Goal: Task Accomplishment & Management: Manage account settings

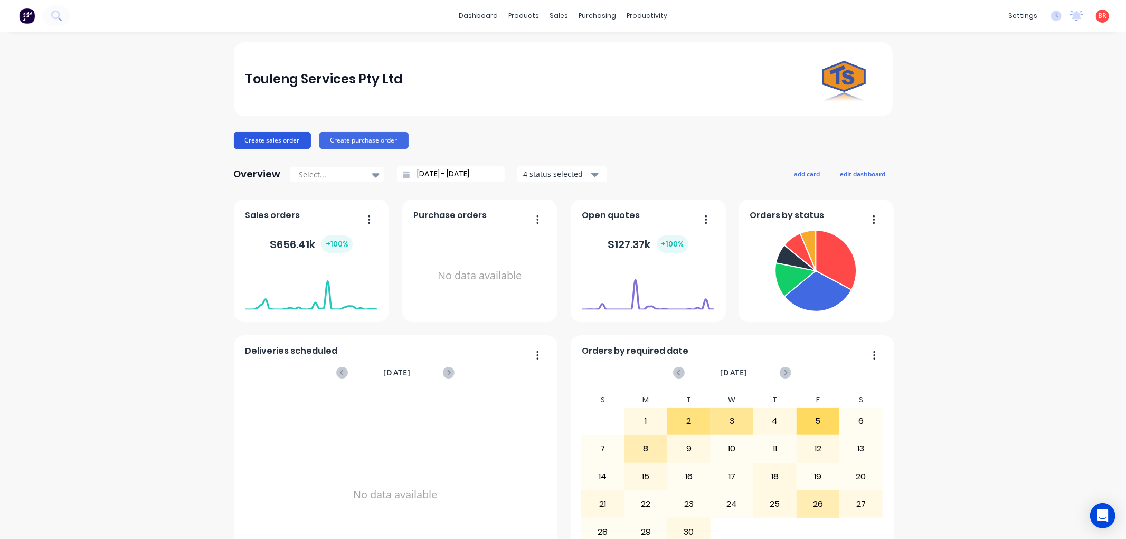
click at [257, 138] on button "Create sales order" at bounding box center [272, 140] width 77 height 17
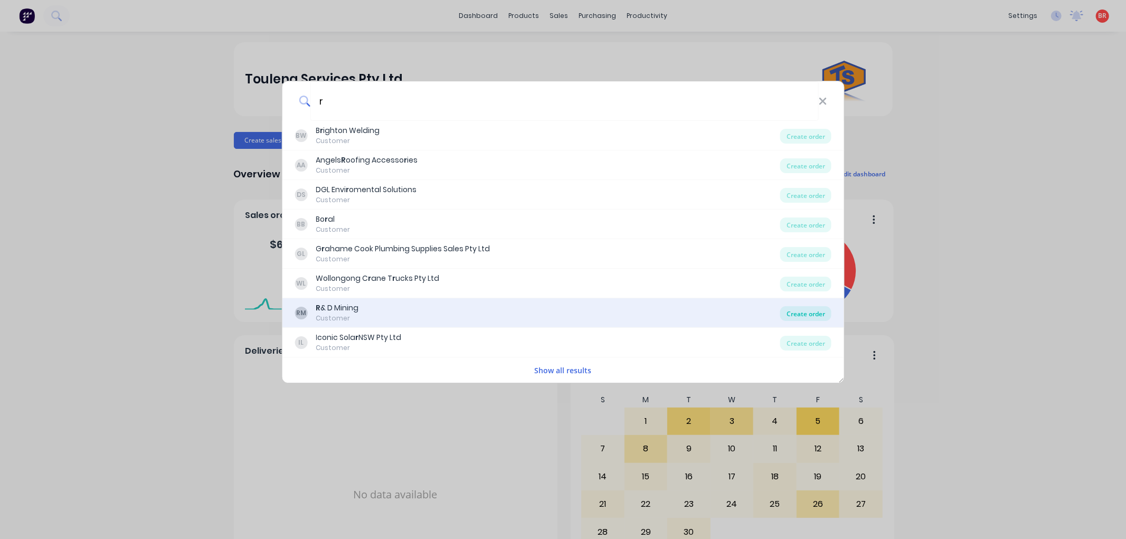
type input "r"
click at [803, 313] on div "Create order" at bounding box center [805, 313] width 51 height 15
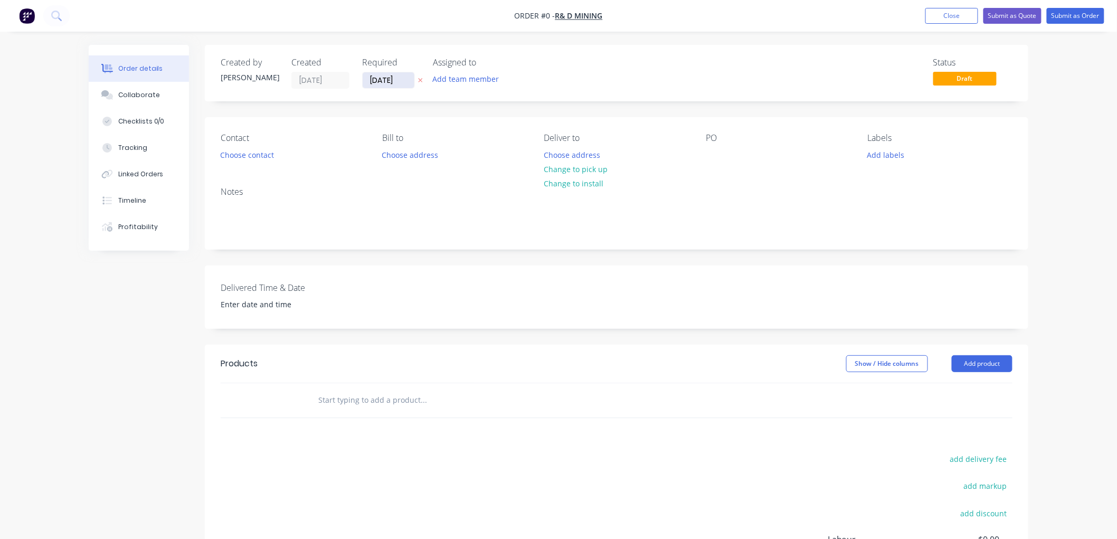
click at [387, 77] on input "02/09/25" at bounding box center [389, 80] width 52 height 16
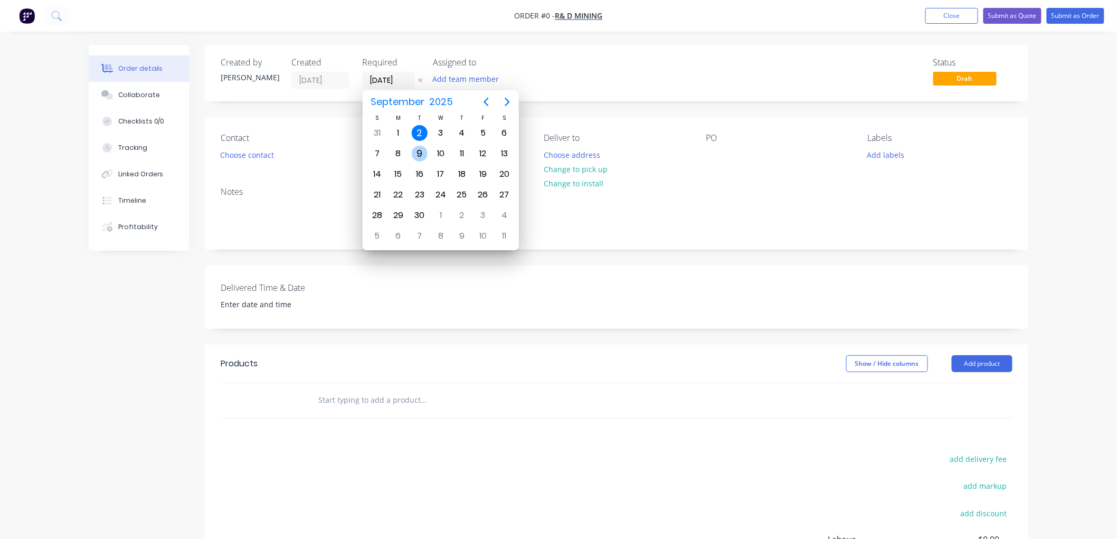
click at [414, 154] on div "9" at bounding box center [420, 154] width 16 height 16
type input "09/09/25"
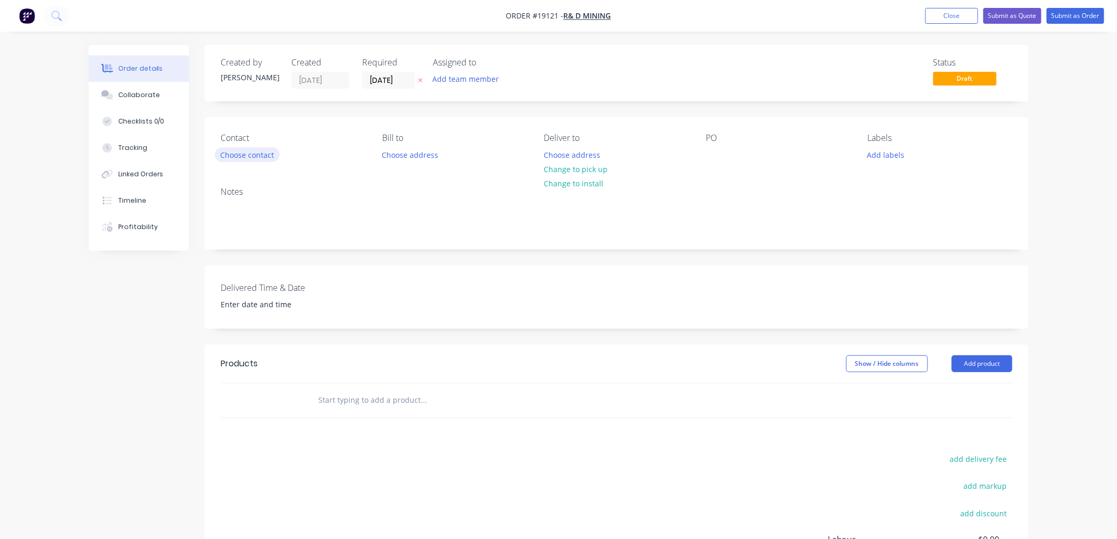
click at [254, 161] on button "Choose contact" at bounding box center [247, 154] width 65 height 14
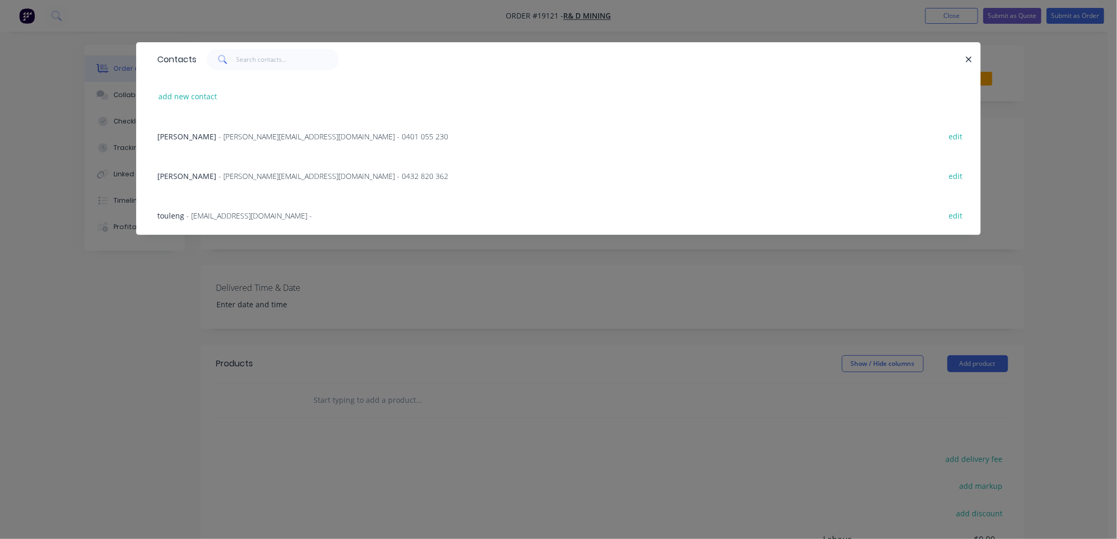
click at [272, 133] on span "- daniel@rdmining.com.au - 0401 055 230" at bounding box center [333, 136] width 230 height 10
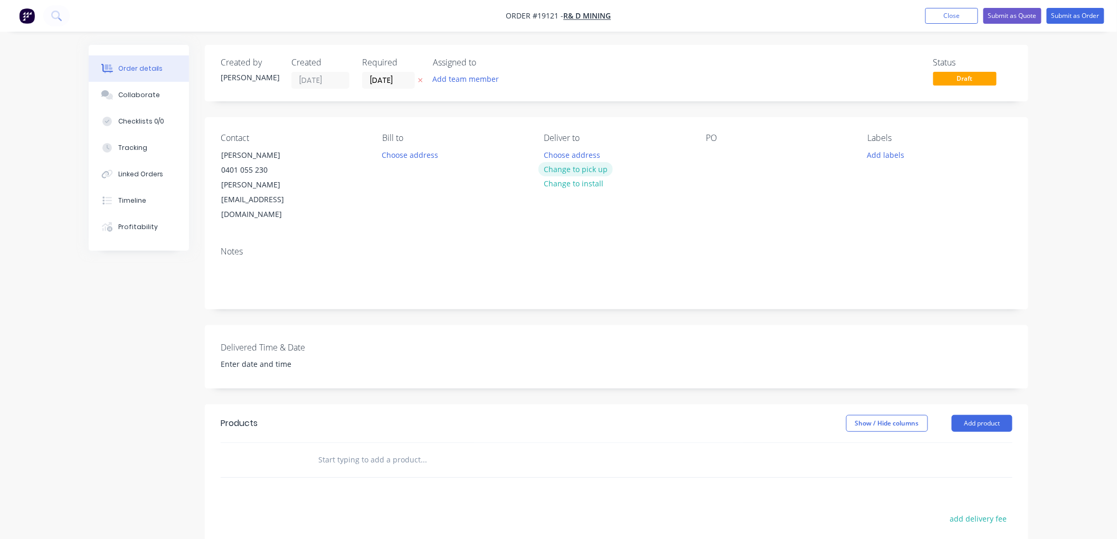
click at [575, 170] on button "Change to pick up" at bounding box center [575, 169] width 75 height 14
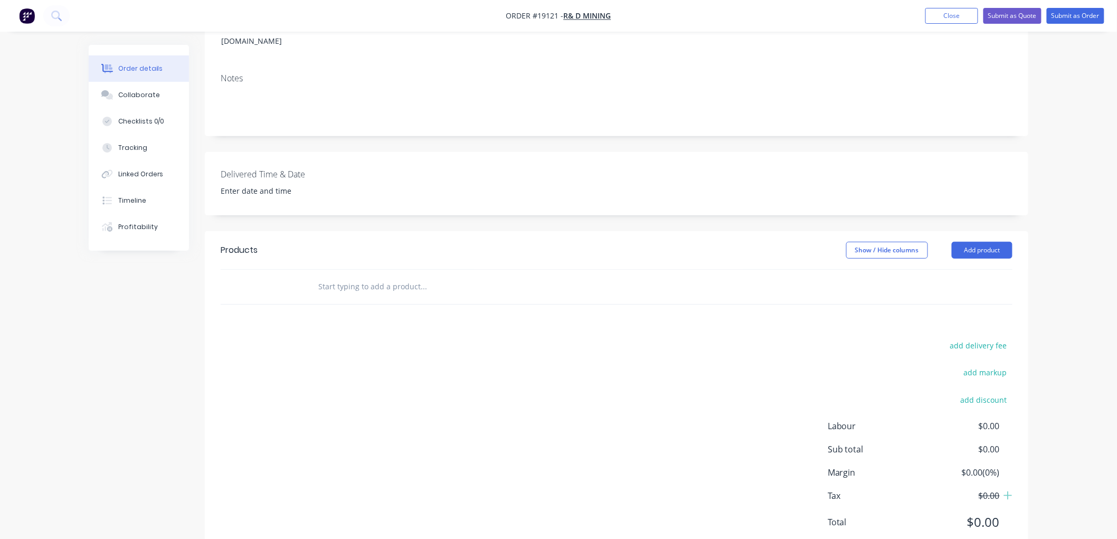
scroll to position [176, 0]
click at [355, 273] on input "text" at bounding box center [423, 283] width 211 height 21
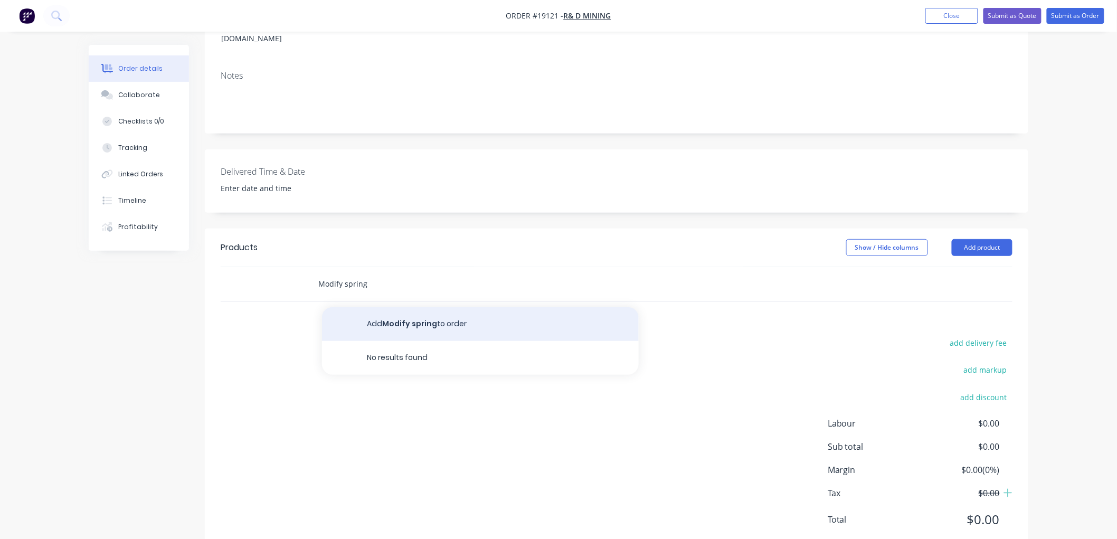
type input "Modify spring"
click at [406, 307] on button "Add Modify spring to order" at bounding box center [480, 324] width 317 height 34
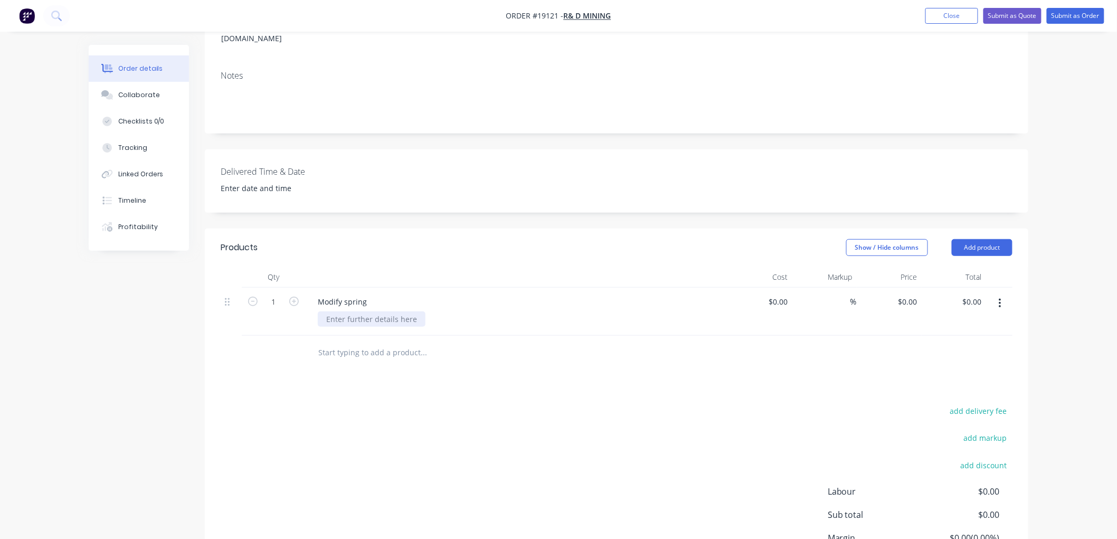
click at [363, 311] on div at bounding box center [372, 318] width 108 height 15
click at [145, 98] on div "Collaborate" at bounding box center [139, 94] width 42 height 9
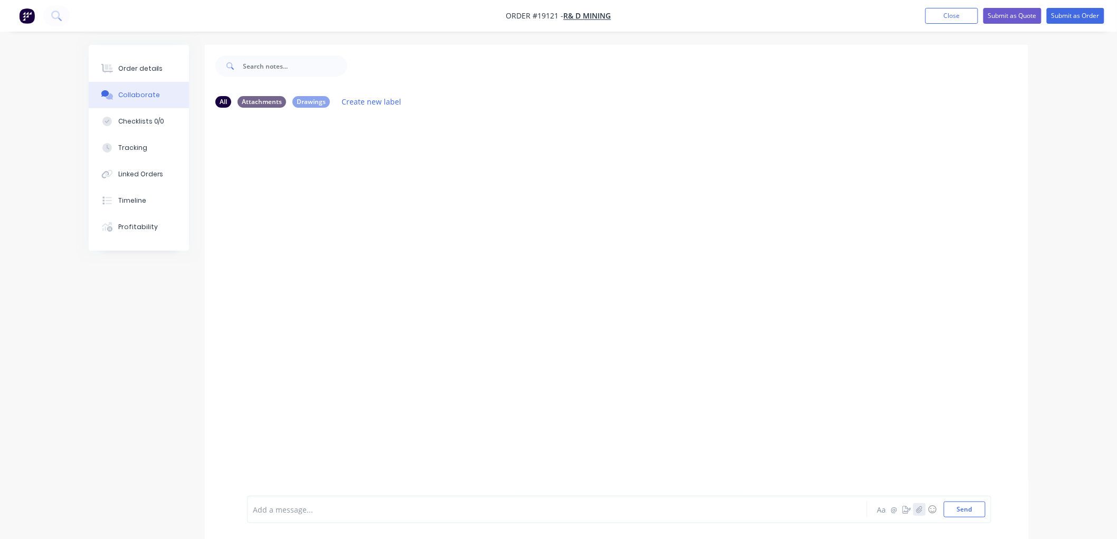
click at [916, 507] on icon "button" at bounding box center [919, 509] width 6 height 7
click at [953, 505] on button "Send" at bounding box center [965, 509] width 42 height 16
click at [144, 64] on div "Order details" at bounding box center [140, 68] width 45 height 9
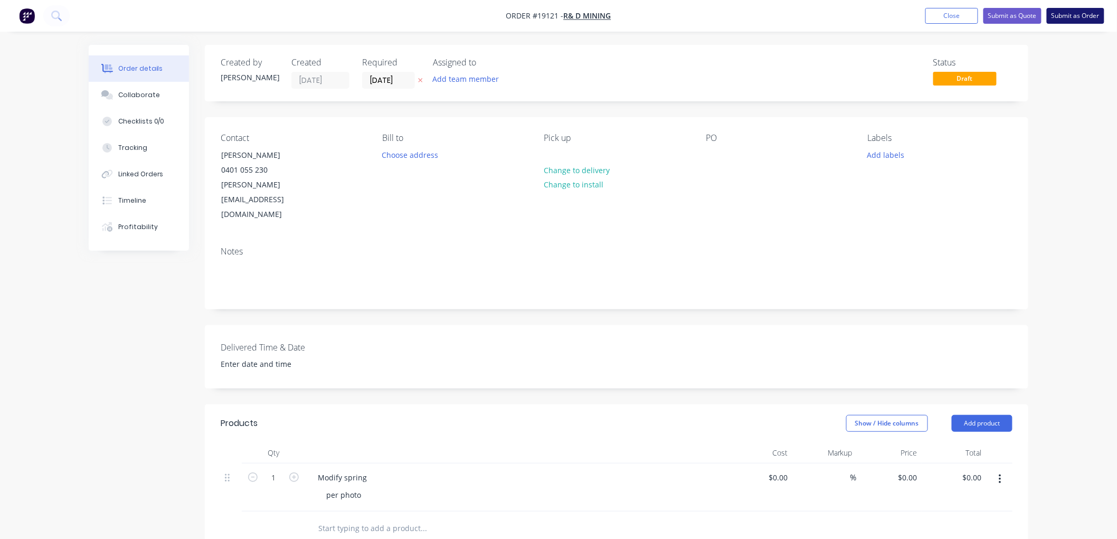
click at [1053, 17] on button "Submit as Order" at bounding box center [1076, 16] width 58 height 16
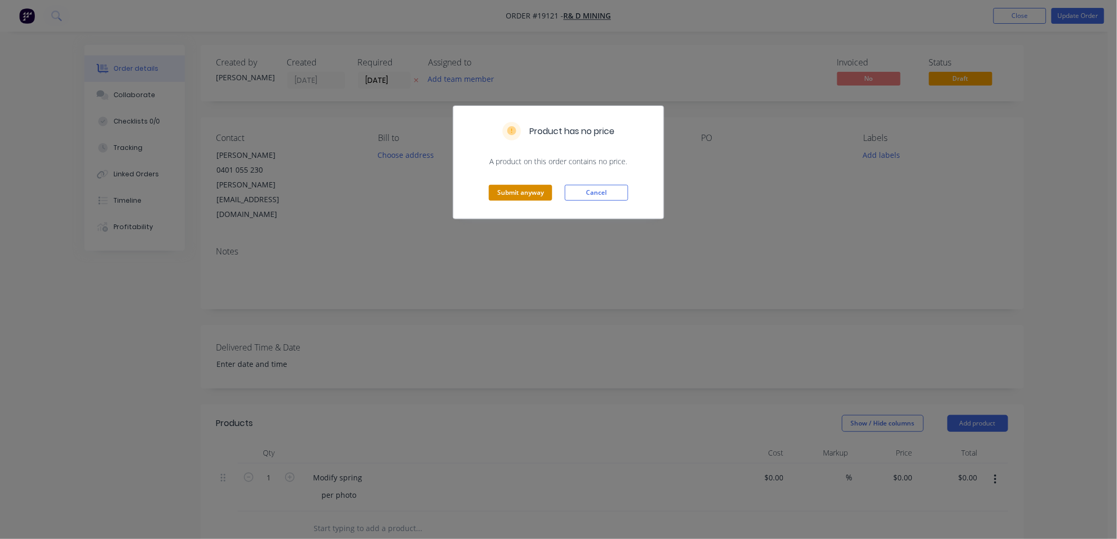
click at [518, 194] on button "Submit anyway" at bounding box center [520, 193] width 63 height 16
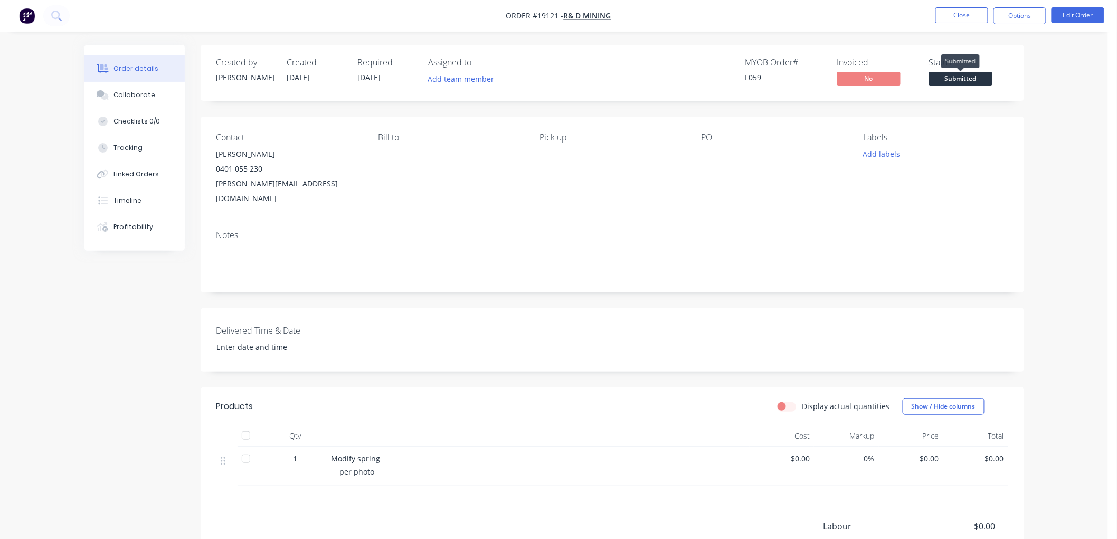
click at [970, 81] on span "Submitted" at bounding box center [960, 78] width 63 height 13
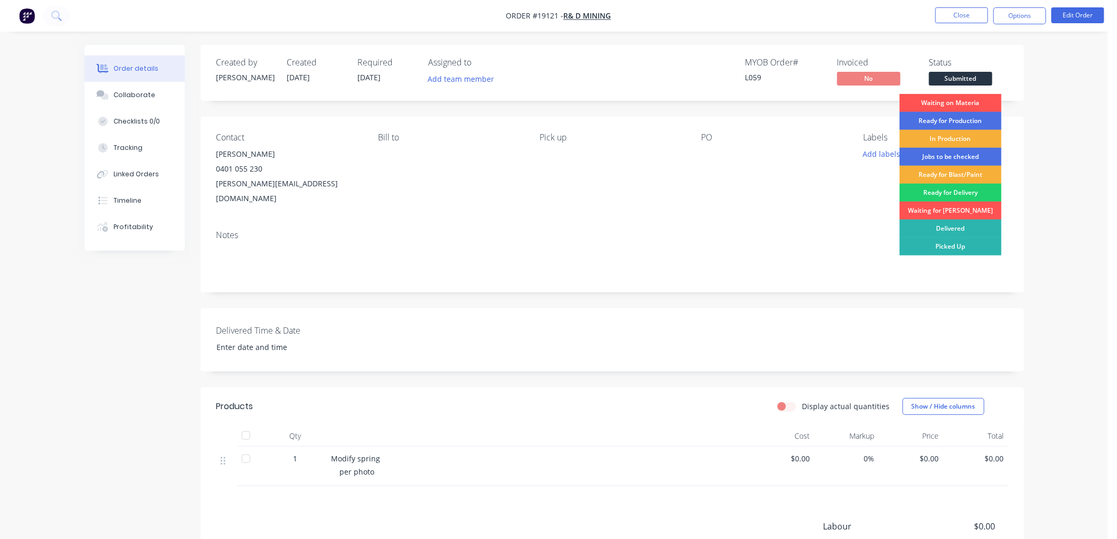
click at [954, 119] on div "Ready for Production" at bounding box center [950, 121] width 102 height 18
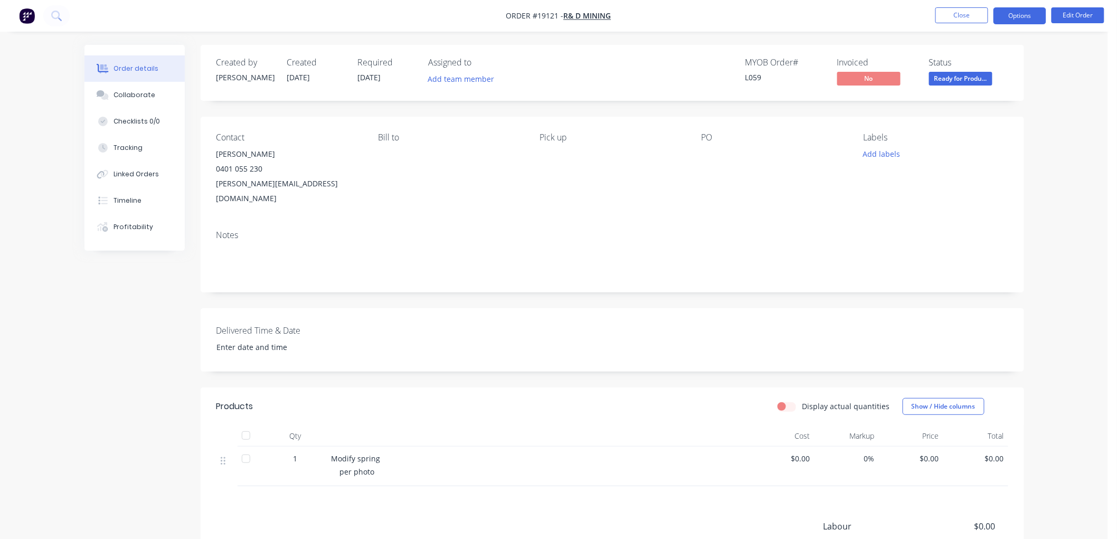
click at [1019, 20] on button "Options" at bounding box center [1019, 15] width 53 height 17
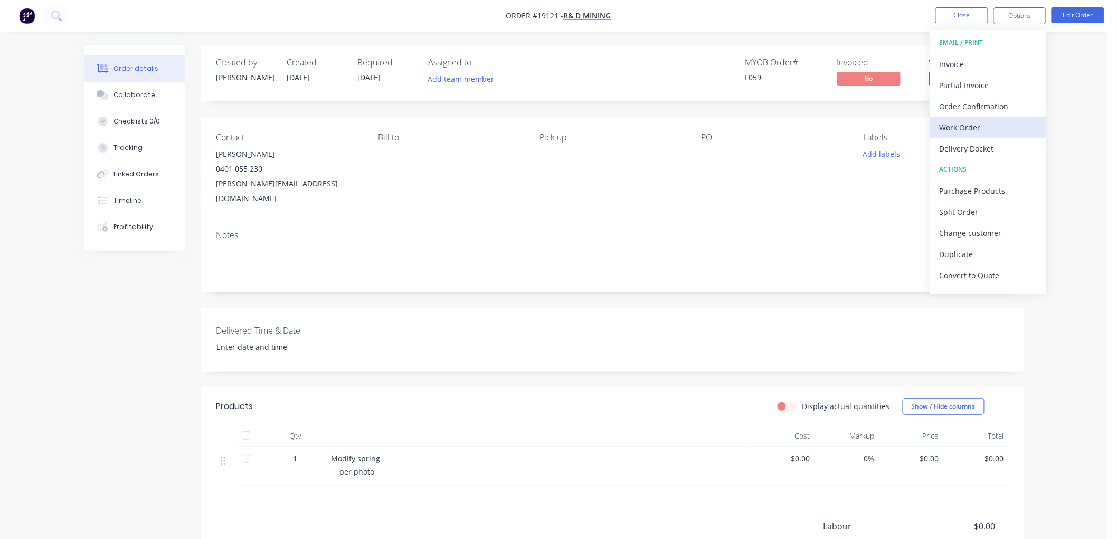
click at [958, 120] on div "Work Order" at bounding box center [987, 127] width 97 height 15
click at [955, 123] on div "Custom" at bounding box center [987, 127] width 97 height 15
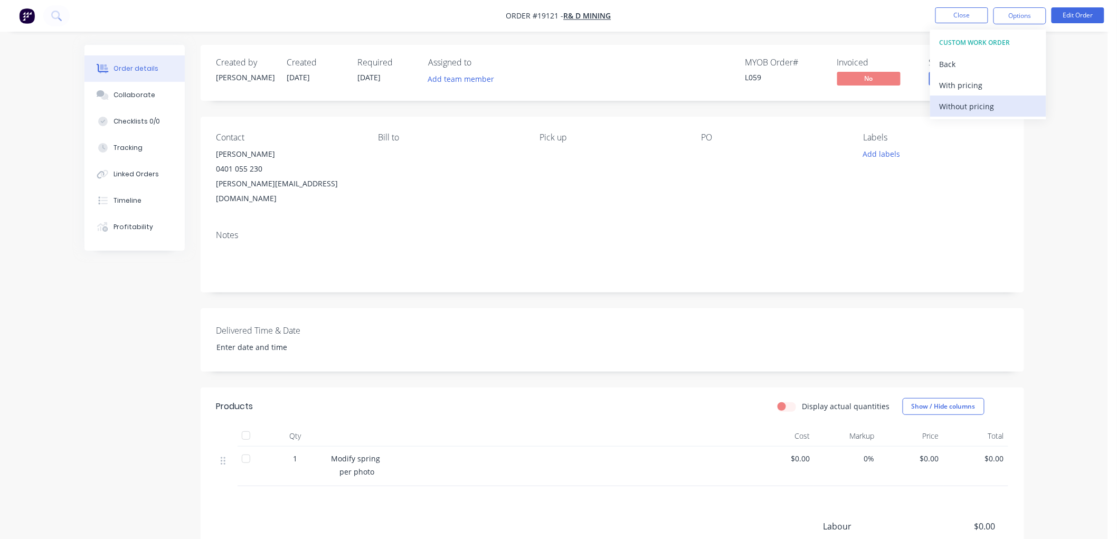
click at [957, 104] on div "Without pricing" at bounding box center [987, 106] width 97 height 15
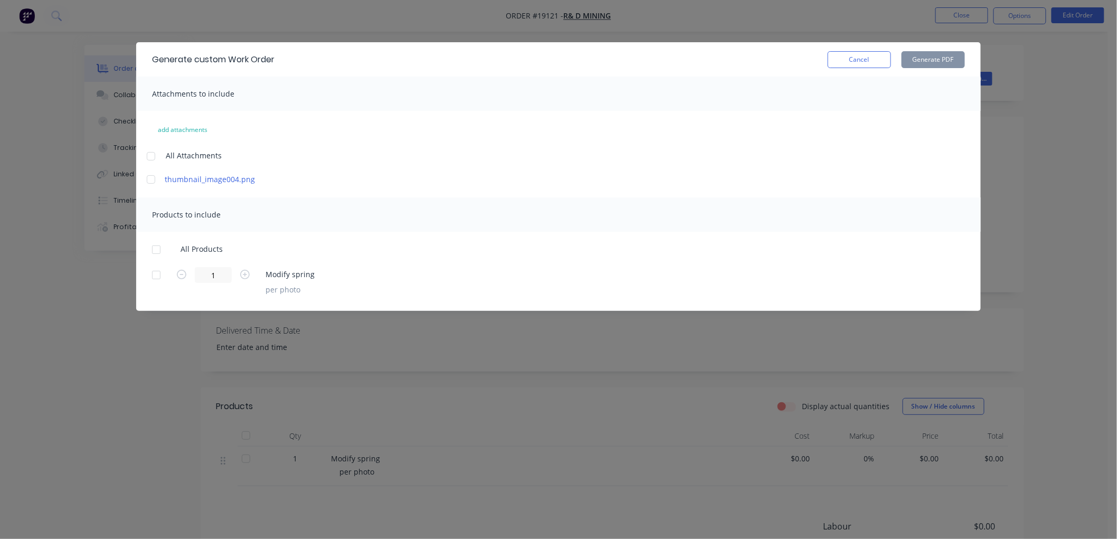
click at [144, 157] on div at bounding box center [150, 156] width 21 height 21
click at [158, 247] on div at bounding box center [156, 249] width 21 height 21
click at [937, 62] on button "Generate PDF" at bounding box center [932, 59] width 63 height 17
click at [954, 17] on div "Generate custom Work Order Cancel Generate PDF Attachments to include add attac…" at bounding box center [558, 269] width 1117 height 539
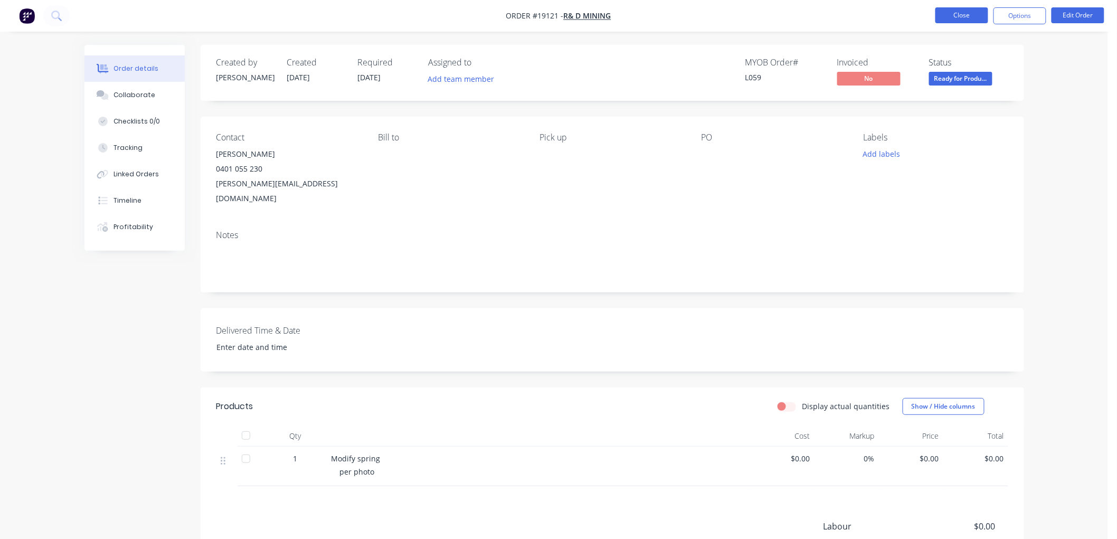
click at [953, 18] on button "Close" at bounding box center [961, 15] width 53 height 16
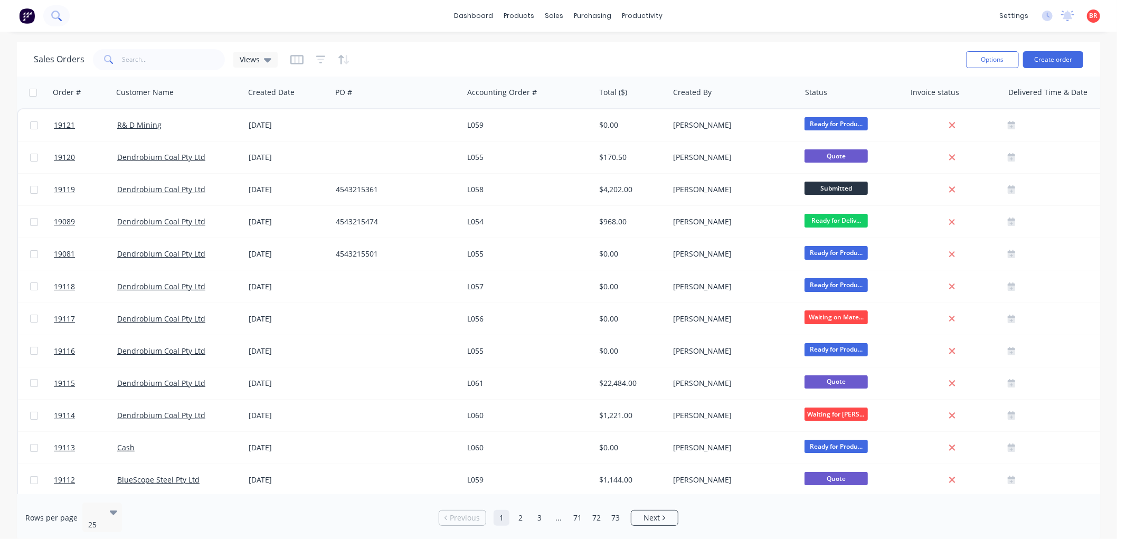
click at [56, 12] on icon at bounding box center [56, 16] width 10 height 10
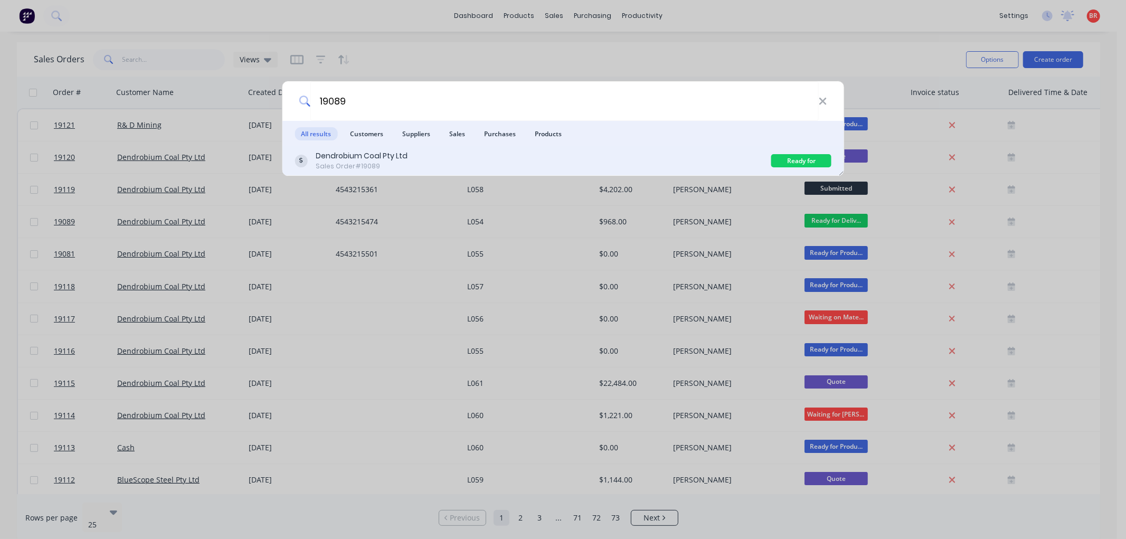
type input "19089"
click at [412, 161] on div "Dendrobium Coal Pty Ltd Sales Order #19089" at bounding box center [532, 160] width 477 height 21
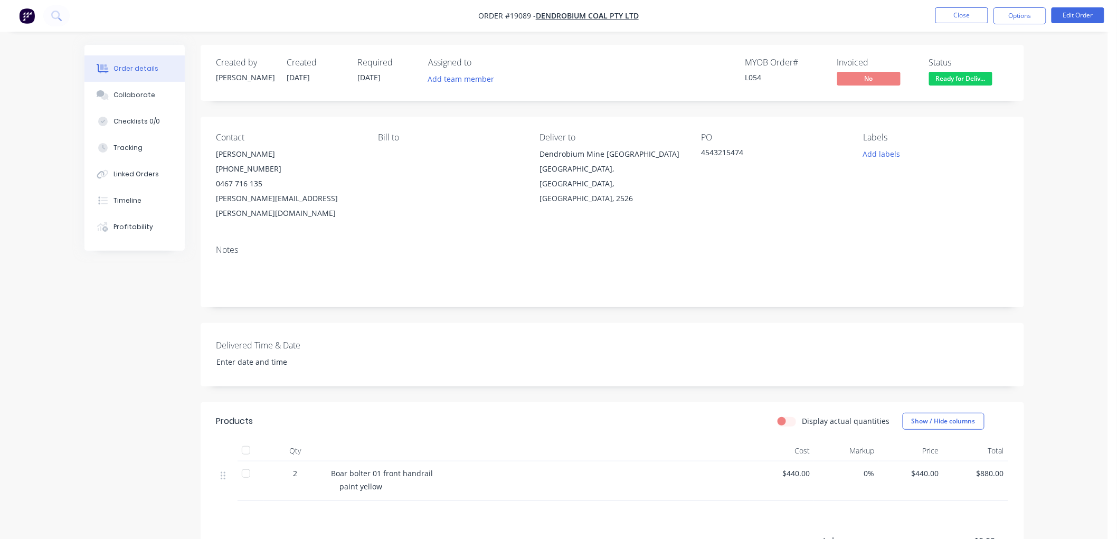
click at [952, 81] on span "Ready for Deliv..." at bounding box center [960, 78] width 63 height 13
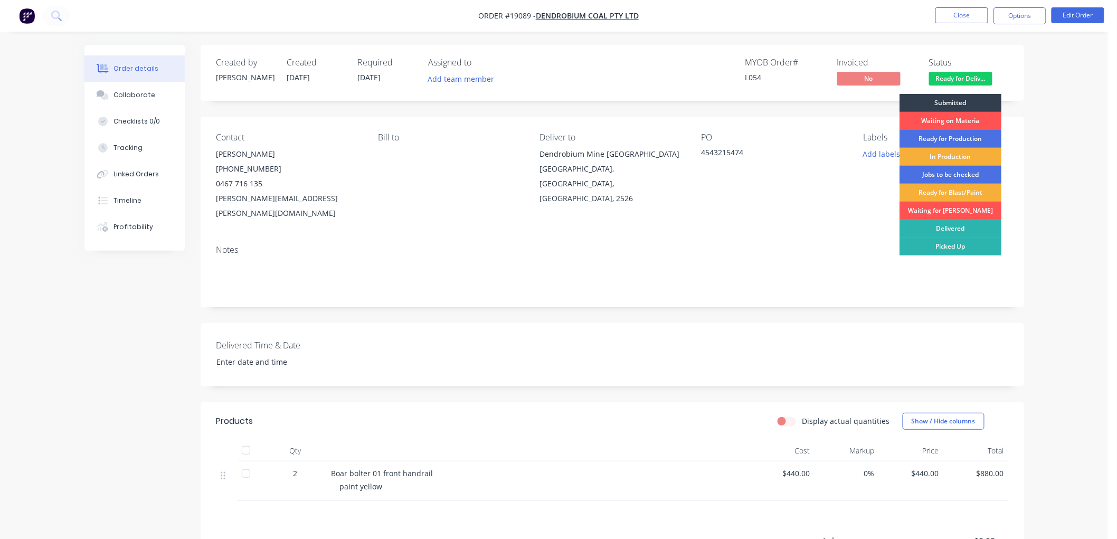
drag, startPoint x: 943, startPoint y: 223, endPoint x: 945, endPoint y: 213, distance: 10.4
click at [943, 223] on div "Delivered" at bounding box center [950, 229] width 102 height 18
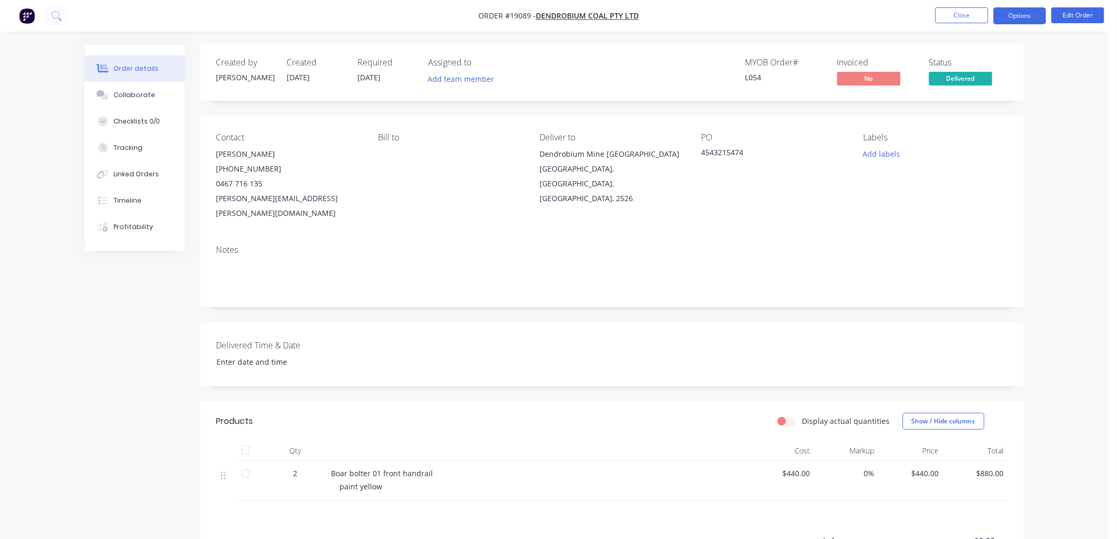
click at [1001, 18] on button "Options" at bounding box center [1019, 15] width 53 height 17
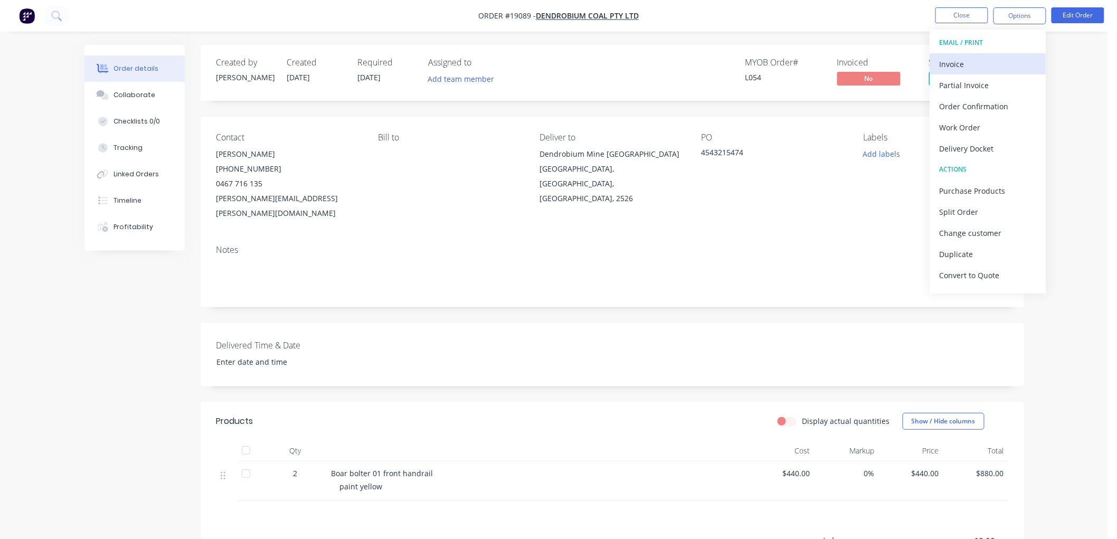
click at [964, 64] on div "Invoice" at bounding box center [987, 63] width 97 height 15
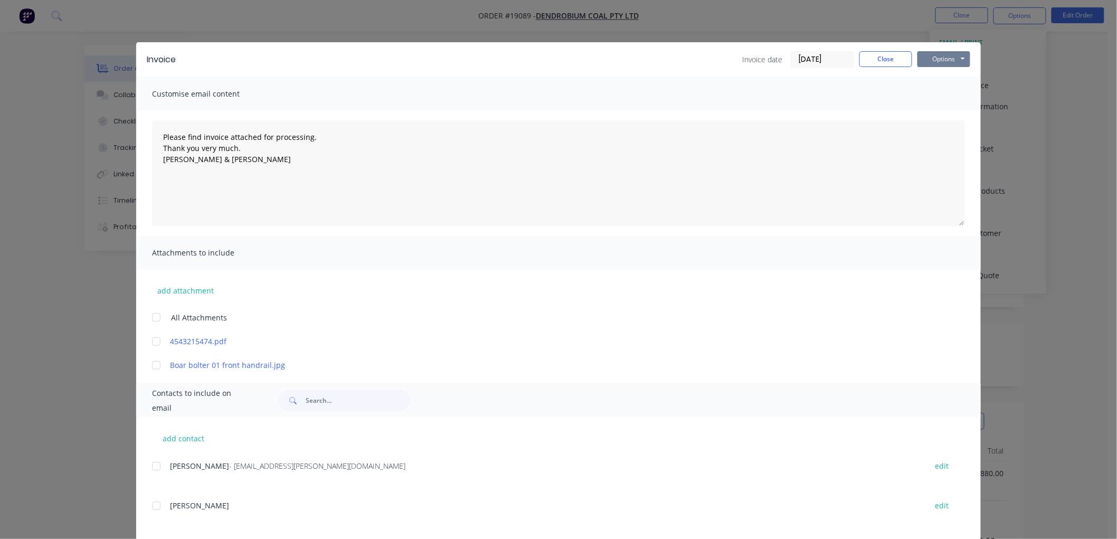
click at [949, 60] on button "Options" at bounding box center [943, 59] width 53 height 16
click at [948, 92] on button "Print" at bounding box center [951, 95] width 68 height 17
click at [875, 60] on button "Close" at bounding box center [885, 59] width 53 height 16
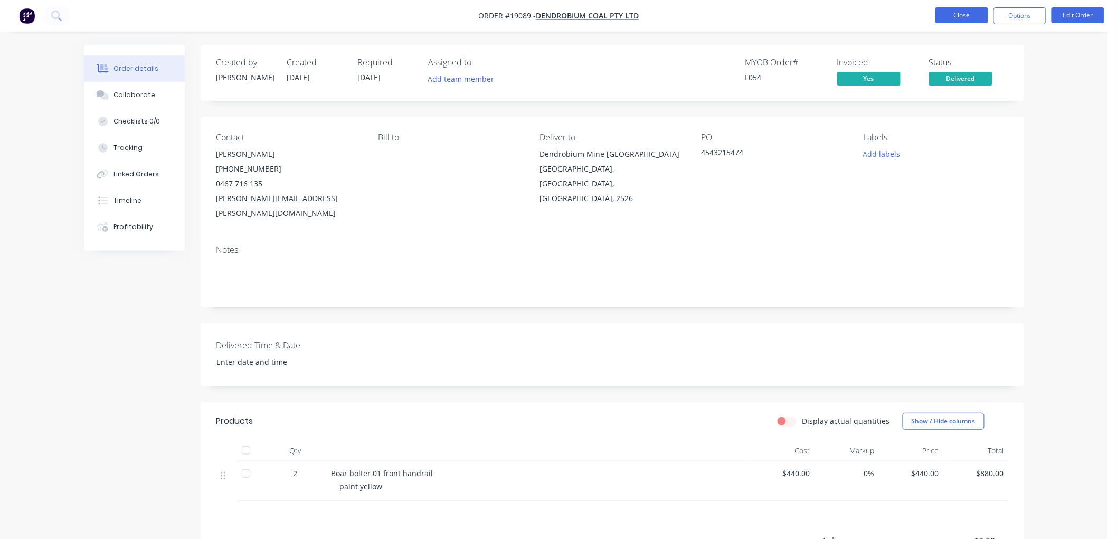
click at [963, 15] on button "Close" at bounding box center [961, 15] width 53 height 16
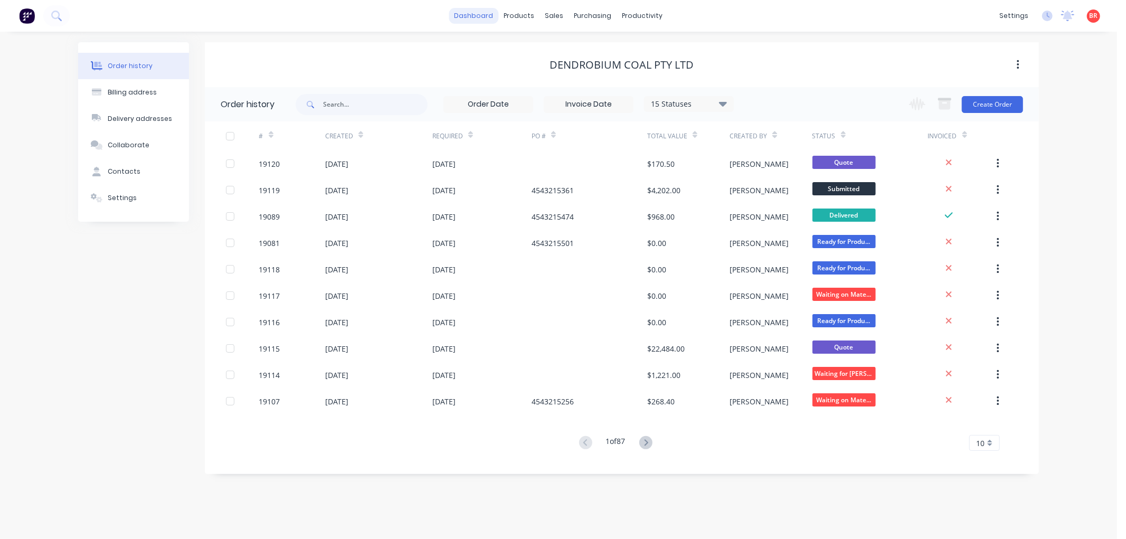
click at [469, 12] on link "dashboard" at bounding box center [474, 16] width 50 height 16
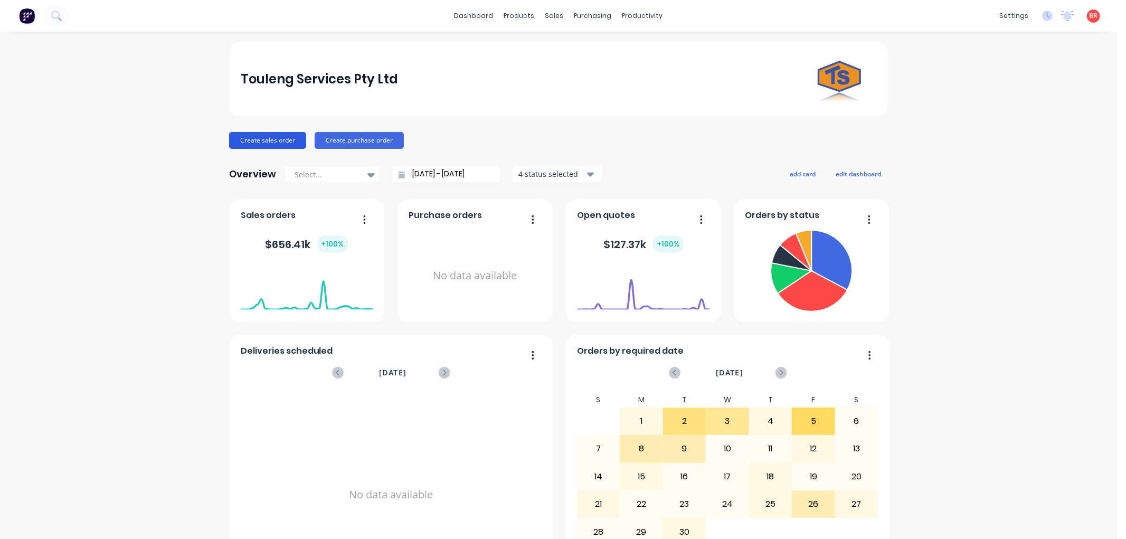
click at [251, 141] on button "Create sales order" at bounding box center [267, 140] width 77 height 17
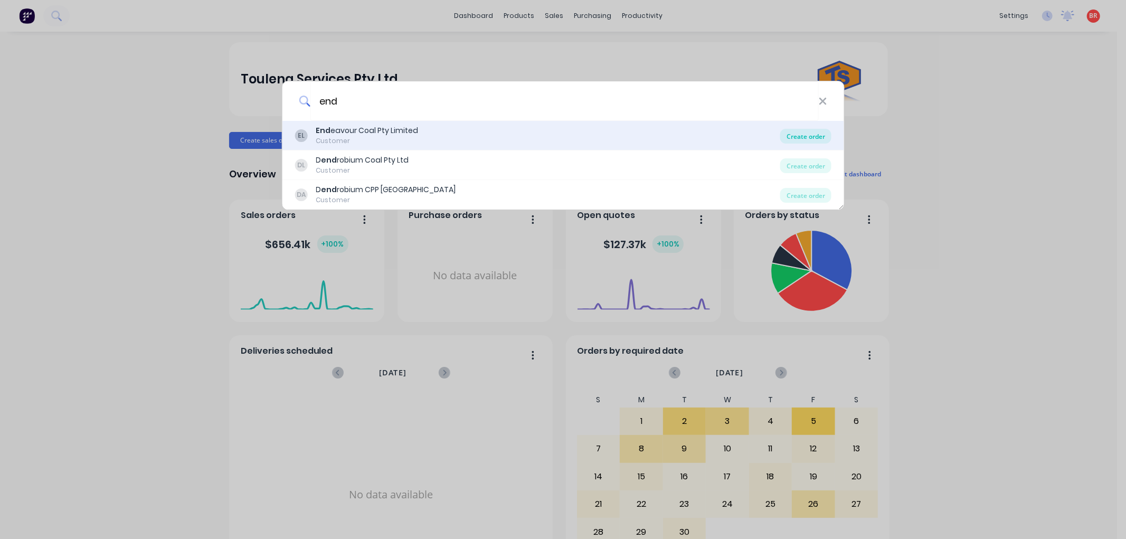
type input "end"
click at [800, 134] on div "Create order" at bounding box center [805, 136] width 51 height 15
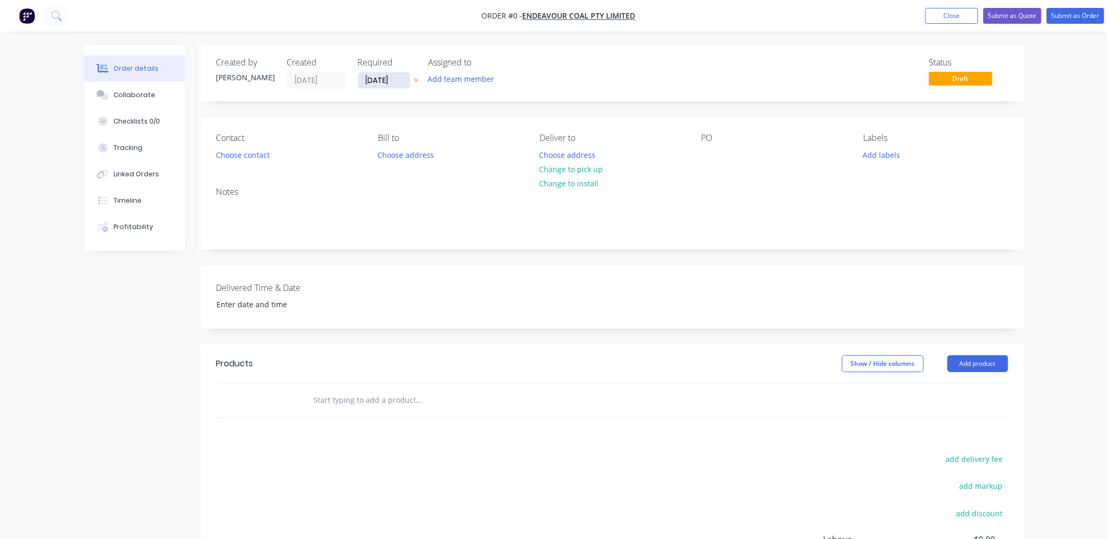
click at [394, 75] on input "[DATE]" at bounding box center [384, 80] width 52 height 16
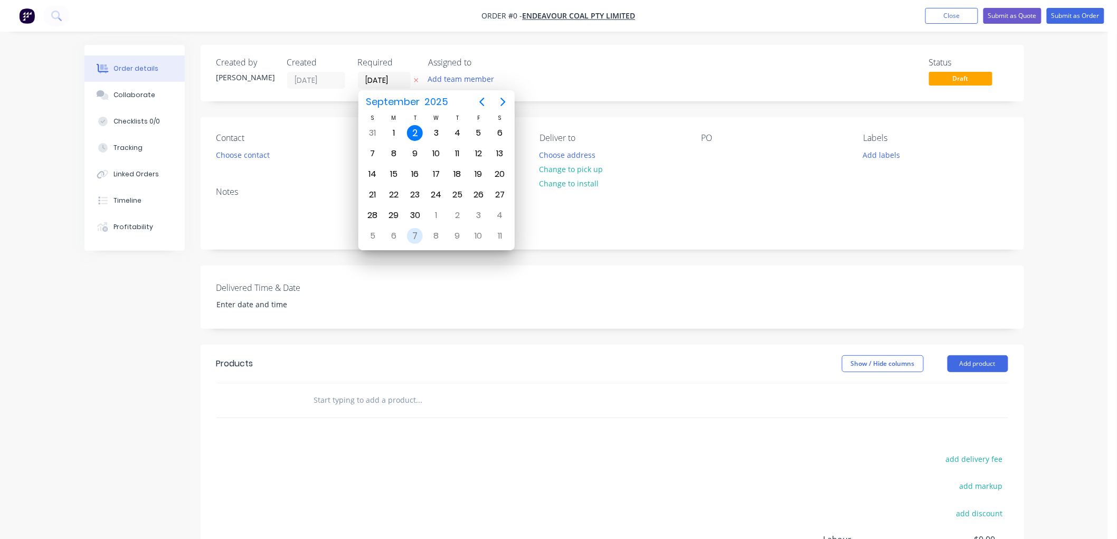
click at [414, 231] on div "7" at bounding box center [415, 236] width 16 height 16
type input "07/10/25"
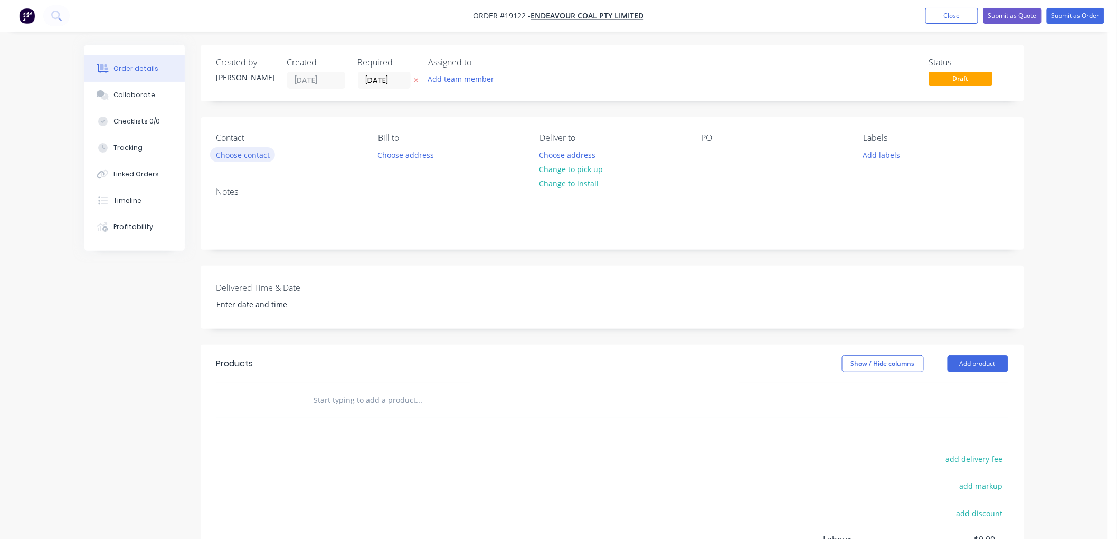
click at [254, 151] on button "Choose contact" at bounding box center [242, 154] width 65 height 14
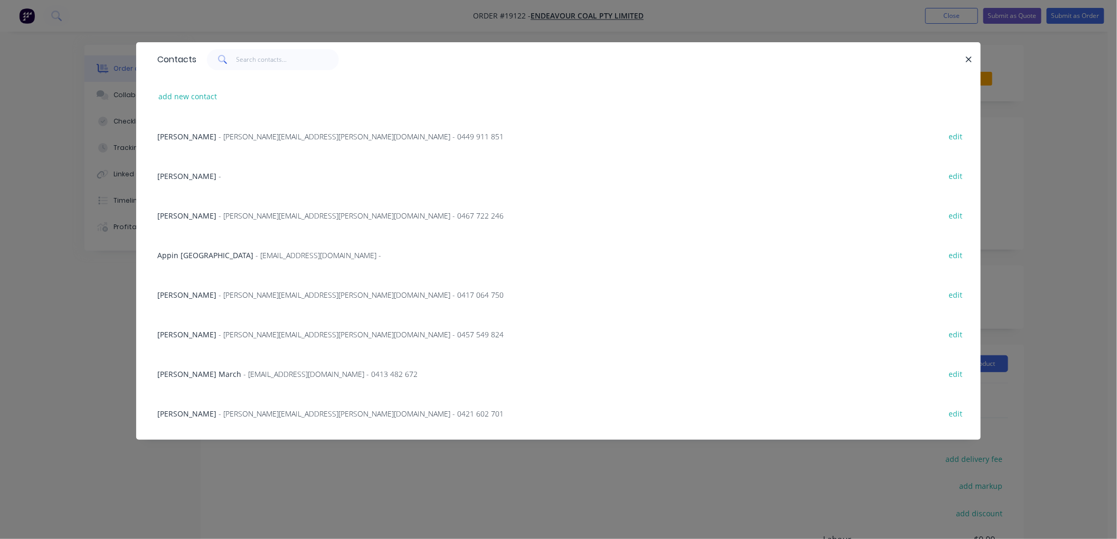
click at [250, 369] on span "- Simon.K.March@gm3.au - 0413 482 672" at bounding box center [330, 374] width 174 height 10
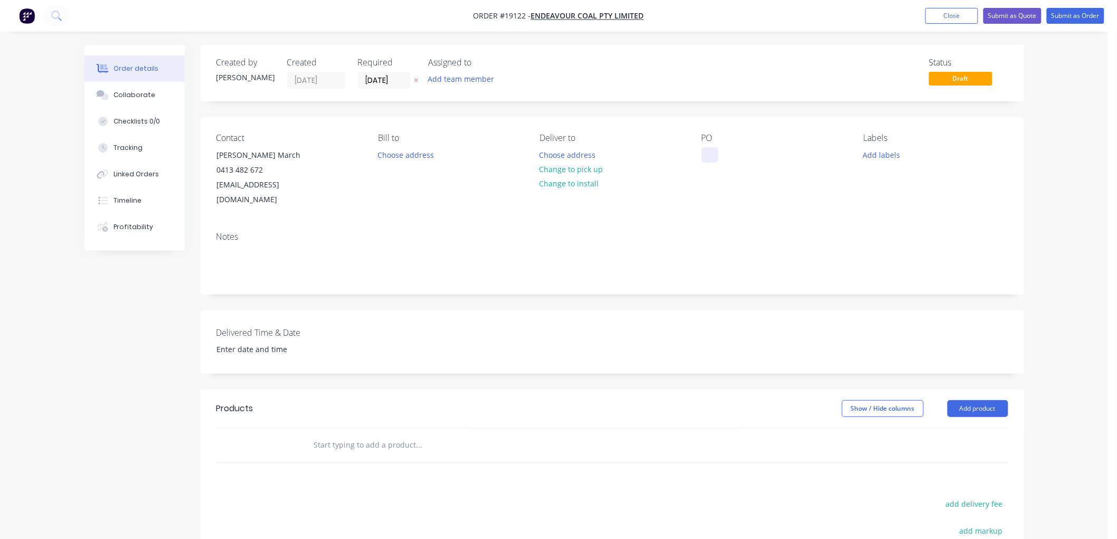
click at [712, 150] on div at bounding box center [709, 154] width 17 height 15
click at [340, 434] on input "text" at bounding box center [418, 444] width 211 height 21
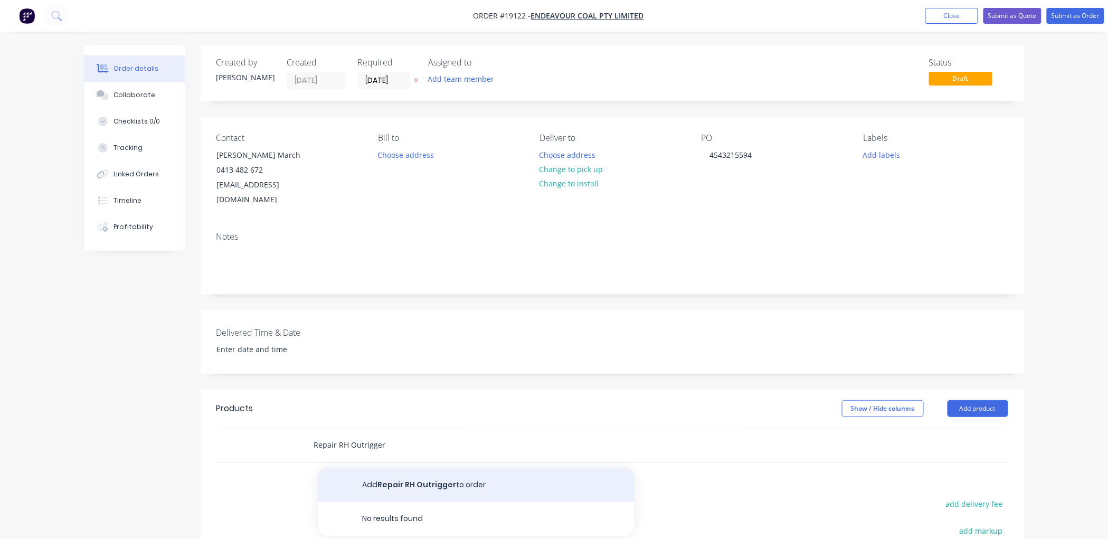
type input "Repair RH Outrigger"
click at [419, 471] on button "Add Repair RH Outrigger to order" at bounding box center [476, 485] width 317 height 34
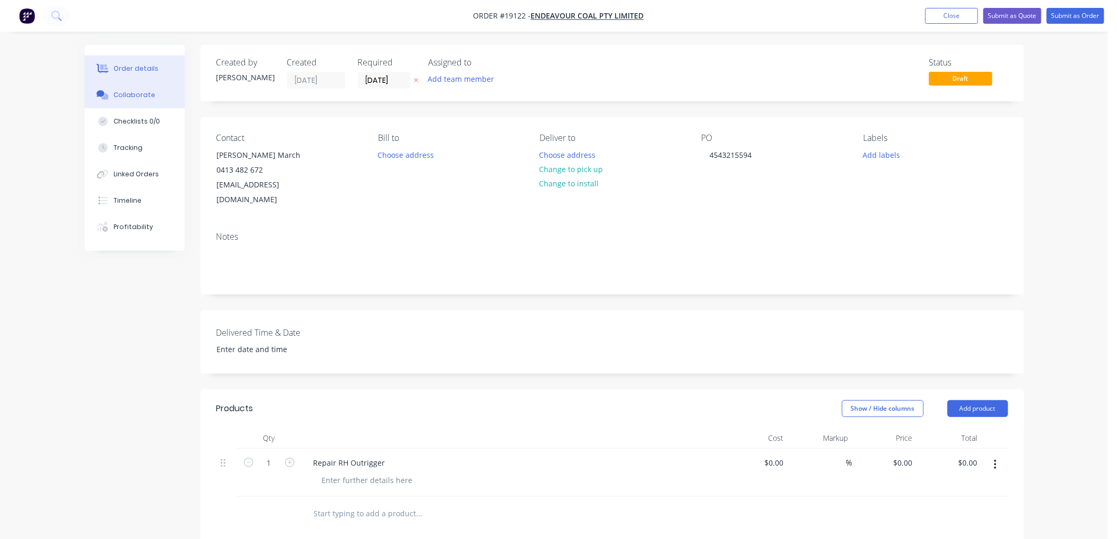
click at [127, 93] on div "Collaborate" at bounding box center [134, 94] width 42 height 9
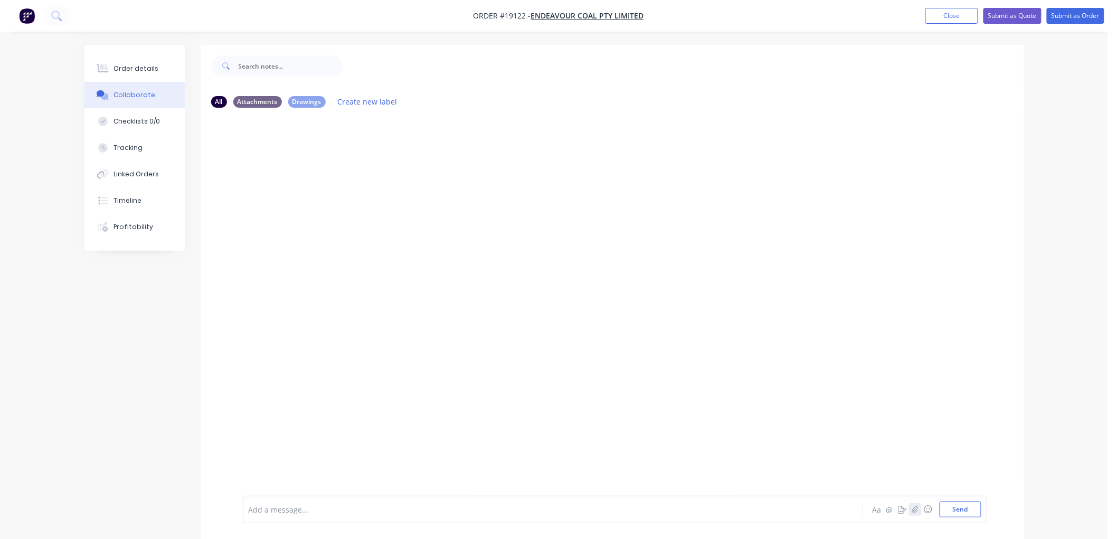
click at [916, 511] on icon "button" at bounding box center [914, 509] width 6 height 7
click at [948, 507] on button "Send" at bounding box center [960, 509] width 42 height 16
click at [148, 66] on div "Order details" at bounding box center [135, 68] width 45 height 9
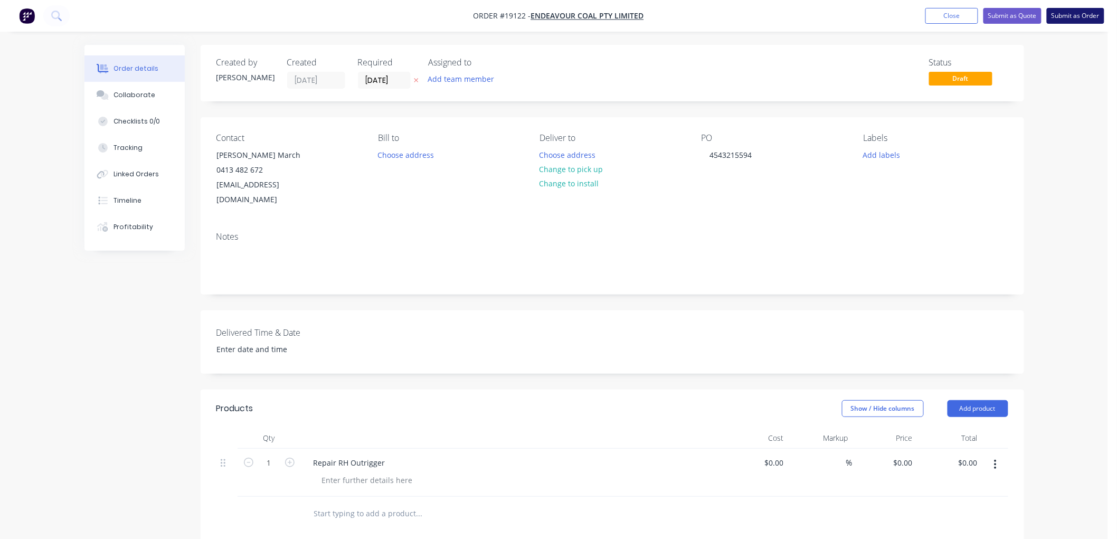
click at [1063, 17] on button "Submit as Order" at bounding box center [1076, 16] width 58 height 16
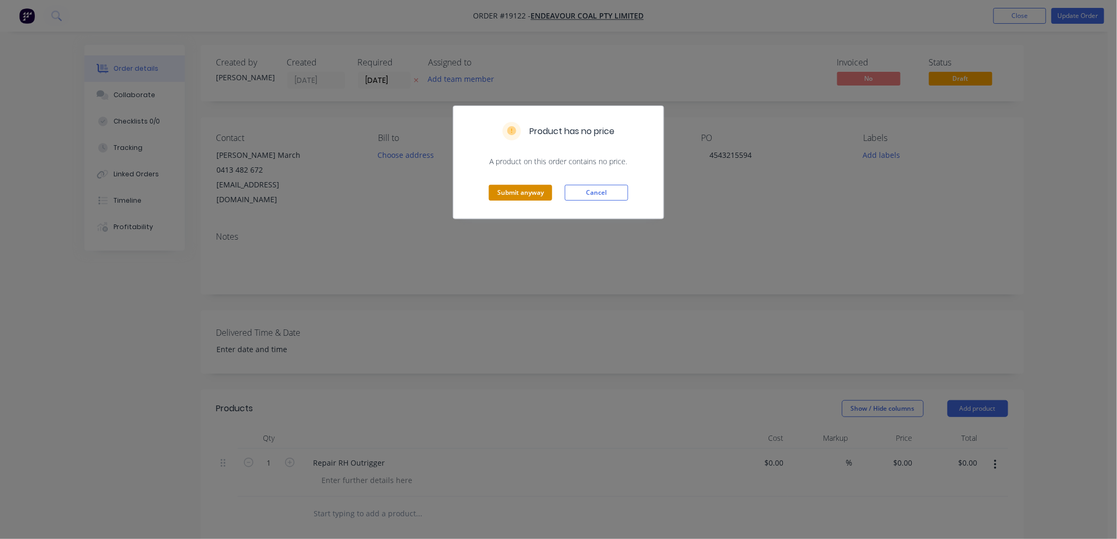
click at [531, 190] on button "Submit anyway" at bounding box center [520, 193] width 63 height 16
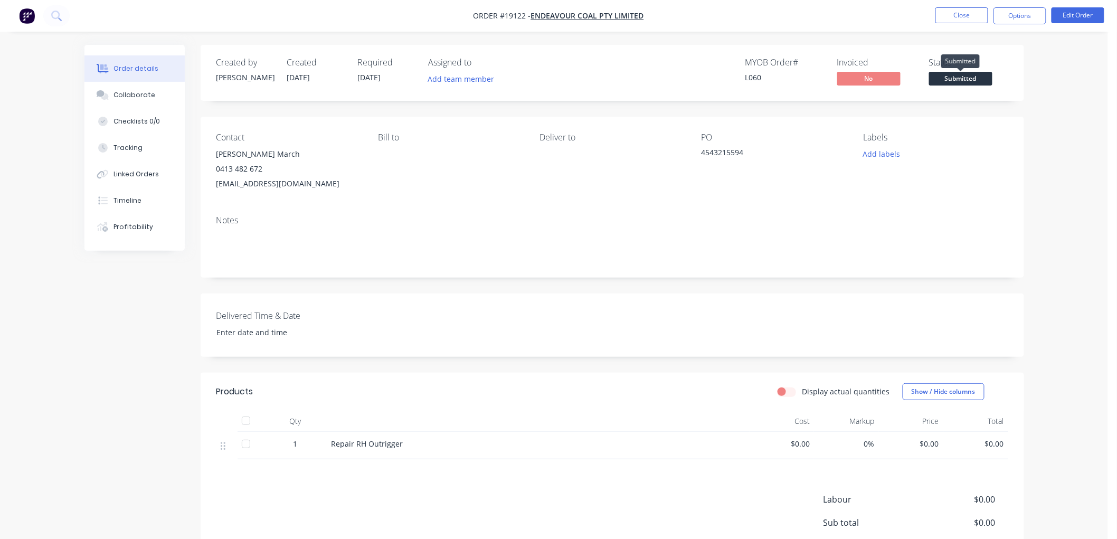
click at [946, 81] on span "Submitted" at bounding box center [960, 78] width 63 height 13
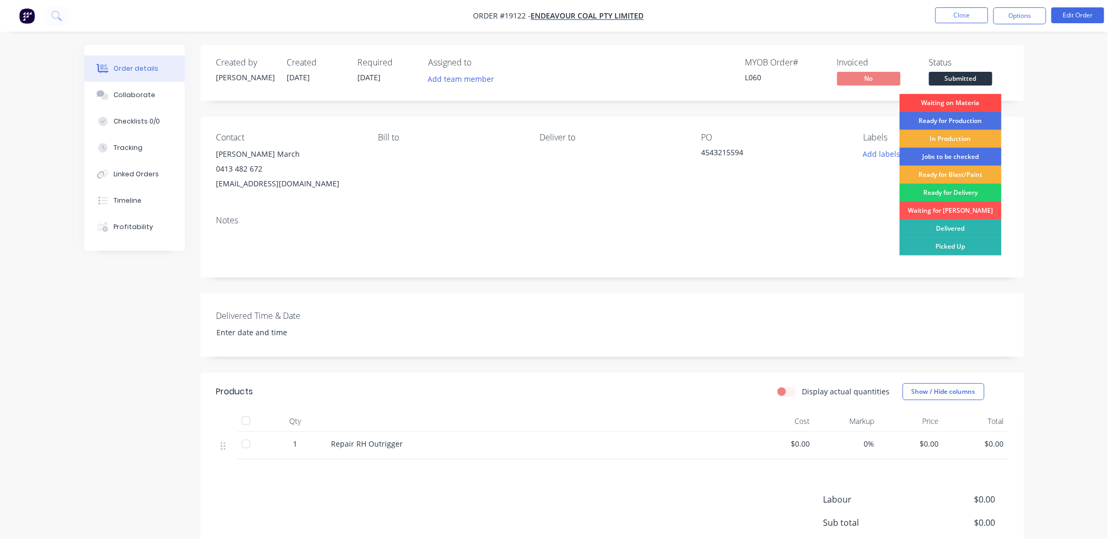
click at [941, 102] on div "Waiting on Materia" at bounding box center [950, 103] width 102 height 18
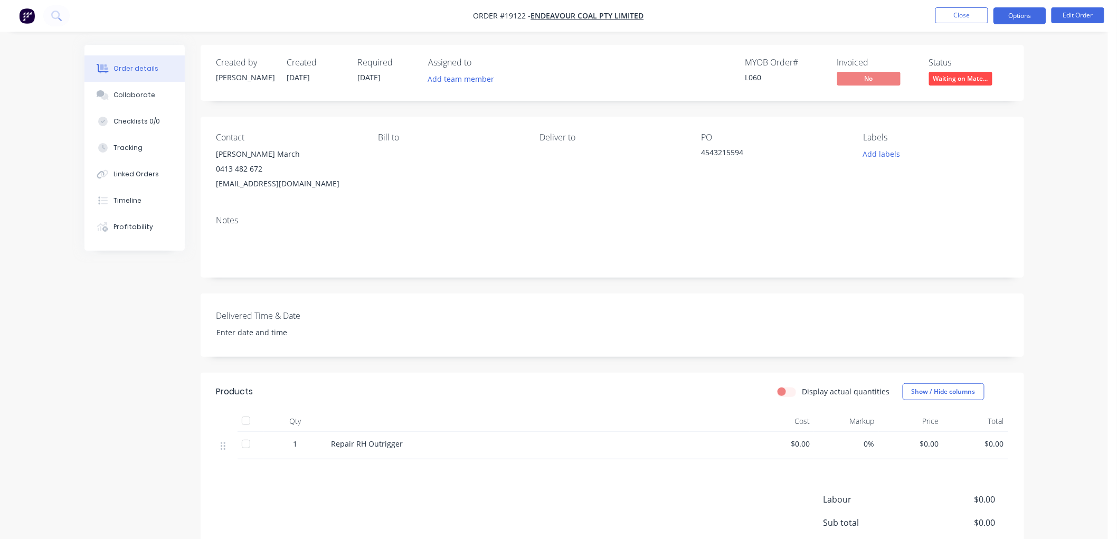
click at [1006, 22] on button "Options" at bounding box center [1019, 15] width 53 height 17
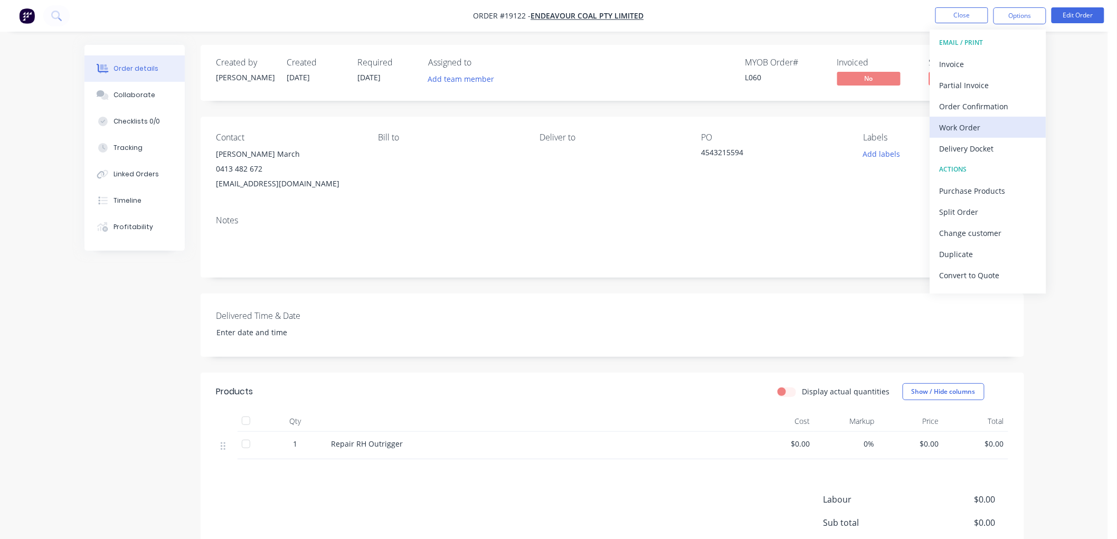
click at [956, 128] on div "Work Order" at bounding box center [987, 127] width 97 height 15
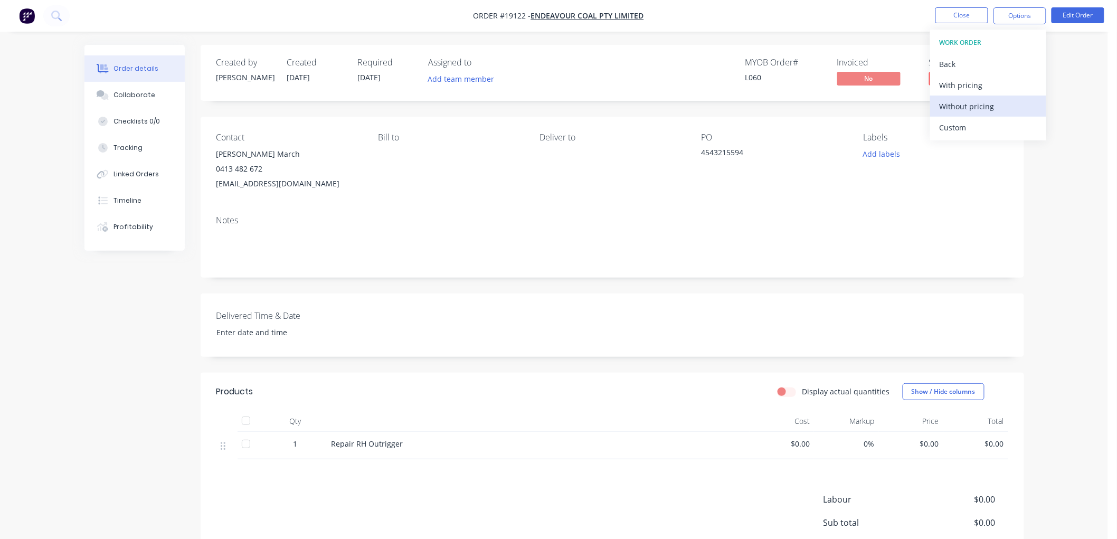
click at [956, 107] on div "Without pricing" at bounding box center [987, 106] width 97 height 15
click at [1056, 119] on div "Order details Collaborate Checklists 0/0 Tracking Linked Orders Timeline Profit…" at bounding box center [554, 323] width 1108 height 647
click at [970, 14] on button "Close" at bounding box center [961, 15] width 53 height 16
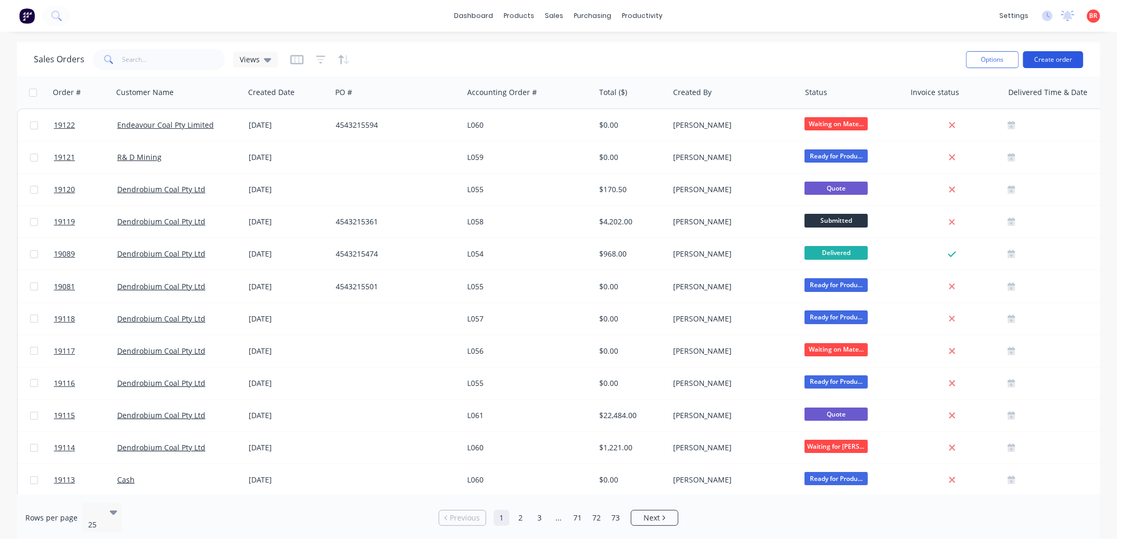
click at [1050, 61] on button "Create order" at bounding box center [1053, 59] width 60 height 17
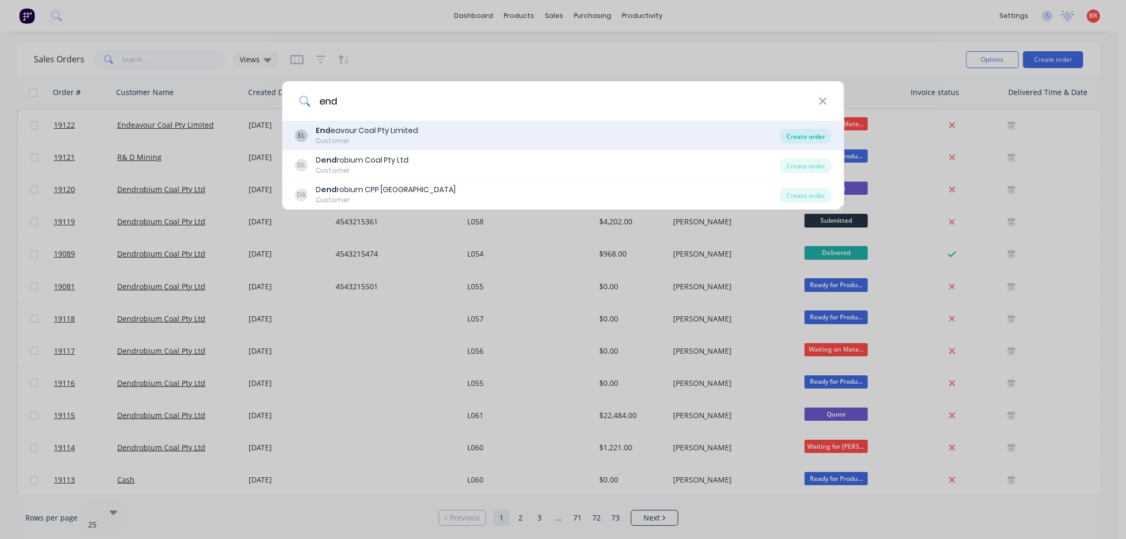
type input "end"
click at [792, 133] on div "Create order" at bounding box center [805, 136] width 51 height 15
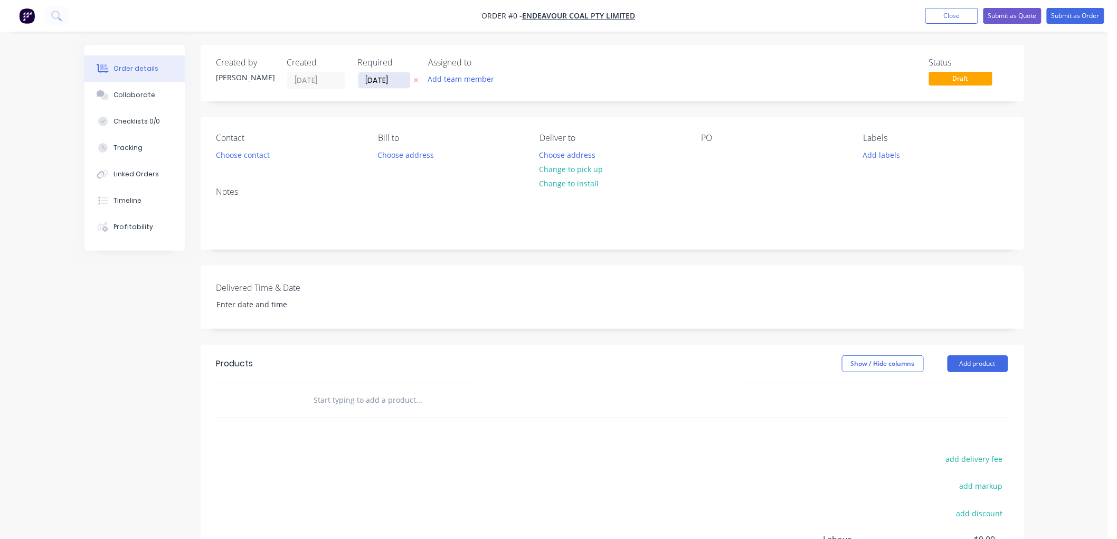
click at [384, 82] on input "02/09/25" at bounding box center [384, 80] width 52 height 16
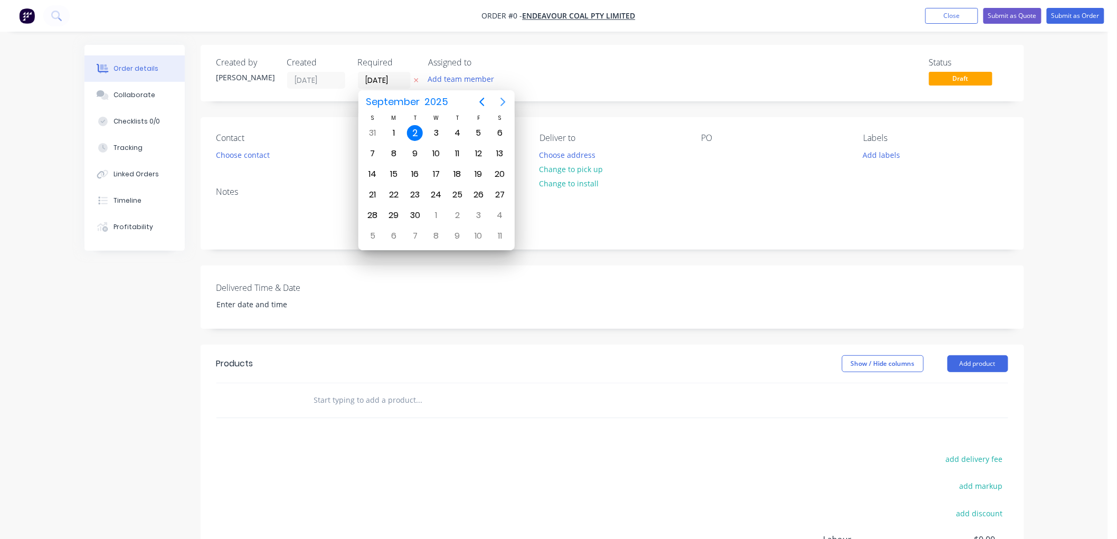
click at [502, 99] on icon "Next page" at bounding box center [502, 102] width 5 height 8
click at [373, 229] on div "30" at bounding box center [373, 236] width 16 height 16
type input "30/11/25"
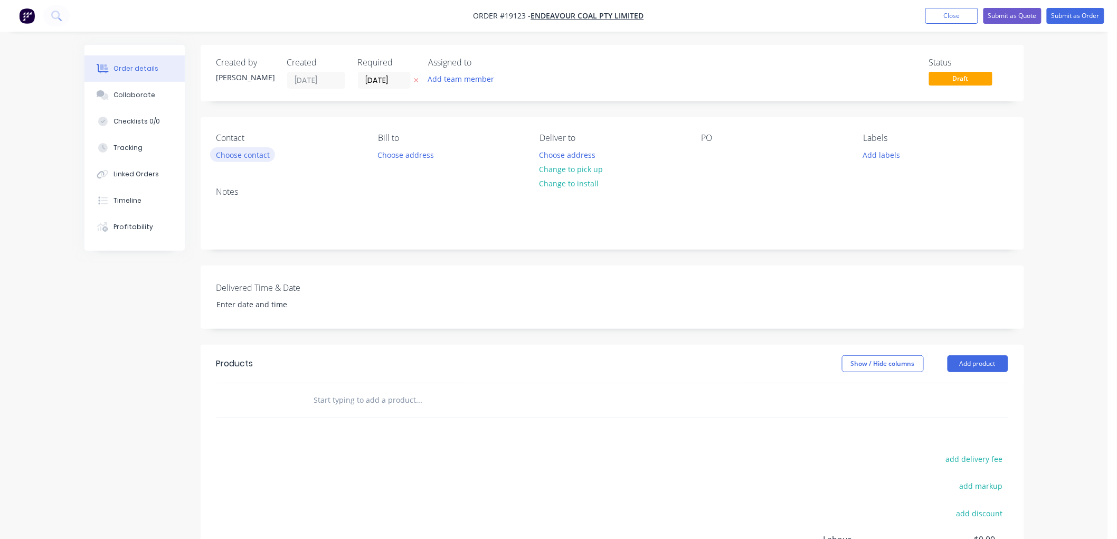
click at [259, 154] on button "Choose contact" at bounding box center [242, 154] width 65 height 14
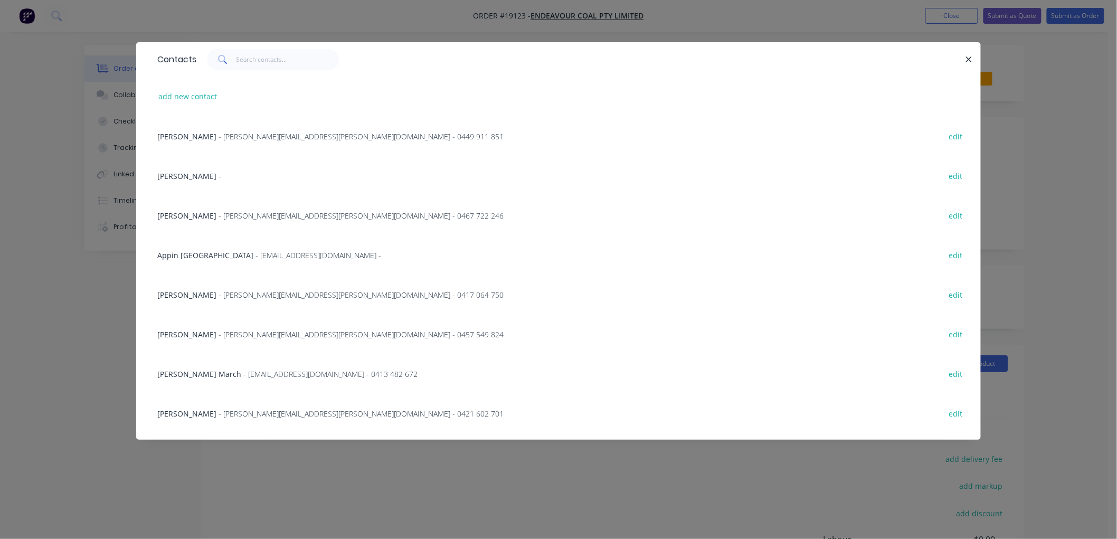
click at [243, 369] on span "- Simon.K.March@gm3.au - 0413 482 672" at bounding box center [330, 374] width 174 height 10
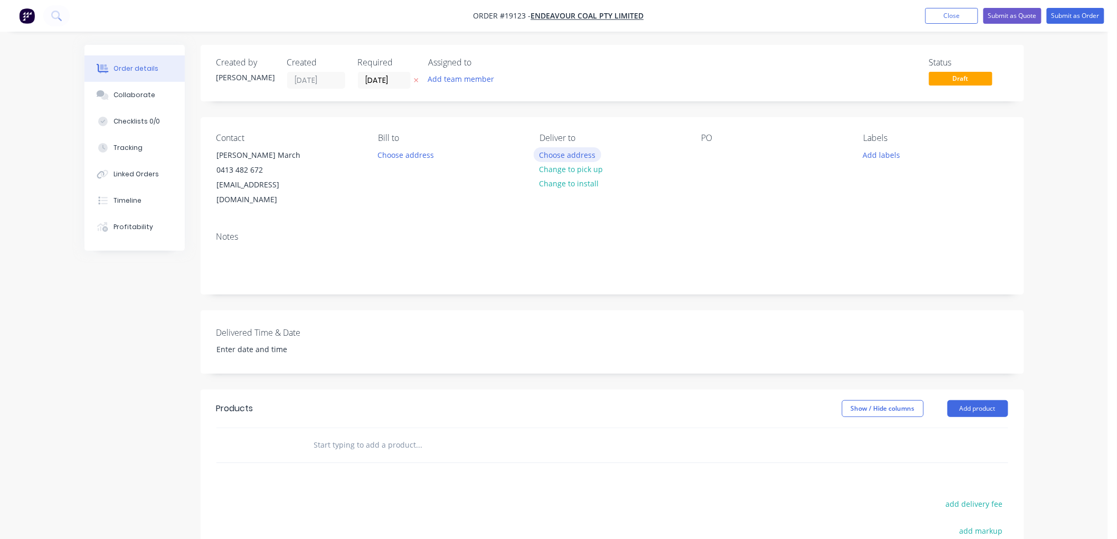
click at [577, 155] on button "Choose address" at bounding box center [568, 154] width 68 height 14
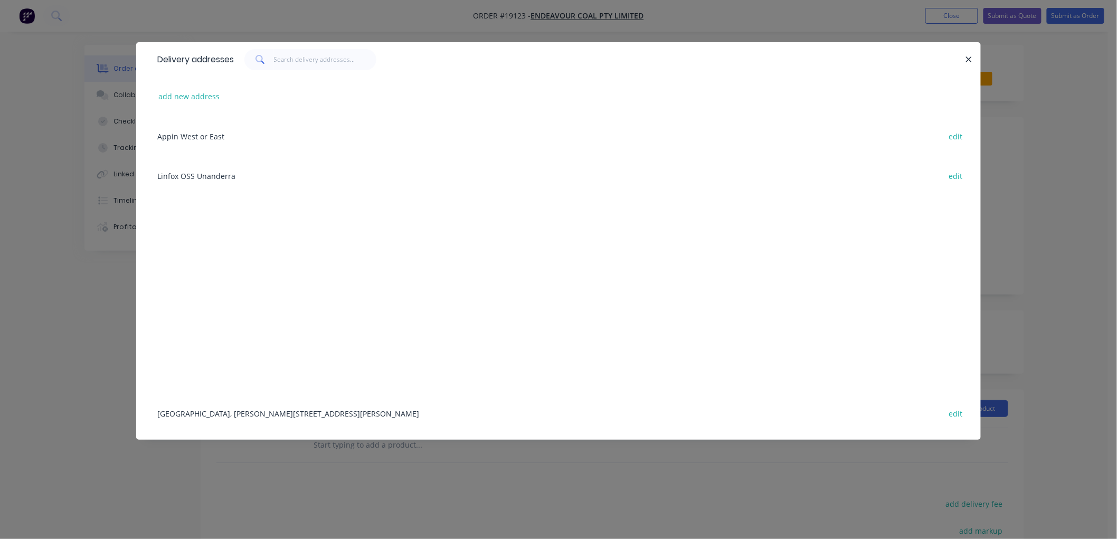
click at [225, 411] on div "Appin West Mine, Douglas Park Drive, Douglas Park, New South Wales, Australia, …" at bounding box center [558, 413] width 813 height 40
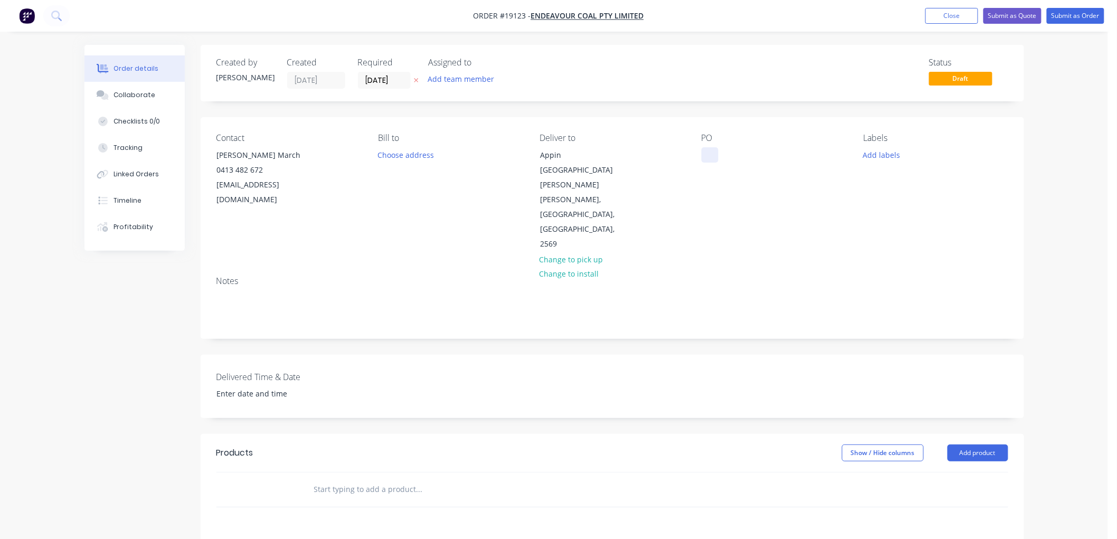
click at [708, 154] on div at bounding box center [709, 154] width 17 height 15
click at [131, 93] on div "Collaborate" at bounding box center [134, 94] width 42 height 9
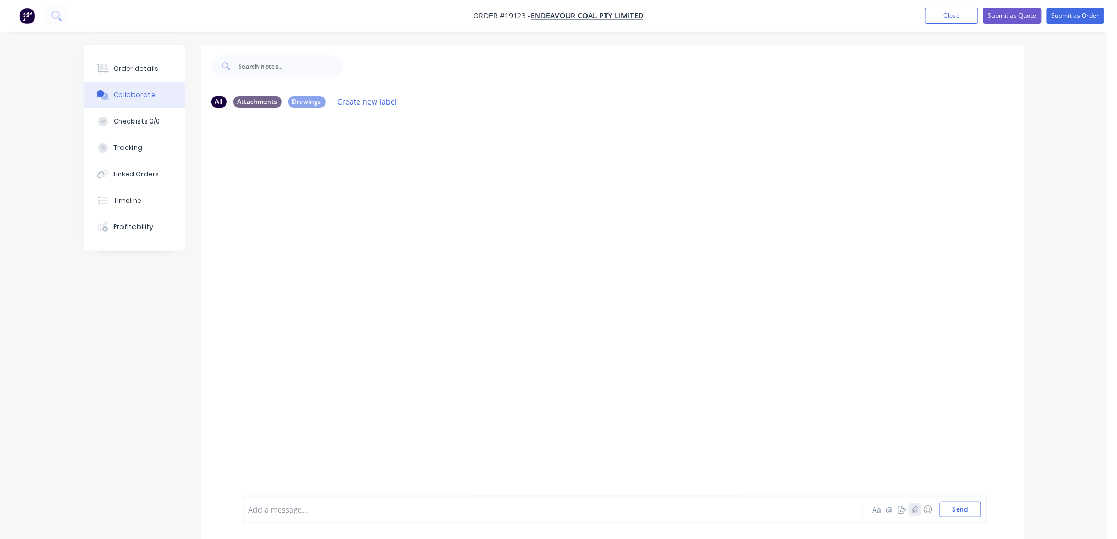
click at [914, 509] on icon "button" at bounding box center [914, 509] width 6 height 7
click at [952, 507] on button "Send" at bounding box center [960, 509] width 42 height 16
click at [129, 67] on div "Order details" at bounding box center [135, 68] width 45 height 9
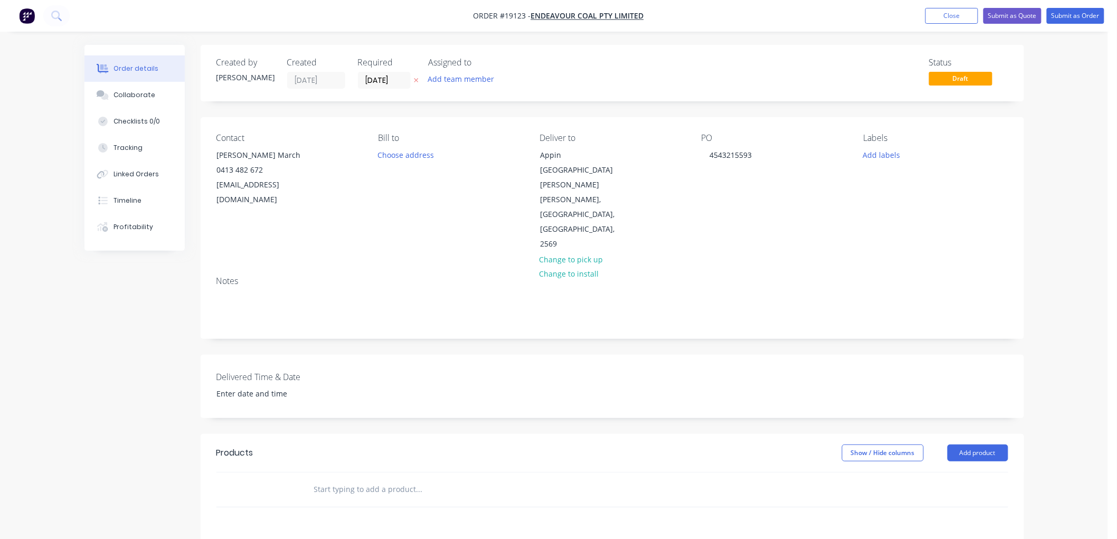
click at [362, 479] on input "text" at bounding box center [418, 489] width 211 height 21
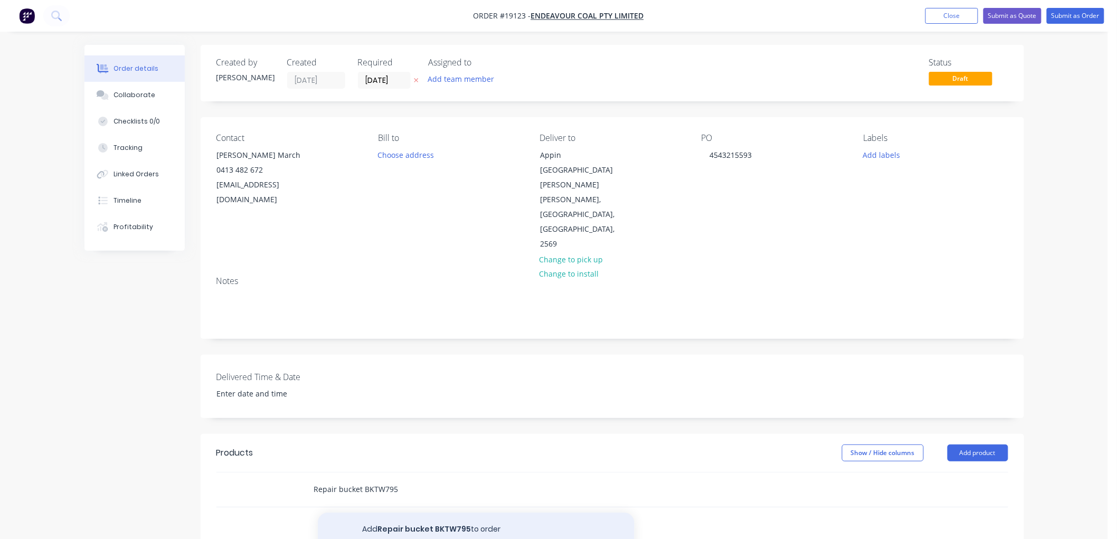
type input "Repair bucket BKTW795"
click at [434, 512] on button "Add Repair bucket BKTW795 to order" at bounding box center [476, 529] width 317 height 34
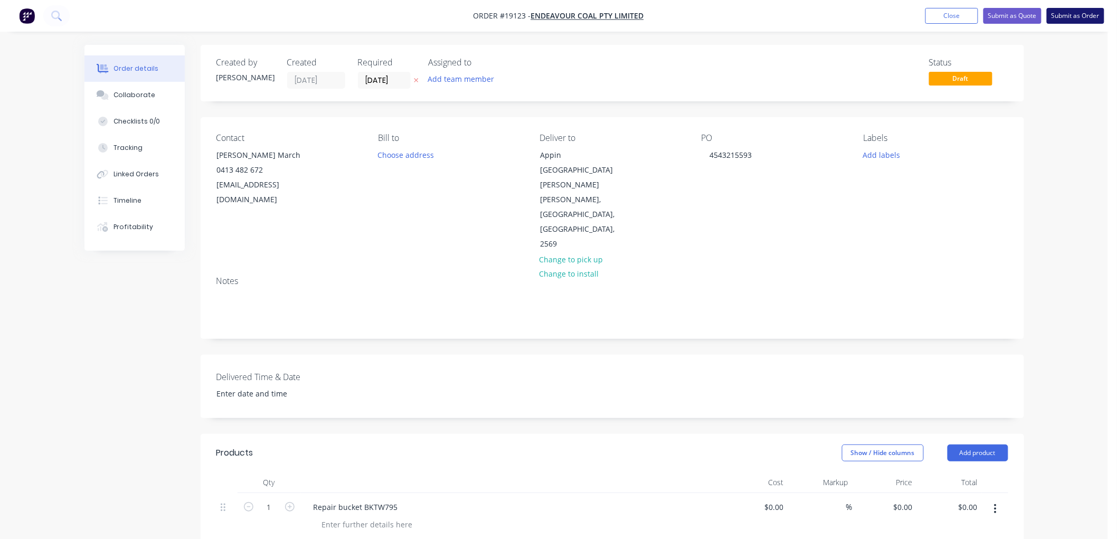
click at [1061, 19] on button "Submit as Order" at bounding box center [1076, 16] width 58 height 16
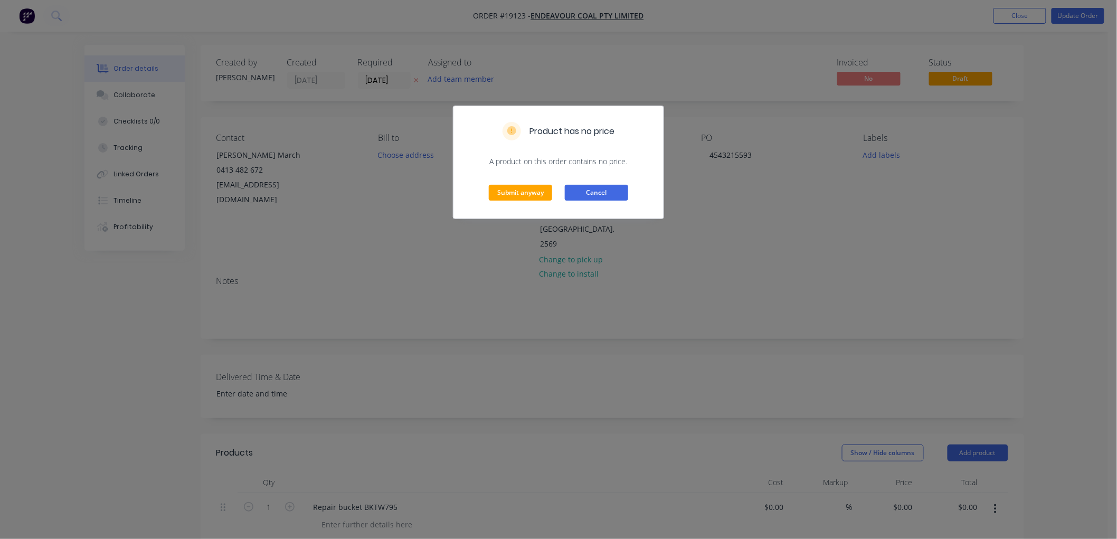
click at [608, 189] on button "Cancel" at bounding box center [596, 193] width 63 height 16
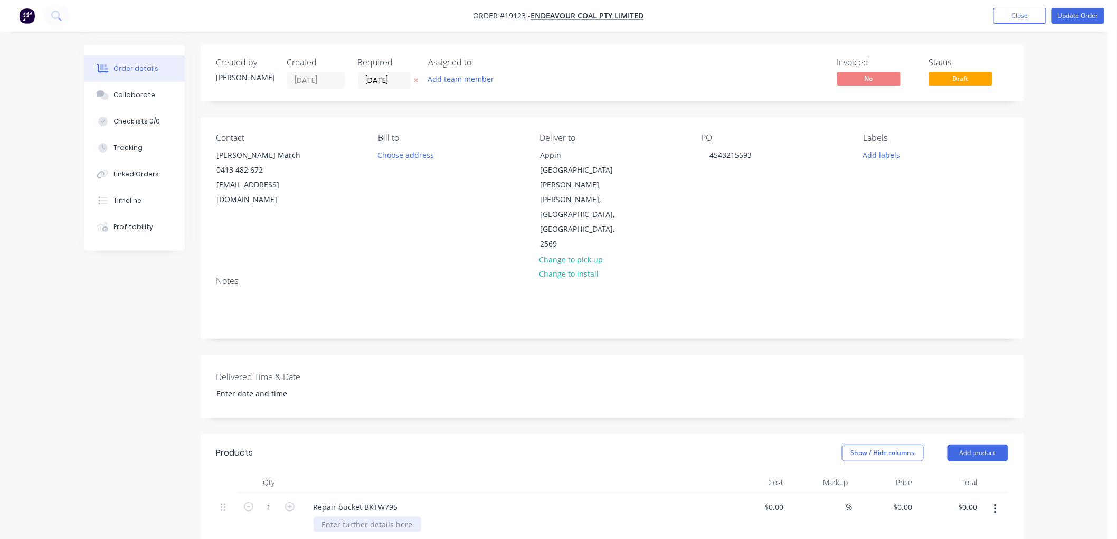
click at [372, 517] on div at bounding box center [367, 524] width 108 height 15
drag, startPoint x: 403, startPoint y: 478, endPoint x: 444, endPoint y: 475, distance: 41.8
click at [402, 517] on div "more holes in the hinge required" at bounding box center [380, 524] width 135 height 15
click at [1068, 13] on button "Update Order" at bounding box center [1077, 16] width 53 height 16
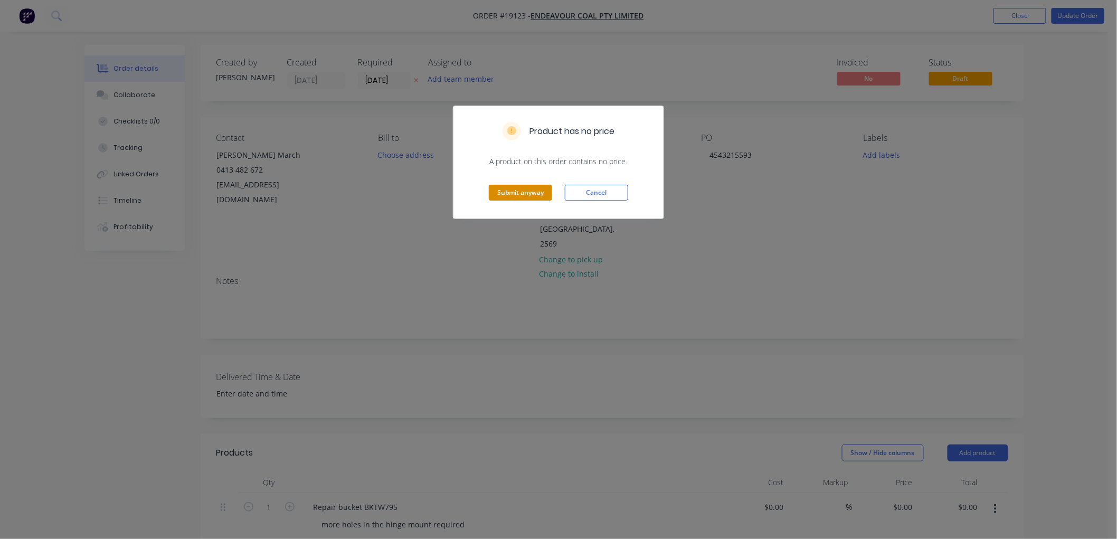
click at [522, 192] on button "Submit anyway" at bounding box center [520, 193] width 63 height 16
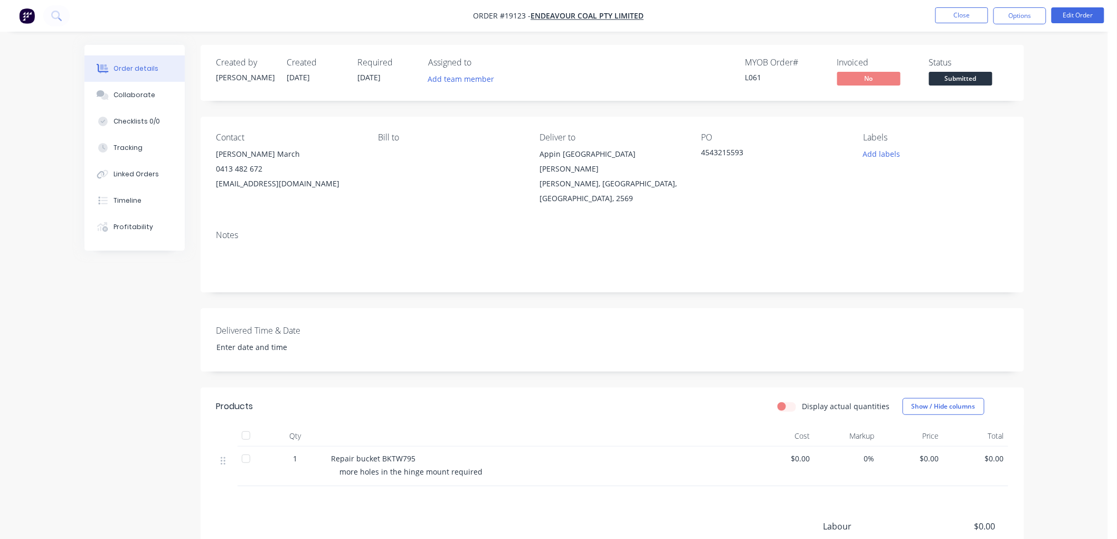
click at [966, 75] on span "Submitted" at bounding box center [960, 78] width 63 height 13
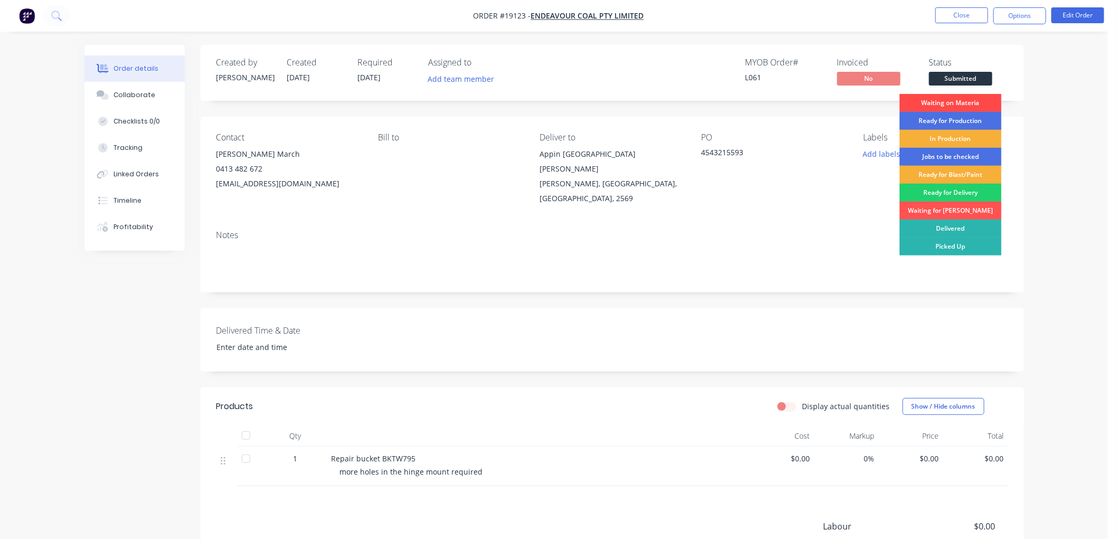
click at [951, 104] on div "Waiting on Materia" at bounding box center [950, 103] width 102 height 18
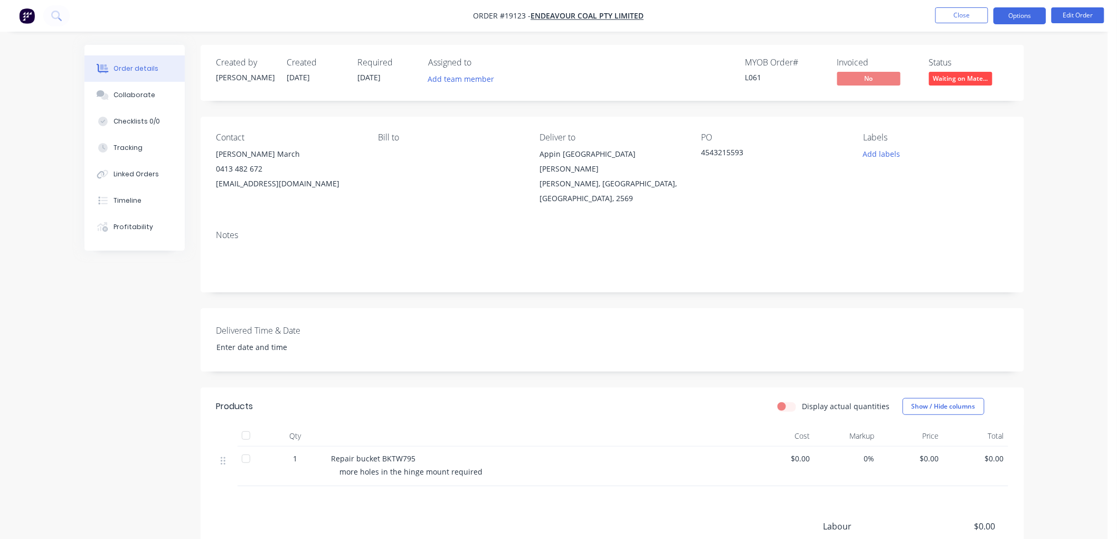
click at [1020, 18] on button "Options" at bounding box center [1019, 15] width 53 height 17
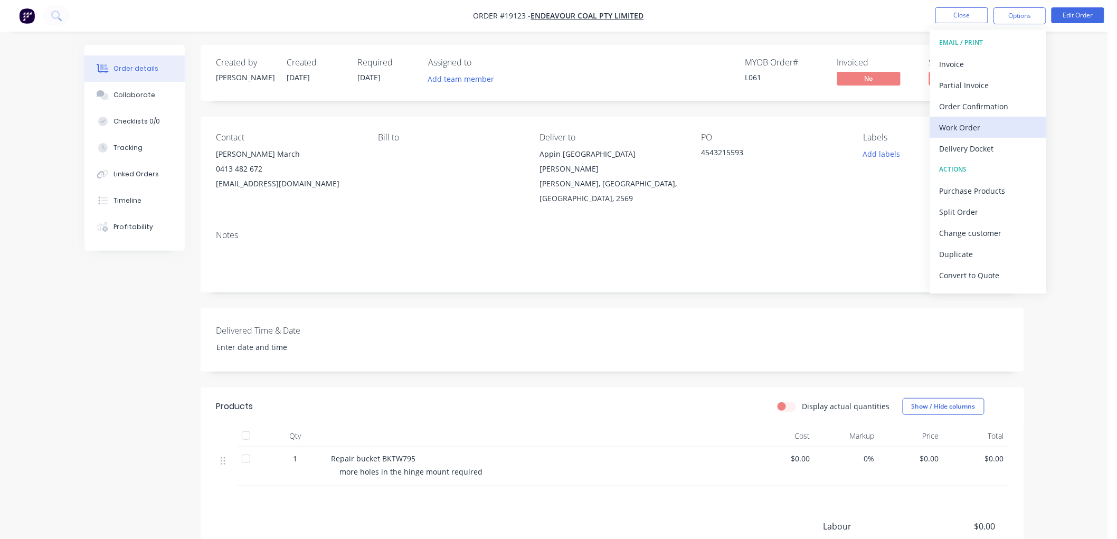
click at [975, 127] on div "Work Order" at bounding box center [987, 127] width 97 height 15
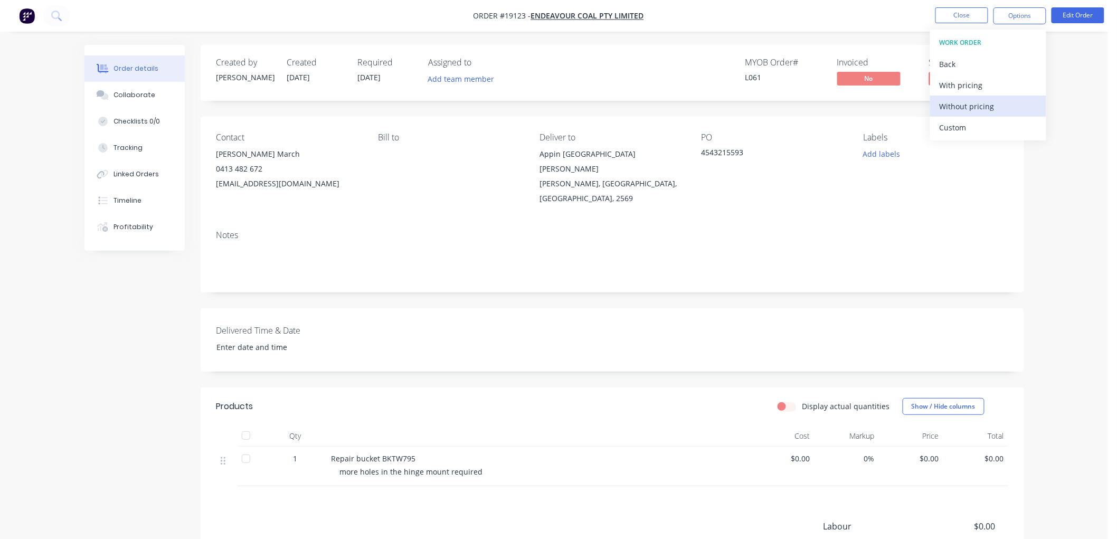
click at [966, 106] on div "Without pricing" at bounding box center [987, 106] width 97 height 15
click at [1085, 122] on div "Order details Collaborate Checklists 0/0 Tracking Linked Orders Timeline Profit…" at bounding box center [554, 337] width 1108 height 674
click at [961, 15] on button "Close" at bounding box center [961, 15] width 53 height 16
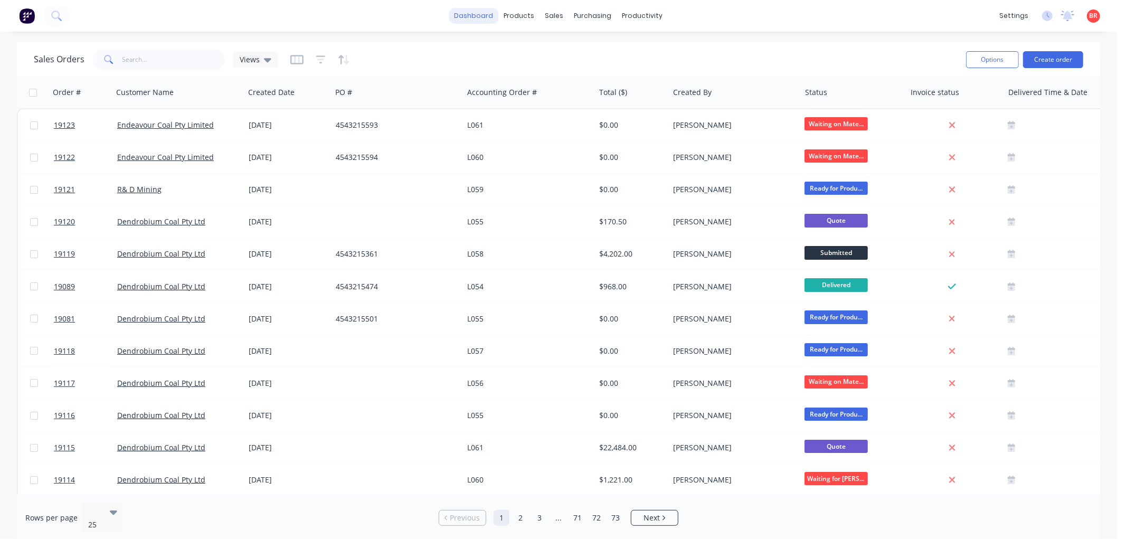
click at [473, 13] on link "dashboard" at bounding box center [474, 16] width 50 height 16
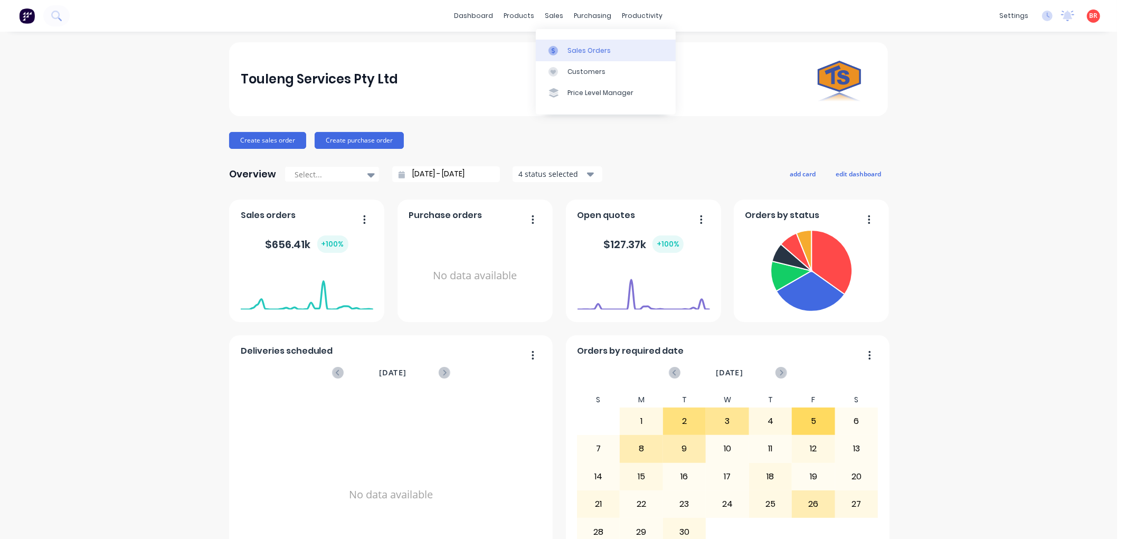
click at [573, 51] on div "Sales Orders" at bounding box center [588, 50] width 43 height 9
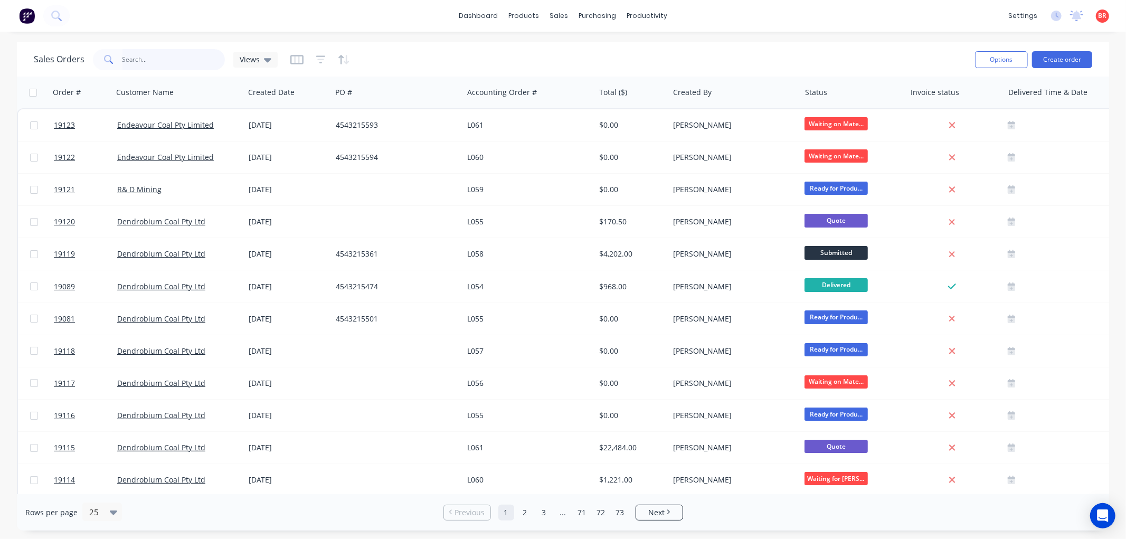
click at [148, 56] on input "text" at bounding box center [173, 59] width 103 height 21
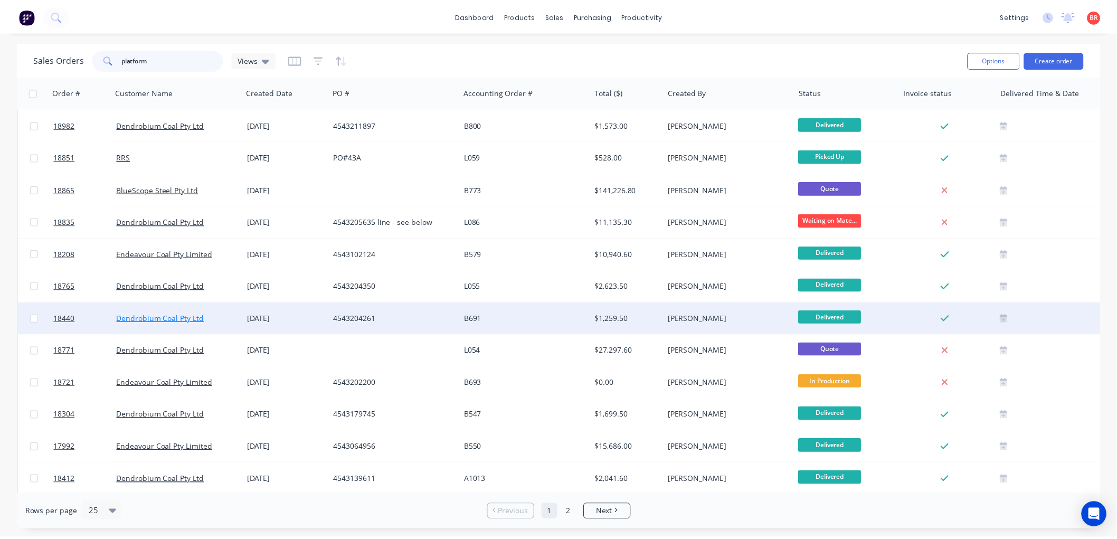
scroll to position [117, 0]
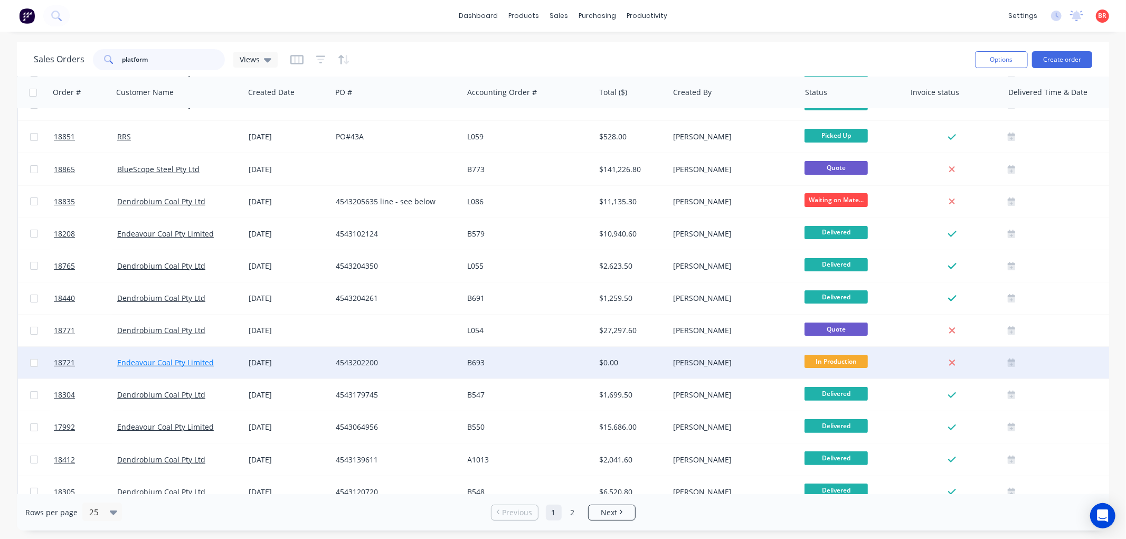
type input "platform"
click at [164, 361] on link "Endeavour Coal Pty Limited" at bounding box center [165, 362] width 97 height 10
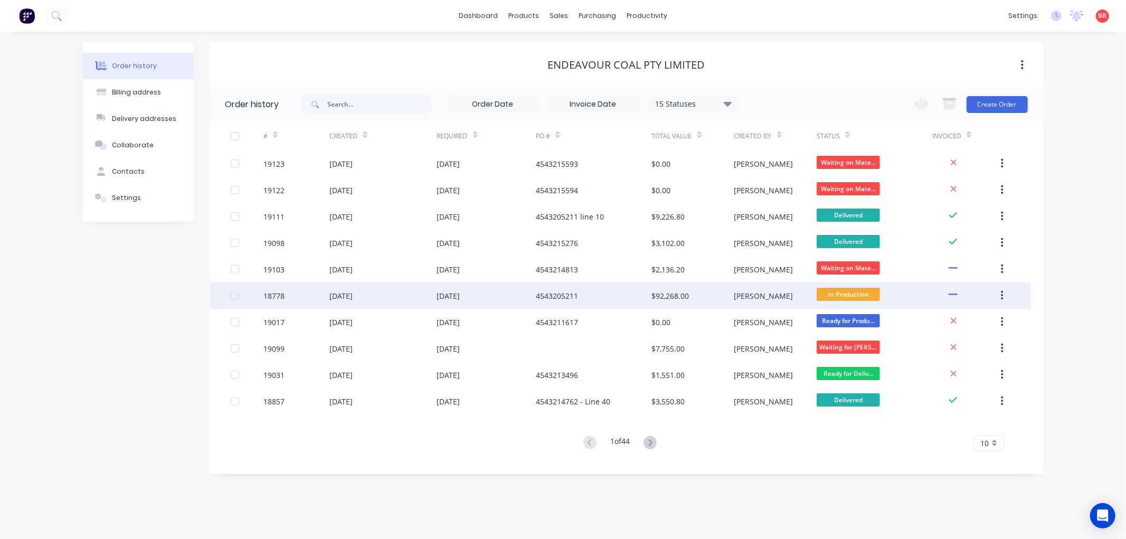
click at [437, 296] on div "11 Aug 2025" at bounding box center [448, 295] width 23 height 11
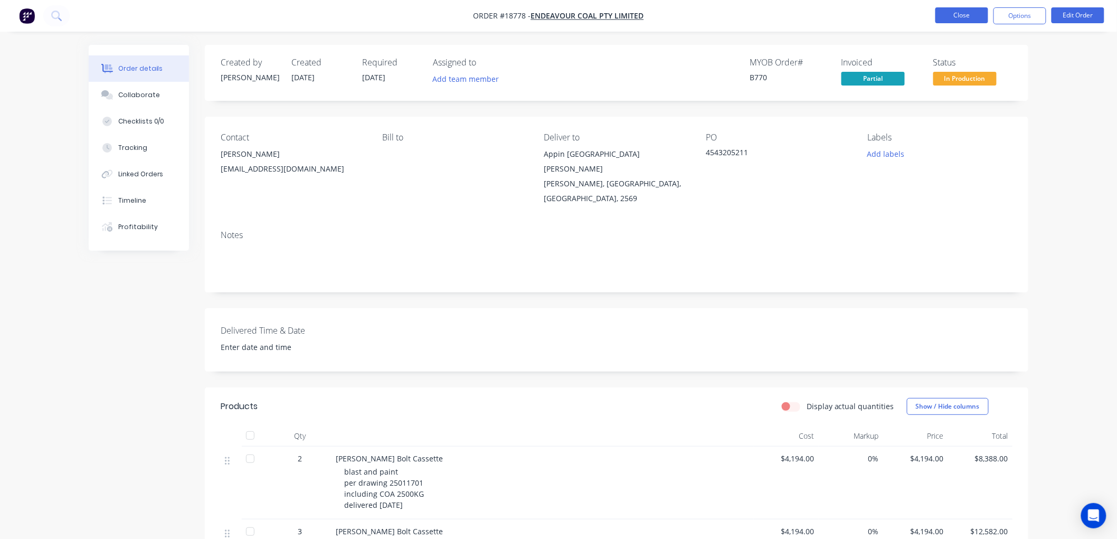
click at [952, 22] on button "Close" at bounding box center [961, 15] width 53 height 16
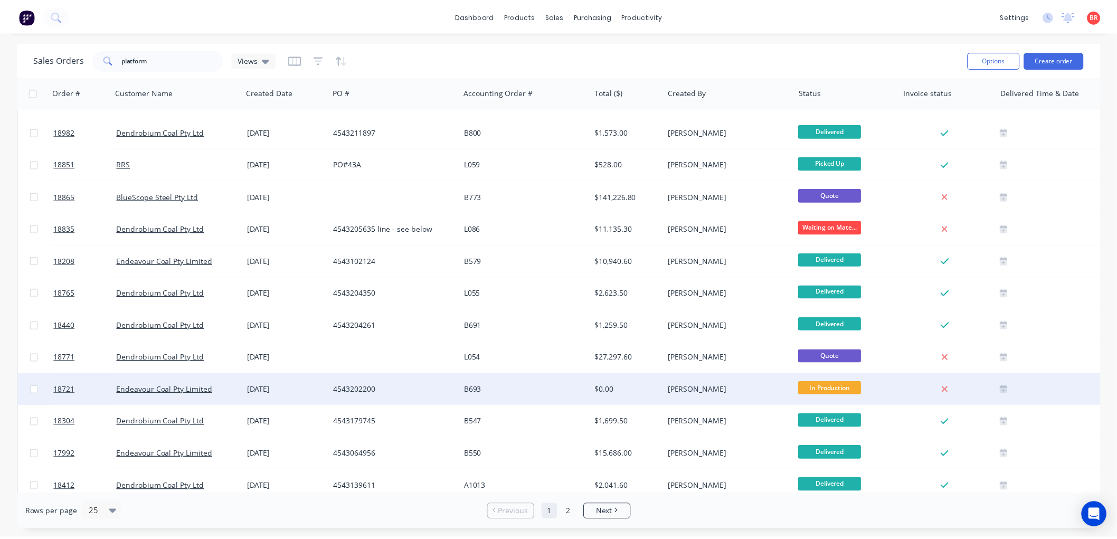
scroll to position [117, 0]
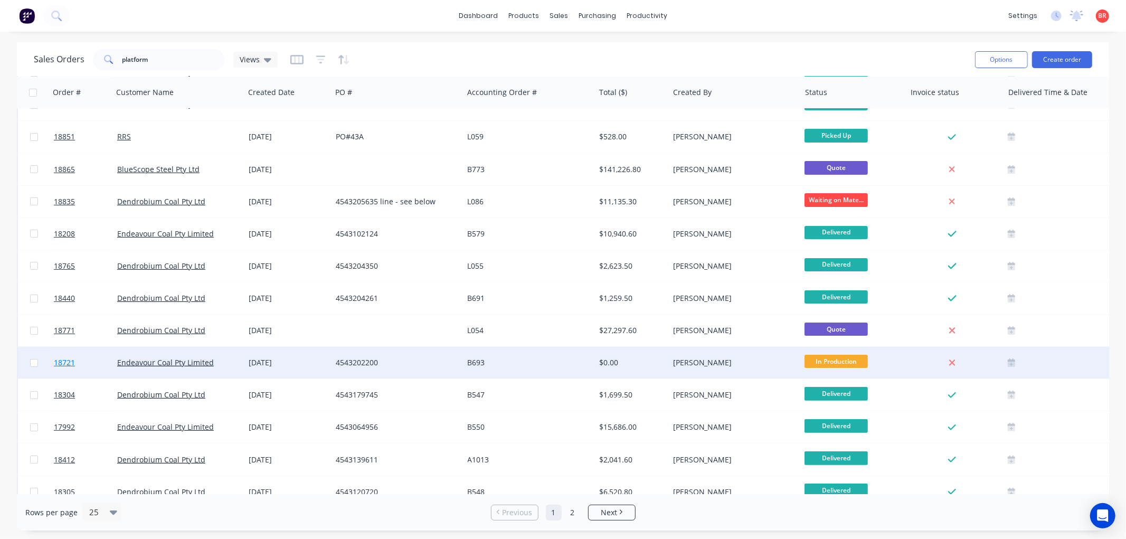
click at [64, 361] on span "18721" at bounding box center [64, 362] width 21 height 11
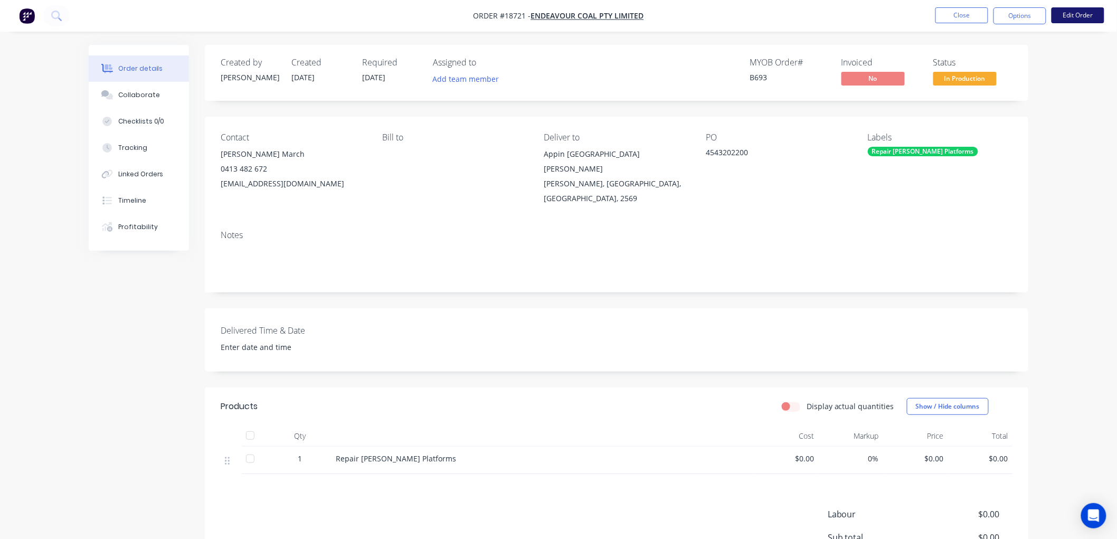
click at [1063, 14] on button "Edit Order" at bounding box center [1077, 15] width 53 height 16
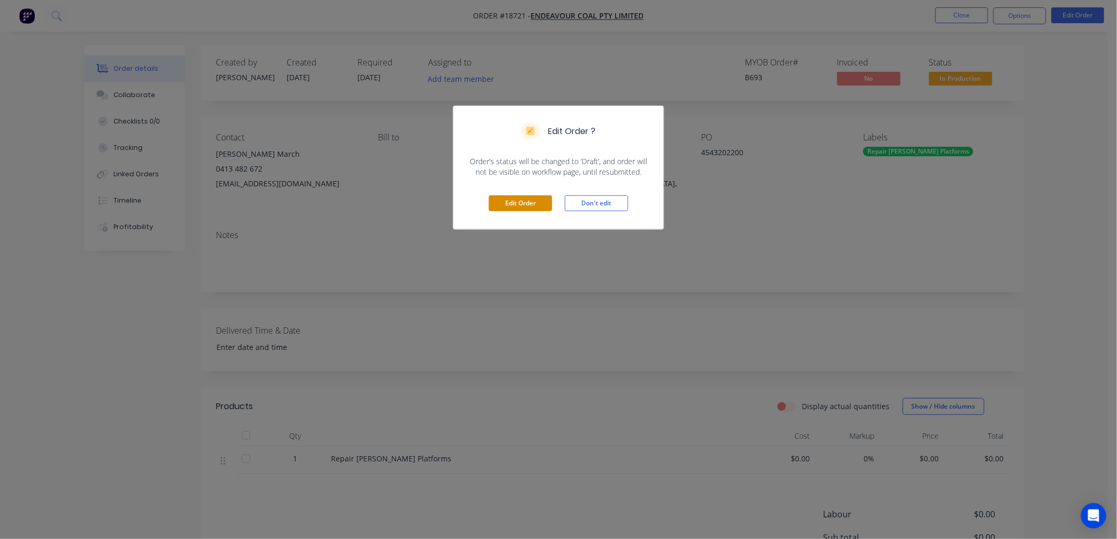
click at [518, 208] on button "Edit Order" at bounding box center [520, 203] width 63 height 16
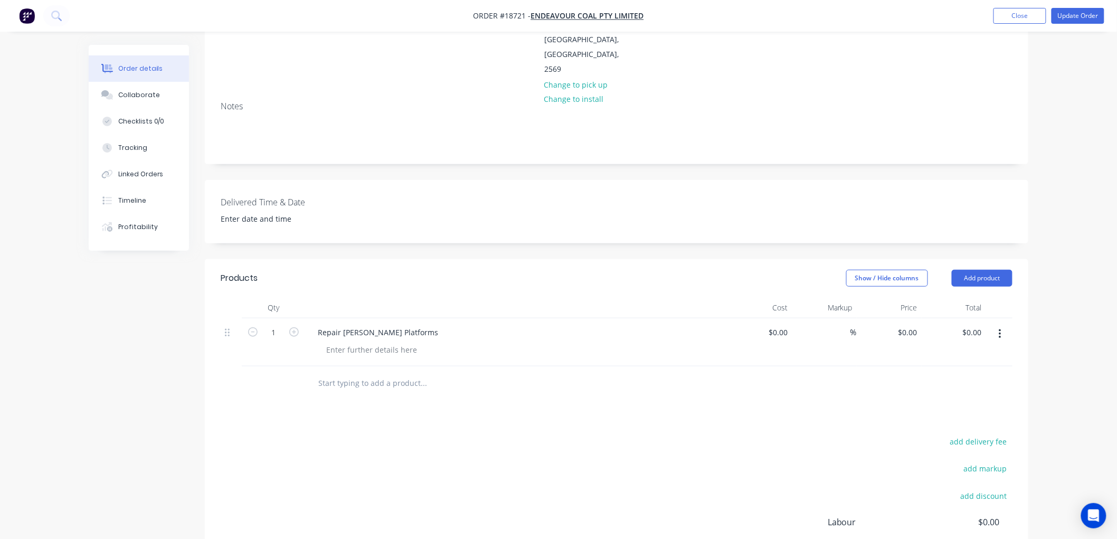
scroll to position [176, 0]
click at [365, 341] on div at bounding box center [372, 348] width 108 height 15
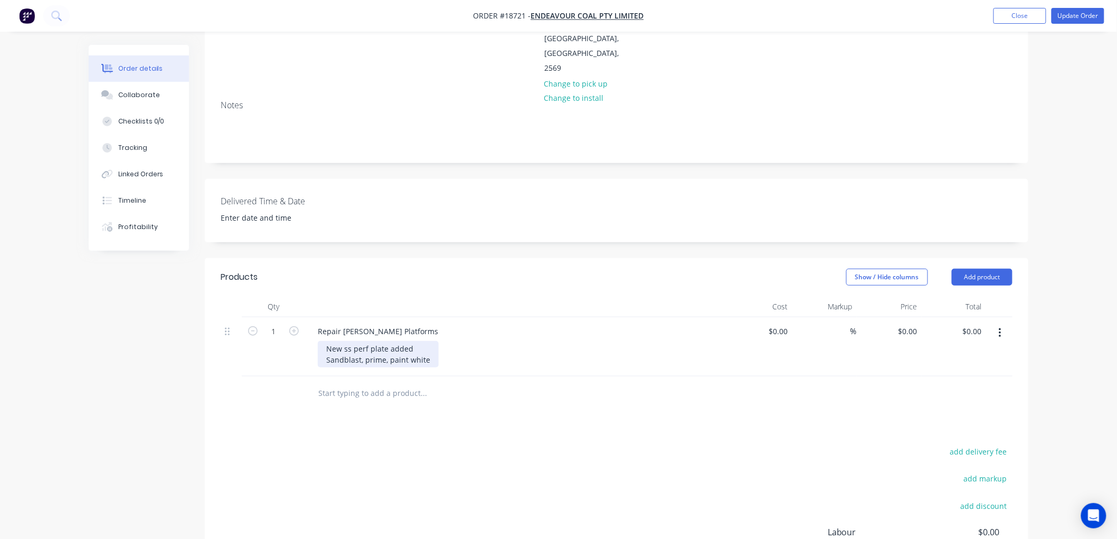
click at [326, 341] on div "New ss perf plate added Sandblast, prime, paint white" at bounding box center [378, 354] width 121 height 26
click at [425, 341] on div "21 pieces repaired in total New ss perf plate added Sandblast, prime, paint whi…" at bounding box center [416, 354] width 197 height 26
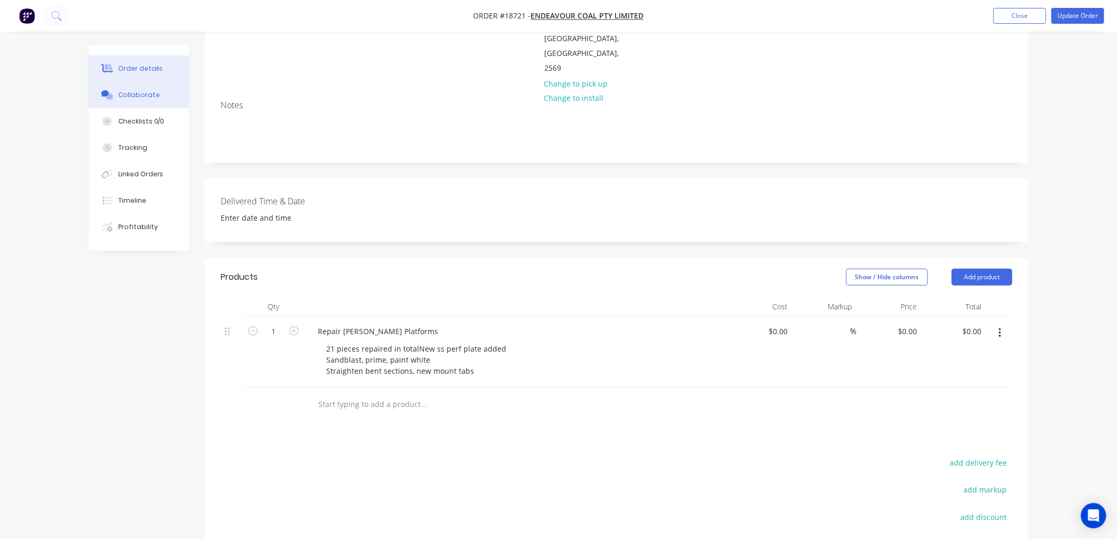
click at [137, 97] on div "Collaborate" at bounding box center [139, 94] width 42 height 9
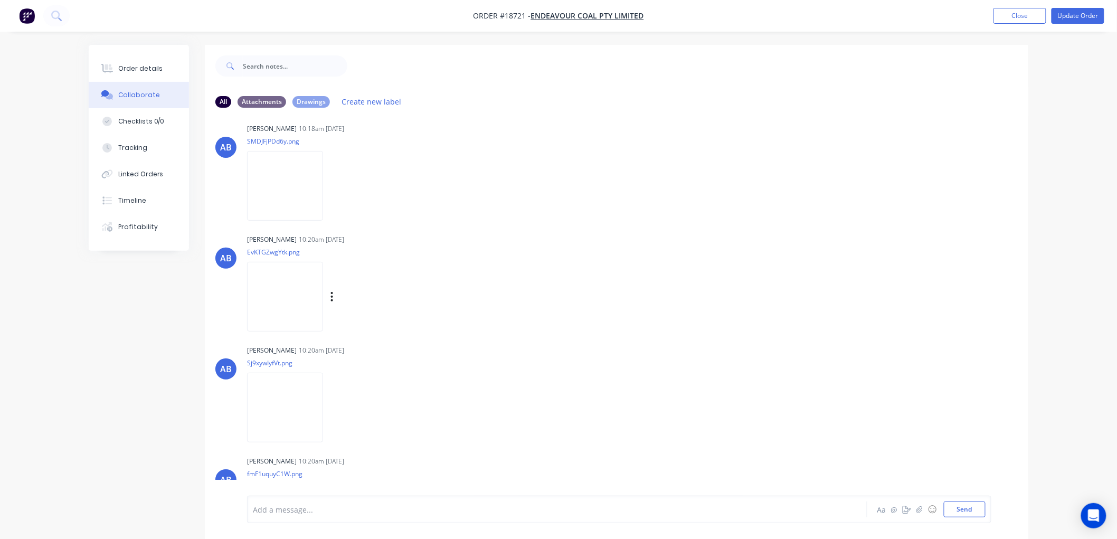
scroll to position [1466, 0]
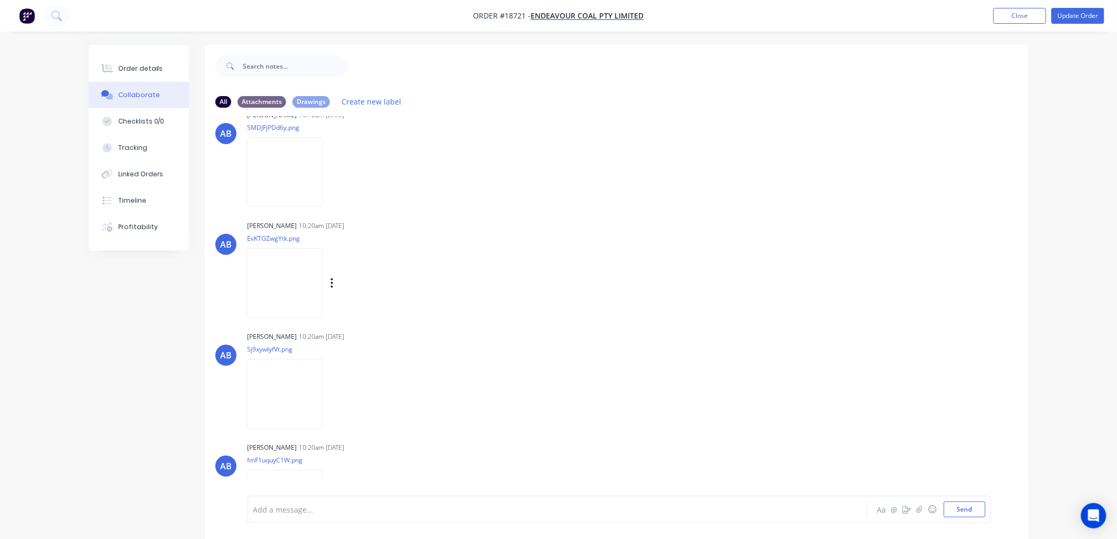
click at [301, 273] on img at bounding box center [285, 282] width 76 height 69
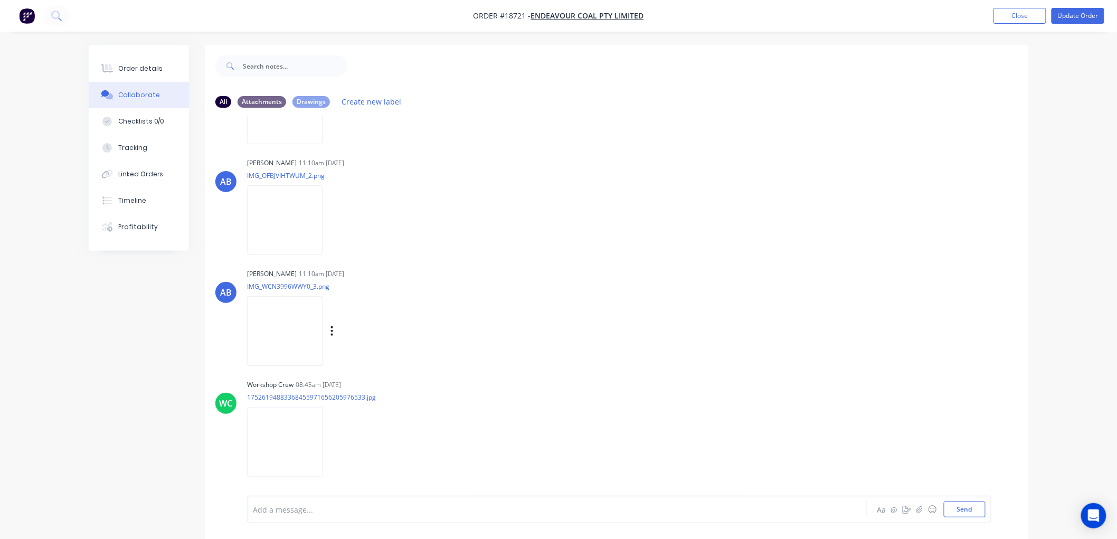
scroll to position [2111, 0]
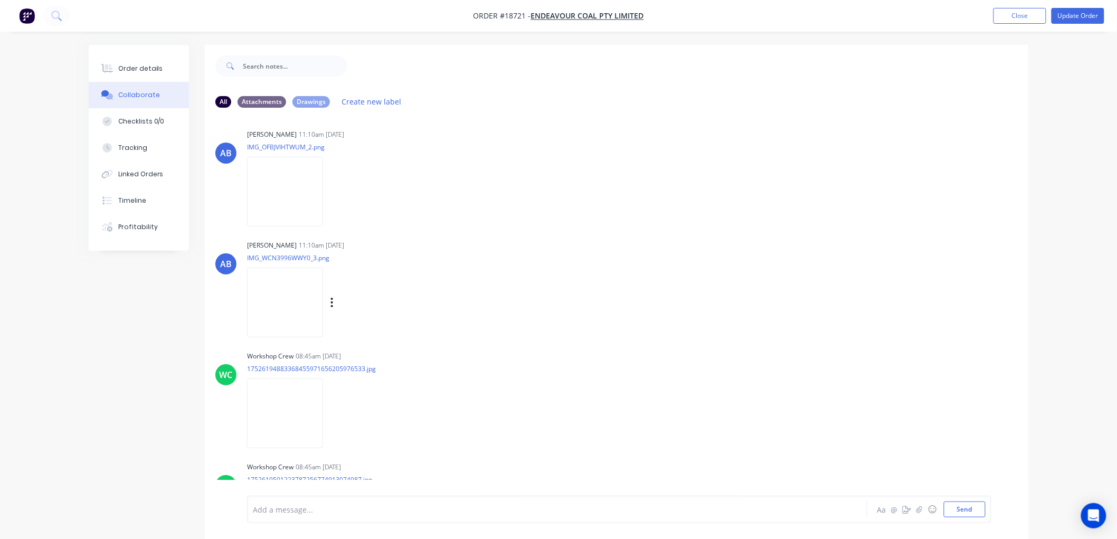
click at [293, 299] on img at bounding box center [285, 302] width 76 height 69
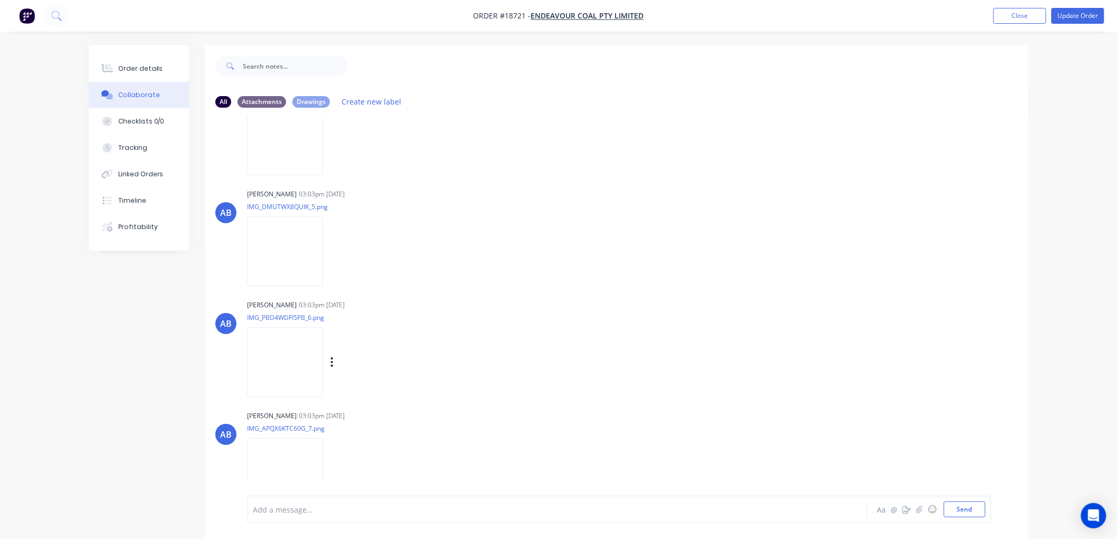
scroll to position [3107, 0]
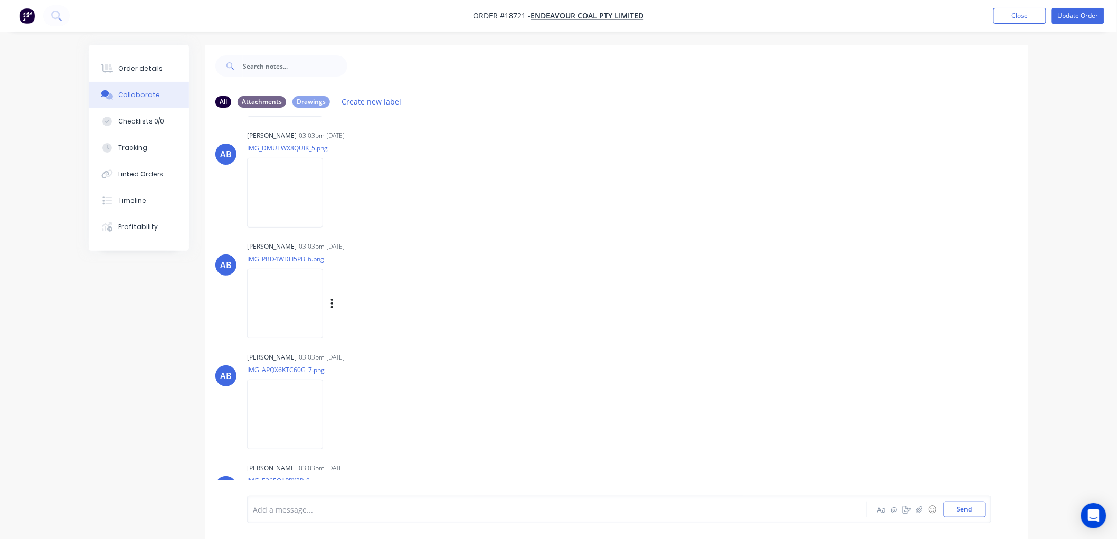
click at [286, 281] on img at bounding box center [285, 303] width 76 height 69
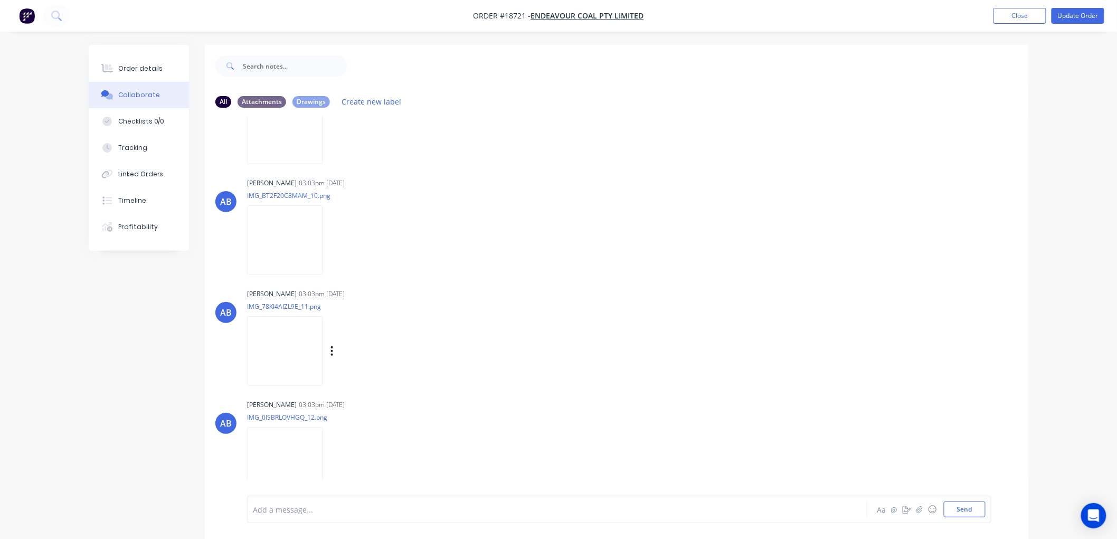
scroll to position [3635, 0]
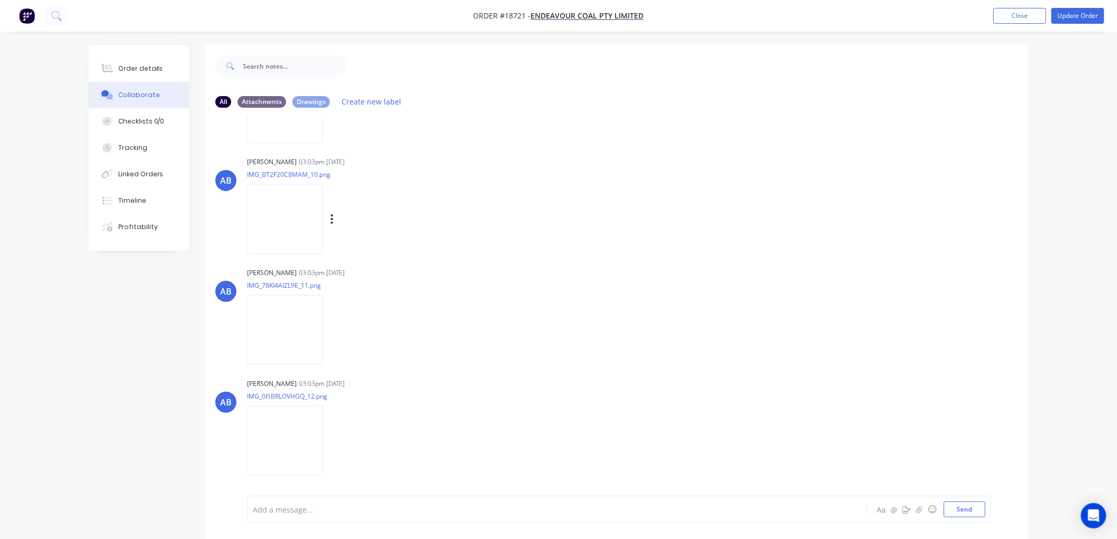
click at [286, 203] on img at bounding box center [285, 218] width 76 height 69
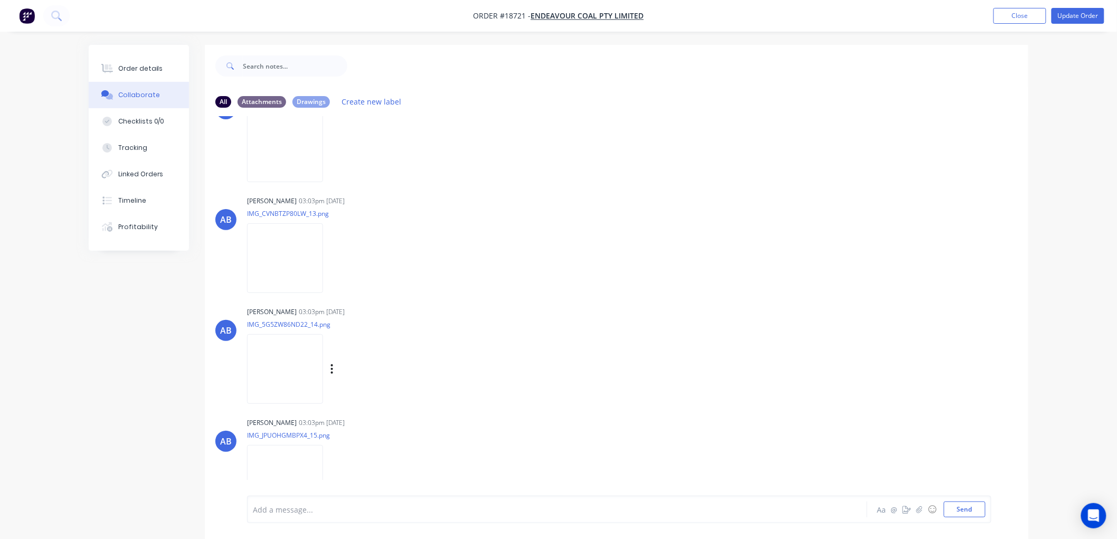
scroll to position [3987, 0]
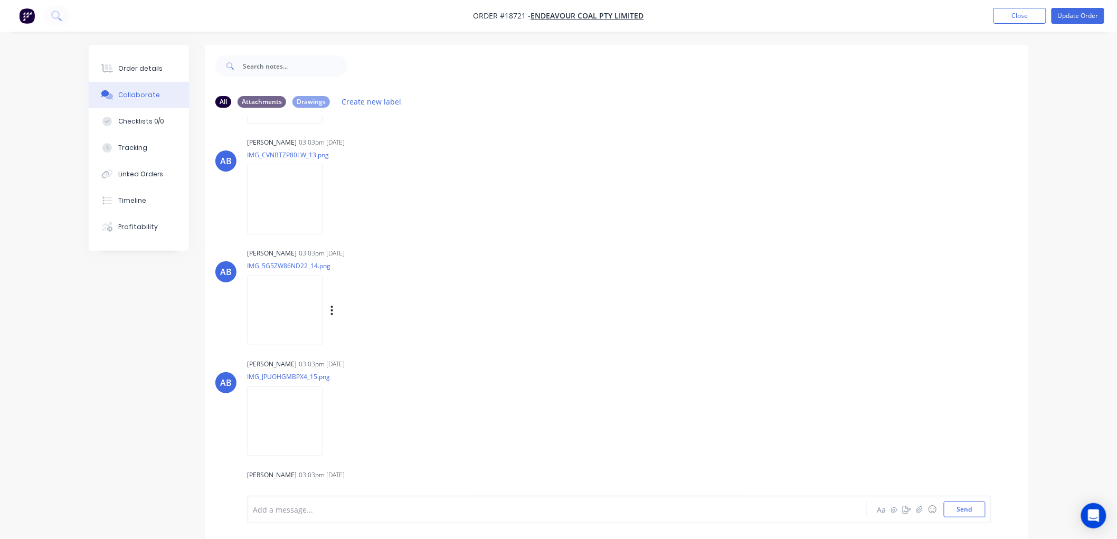
click at [277, 303] on img at bounding box center [285, 309] width 76 height 69
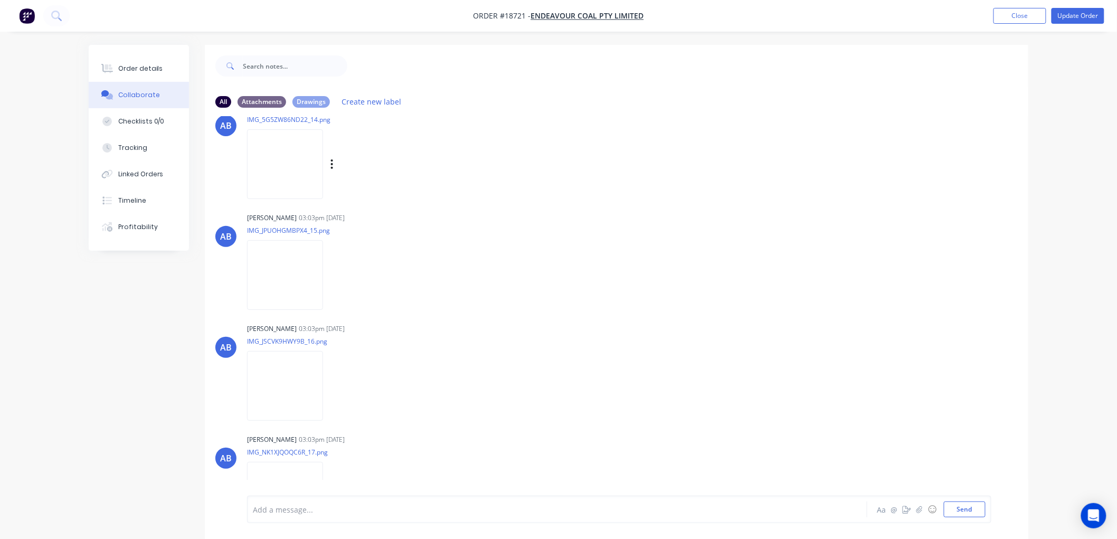
scroll to position [4163, 0]
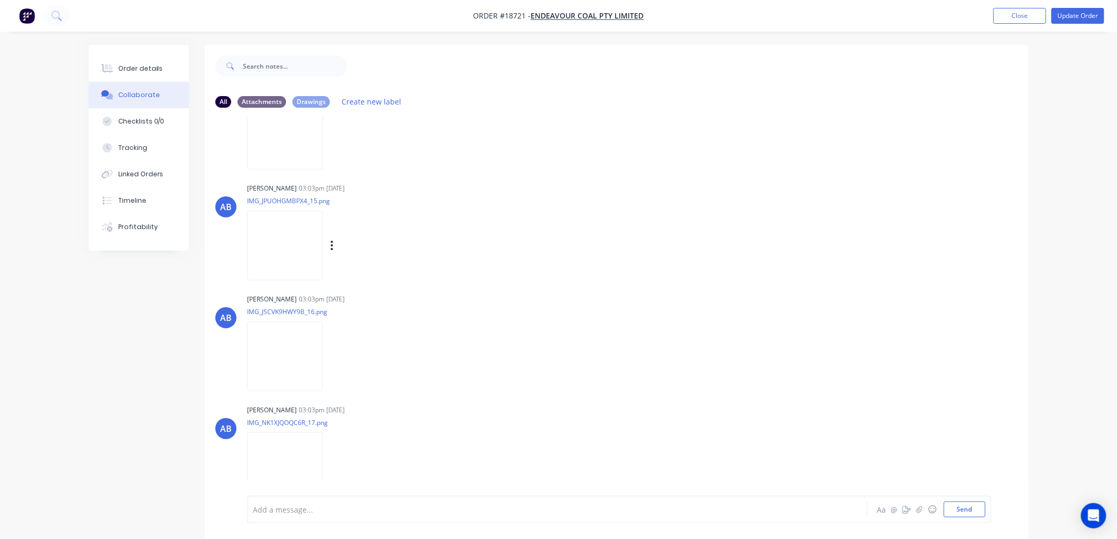
click at [280, 240] on img at bounding box center [285, 245] width 76 height 69
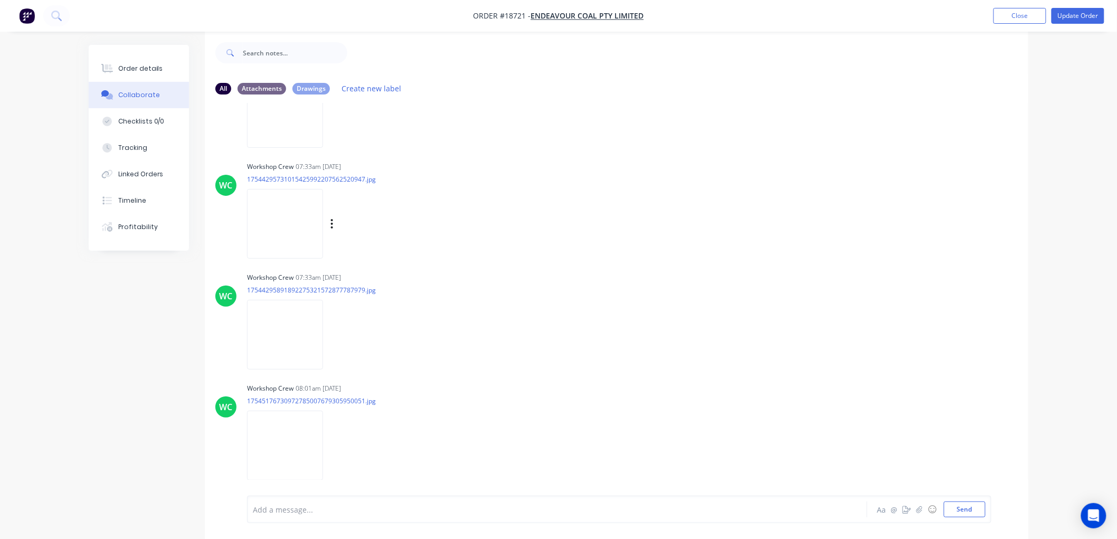
scroll to position [16, 0]
click at [301, 430] on img at bounding box center [285, 442] width 76 height 69
click at [148, 61] on button "Order details" at bounding box center [139, 68] width 100 height 26
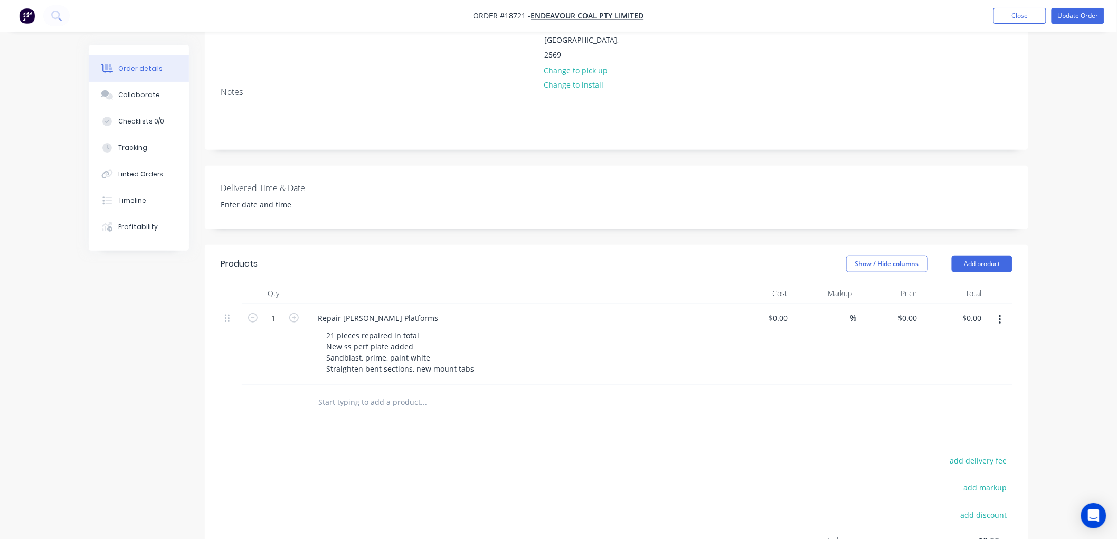
scroll to position [192, 0]
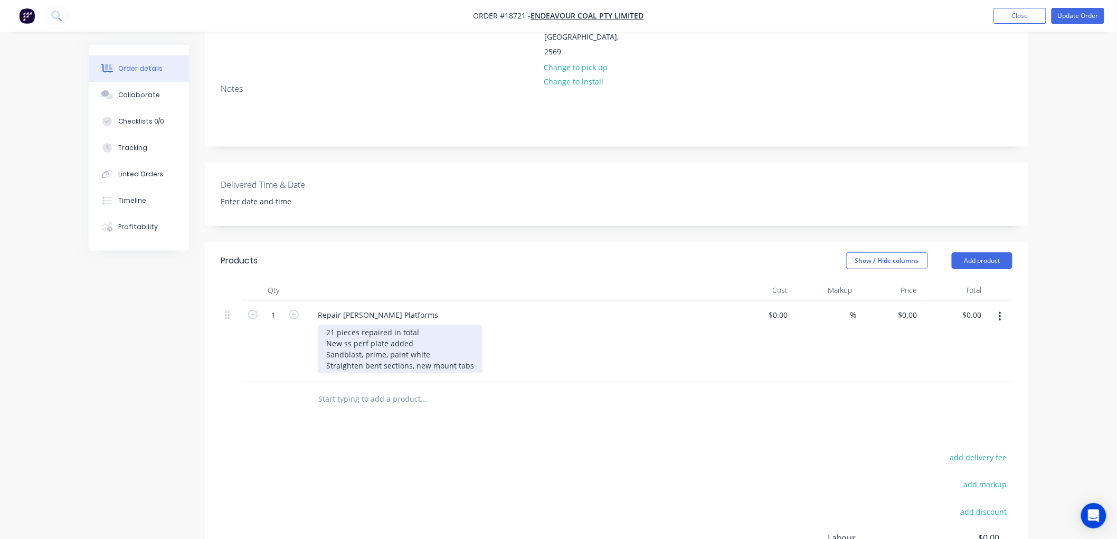
click at [470, 325] on div "21 pieces repaired in total New ss perf plate added Sandblast, prime, paint whi…" at bounding box center [400, 349] width 165 height 49
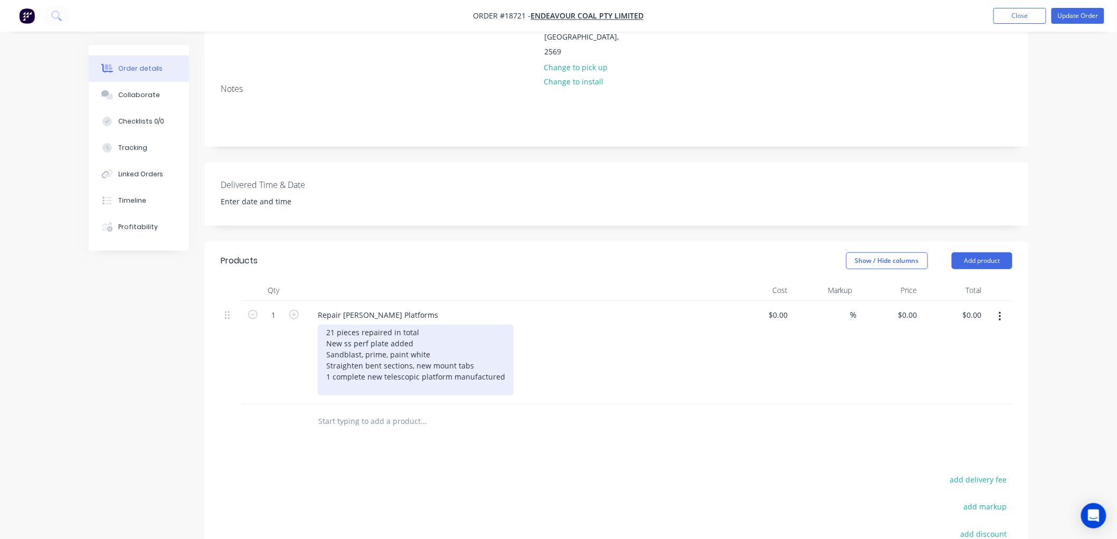
click at [490, 325] on div "21 pieces repaired in total New ss perf plate added Sandblast, prime, paint whi…" at bounding box center [416, 360] width 196 height 71
click at [508, 325] on div "21 pieces repaired in total New ss perf plate added Sandblast, prime, paint whi…" at bounding box center [430, 360] width 224 height 71
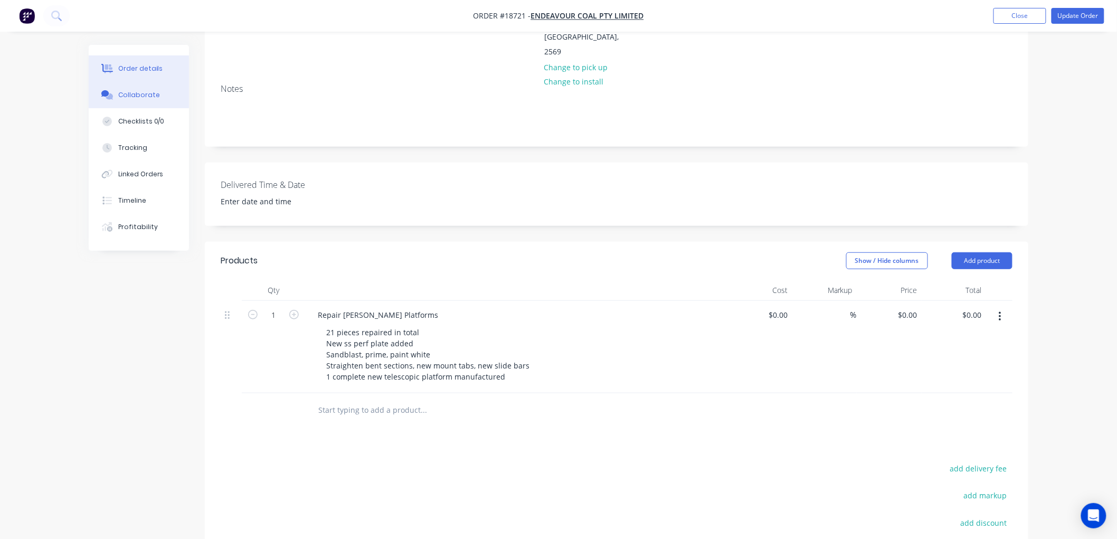
click at [149, 96] on div "Collaborate" at bounding box center [139, 94] width 42 height 9
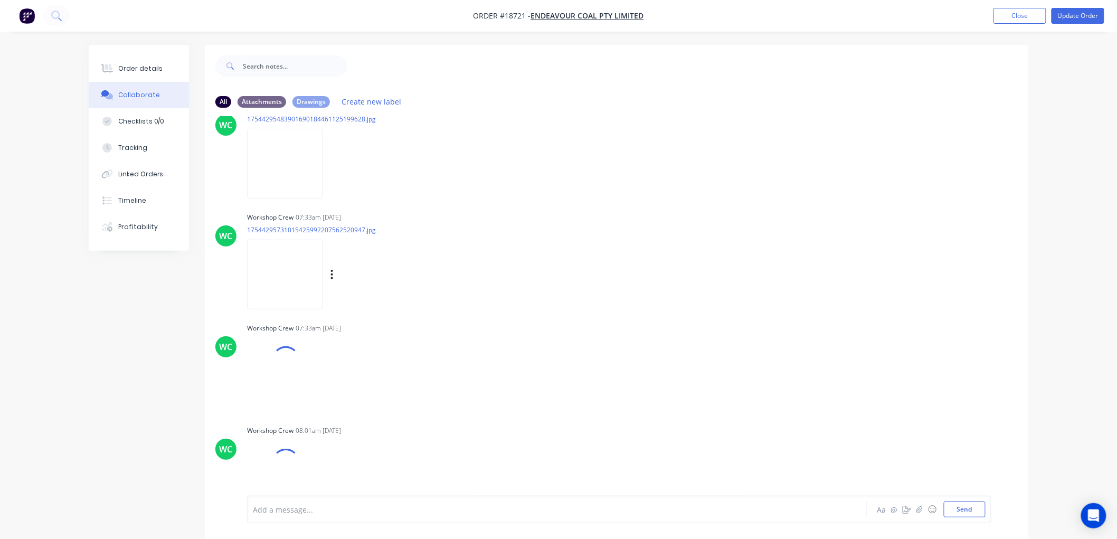
scroll to position [6610, 0]
click at [289, 273] on img at bounding box center [285, 274] width 76 height 69
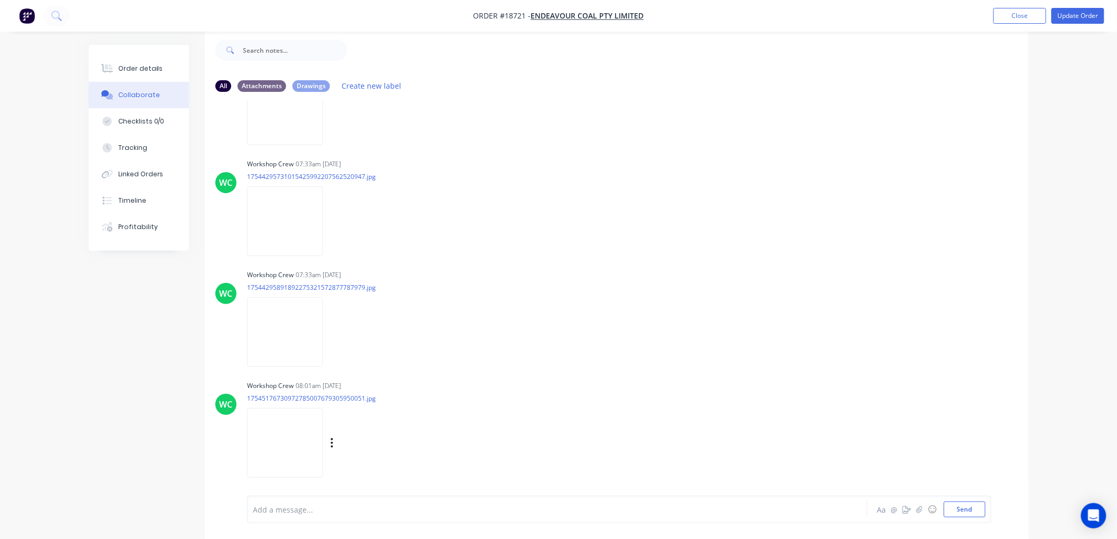
scroll to position [6716, 0]
click at [299, 442] on img at bounding box center [285, 441] width 76 height 69
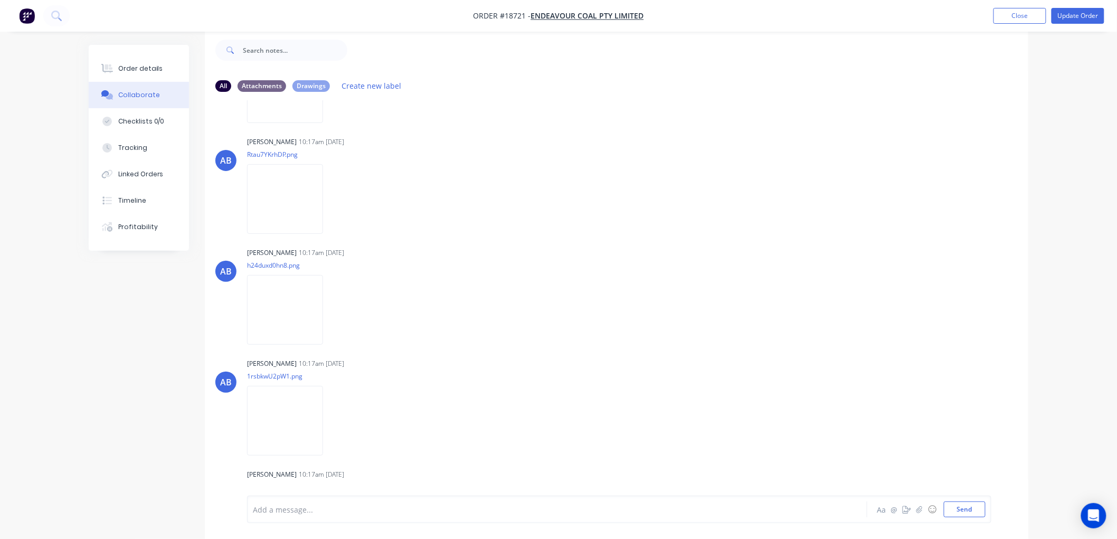
scroll to position [0, 0]
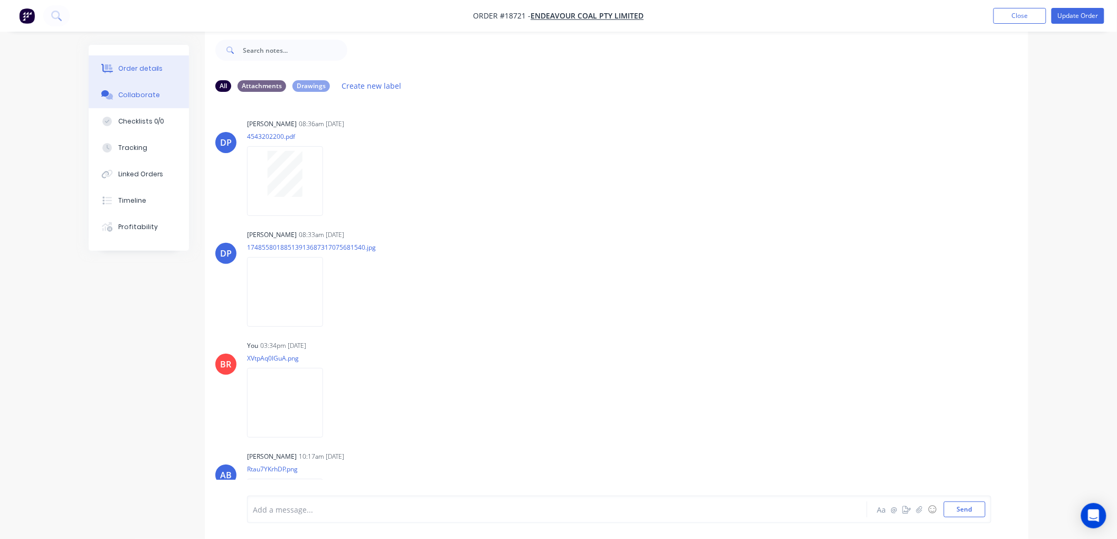
click at [169, 67] on button "Order details" at bounding box center [139, 68] width 100 height 26
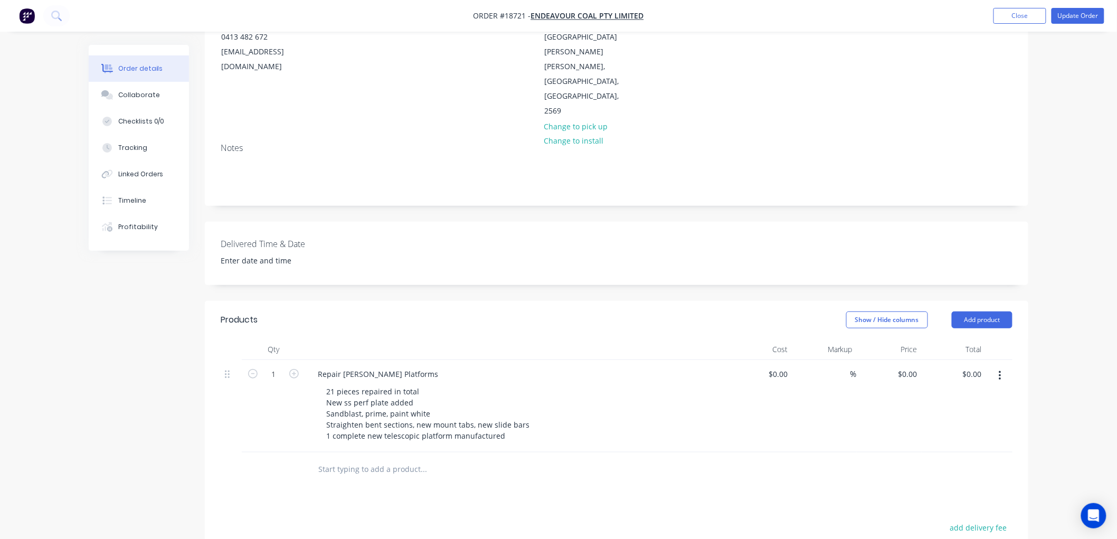
scroll to position [134, 0]
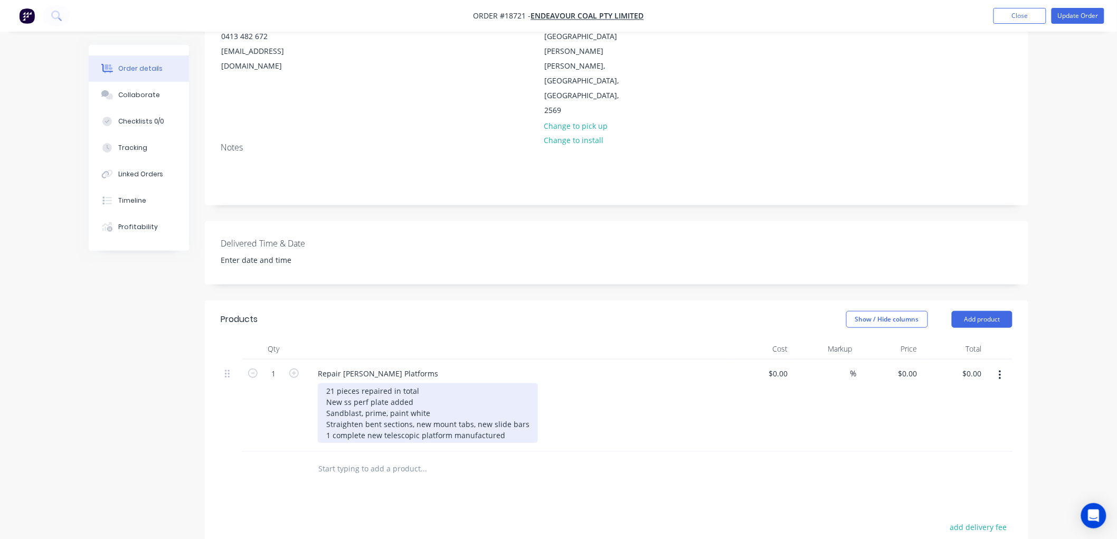
click at [501, 391] on div "21 pieces repaired in total New ss perf plate added Sandblast, prime, paint whi…" at bounding box center [428, 413] width 220 height 60
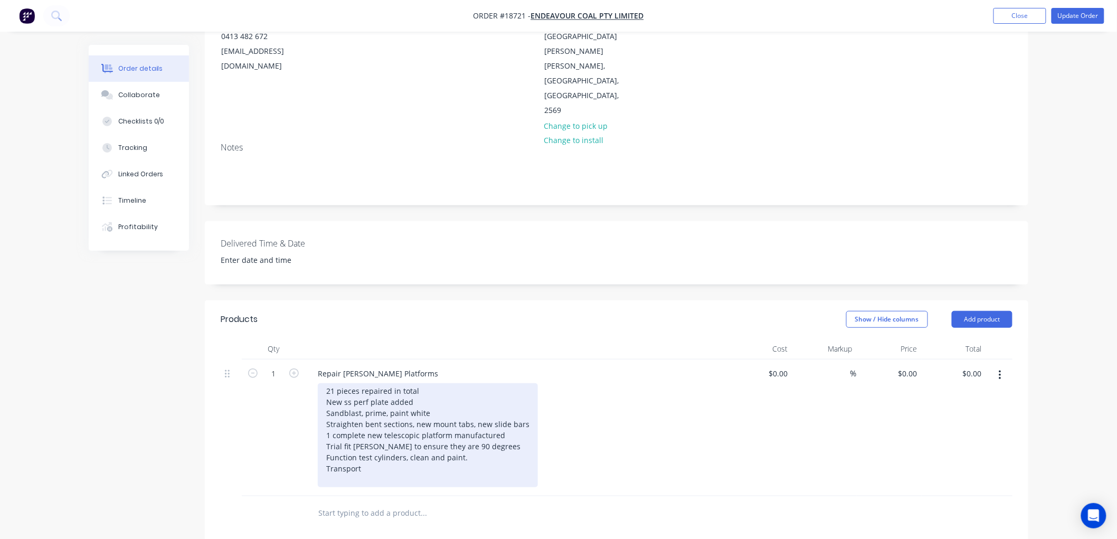
click at [420, 383] on div "21 pieces repaired in total New ss perf plate added Sandblast, prime, paint whi…" at bounding box center [428, 435] width 220 height 104
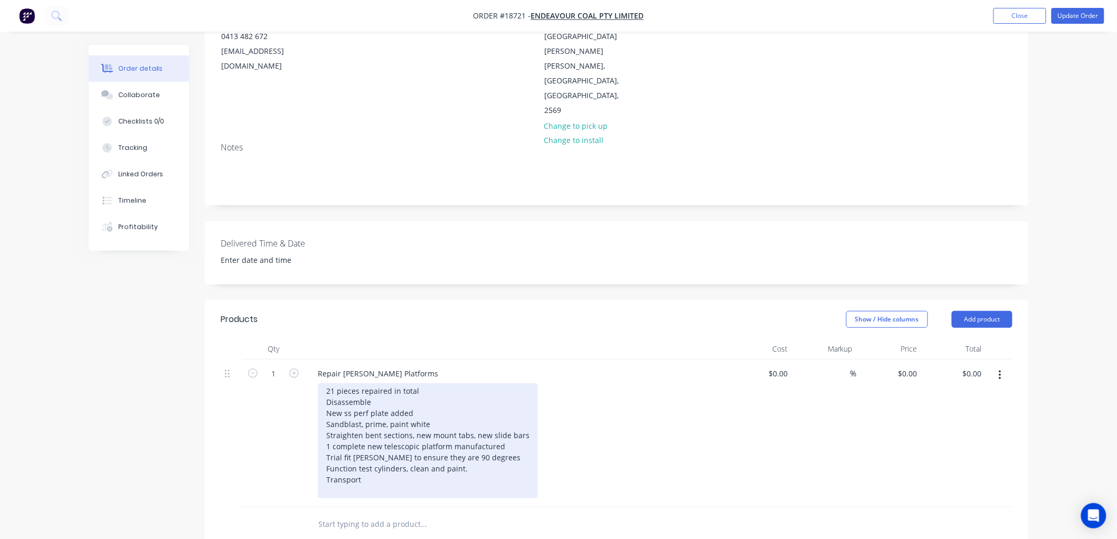
click at [482, 425] on div "21 pieces repaired in total Disassemble New ss perf plate added Sandblast, prim…" at bounding box center [428, 440] width 220 height 115
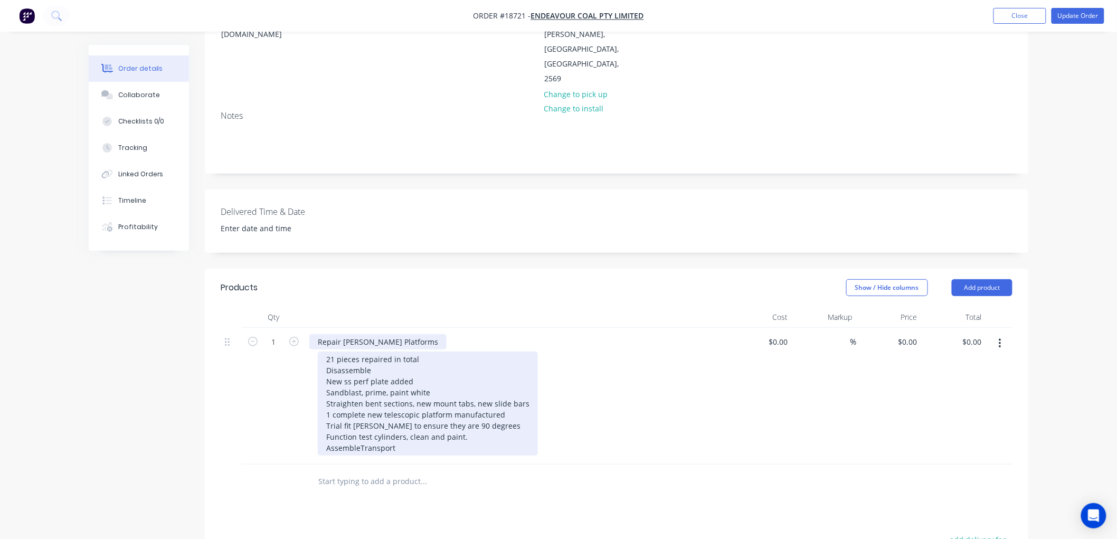
scroll to position [176, 0]
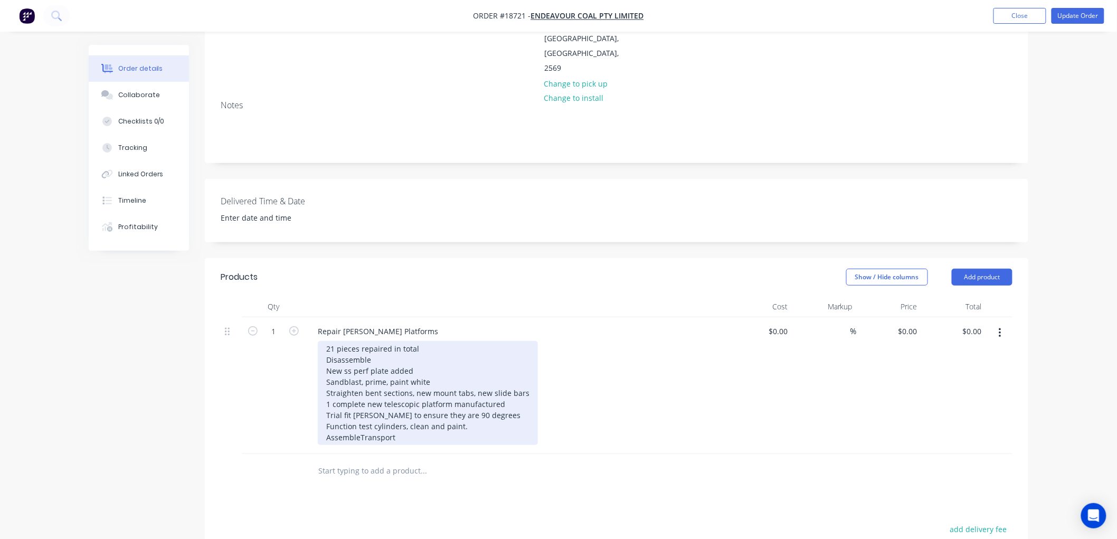
click at [337, 341] on div "21 pieces repaired in total Disassemble New ss perf plate added Sandblast, prim…" at bounding box center [428, 393] width 220 height 104
click at [454, 341] on div "21 platform pieces repaired in total Disassemble New ss perf plate added Sandbl…" at bounding box center [428, 393] width 220 height 104
click at [355, 381] on div "21 platform pieces repaired in total Disassemble New ss perf plate added Sandbl…" at bounding box center [428, 393] width 220 height 104
click at [370, 382] on div "21 platform pieces repaired in total Disassemble New ss perf plate added Sandbl…" at bounding box center [428, 393] width 220 height 104
click at [383, 407] on div "21 platform pieces repaired in total Disassemble New ss perf plate added Sandbl…" at bounding box center [428, 393] width 220 height 104
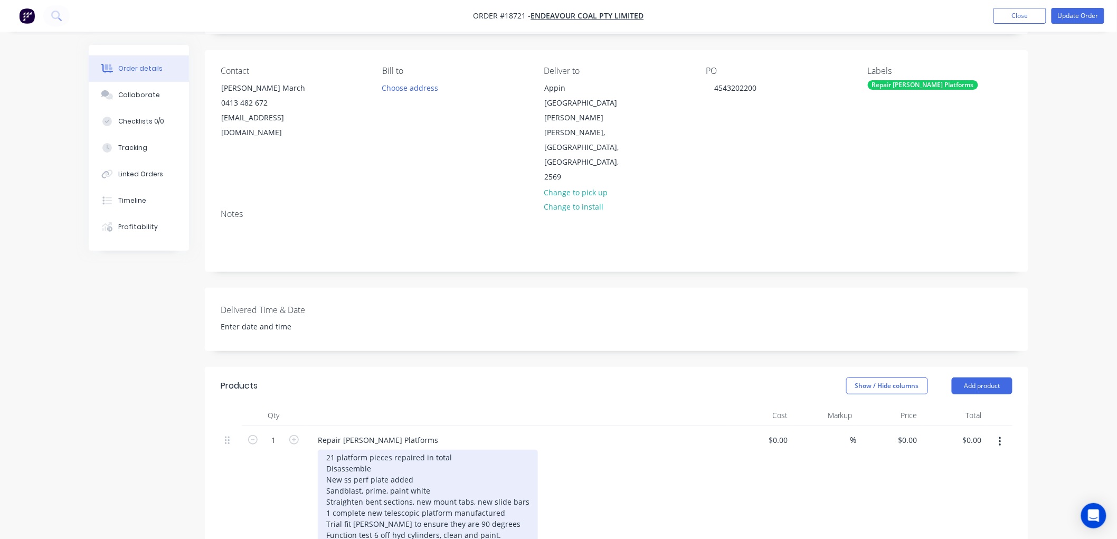
scroll to position [59, 0]
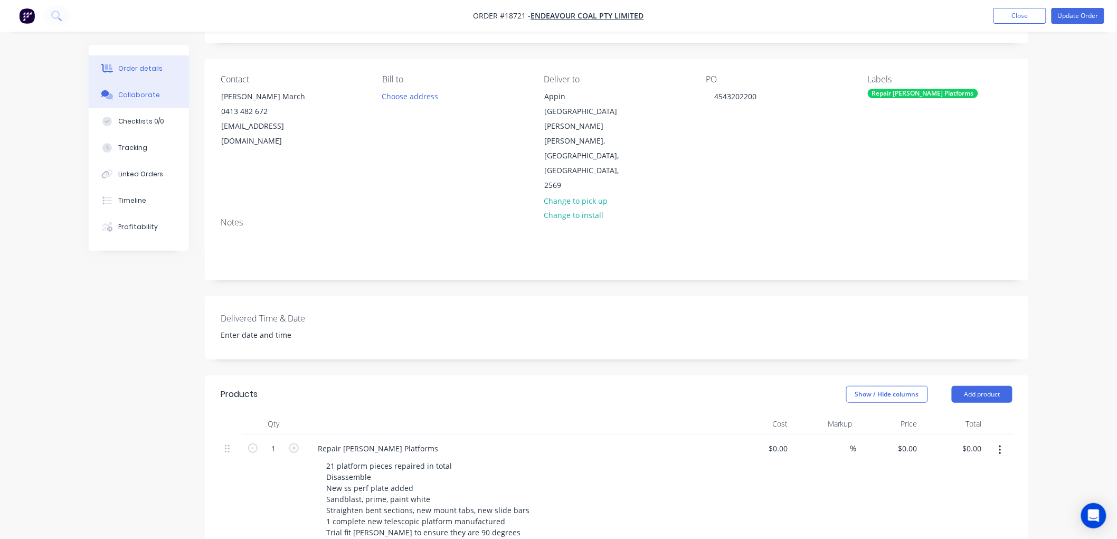
click at [134, 96] on div "Collaborate" at bounding box center [139, 94] width 42 height 9
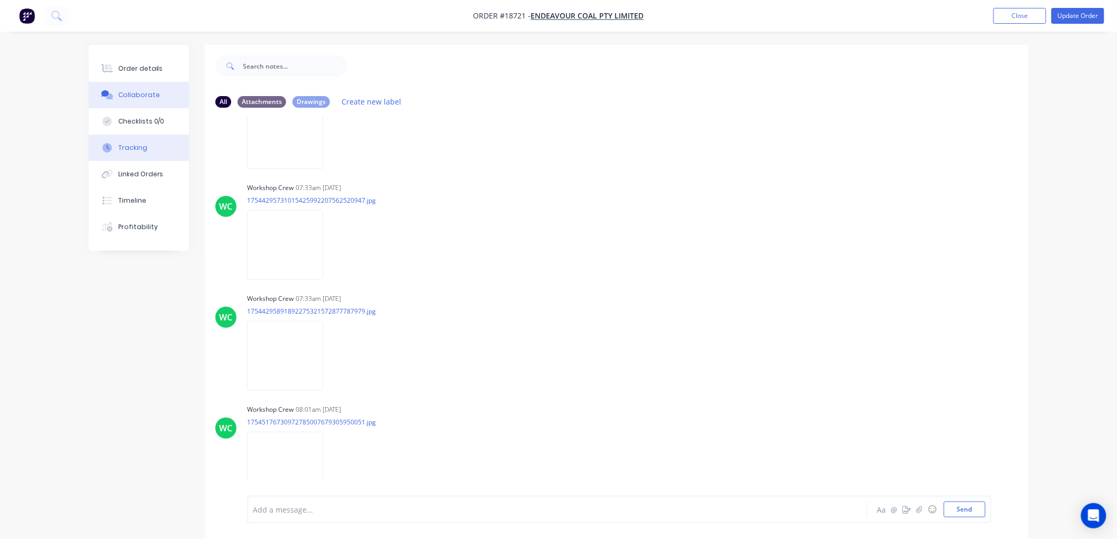
scroll to position [6884, 0]
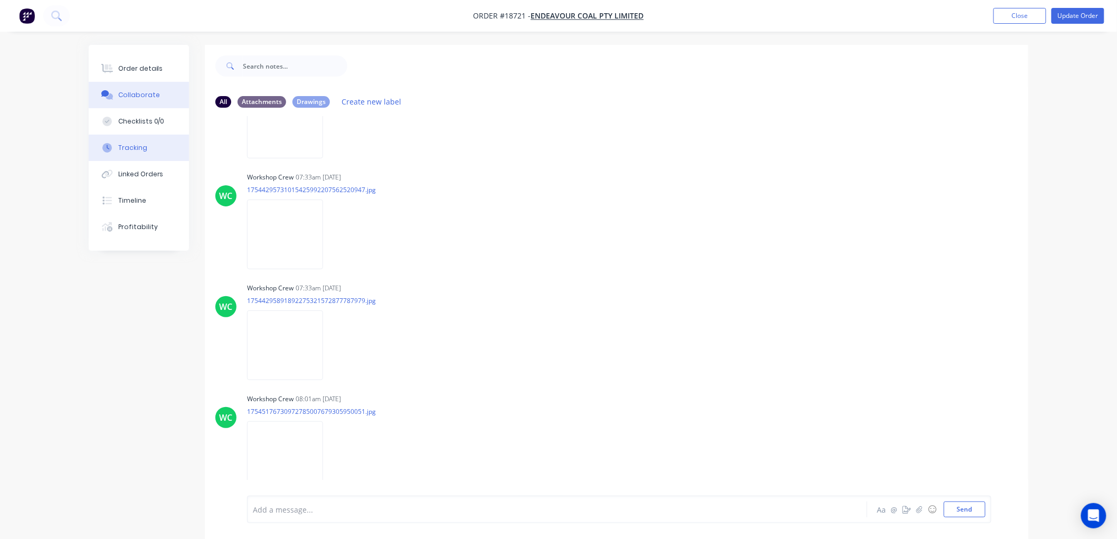
click at [140, 151] on div "Tracking" at bounding box center [132, 147] width 29 height 9
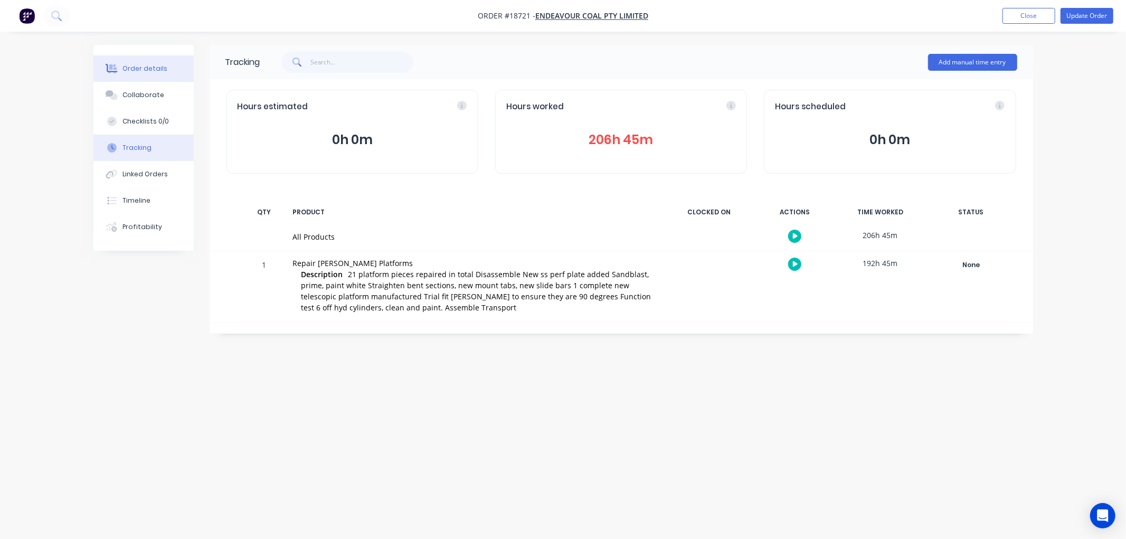
click at [144, 68] on div "Order details" at bounding box center [144, 68] width 45 height 9
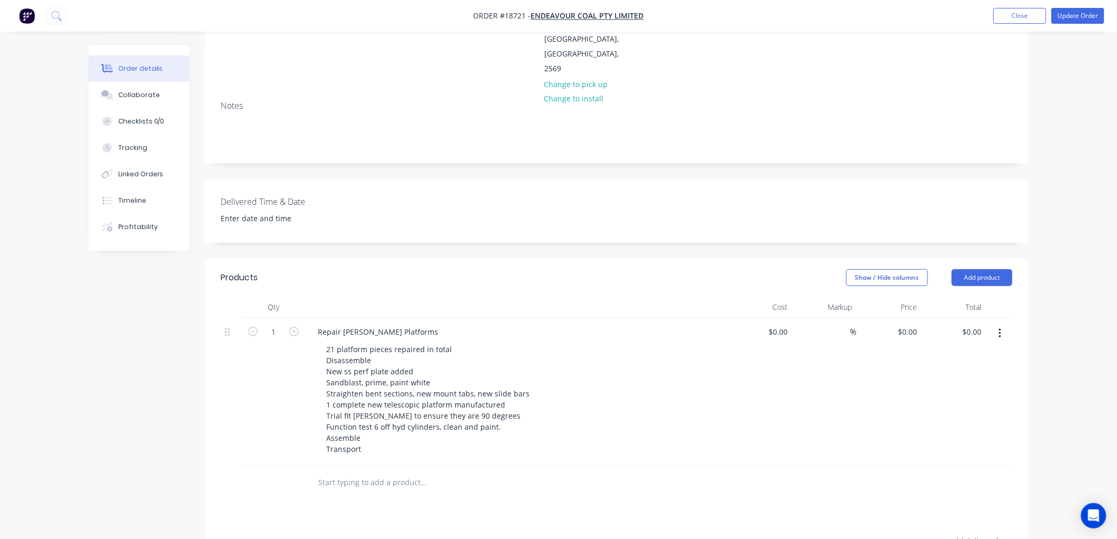
scroll to position [176, 0]
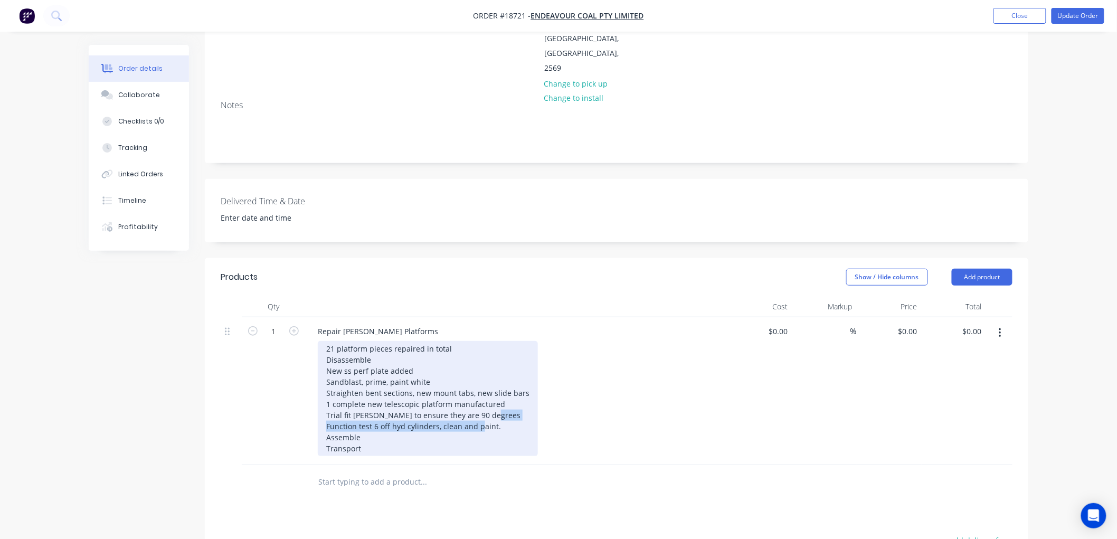
drag, startPoint x: 496, startPoint y: 383, endPoint x: 324, endPoint y: 382, distance: 172.6
click at [324, 382] on div "21 platform pieces repaired in total Disassemble New ss perf plate added Sandbl…" at bounding box center [428, 398] width 220 height 115
click at [456, 341] on div "21 platform pieces repaired in total Disassemble New ss perf plate added Sandbl…" at bounding box center [428, 393] width 220 height 104
click at [409, 341] on div "21 platform pieces repaired in total Function test 6 off hyd cylinders, clean a…" at bounding box center [428, 398] width 220 height 115
drag, startPoint x: 447, startPoint y: 301, endPoint x: 423, endPoint y: 304, distance: 24.5
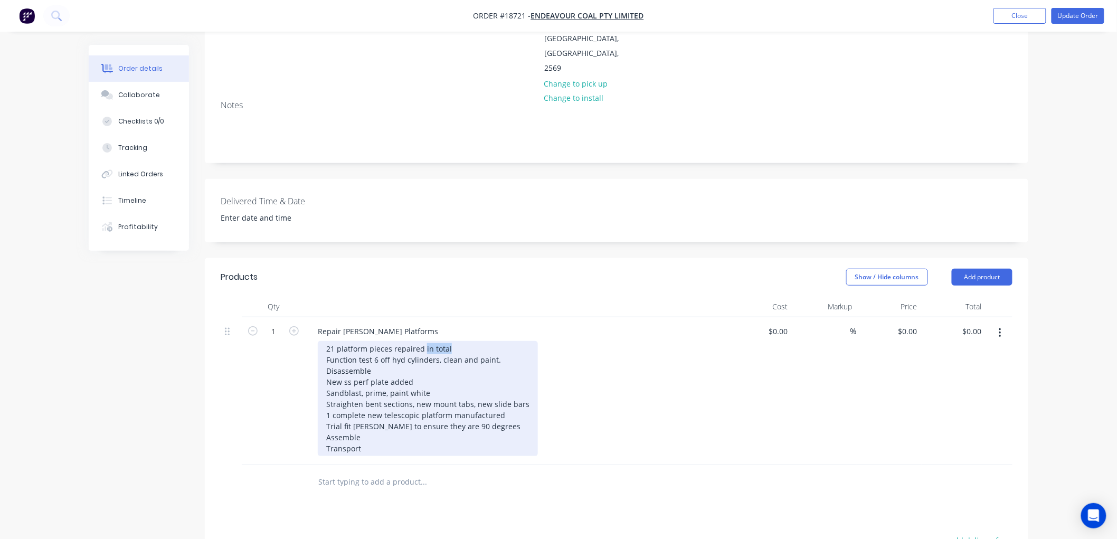
click at [423, 341] on div "21 platform pieces repaired in total Function test 6 off hyd cylinders, clean a…" at bounding box center [428, 398] width 220 height 115
click at [502, 341] on div "21 platform pieces repaired Function test 6 off hyd cylinders, clean and paint.…" at bounding box center [428, 398] width 220 height 115
drag, startPoint x: 372, startPoint y: 325, endPoint x: 326, endPoint y: 328, distance: 45.5
click at [326, 341] on div "21 platform pieces repaired Function test 6 off hyd cylinders, clean and paint …" at bounding box center [428, 398] width 220 height 115
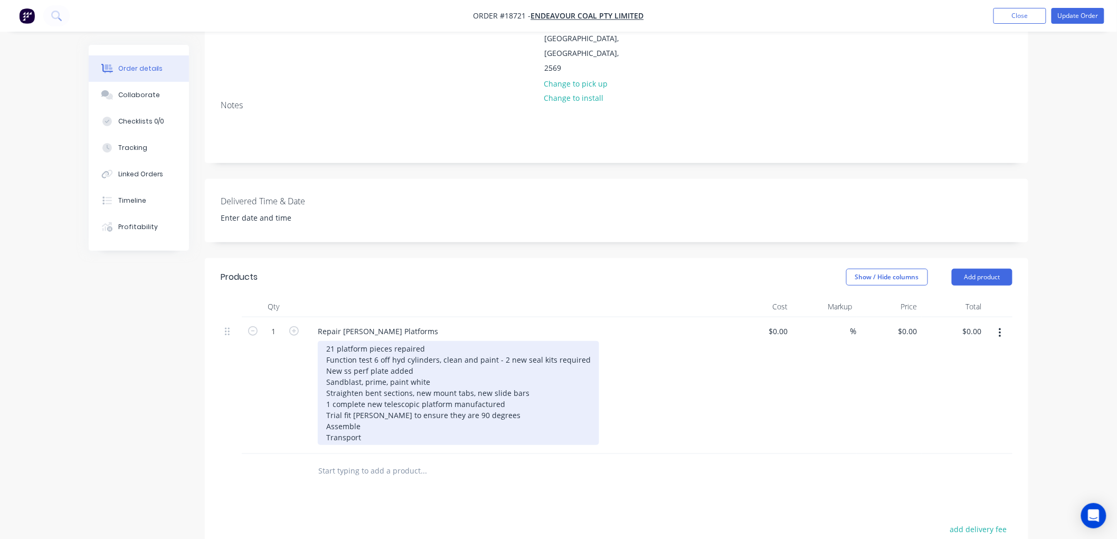
drag, startPoint x: 362, startPoint y: 382, endPoint x: 384, endPoint y: 382, distance: 21.6
click at [363, 381] on div "21 platform pieces repaired Function test 6 off hyd cylinders, clean and paint …" at bounding box center [458, 393] width 281 height 104
click at [426, 341] on div "21 platform pieces repaired Function test 6 off hyd cylinders, clean and paint …" at bounding box center [458, 393] width 281 height 104
click at [523, 392] on div "21 platform pieces repaired Strip Function test 6 off hyd cylinders, clean and …" at bounding box center [467, 393] width 298 height 104
click at [417, 341] on div "21 platform pieces repaired Strip Function test 6 off hyd cylinders, clean and …" at bounding box center [467, 393] width 298 height 104
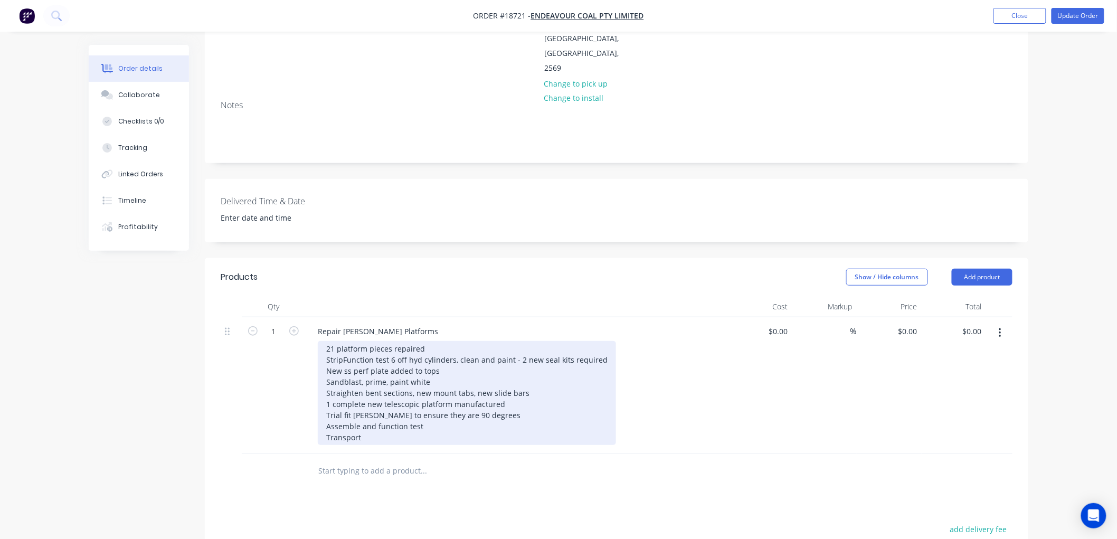
click at [454, 384] on div "21 platform pieces repaired Strip Function test 6 off hyd cylinders, clean and …" at bounding box center [467, 393] width 298 height 104
click at [406, 381] on div "21 platform pieces repaired Strip Function test 6 off hyd cylinders, clean and …" at bounding box center [467, 393] width 298 height 104
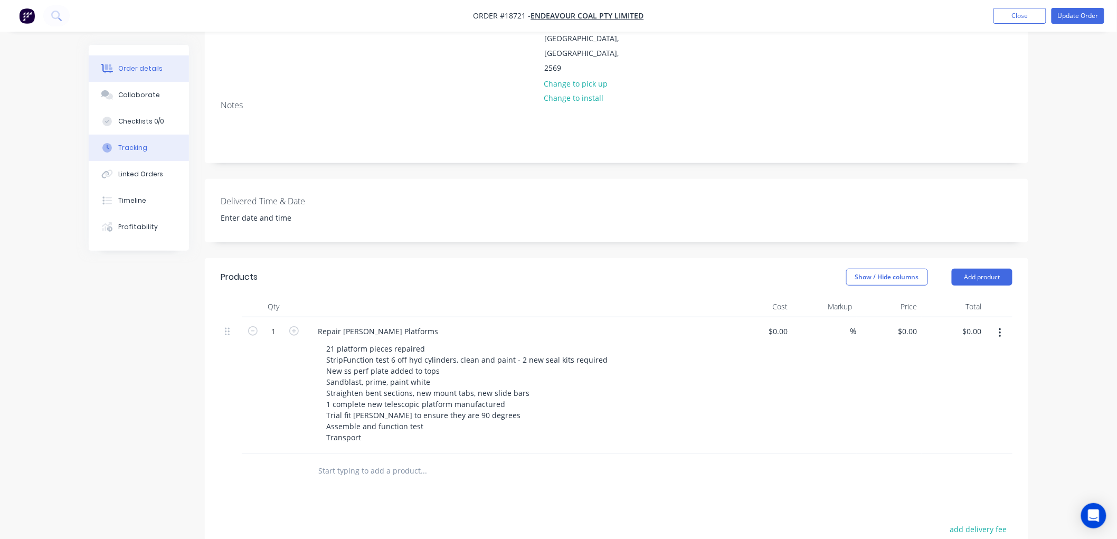
click at [133, 144] on div "Tracking" at bounding box center [132, 147] width 29 height 9
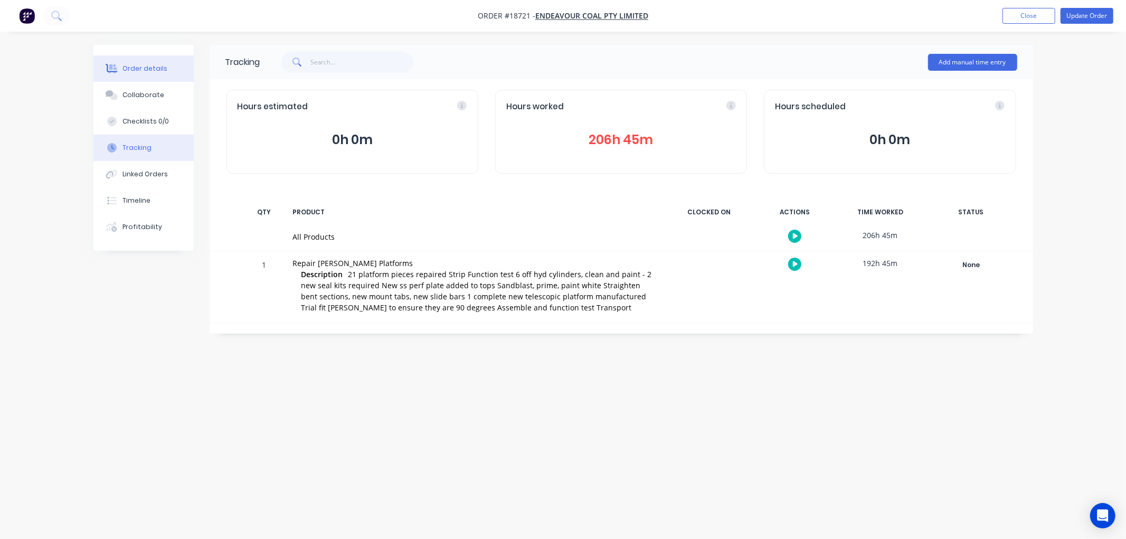
click at [140, 60] on button "Order details" at bounding box center [143, 68] width 100 height 26
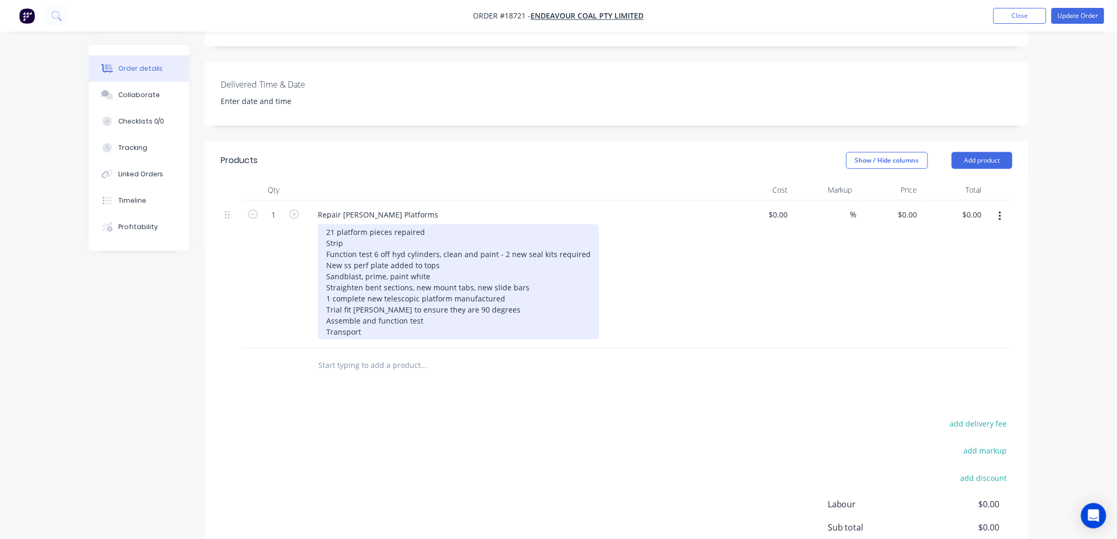
scroll to position [293, 0]
click at [433, 276] on div "21 platform pieces repaired Strip Function test 6 off hyd cylinders, clean and …" at bounding box center [458, 281] width 281 height 115
click at [483, 265] on div "21 platform pieces repaired Strip Function test 6 off hyd cylinders, clean and …" at bounding box center [458, 281] width 281 height 115
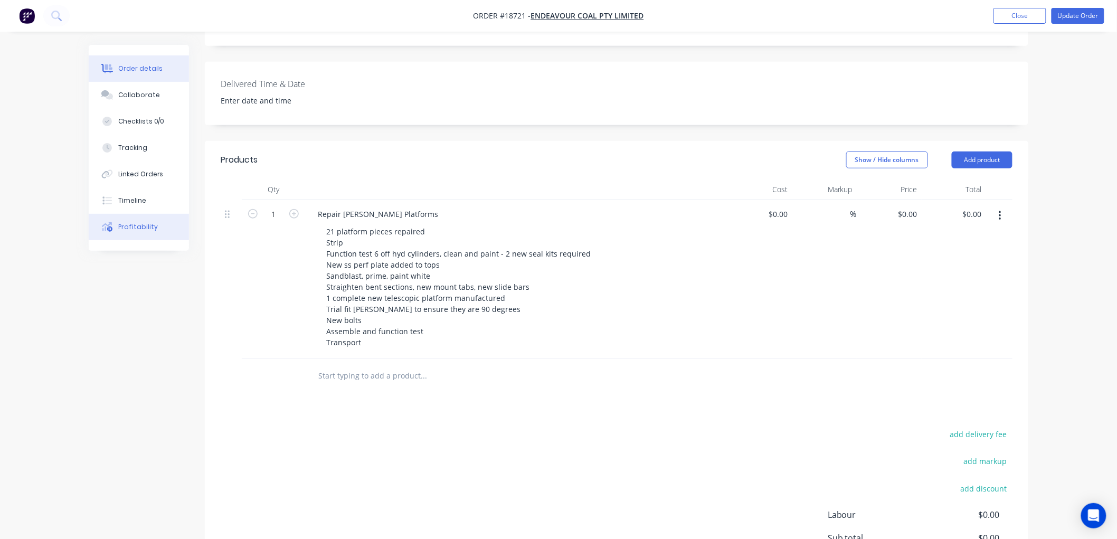
click at [145, 229] on div "Profitability" at bounding box center [138, 226] width 40 height 9
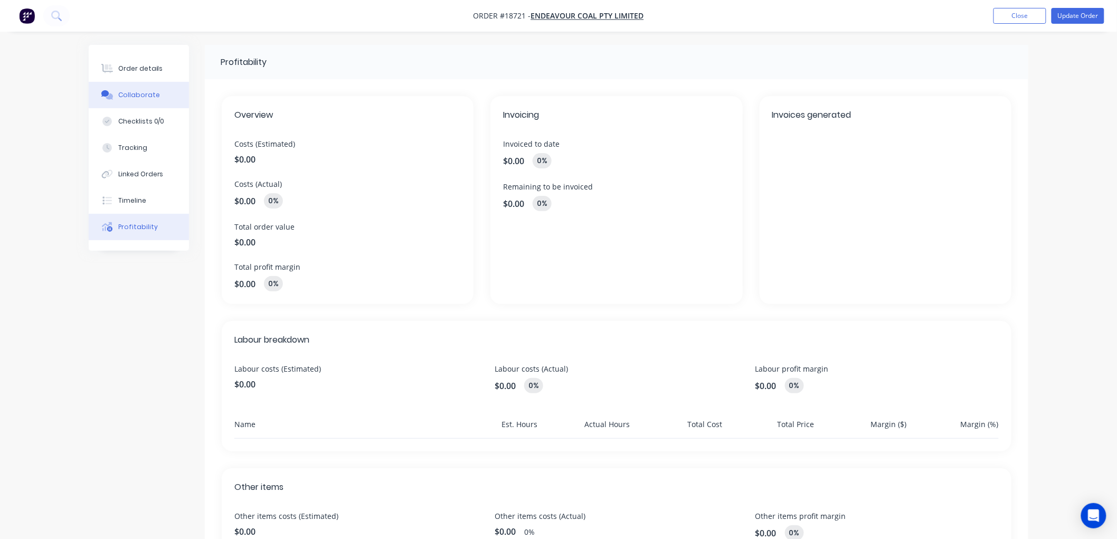
click at [136, 93] on div "Collaborate" at bounding box center [139, 94] width 42 height 9
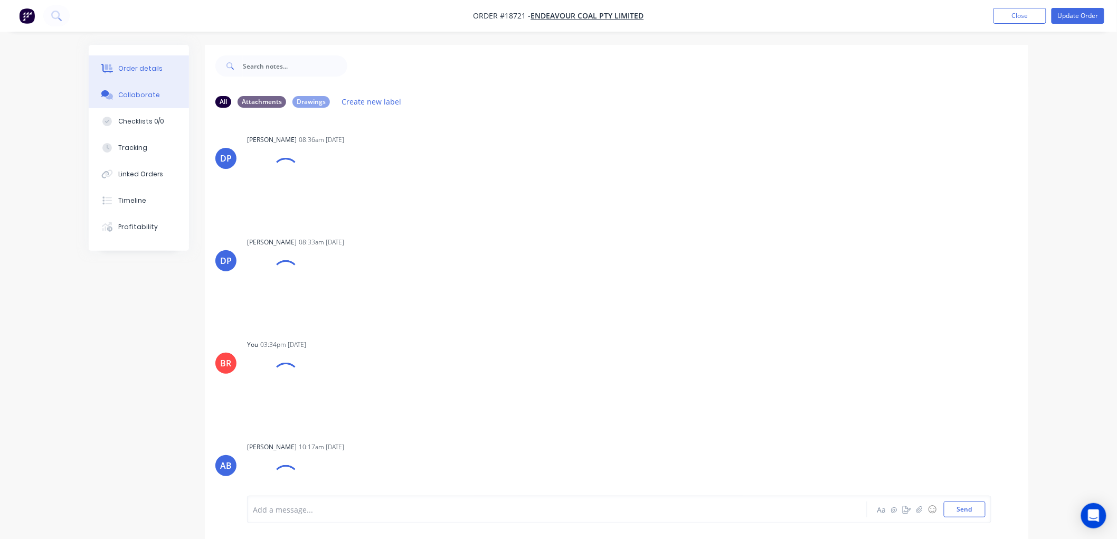
click at [136, 64] on div "Order details" at bounding box center [140, 68] width 45 height 9
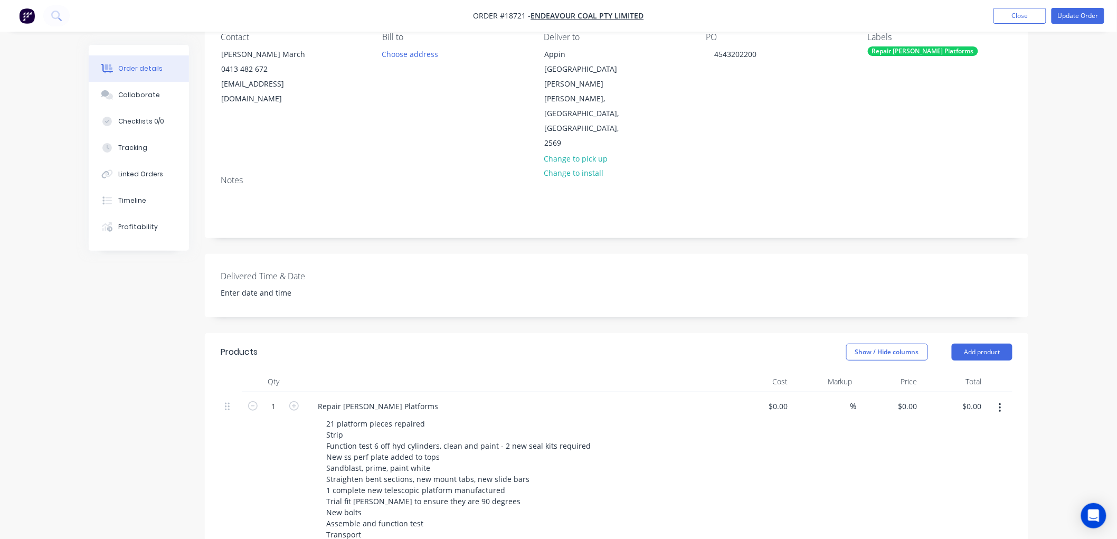
scroll to position [117, 0]
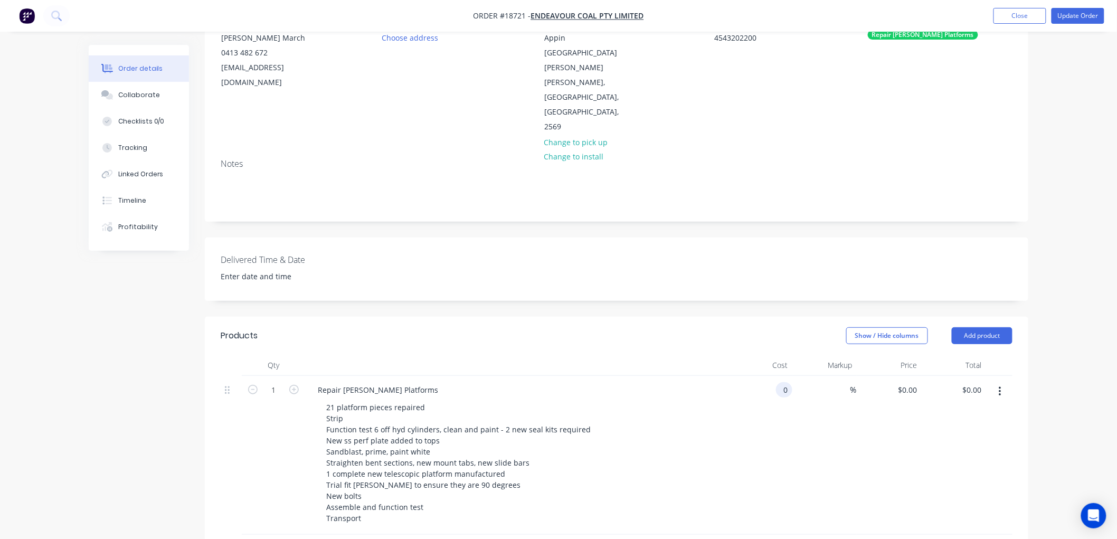
click at [776, 382] on div "0 0" at bounding box center [784, 389] width 16 height 15
type input "$28,422.00"
click at [1057, 310] on div "Order details Collaborate Checklists 0/0 Tracking Linked Orders Timeline Profit…" at bounding box center [558, 360] width 1117 height 955
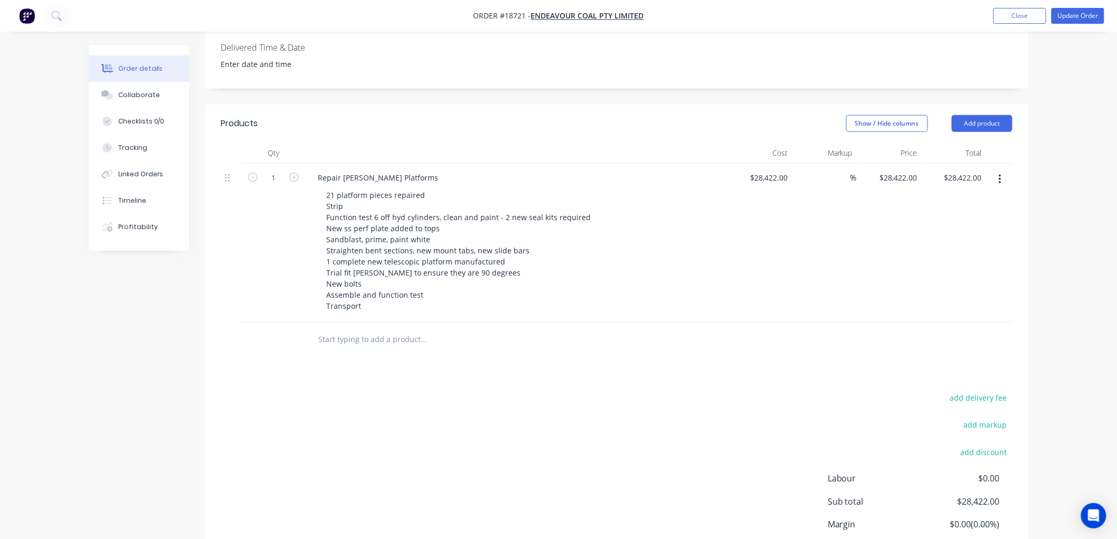
scroll to position [372, 0]
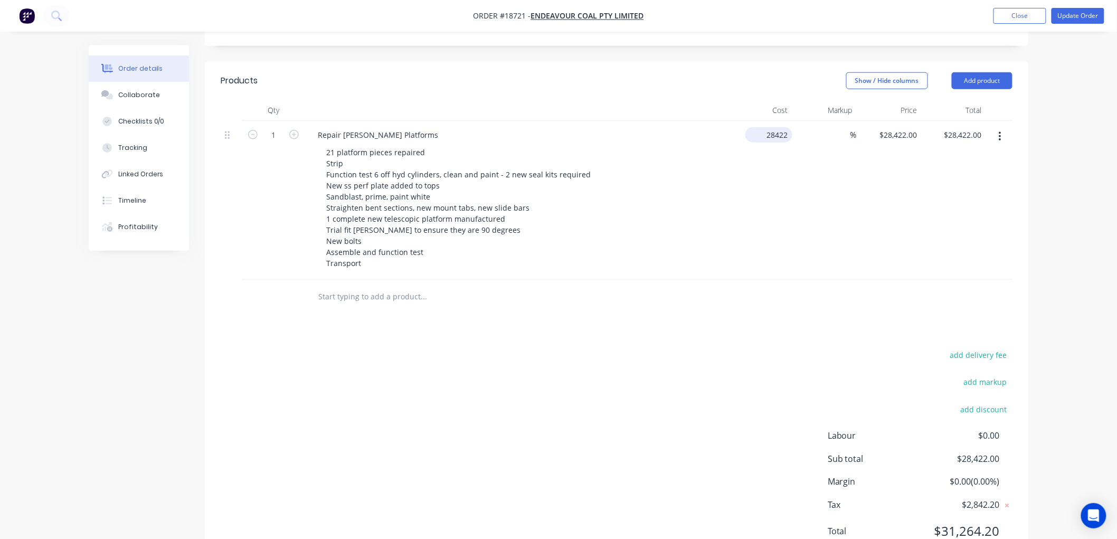
click at [766, 127] on input "28422" at bounding box center [770, 134] width 43 height 15
type input "$26,124.00"
click at [1053, 108] on div "Order details Collaborate Checklists 0/0 Tracking Linked Orders Timeline Profit…" at bounding box center [558, 105] width 1117 height 955
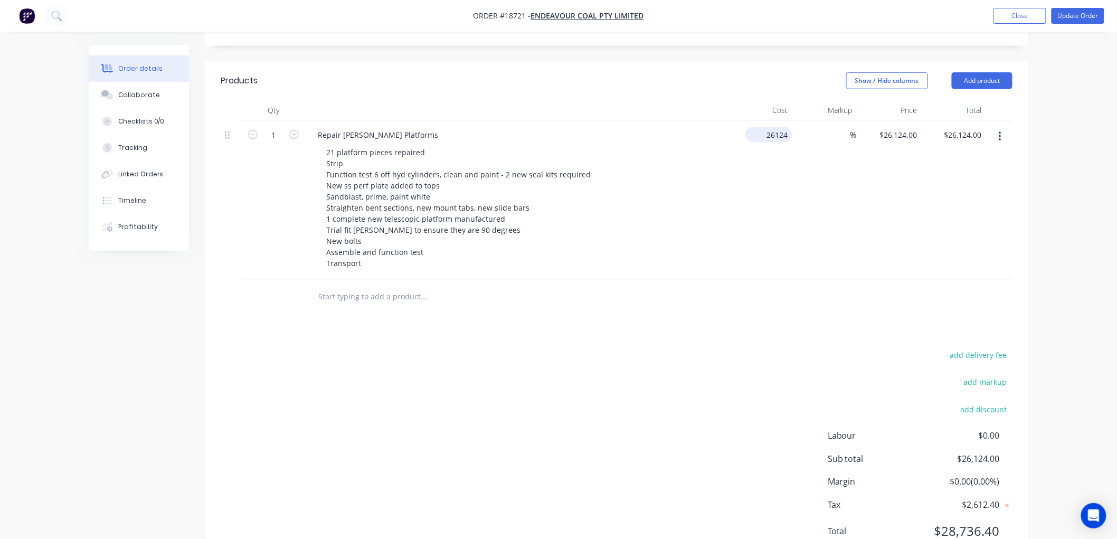
click at [767, 127] on input "26124" at bounding box center [770, 134] width 43 height 15
click at [1052, 135] on div "Order details Collaborate Checklists 0/0 Tracking Linked Orders Timeline Profit…" at bounding box center [558, 105] width 1117 height 955
type input "$27,228.00"
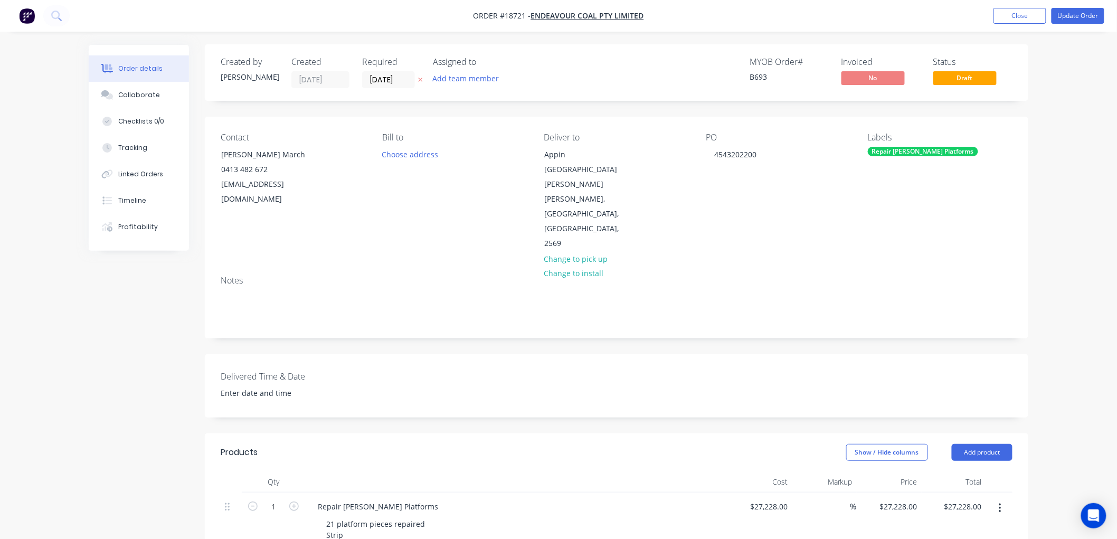
scroll to position [0, 0]
click at [1082, 19] on button "Update Order" at bounding box center [1077, 16] width 53 height 16
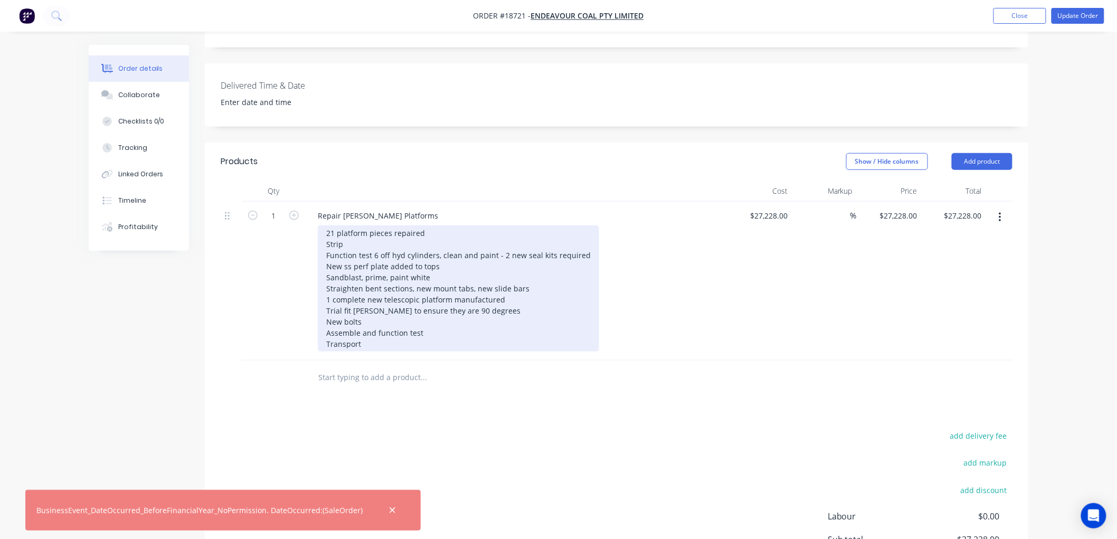
scroll to position [293, 0]
click at [433, 229] on div "21 platform pieces repaired Strip Function test 6 off hyd cylinders, clean and …" at bounding box center [458, 287] width 281 height 126
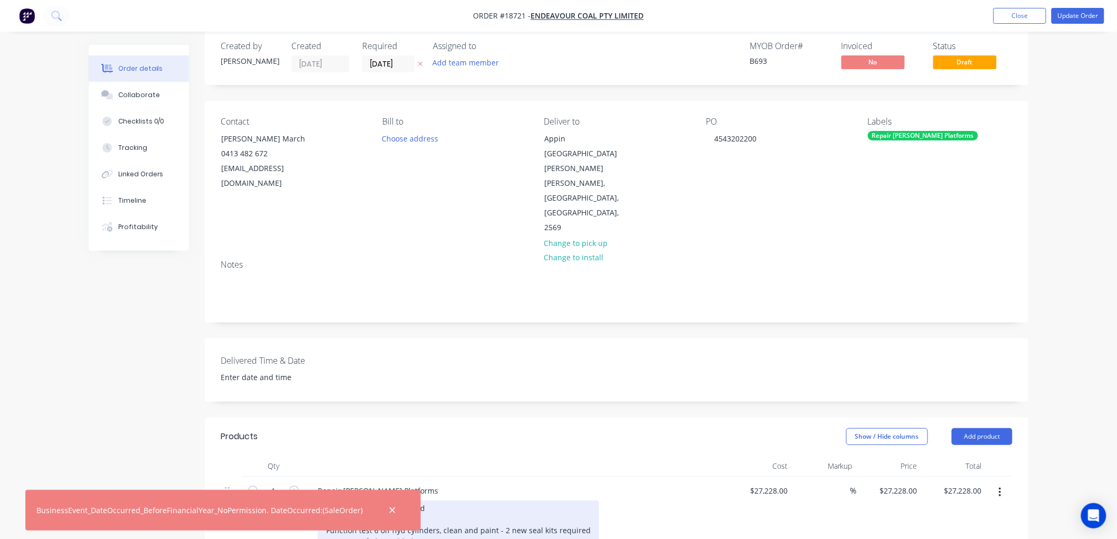
scroll to position [0, 0]
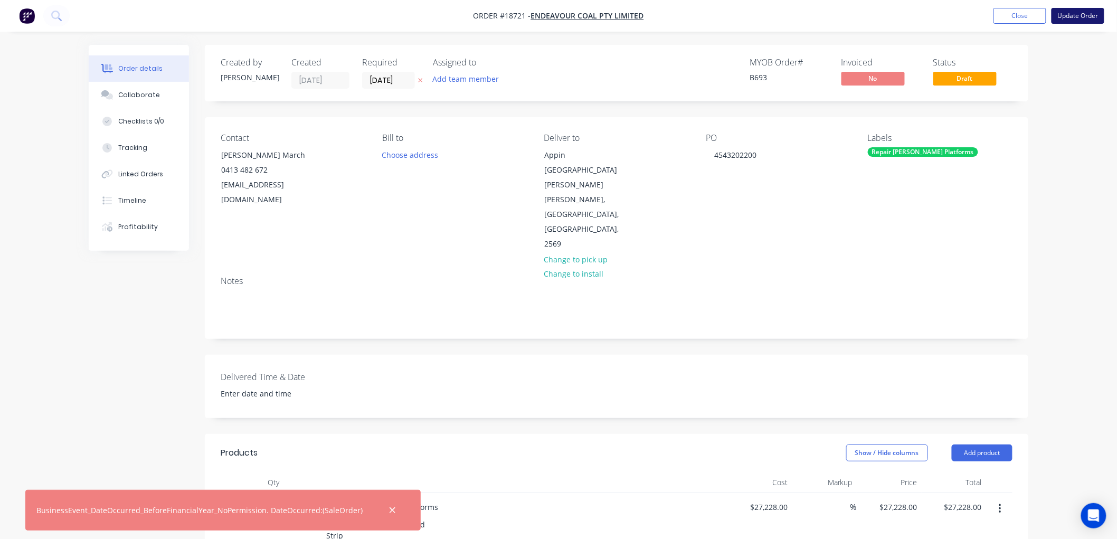
click at [1070, 16] on button "Update Order" at bounding box center [1077, 16] width 53 height 16
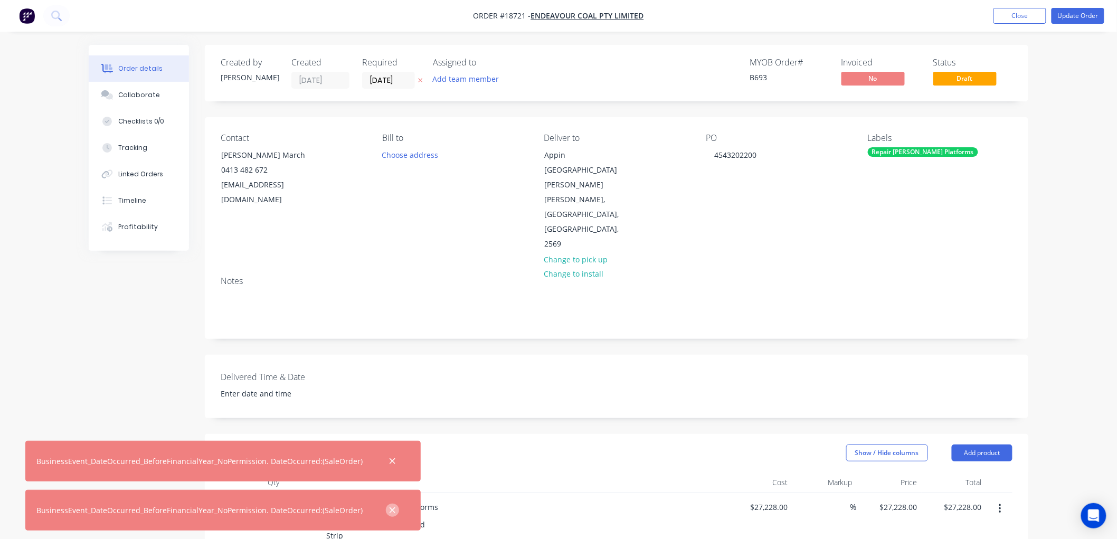
click at [389, 512] on icon "button" at bounding box center [392, 510] width 7 height 9
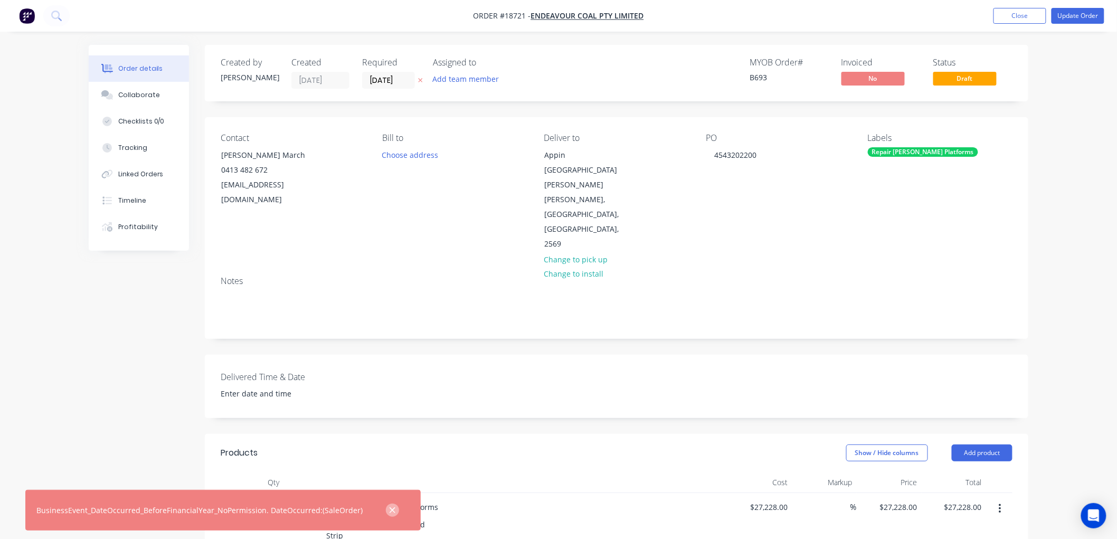
click at [389, 509] on icon "button" at bounding box center [392, 510] width 6 height 6
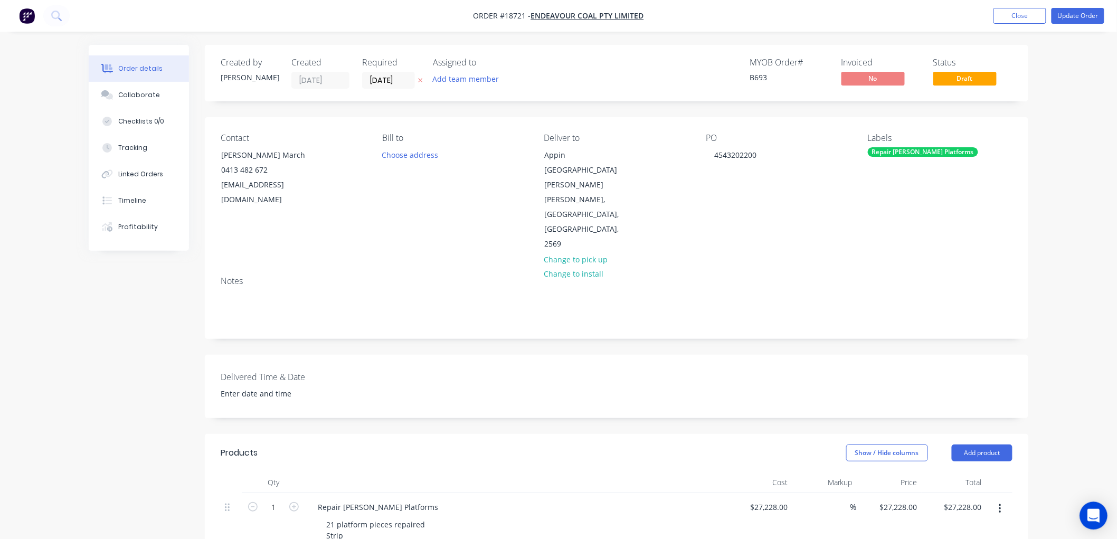
click at [1097, 507] on div "Open Intercom Messenger" at bounding box center [1094, 516] width 28 height 28
click at [1085, 13] on button "Update Order" at bounding box center [1077, 16] width 53 height 16
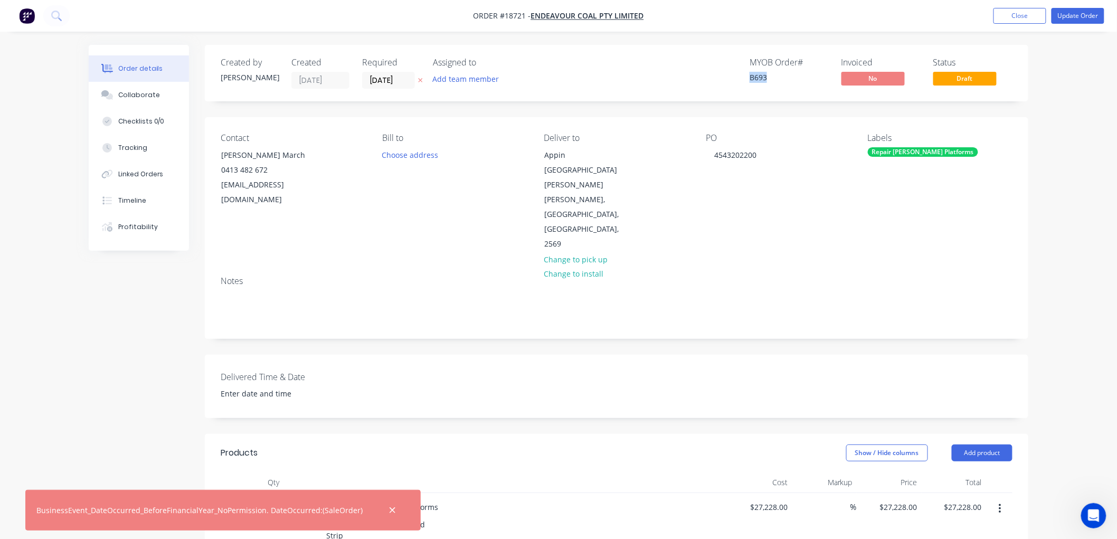
drag, startPoint x: 766, startPoint y: 79, endPoint x: 748, endPoint y: 79, distance: 18.5
click at [748, 79] on div "MYOB Order # B693 Invoiced No Status Draft" at bounding box center [775, 73] width 474 height 31
click at [766, 79] on div "B693" at bounding box center [788, 77] width 79 height 11
drag, startPoint x: 765, startPoint y: 77, endPoint x: 749, endPoint y: 77, distance: 15.8
click at [749, 77] on div "B693" at bounding box center [788, 77] width 79 height 11
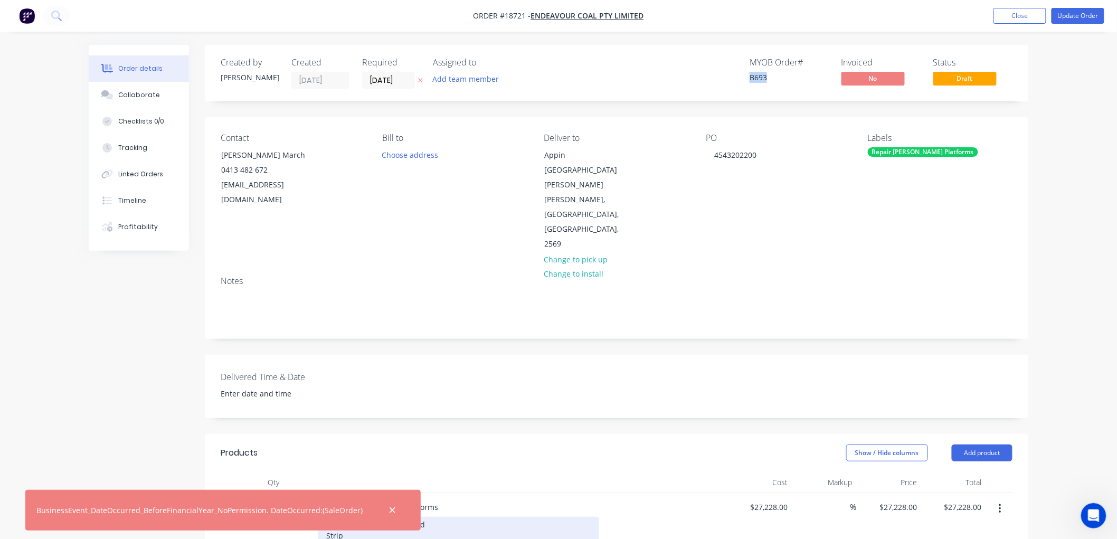
click at [389, 512] on icon "button" at bounding box center [392, 510] width 7 height 9
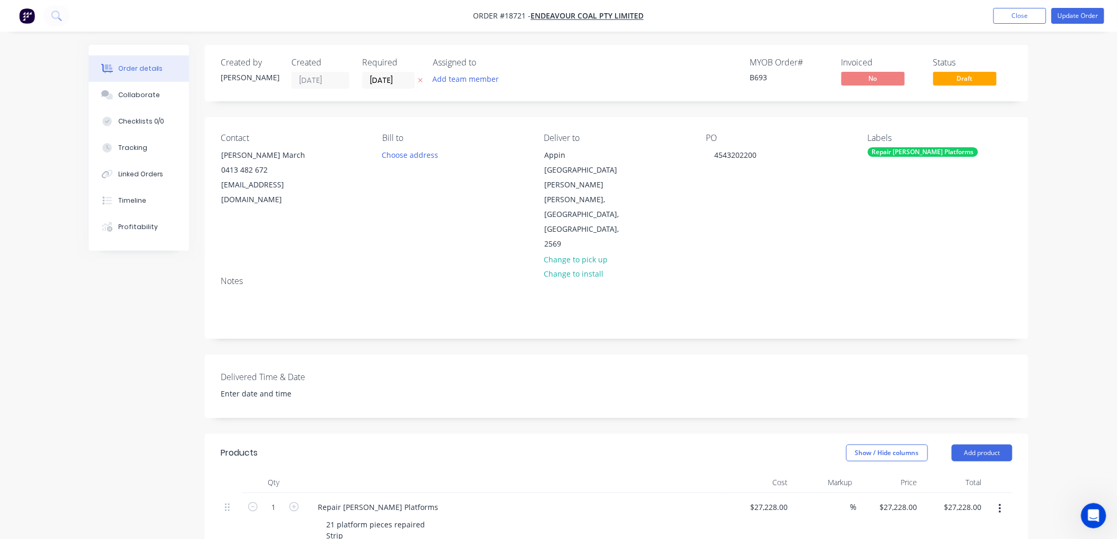
click at [260, 92] on div "Created by Dean Created 26/05/25 Required 26/05/25 Assigned to Add team member …" at bounding box center [616, 73] width 823 height 56
click at [300, 119] on div "Contact Simon March 0413 482 672 Simon.K.March@gm3.au Bill to Choose address De…" at bounding box center [616, 192] width 823 height 150
click at [1086, 511] on icon "Open Intercom Messenger" at bounding box center [1091, 514] width 17 height 17
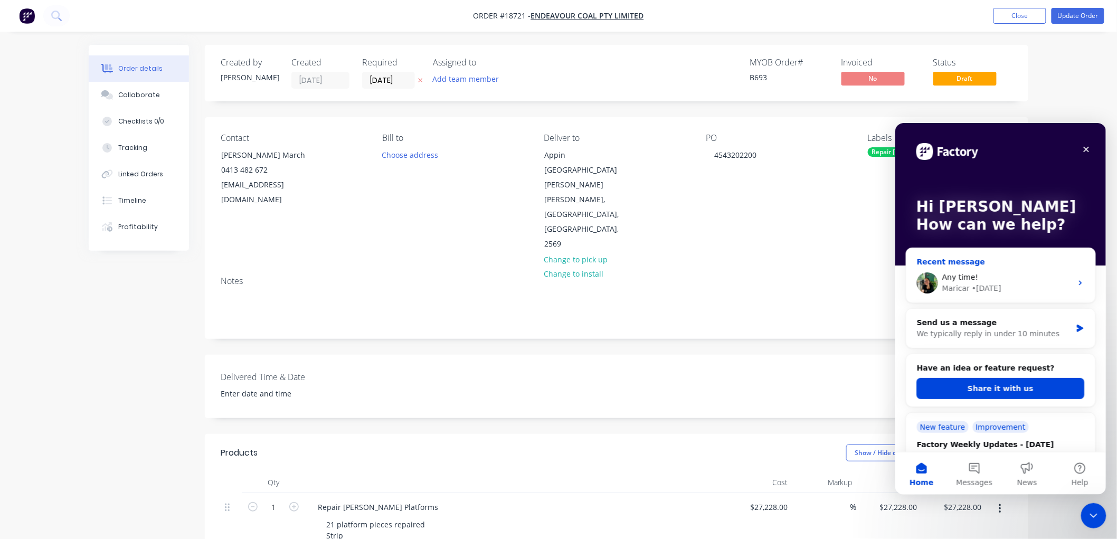
click at [1007, 284] on div "Maricar • 3d ago" at bounding box center [1007, 287] width 130 height 11
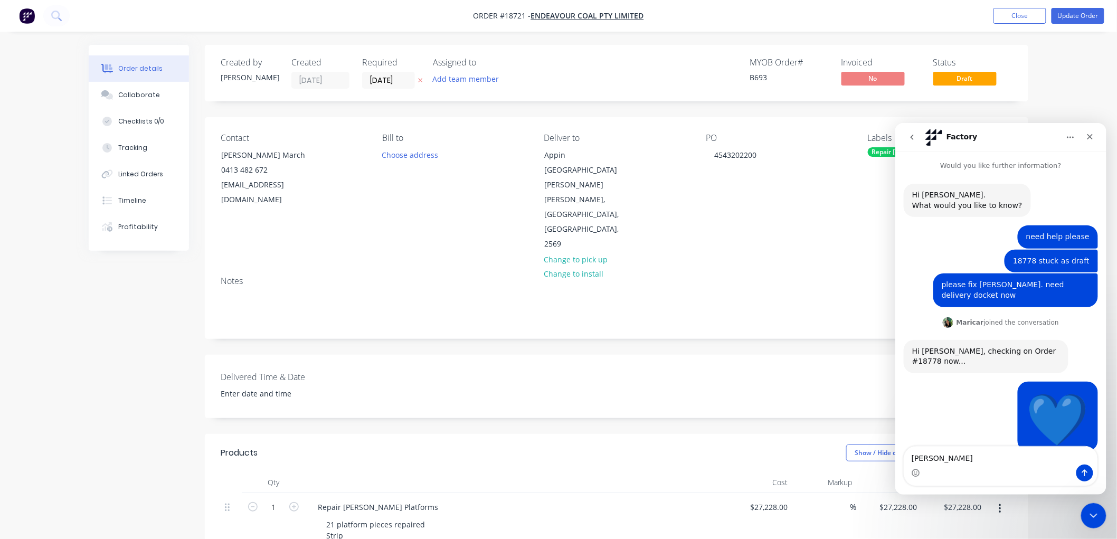
scroll to position [272, 0]
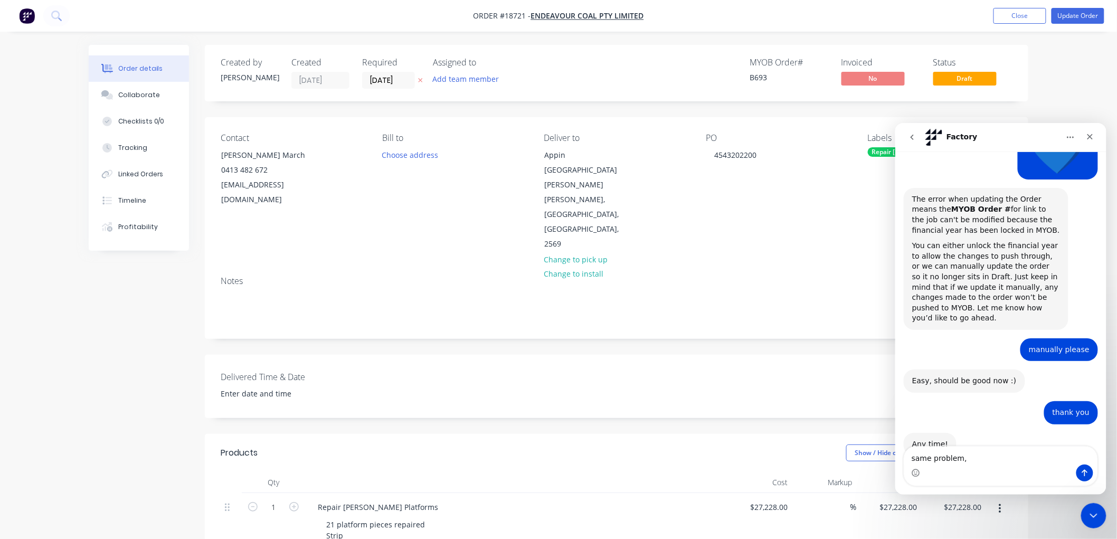
type textarea "same problem,"
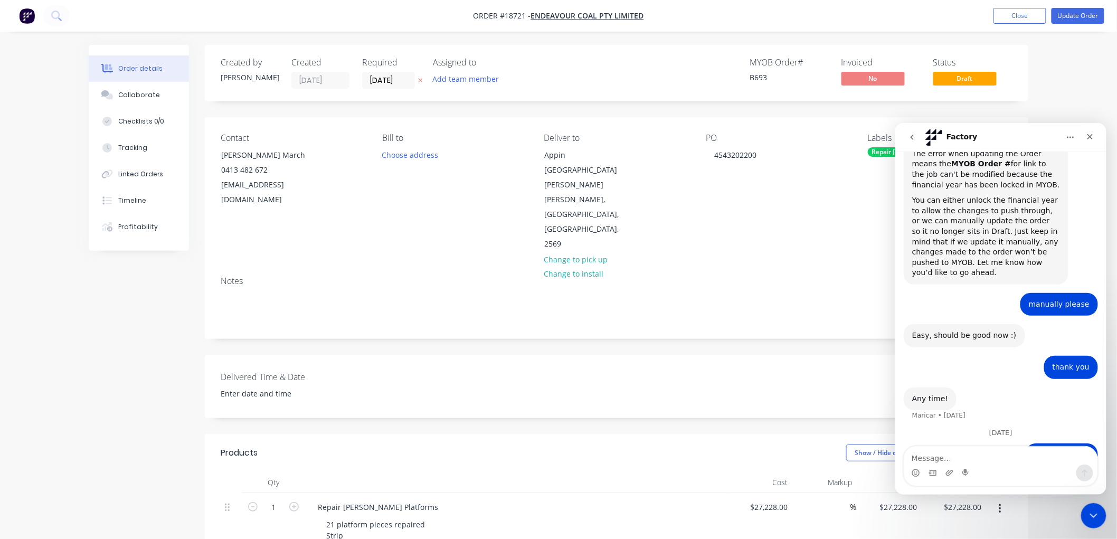
scroll to position [331, 0]
type textarea "job 18721"
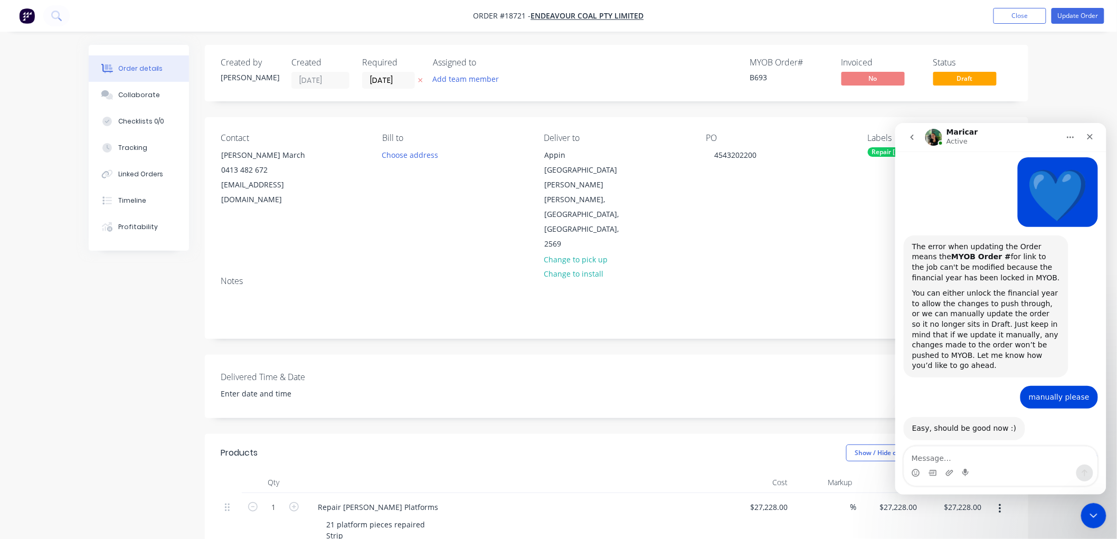
scroll to position [356, 0]
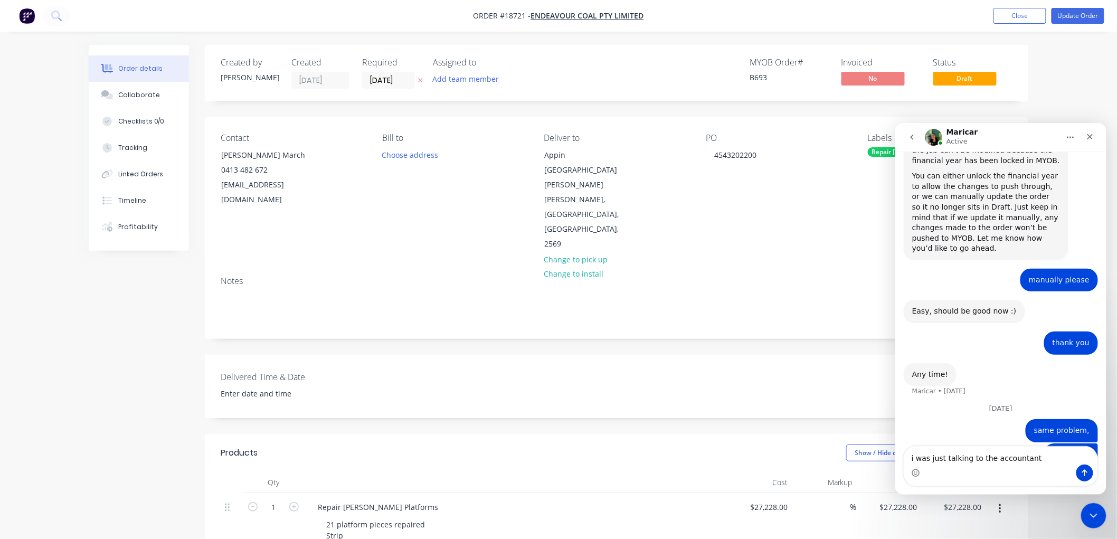
click at [985, 460] on textarea "i was just talking to the accountant" at bounding box center [1000, 455] width 193 height 18
click at [1040, 460] on textarea "i was just talking to our accountant" at bounding box center [1000, 455] width 193 height 18
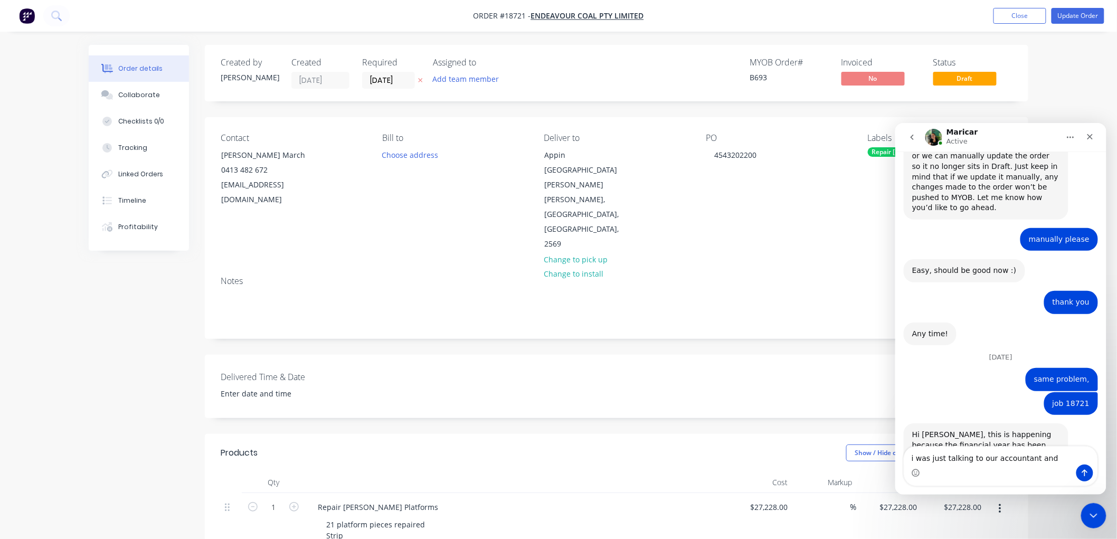
scroll to position [418, 0]
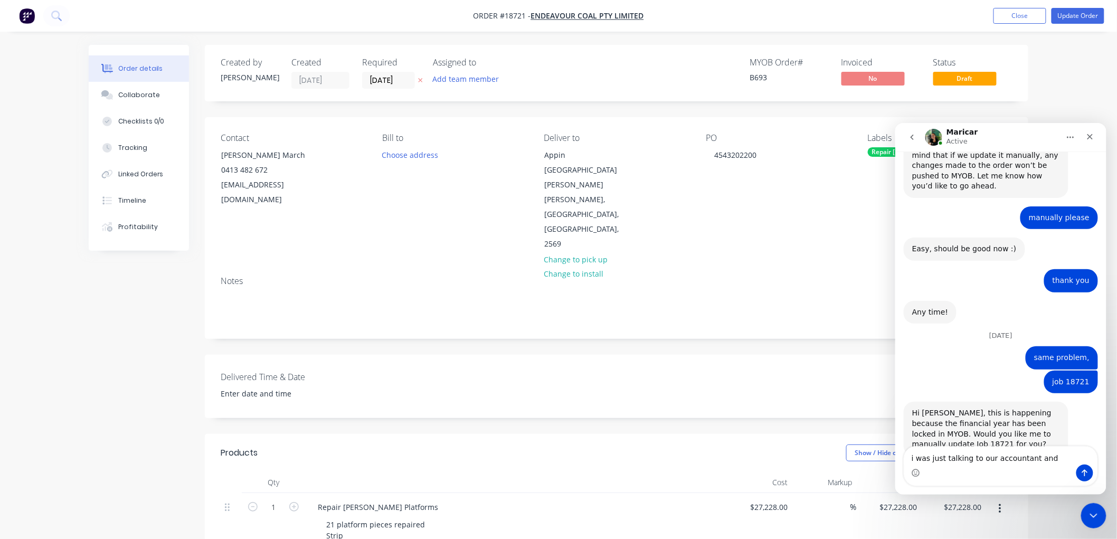
drag, startPoint x: 1038, startPoint y: 459, endPoint x: 901, endPoint y: 458, distance: 137.2
click at [901, 458] on div "i was just talking to our accountant and i was just talking to our accountant a…" at bounding box center [1000, 465] width 211 height 40
type textarea "yes please"
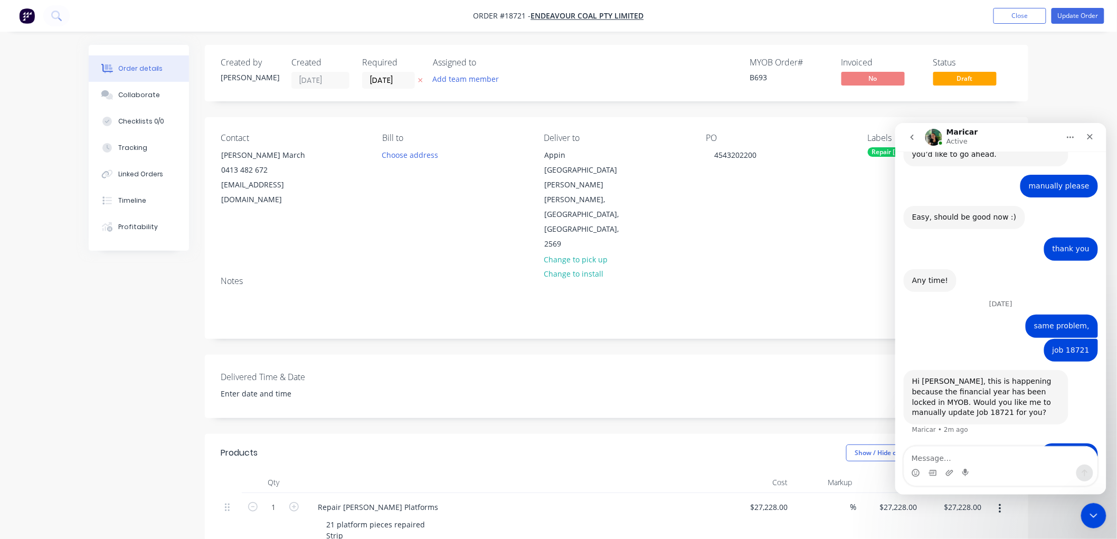
scroll to position [490, 0]
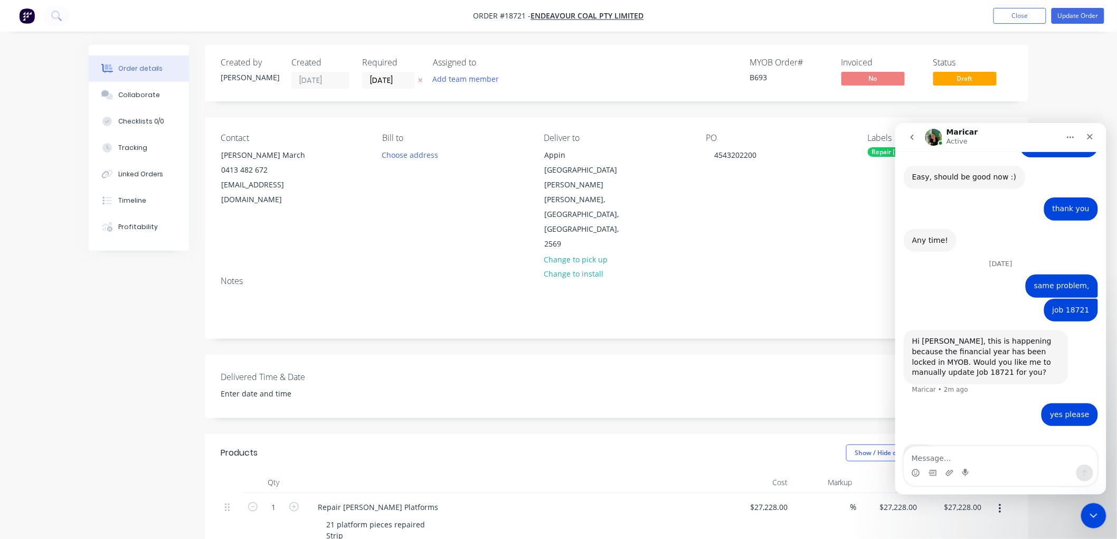
click at [962, 463] on textarea "Message…" at bounding box center [1000, 455] width 193 height 18
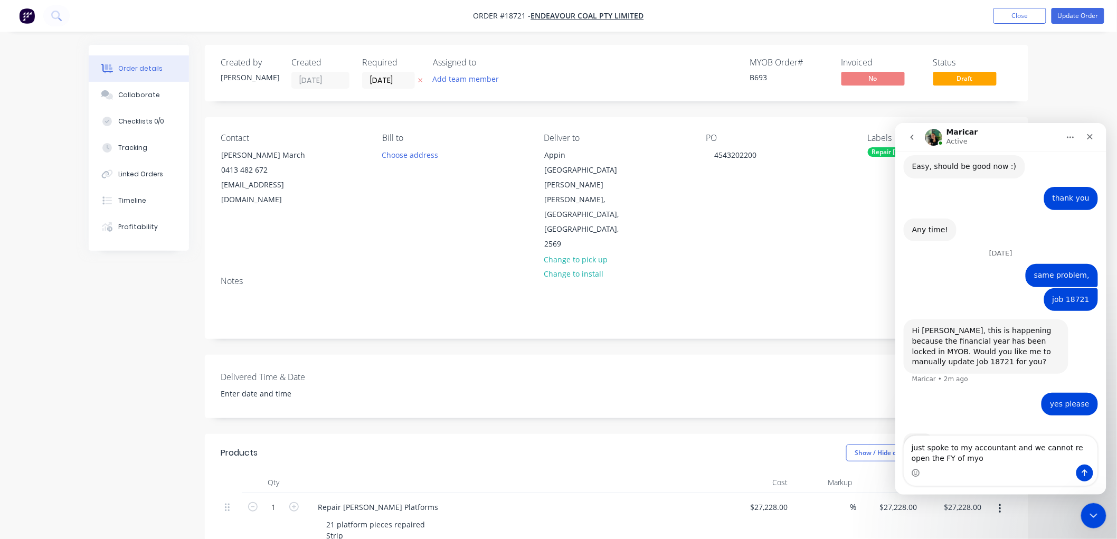
type textarea "just spoke to my accountant and we cannot re open the FY of myob"
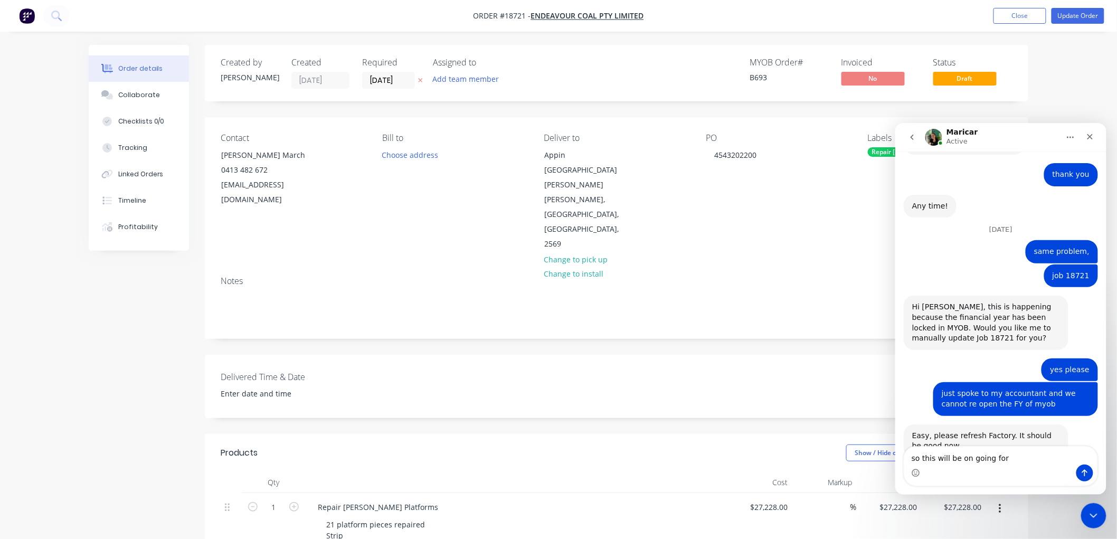
scroll to position [526, 0]
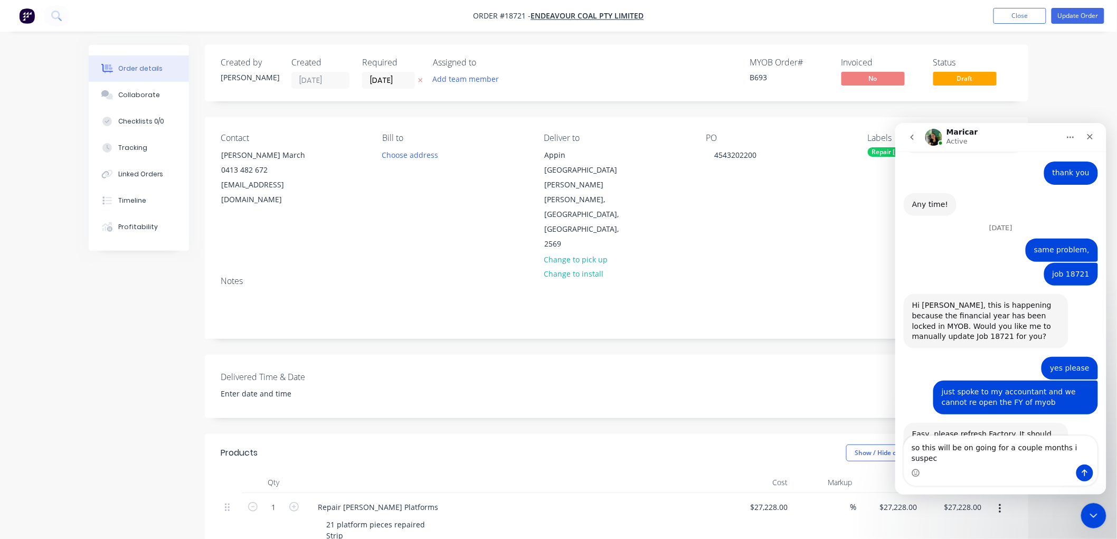
type textarea "so this will be on going for a couple months i suspect"
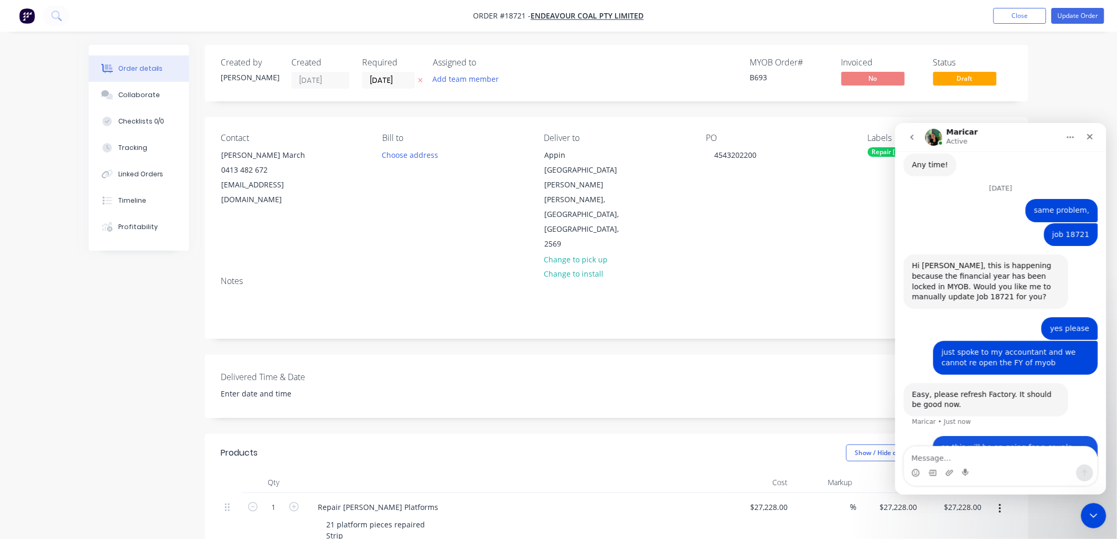
scroll to position [567, 0]
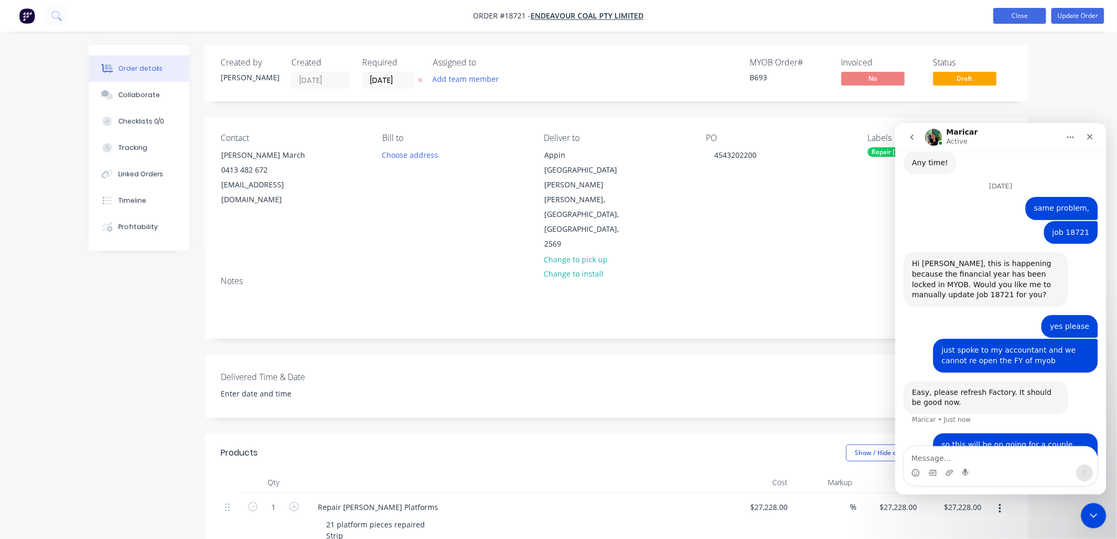
click at [1026, 17] on button "Close" at bounding box center [1019, 16] width 53 height 16
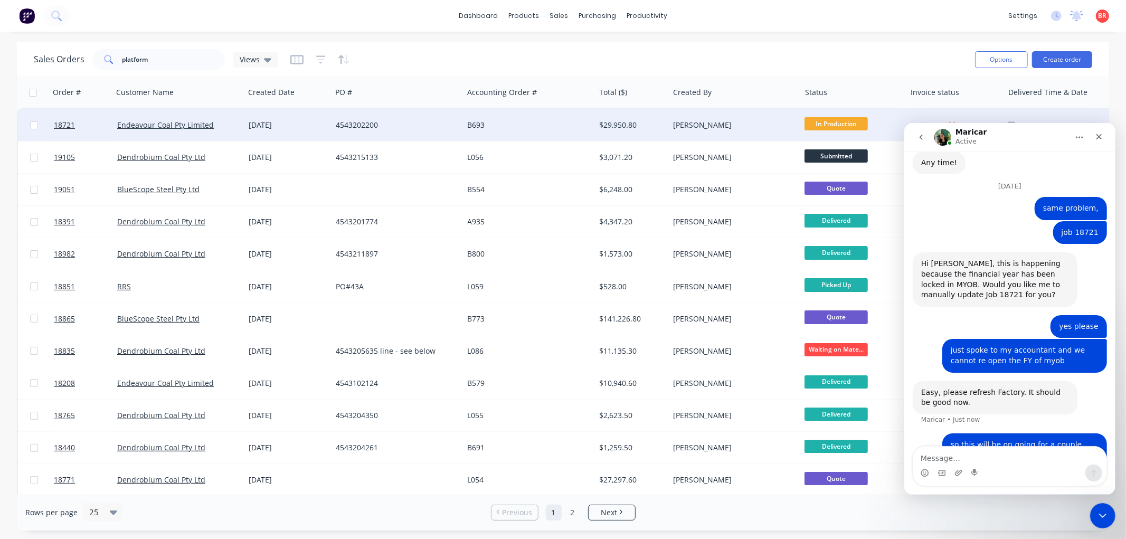
click at [334, 127] on div "4543202200" at bounding box center [396, 125] width 131 height 32
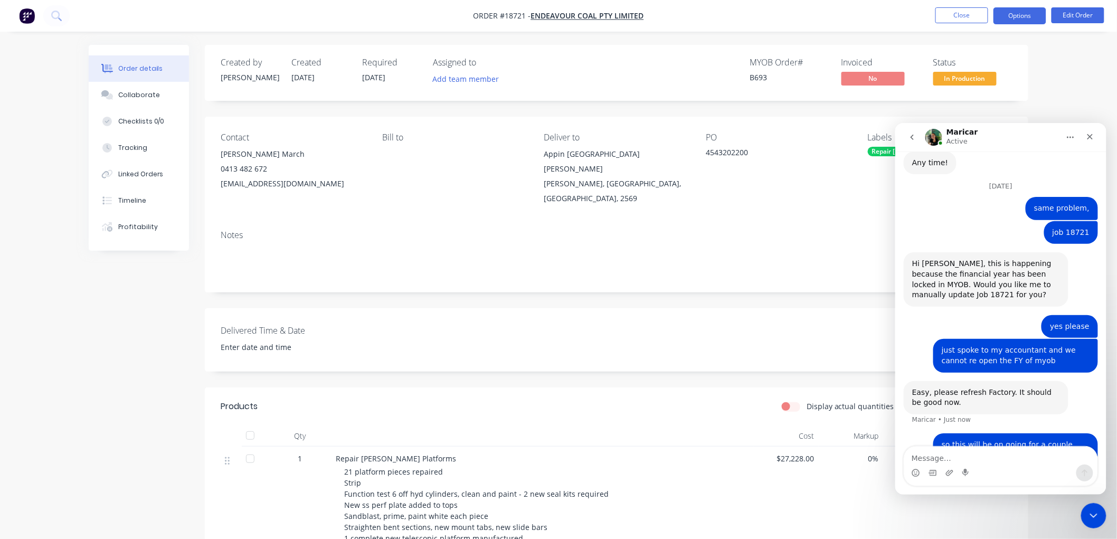
click at [1009, 21] on button "Options" at bounding box center [1019, 15] width 53 height 17
click at [1091, 513] on icon "Close Intercom Messenger" at bounding box center [1091, 514] width 13 height 13
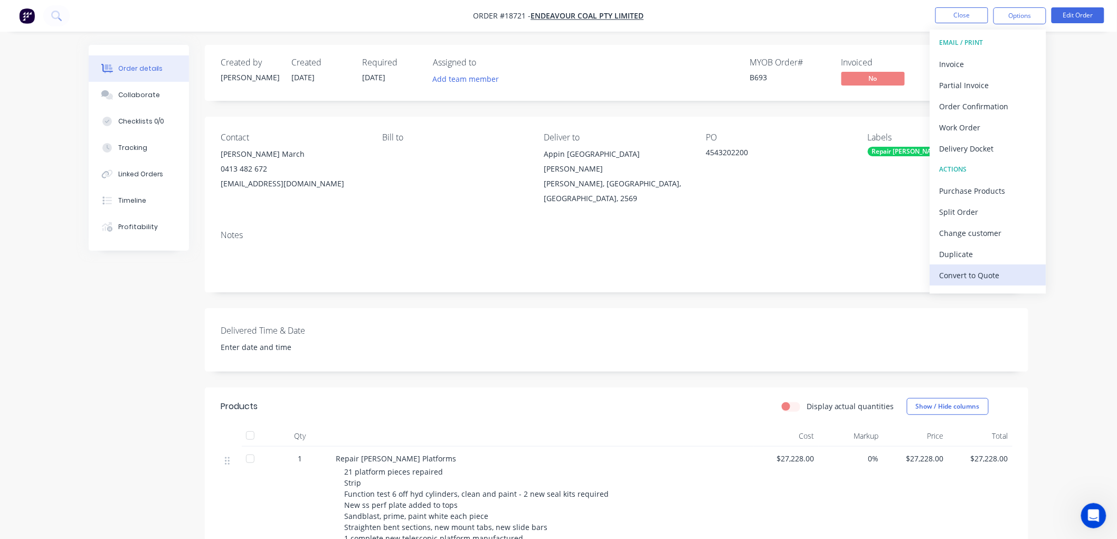
click at [963, 273] on div "Convert to Quote" at bounding box center [987, 275] width 97 height 15
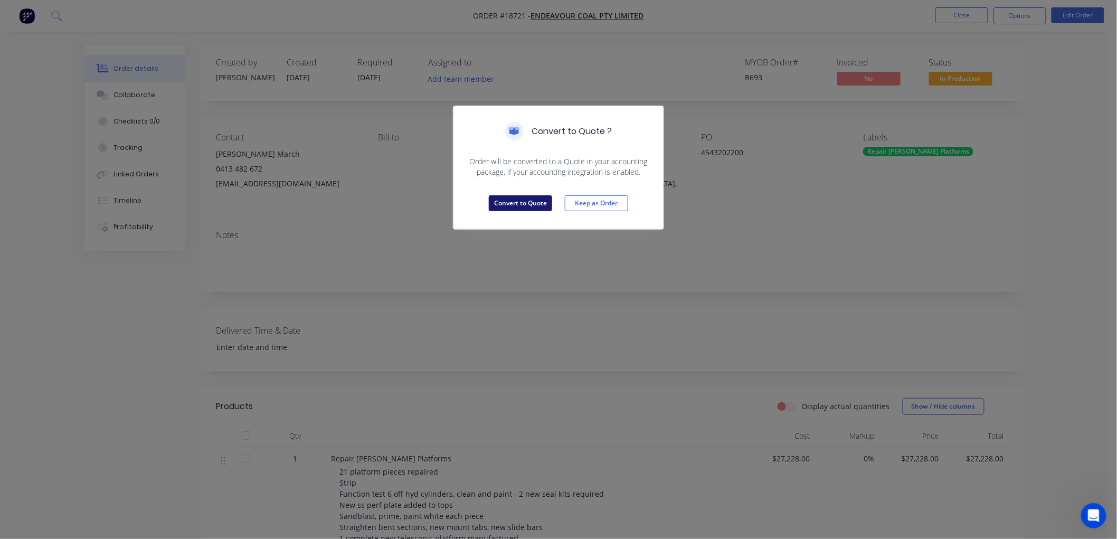
click at [529, 201] on button "Convert to Quote" at bounding box center [520, 203] width 63 height 16
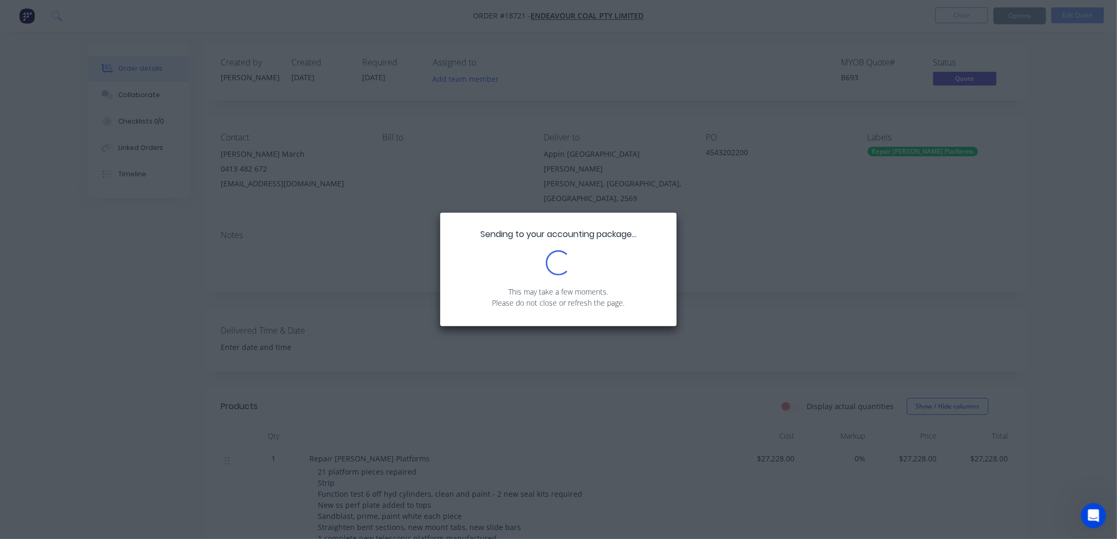
scroll to position [608, 0]
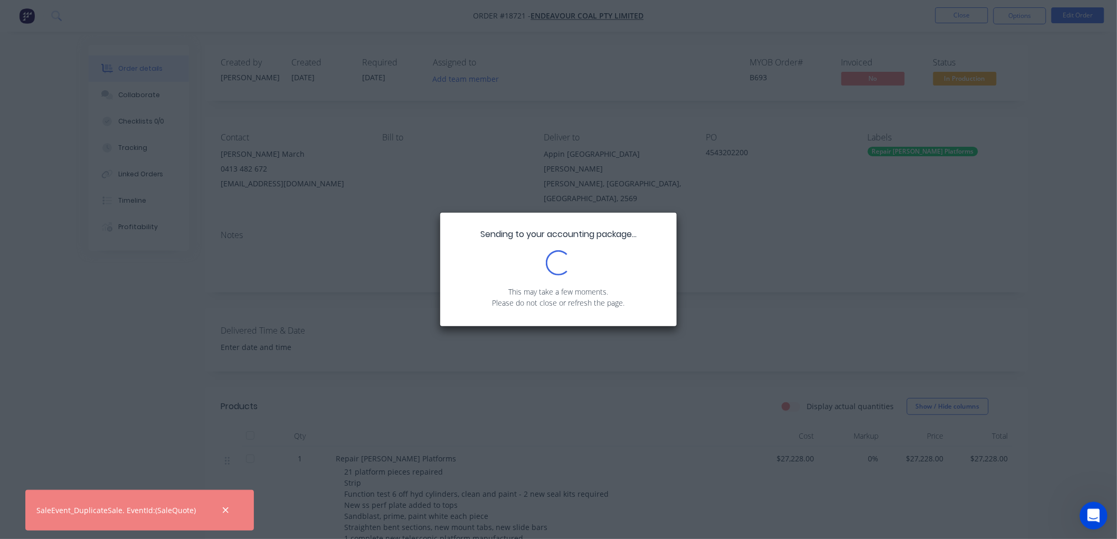
click at [1089, 509] on icon "Open Intercom Messenger" at bounding box center [1091, 514] width 17 height 17
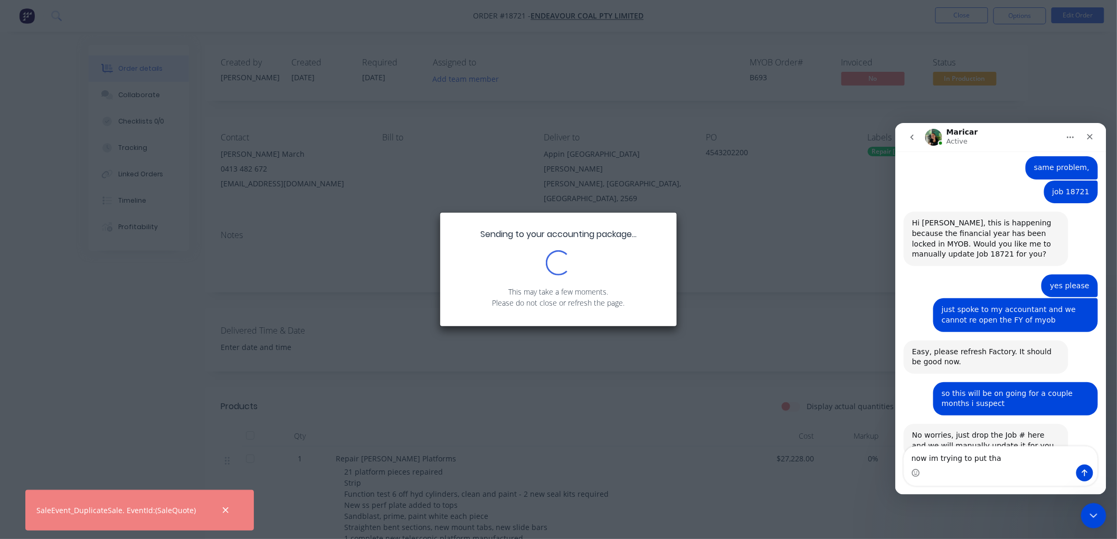
scroll to position [609, 0]
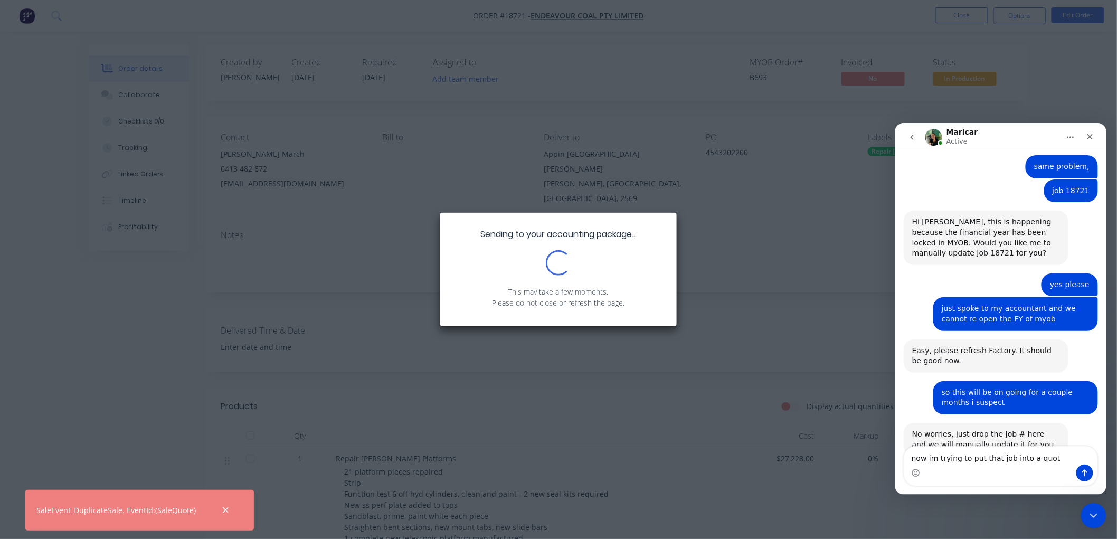
type textarea "now im trying to put that job into a quote"
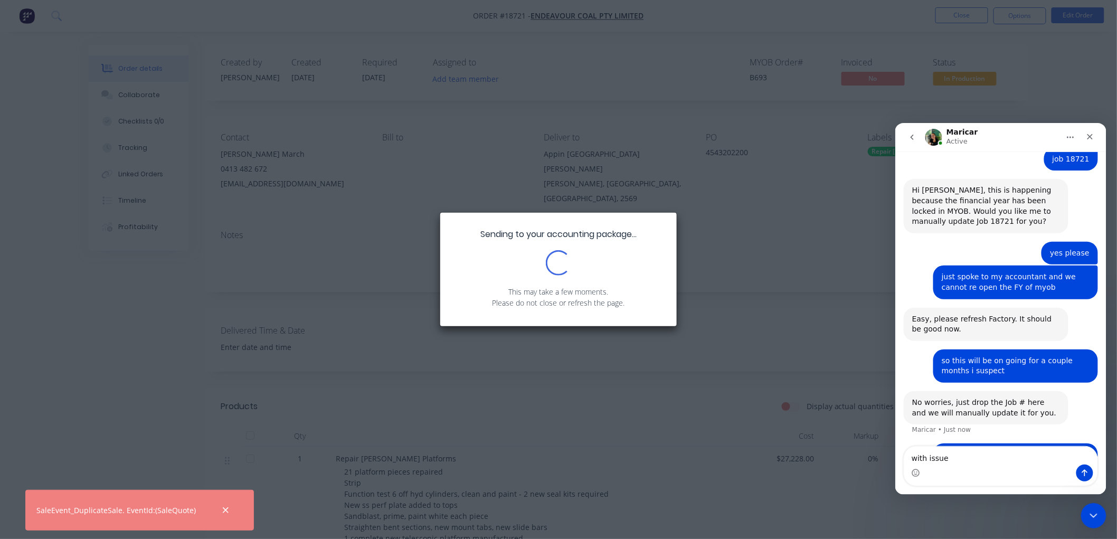
type textarea "with issues"
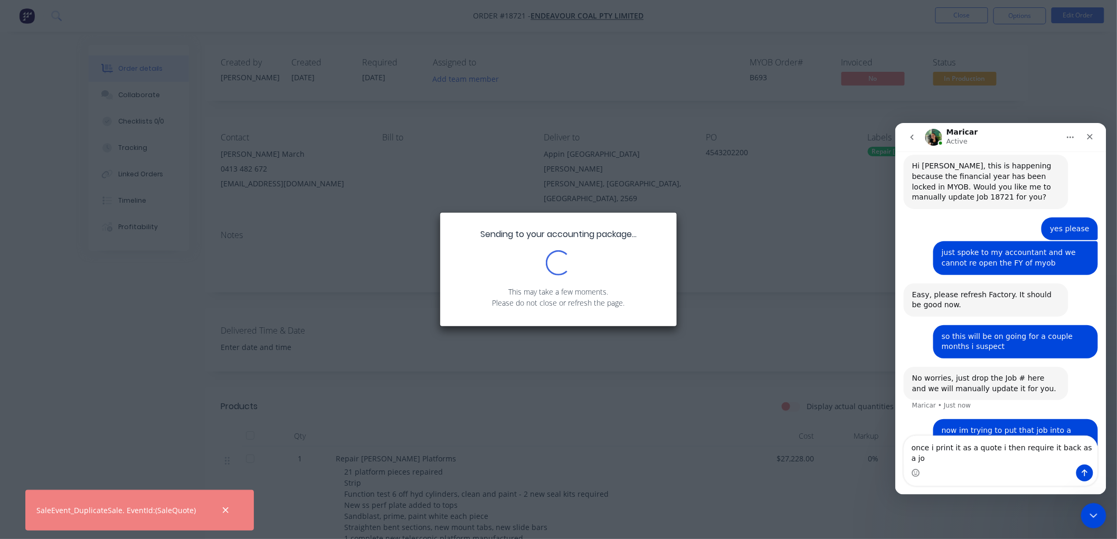
type textarea "once i print it as a quote i then require it back as a job"
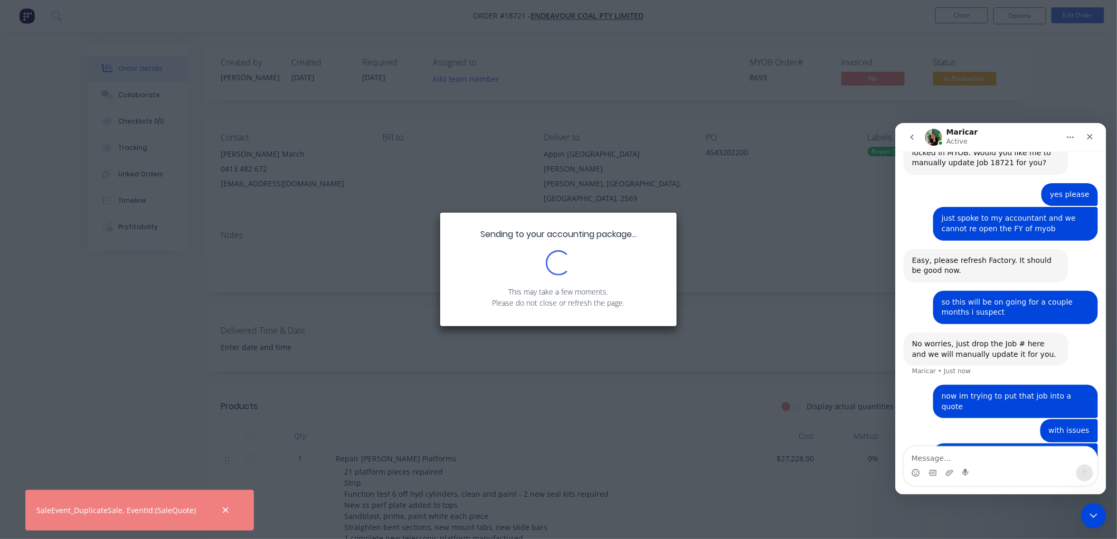
scroll to position [699, 0]
click at [222, 511] on icon "button" at bounding box center [225, 510] width 7 height 9
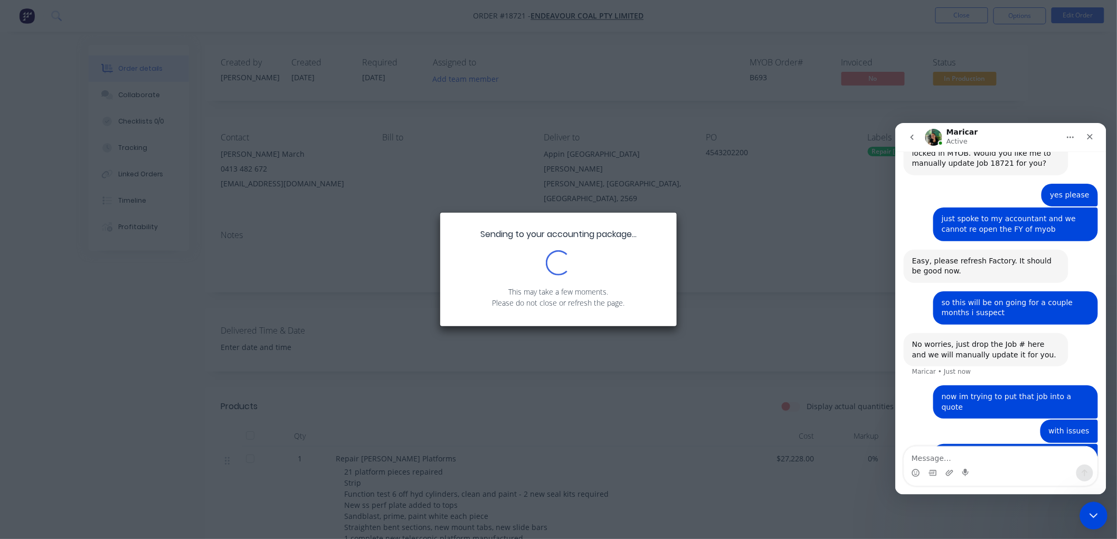
click at [1090, 514] on icon "Close Intercom Messenger" at bounding box center [1091, 514] width 7 height 4
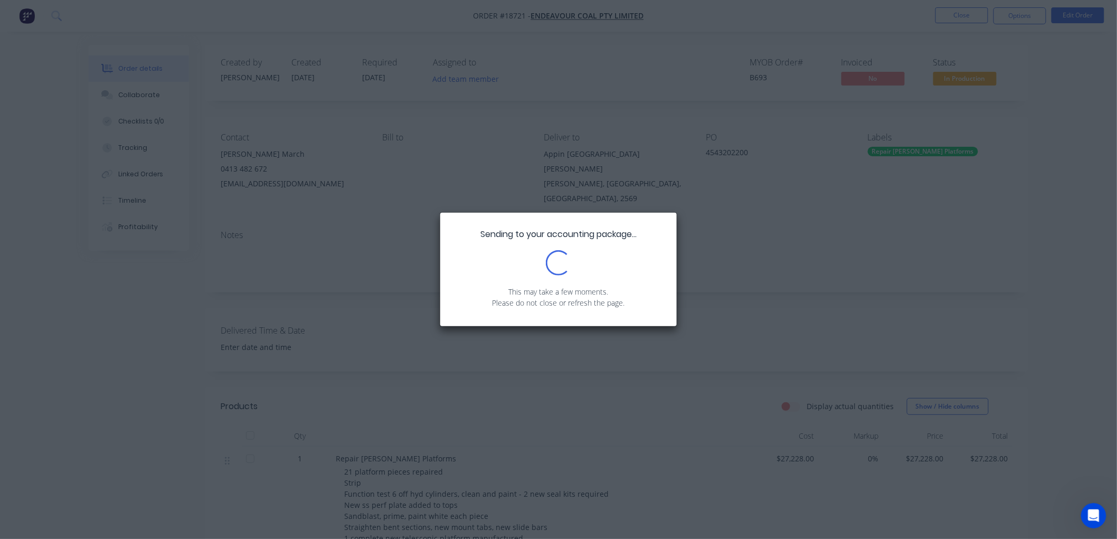
click at [717, 144] on div "Sending to your accounting package... Loading... This may take a few moments. P…" at bounding box center [558, 269] width 1117 height 539
click at [331, 240] on div "Sending to your accounting package... Loading... This may take a few moments. P…" at bounding box center [558, 269] width 1117 height 539
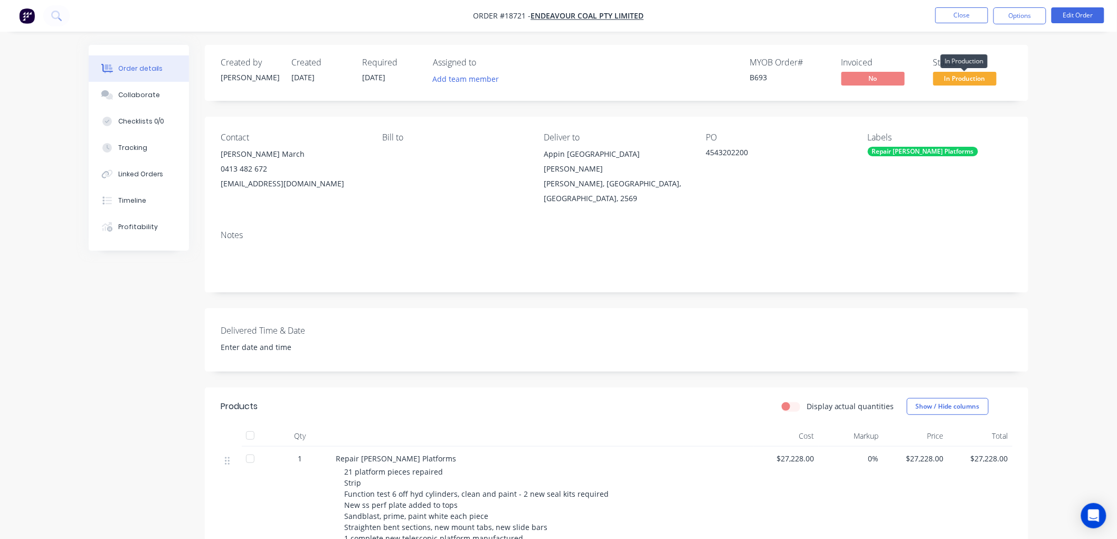
click at [970, 77] on span "In Production" at bounding box center [964, 78] width 63 height 13
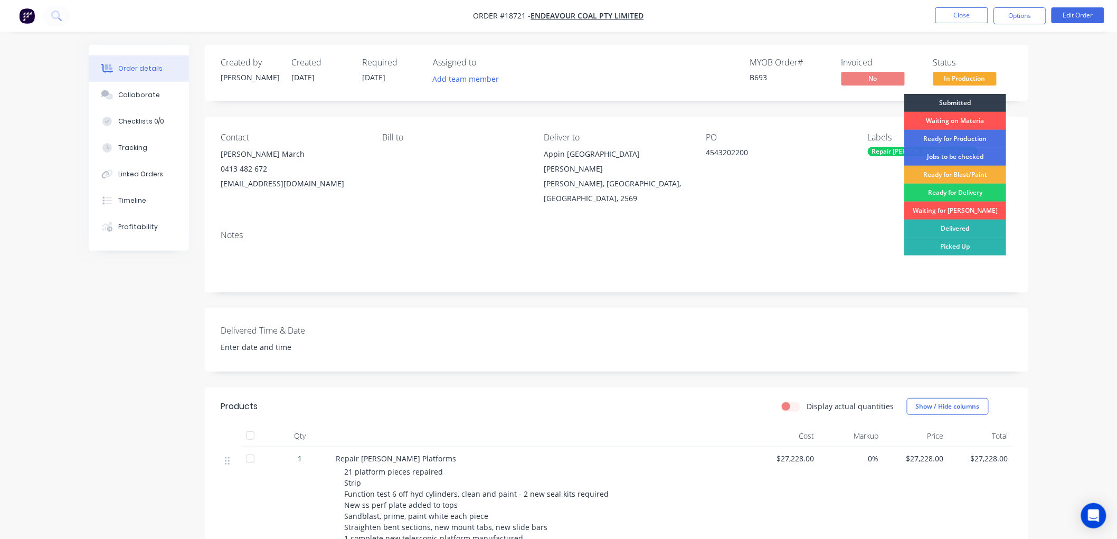
click at [1050, 82] on div "Order details Collaborate Checklists 0/0 Tracking Linked Orders Timeline Profit…" at bounding box center [558, 392] width 1117 height 785
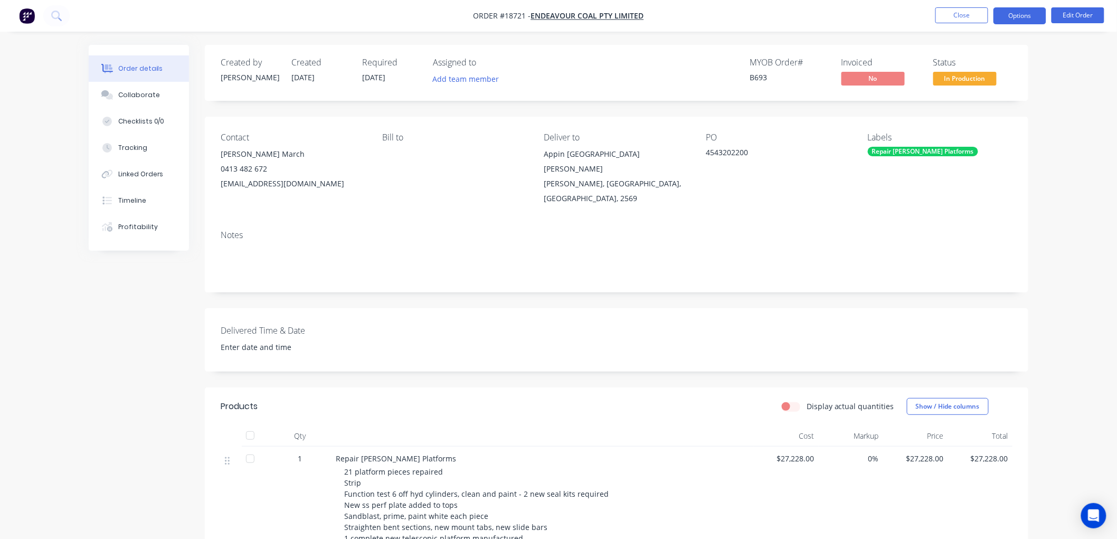
click at [1010, 12] on button "Options" at bounding box center [1019, 15] width 53 height 17
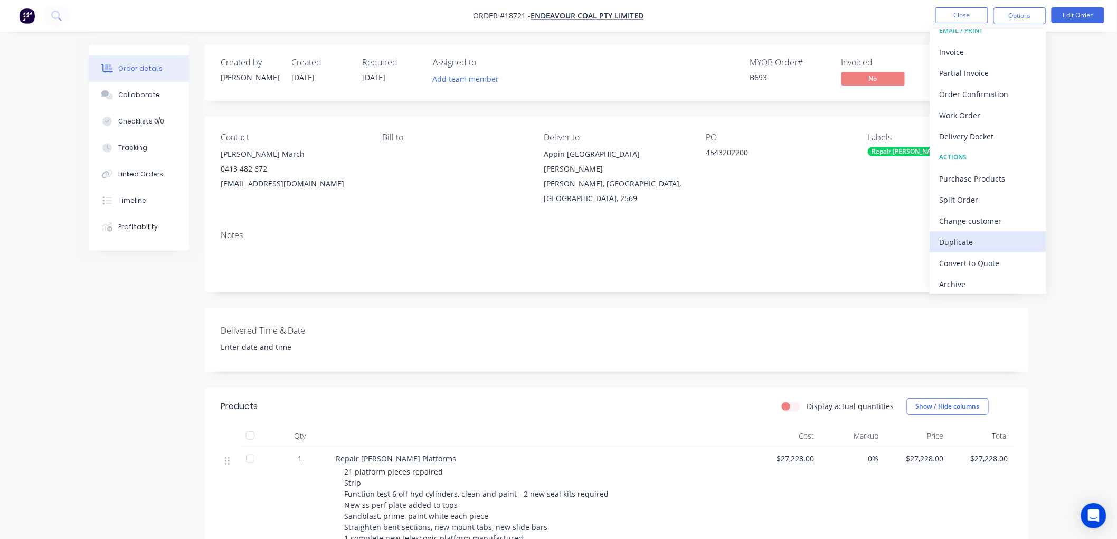
scroll to position [16, 0]
click at [961, 253] on div "Convert to Quote" at bounding box center [987, 259] width 97 height 15
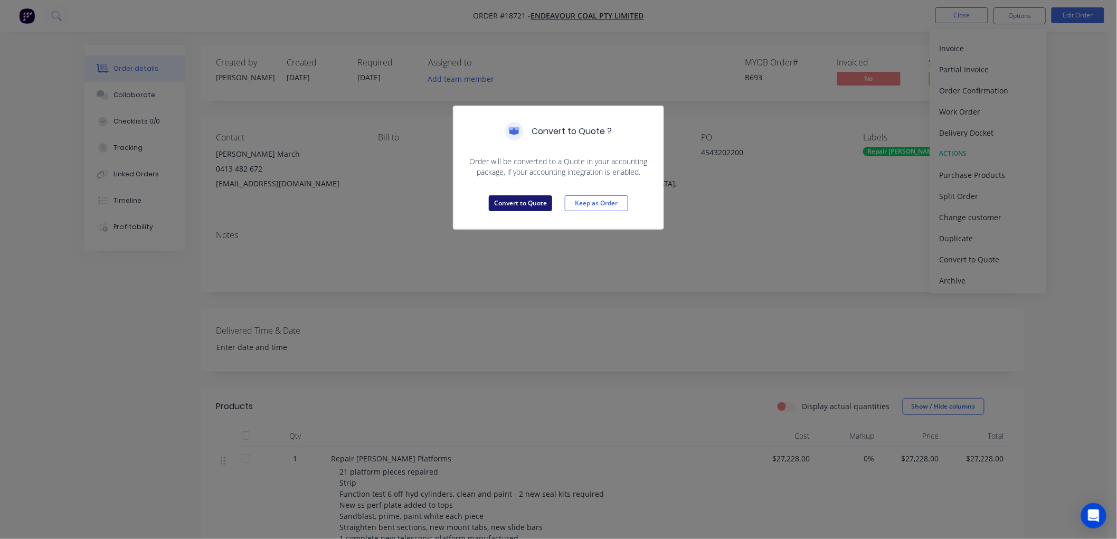
click at [526, 202] on button "Convert to Quote" at bounding box center [520, 203] width 63 height 16
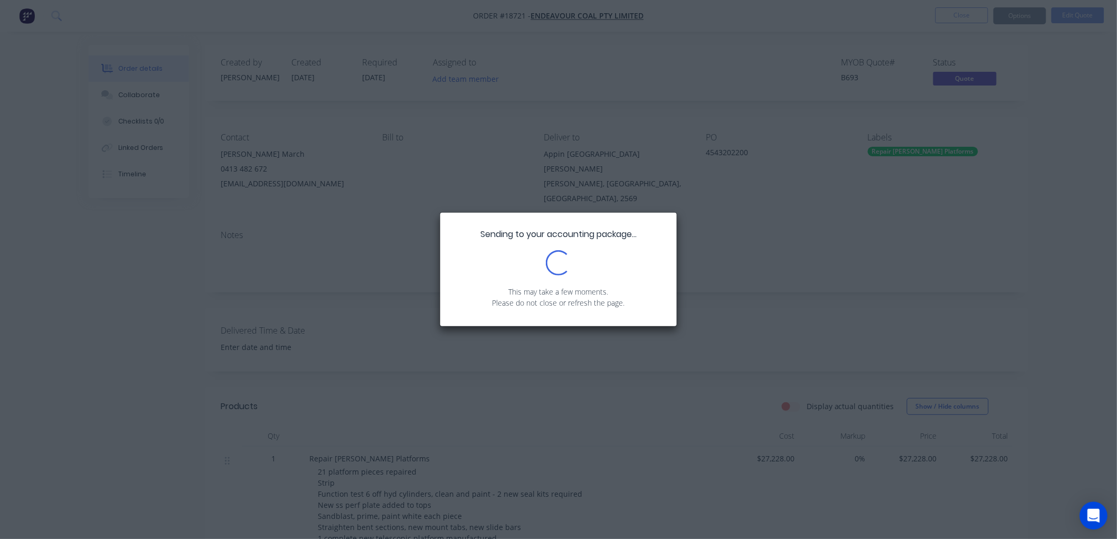
click at [1091, 517] on icon "Open Intercom Messenger" at bounding box center [1093, 516] width 12 height 14
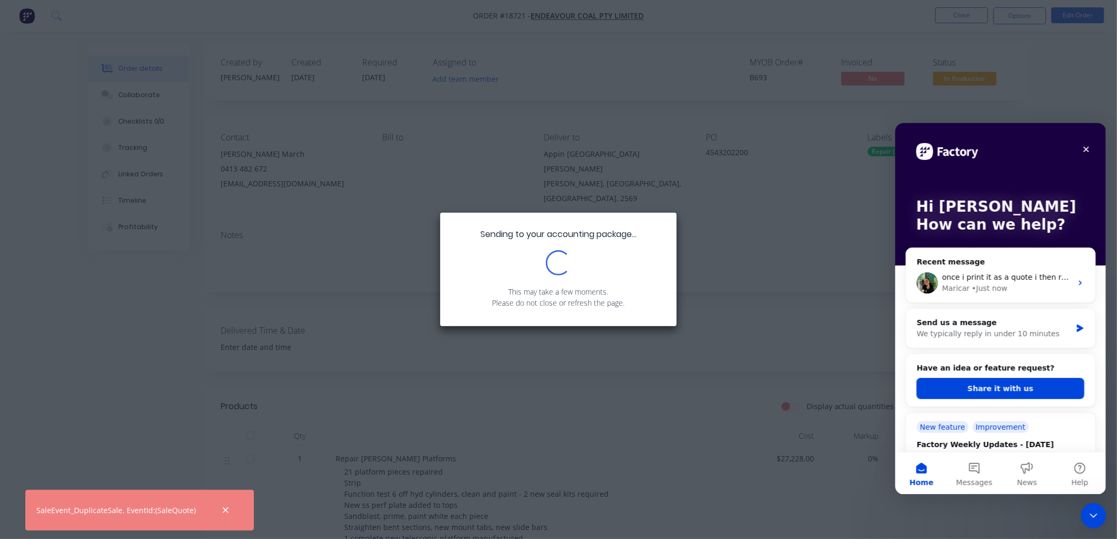
scroll to position [0, 0]
click at [1027, 280] on span "once i print it as a quote i then require it back as a job" at bounding box center [1042, 276] width 201 height 8
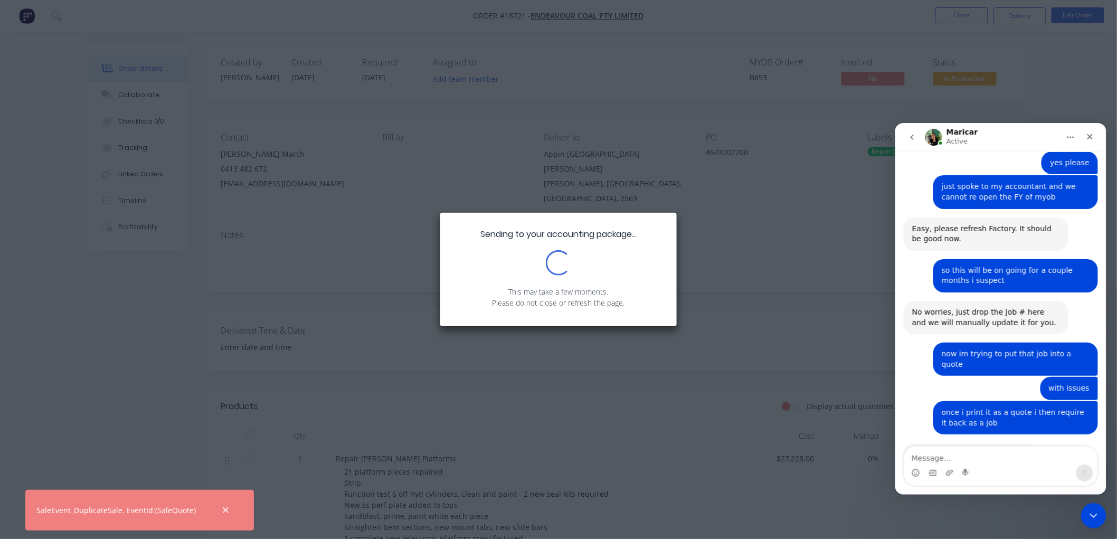
scroll to position [730, 0]
click at [1021, 464] on div "Intercom messenger" at bounding box center [1000, 472] width 193 height 17
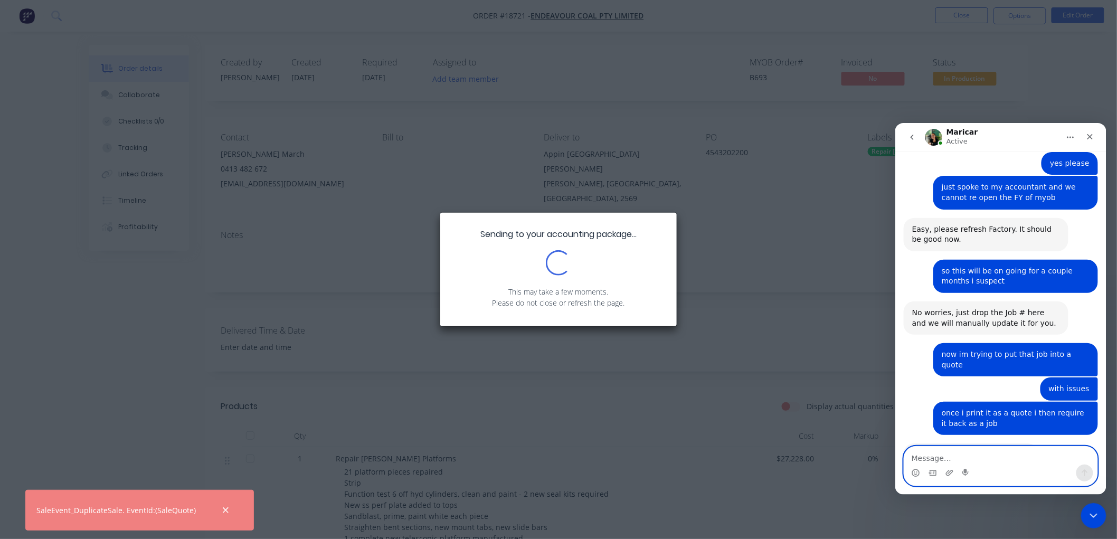
click at [991, 461] on textarea "Message…" at bounding box center [1000, 455] width 193 height 18
type textarea "yes"
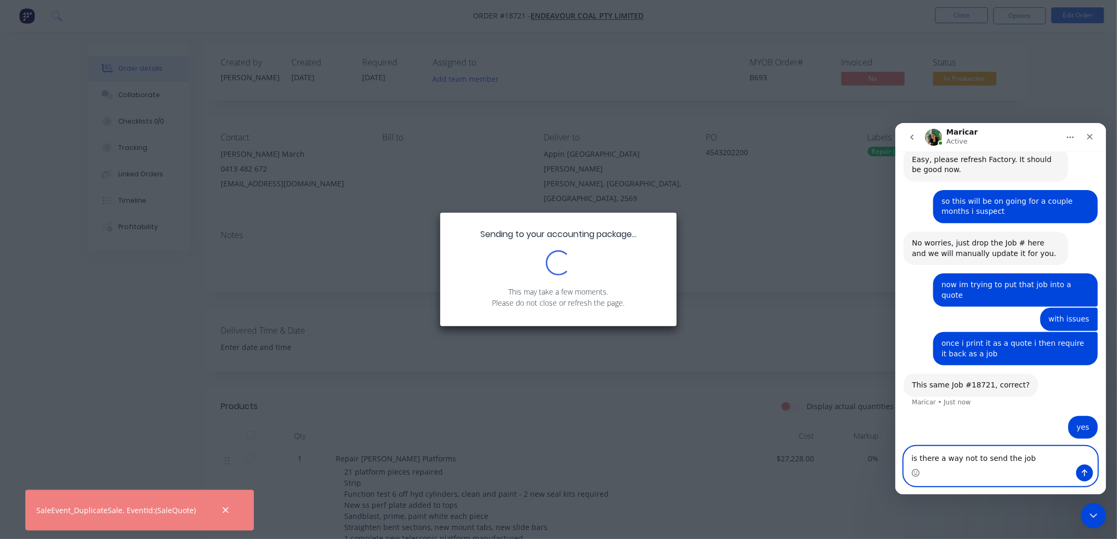
scroll to position [803, 0]
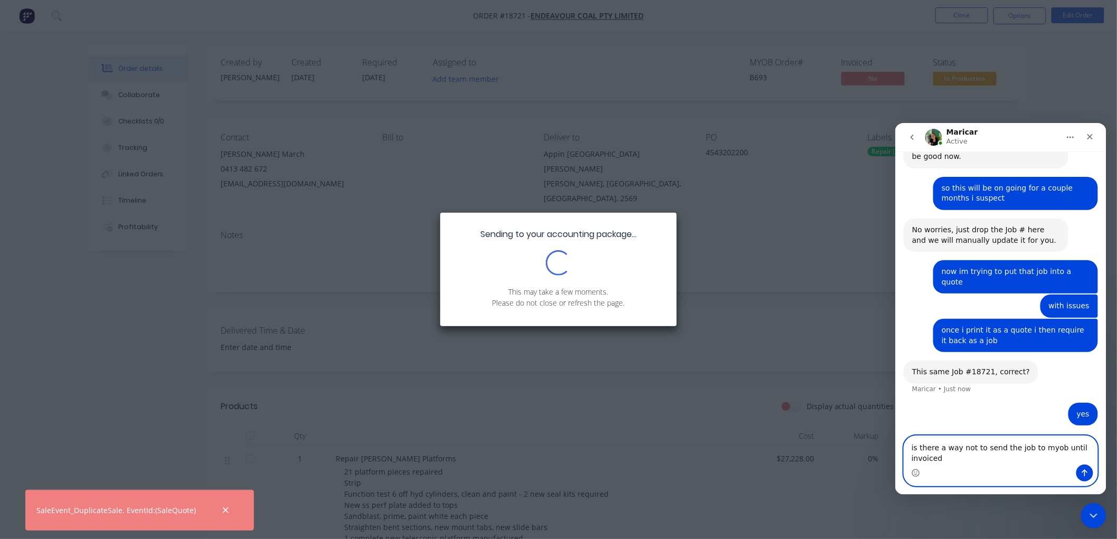
type textarea "is there a way not to send the job to myob until invoiced?"
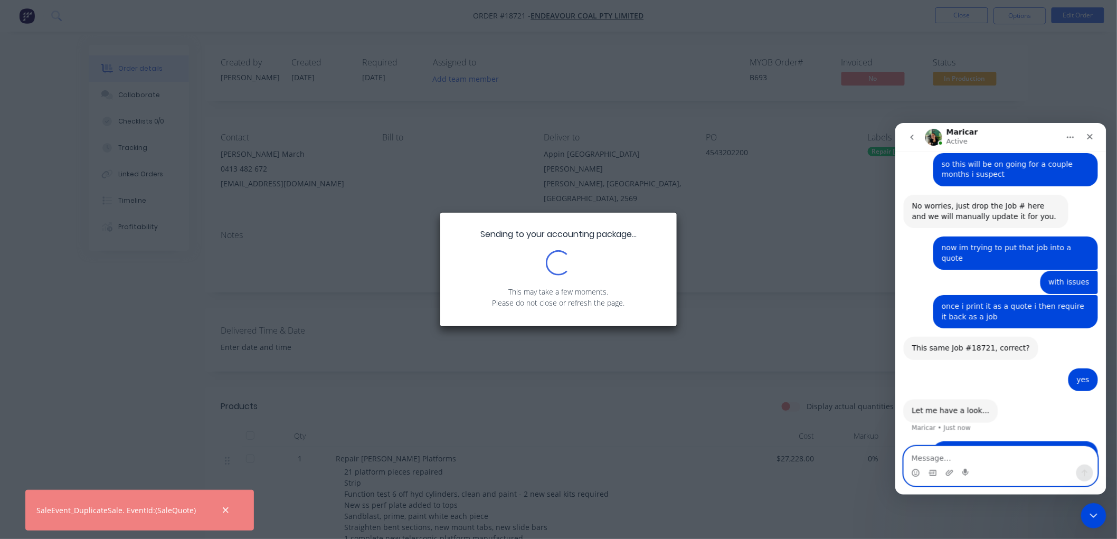
scroll to position [835, 0]
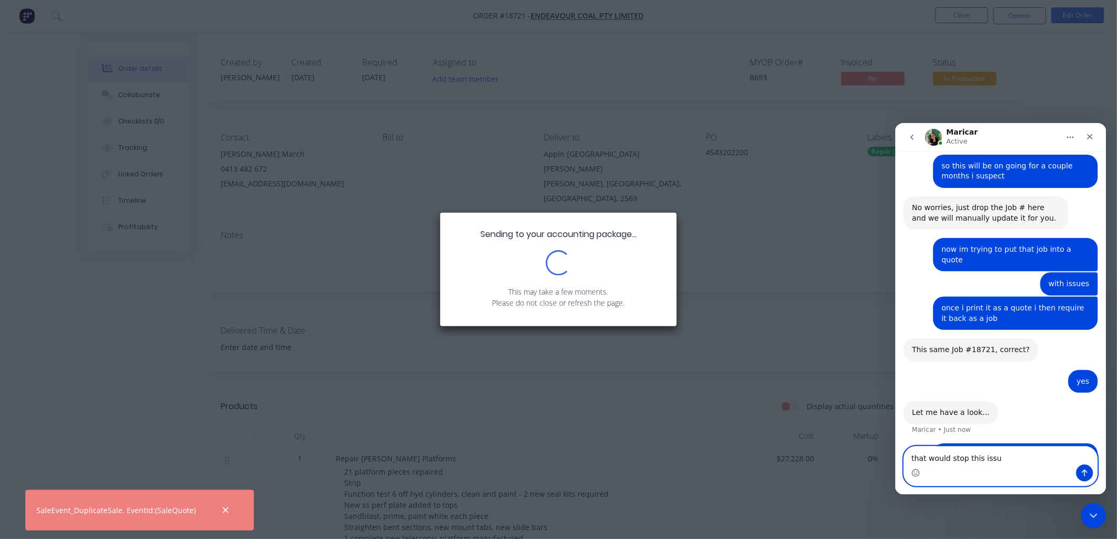
type textarea "that would stop this issue"
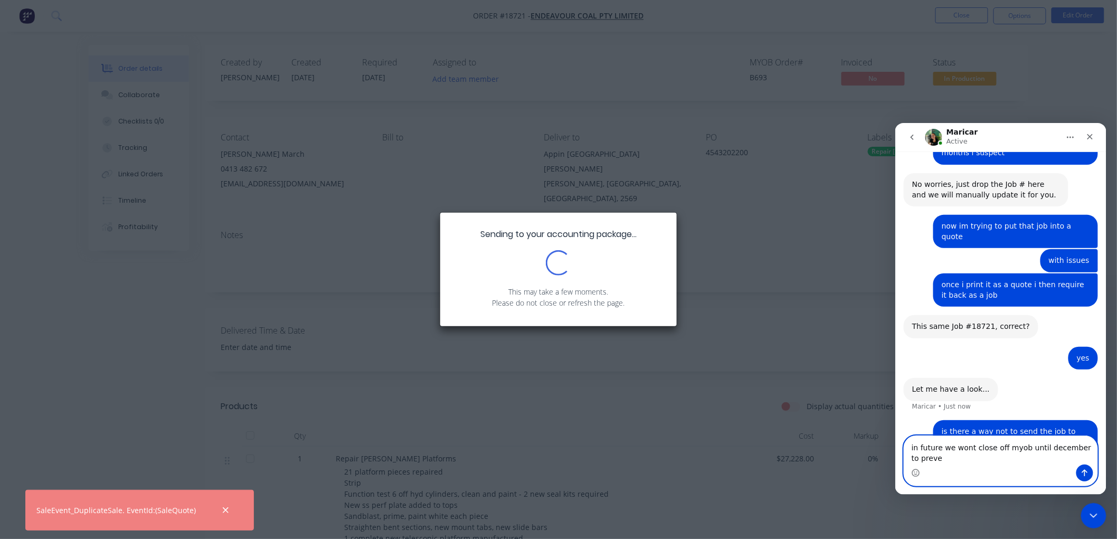
scroll to position [870, 0]
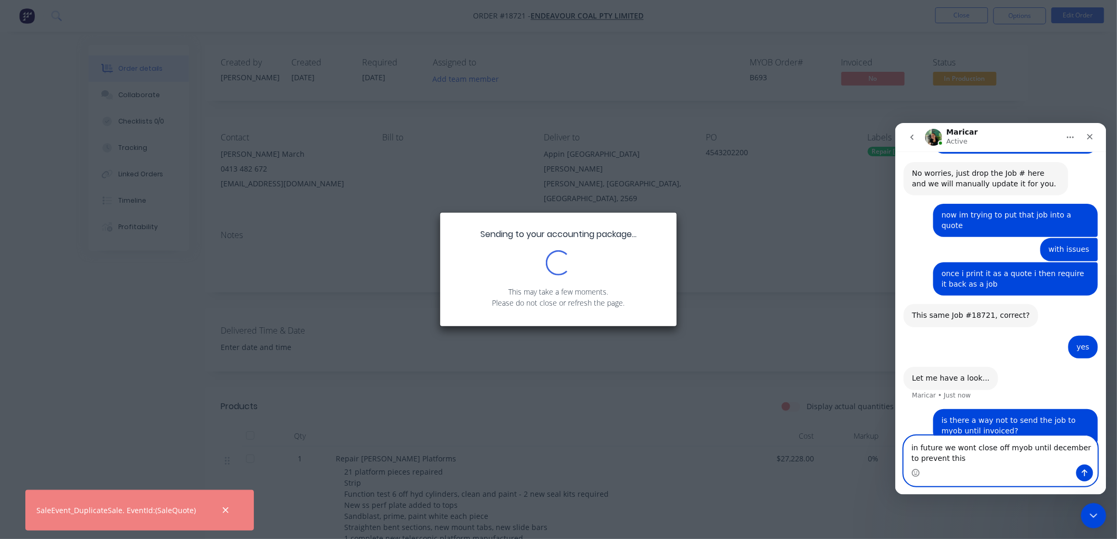
type textarea "in future we wont close off myob until december to prevent this"
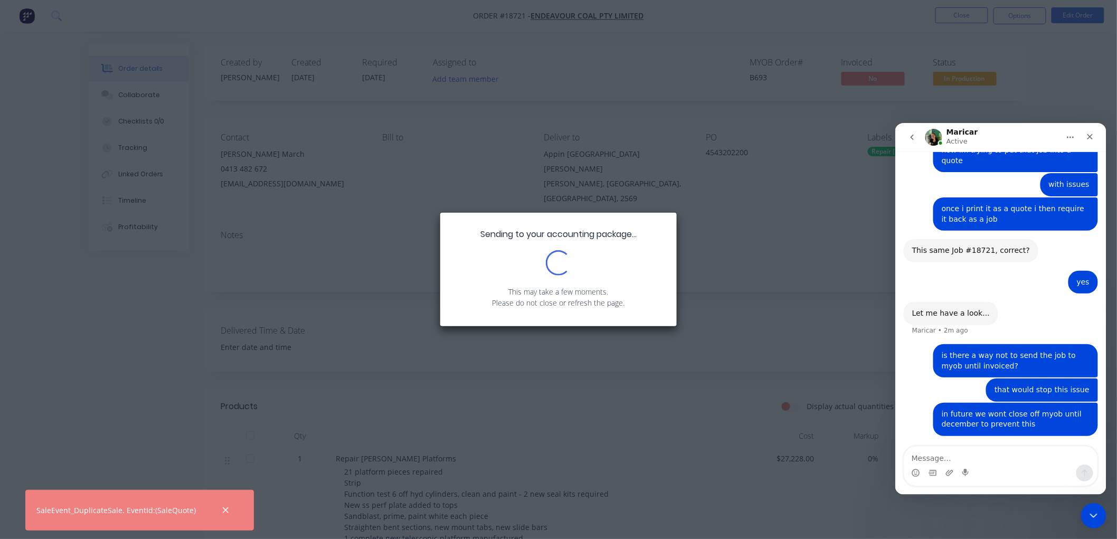
scroll to position [934, 0]
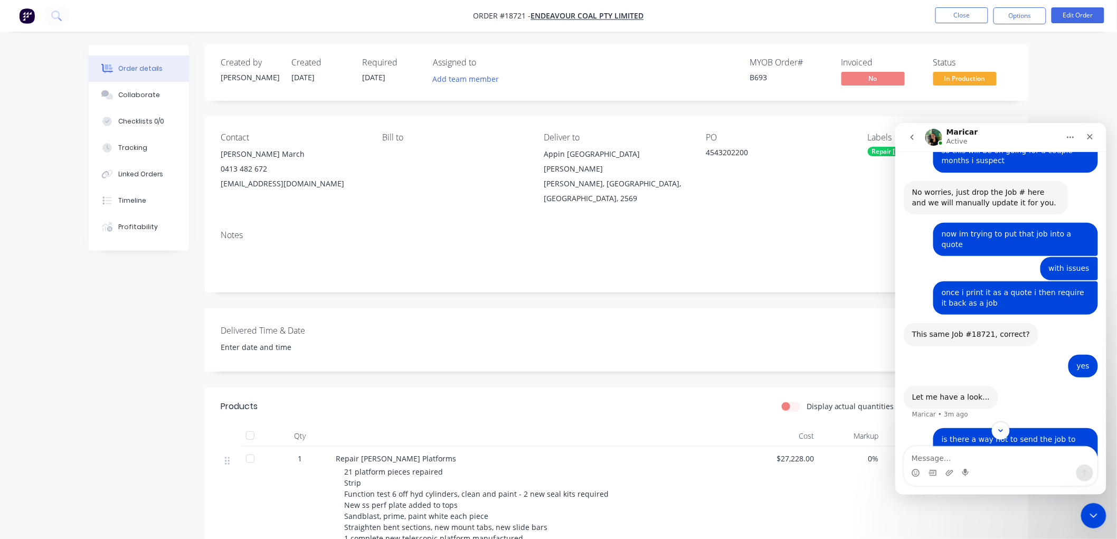
scroll to position [934, 0]
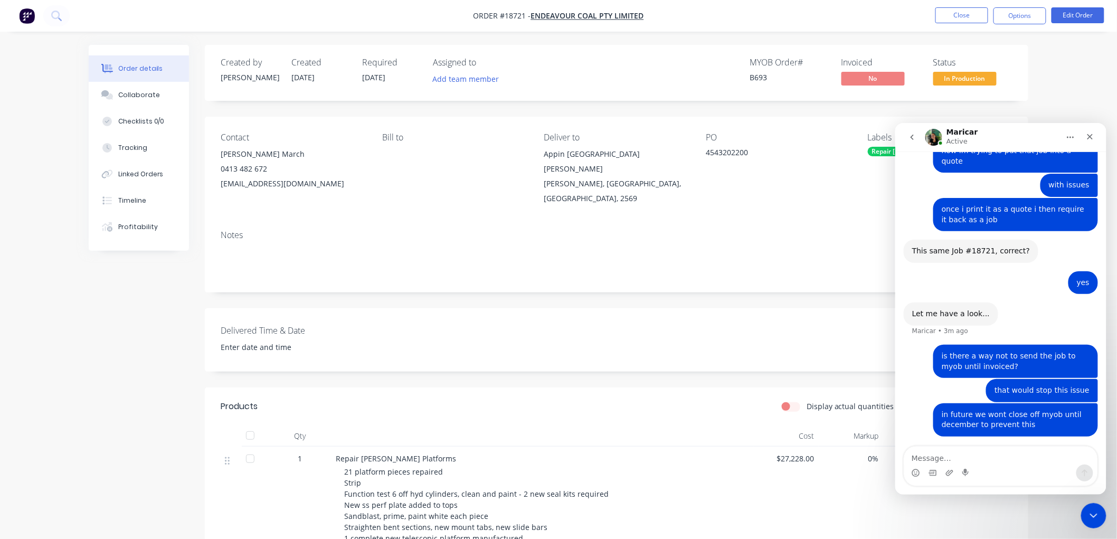
click at [945, 457] on textarea "Message…" at bounding box center [1000, 455] width 193 height 18
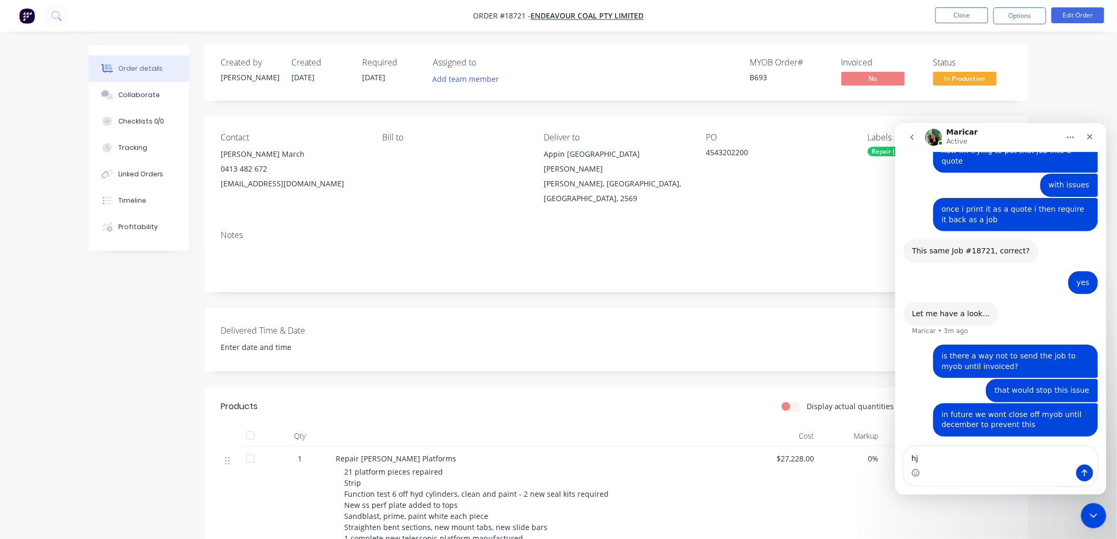
type textarea "h"
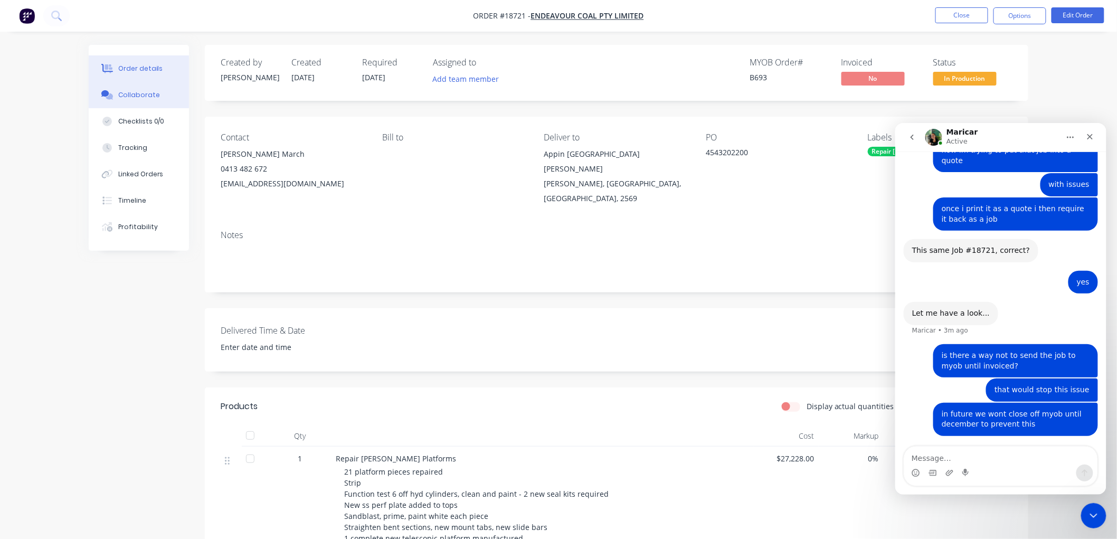
click at [133, 95] on div "Collaborate" at bounding box center [139, 94] width 42 height 9
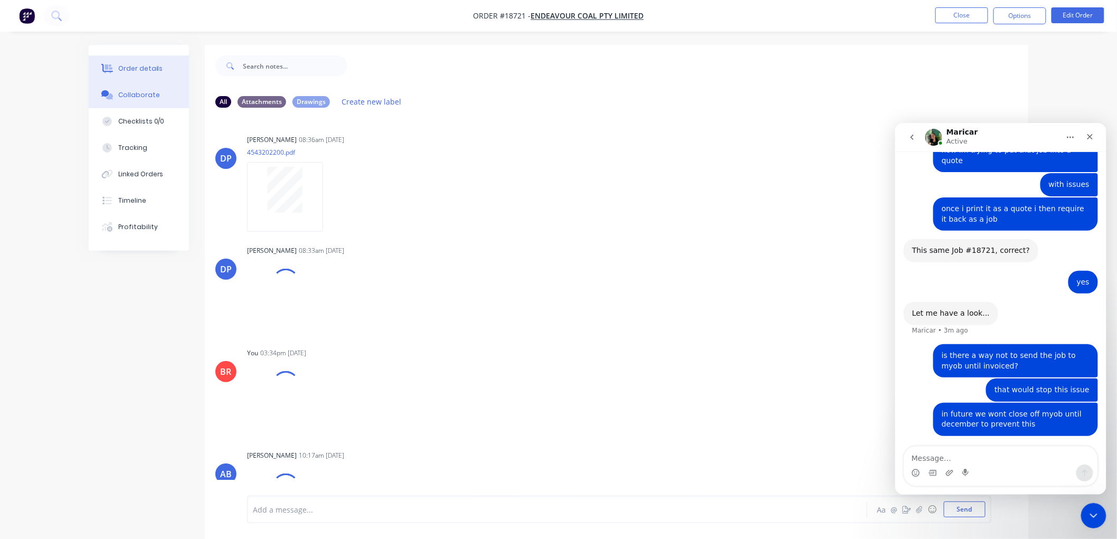
click at [146, 60] on button "Order details" at bounding box center [139, 68] width 100 height 26
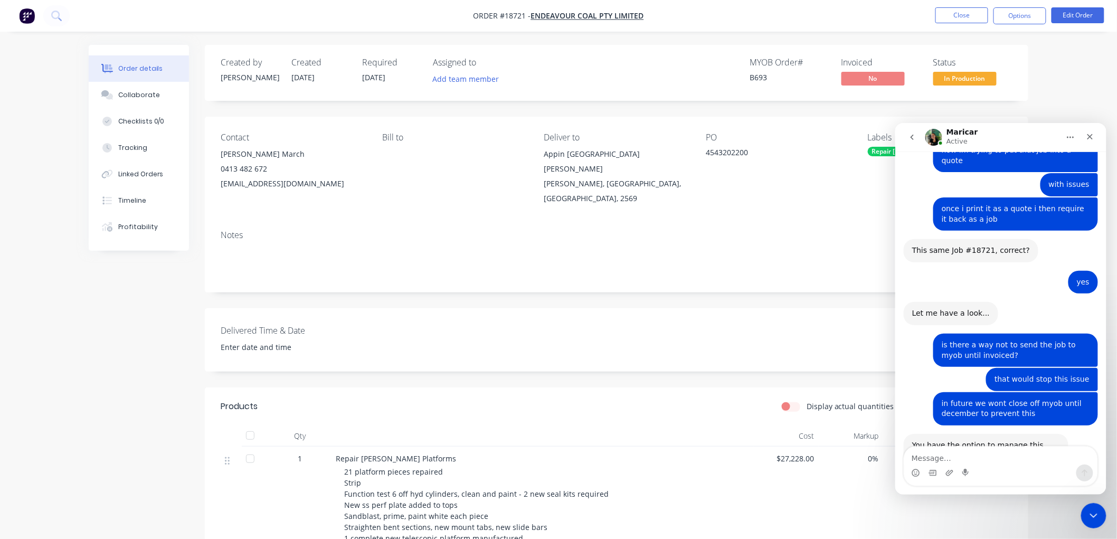
scroll to position [1033, 0]
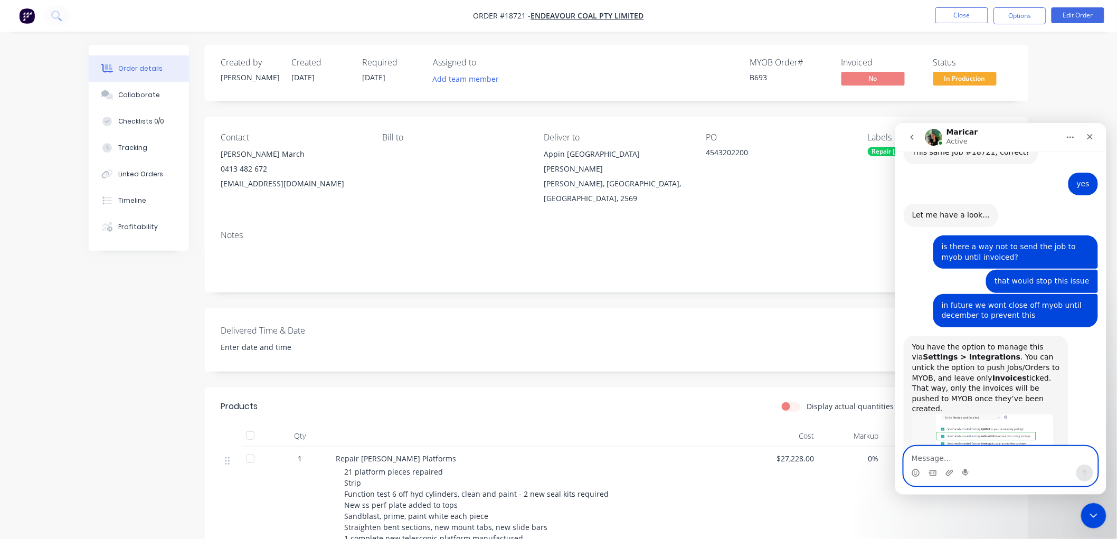
click at [943, 460] on textarea "Message…" at bounding box center [1000, 455] width 193 height 18
type textarea "ill try that now"
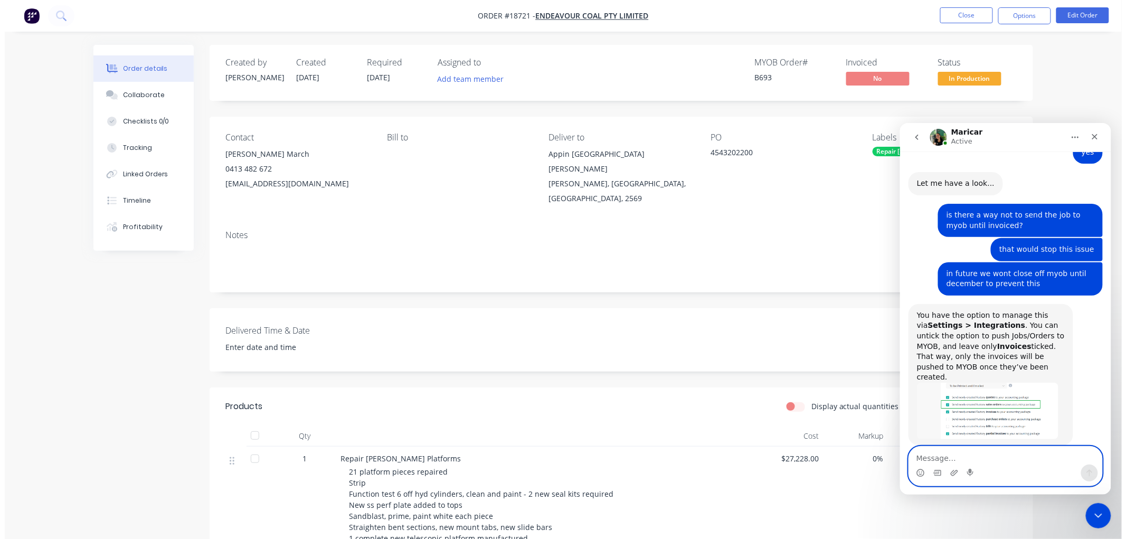
scroll to position [1064, 0]
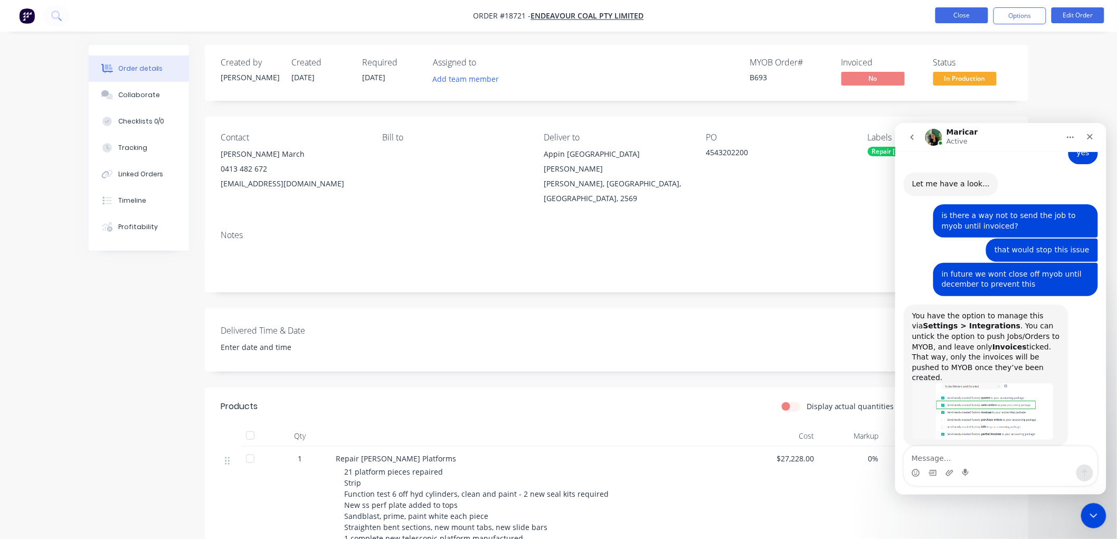
click at [948, 14] on button "Close" at bounding box center [961, 15] width 53 height 16
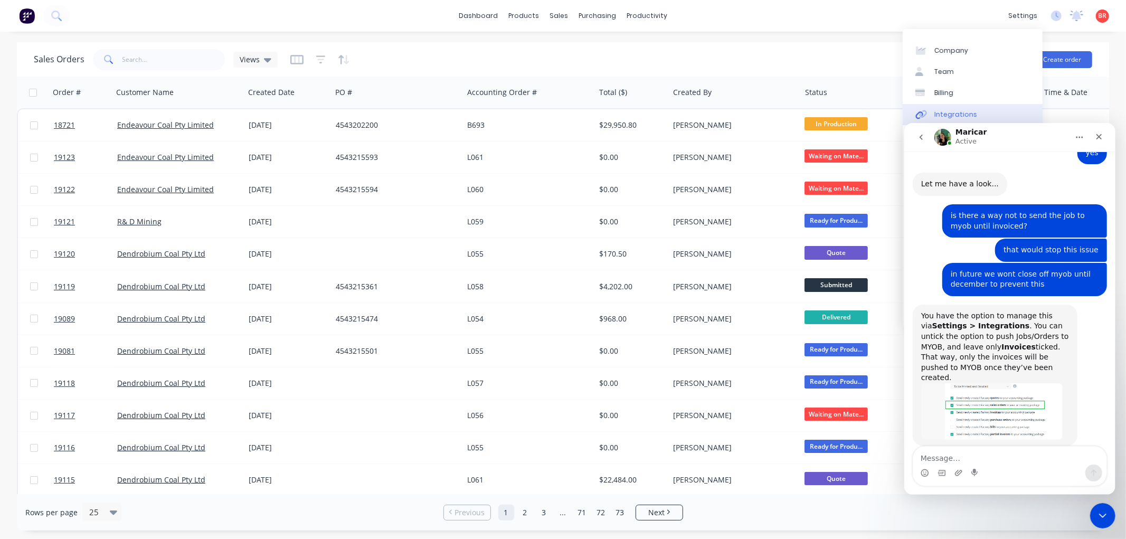
click at [958, 113] on div "Integrations" at bounding box center [955, 114] width 43 height 9
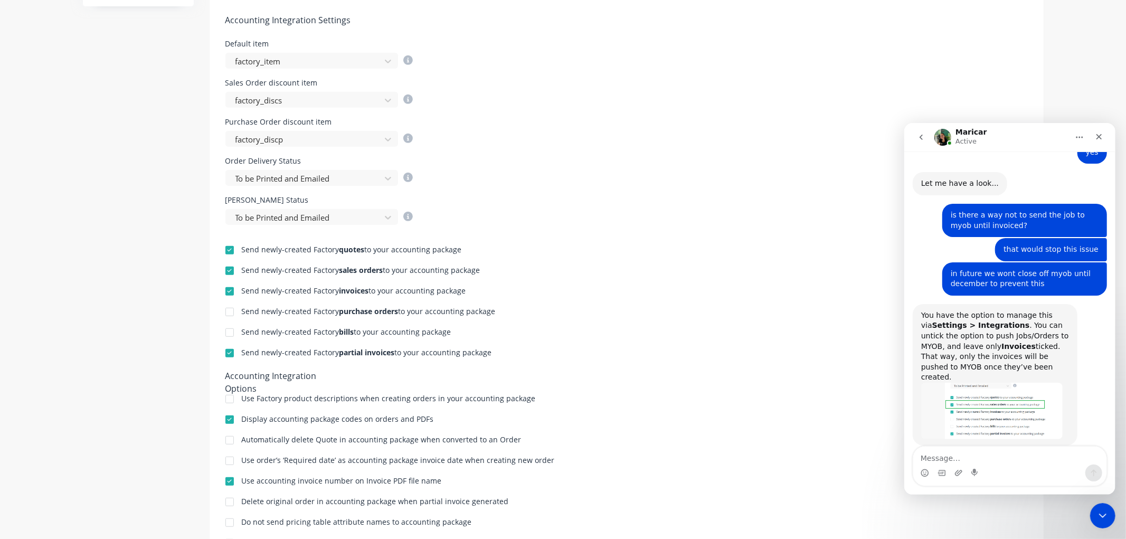
scroll to position [410, 0]
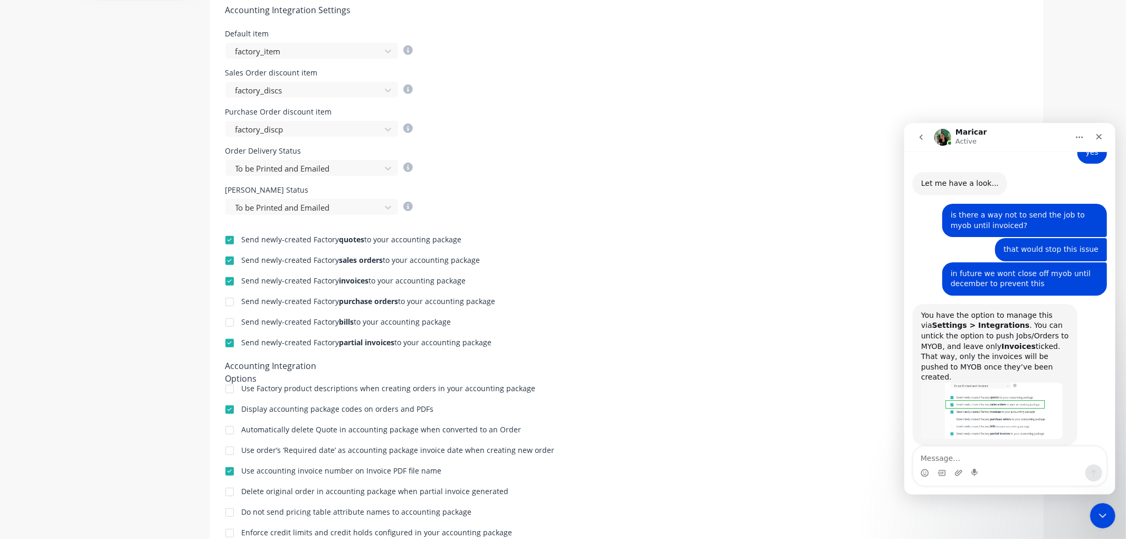
click at [223, 239] on div at bounding box center [229, 240] width 21 height 21
click at [224, 260] on div at bounding box center [229, 260] width 21 height 21
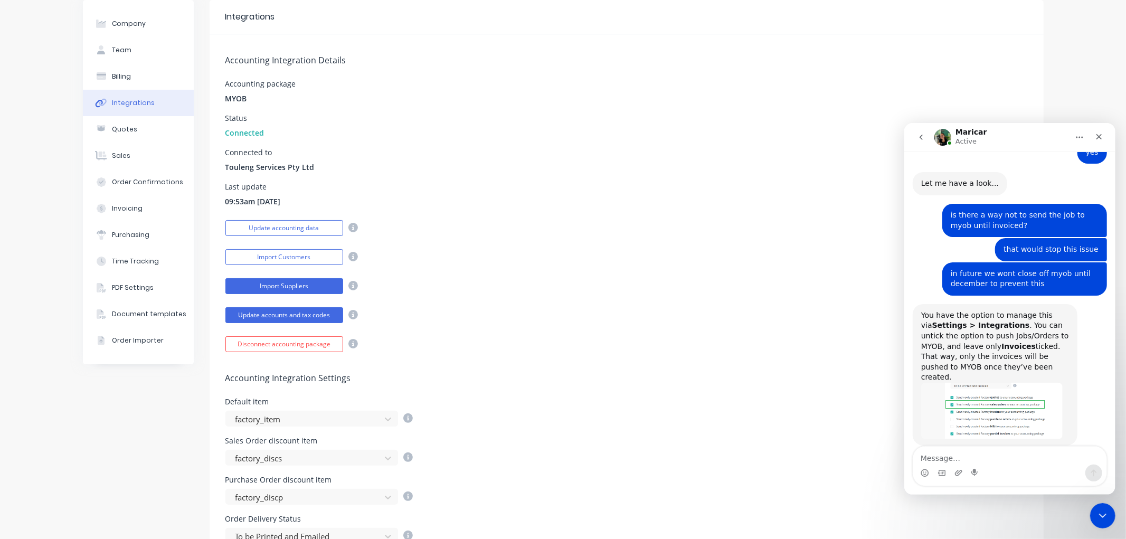
scroll to position [0, 0]
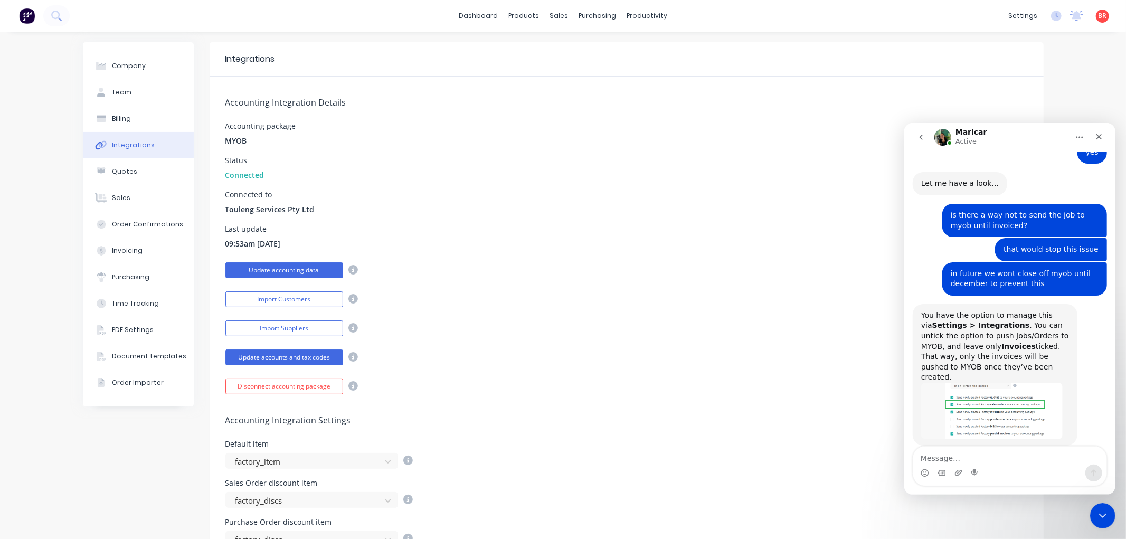
click at [287, 268] on button "Update accounting data" at bounding box center [284, 270] width 118 height 16
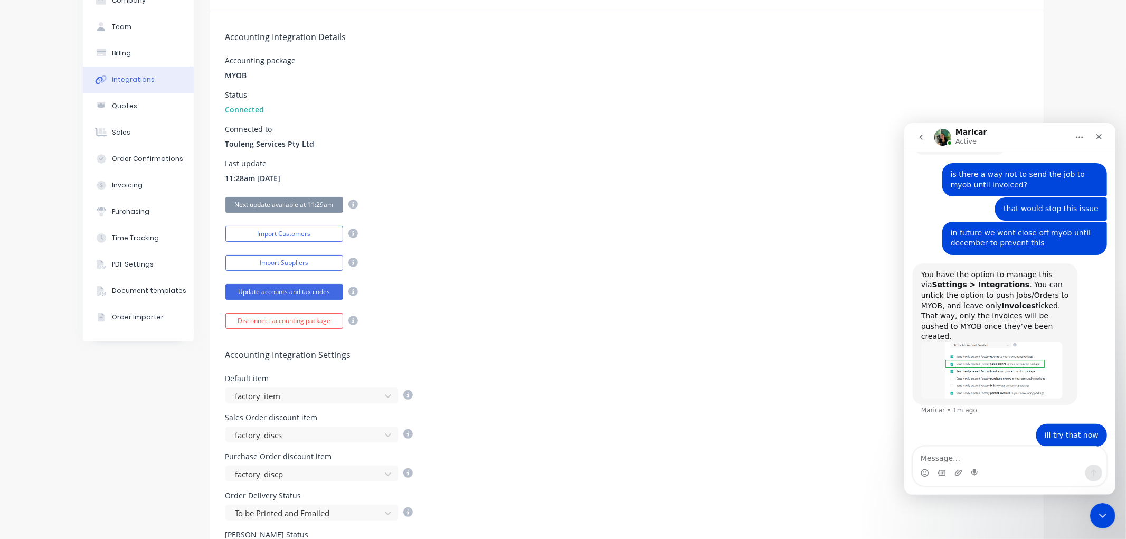
scroll to position [59, 0]
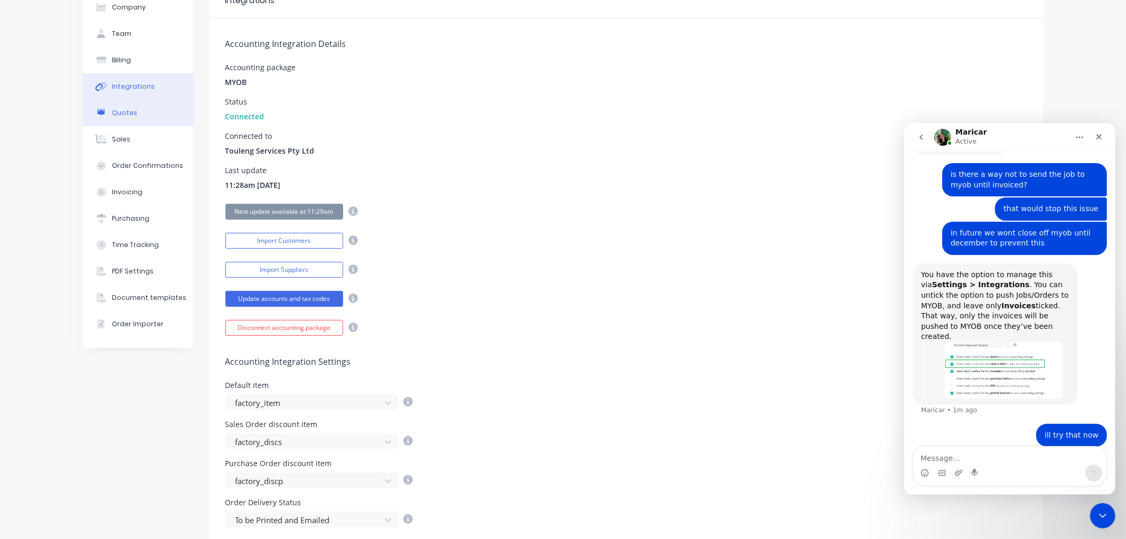
click at [124, 115] on div "Quotes" at bounding box center [124, 112] width 25 height 9
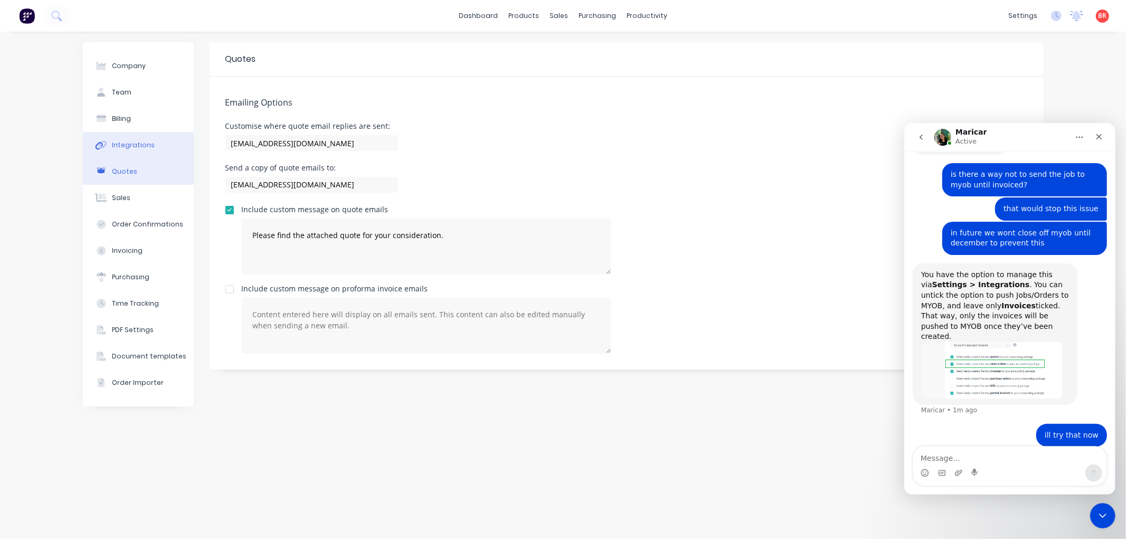
click at [135, 146] on div "Integrations" at bounding box center [133, 144] width 43 height 9
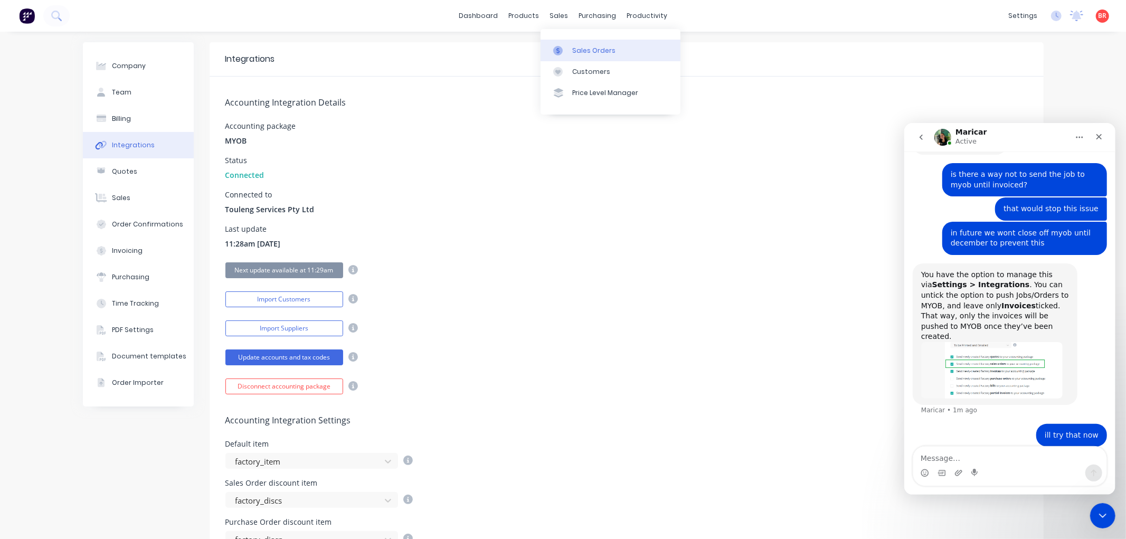
click at [583, 48] on div "Sales Orders" at bounding box center [593, 50] width 43 height 9
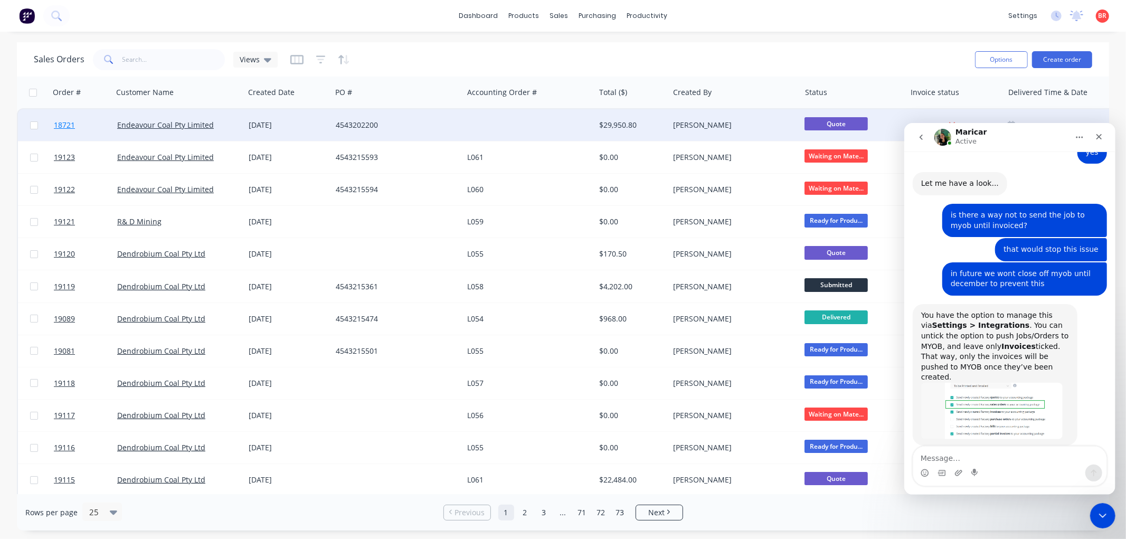
click at [59, 124] on span "18721" at bounding box center [64, 125] width 21 height 11
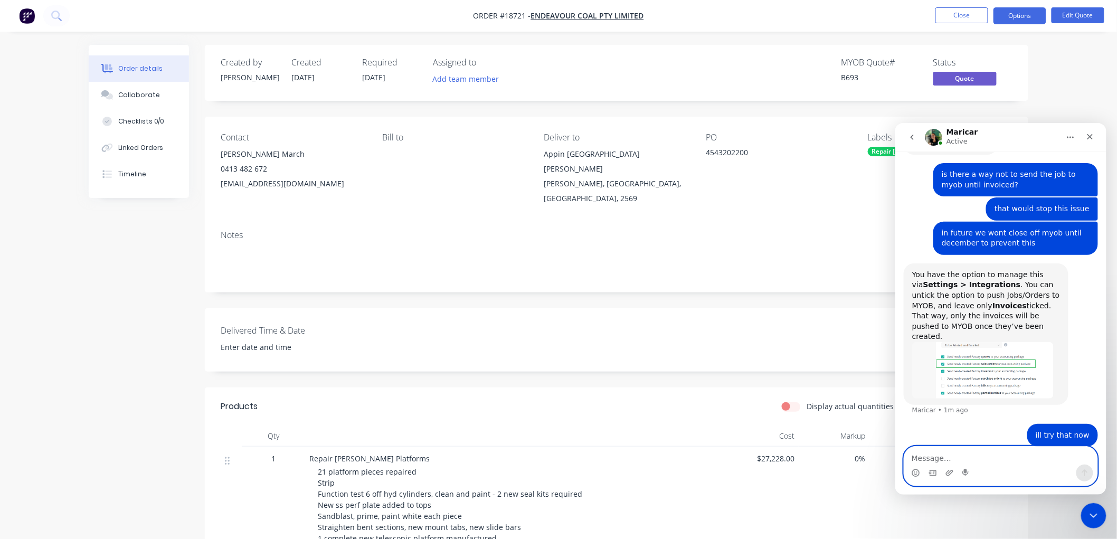
click at [949, 456] on textarea "Message…" at bounding box center [1000, 455] width 193 height 18
type textarea "i see its a quote now"
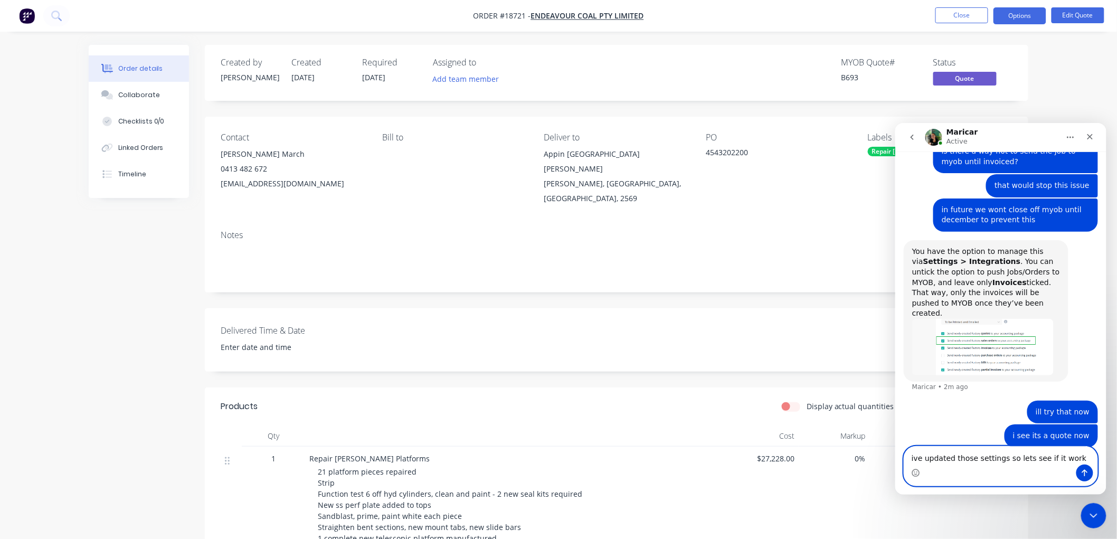
type textarea "ive updated those settings so lets see if it works"
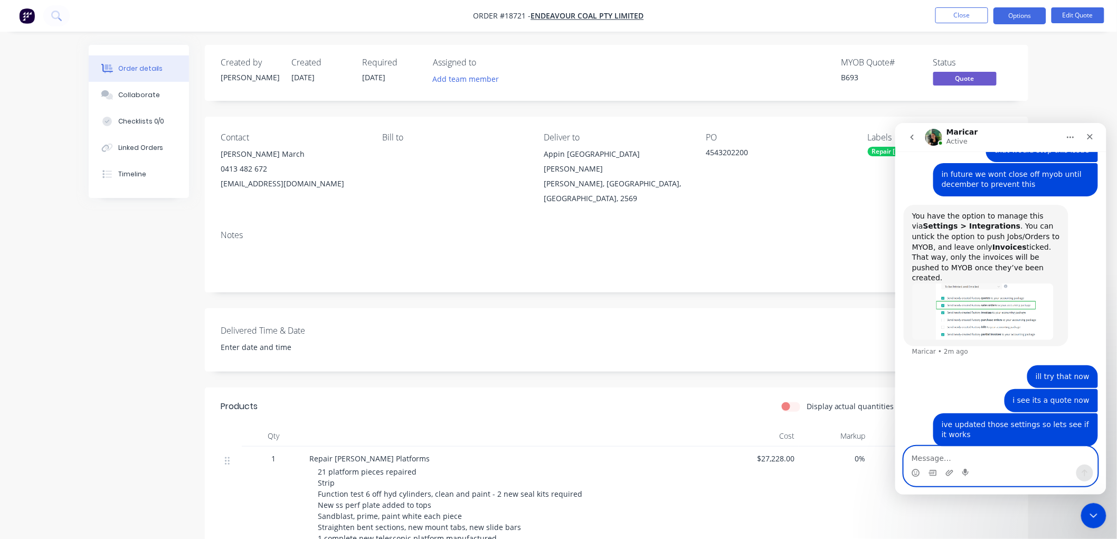
scroll to position [1163, 0]
type textarea "give me a sec"
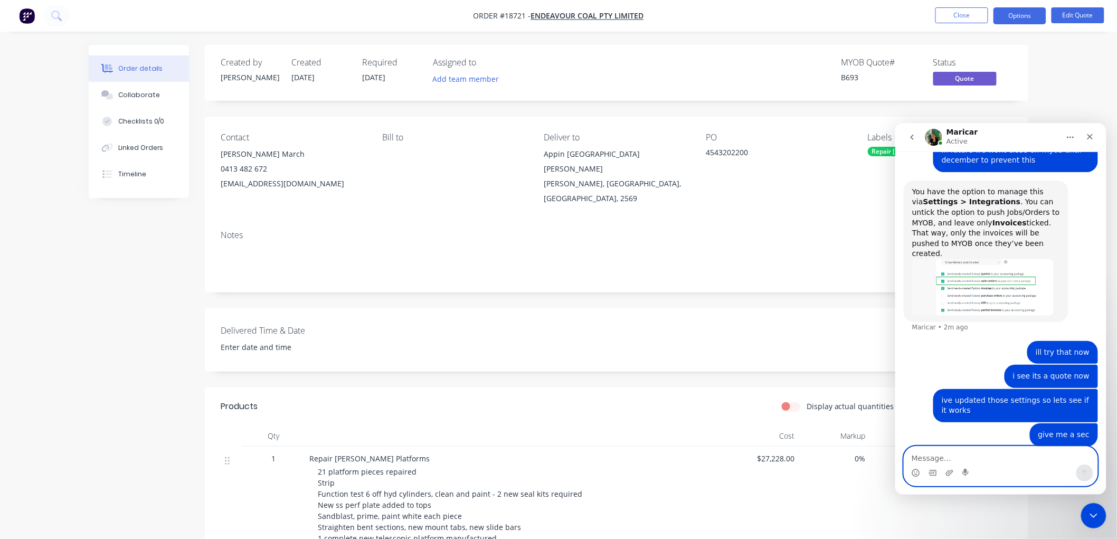
scroll to position [1187, 0]
click at [1005, 13] on button "Options" at bounding box center [1019, 15] width 53 height 17
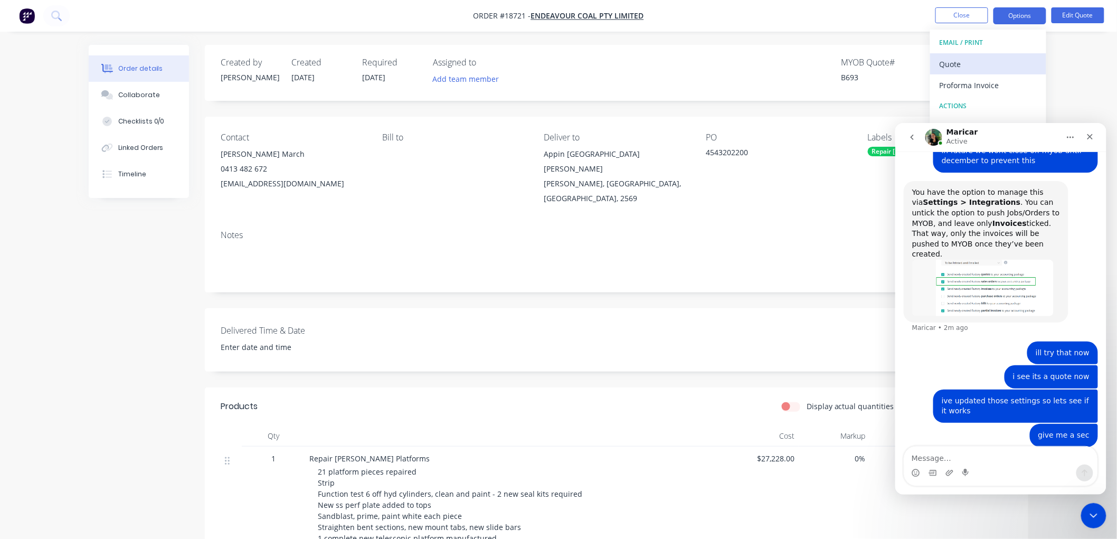
click at [968, 65] on div "Quote" at bounding box center [987, 63] width 97 height 15
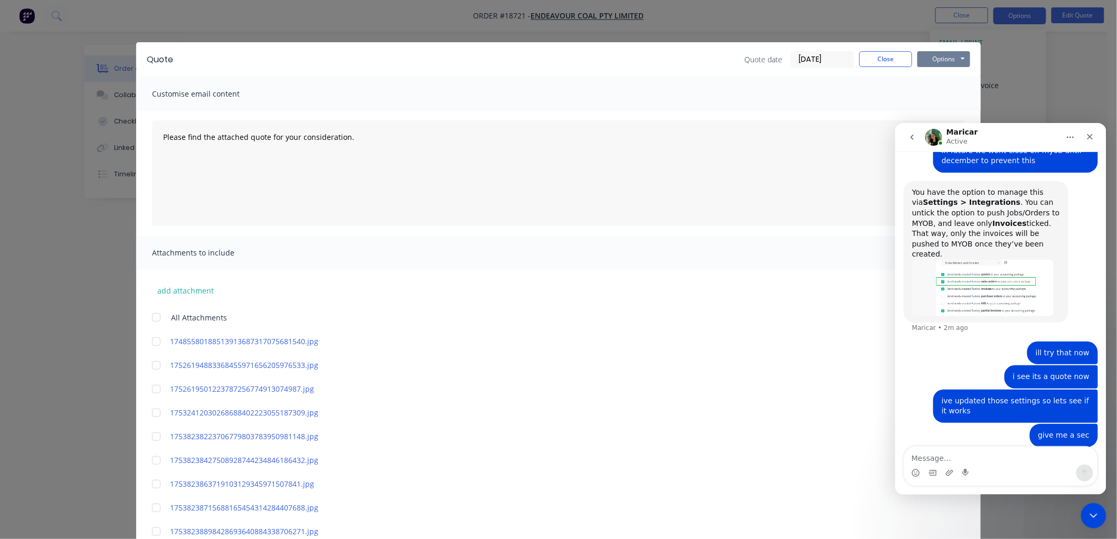
click at [929, 55] on button "Options" at bounding box center [943, 59] width 53 height 16
click at [942, 95] on button "Print" at bounding box center [951, 95] width 68 height 17
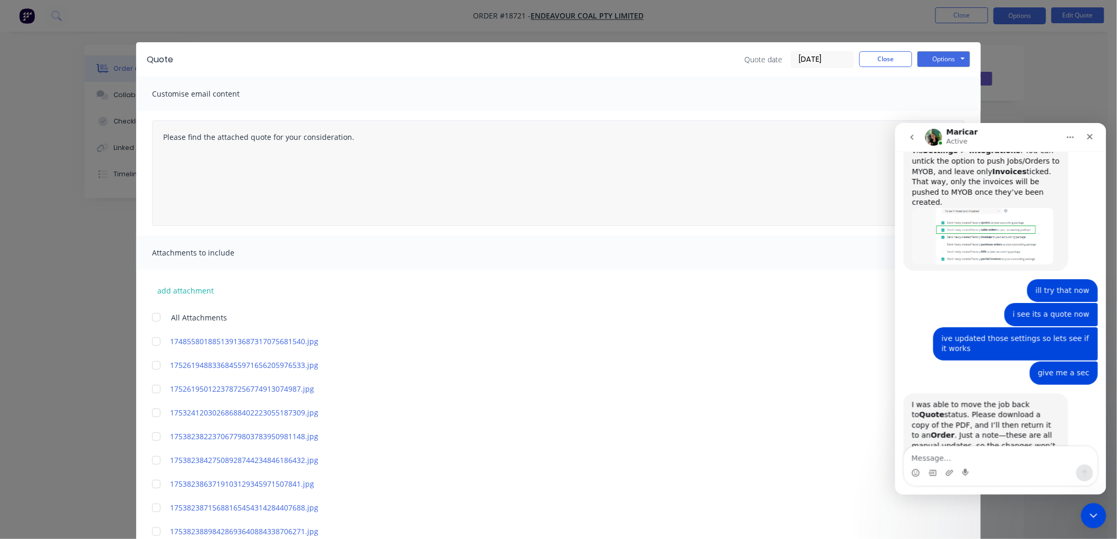
scroll to position [1243, 0]
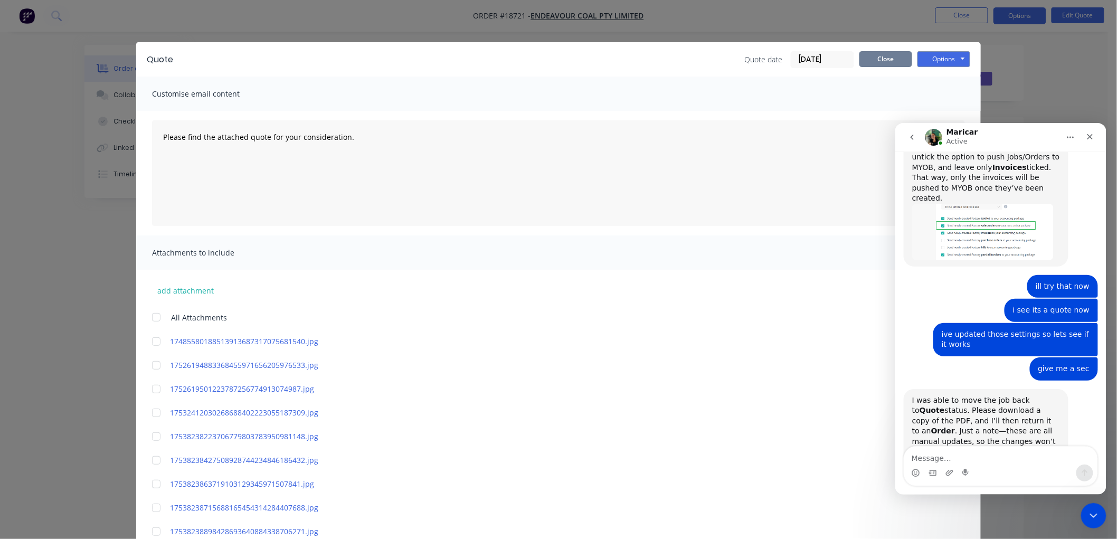
click at [876, 56] on button "Close" at bounding box center [885, 59] width 53 height 16
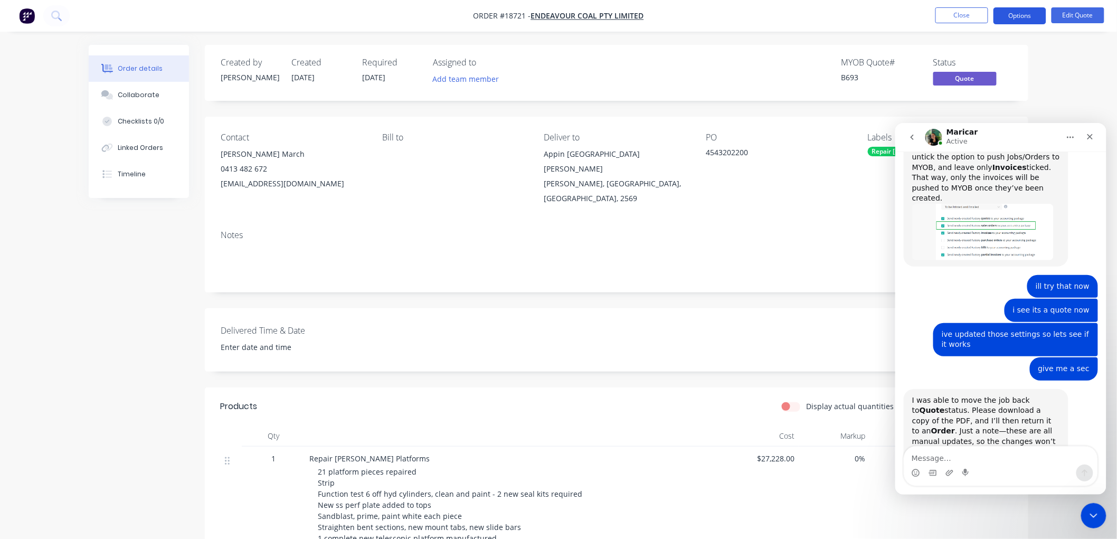
click at [1019, 14] on button "Options" at bounding box center [1019, 15] width 53 height 17
click at [1021, 15] on button "Options" at bounding box center [1019, 15] width 53 height 17
click at [1095, 512] on icon "Close Intercom Messenger" at bounding box center [1091, 514] width 13 height 13
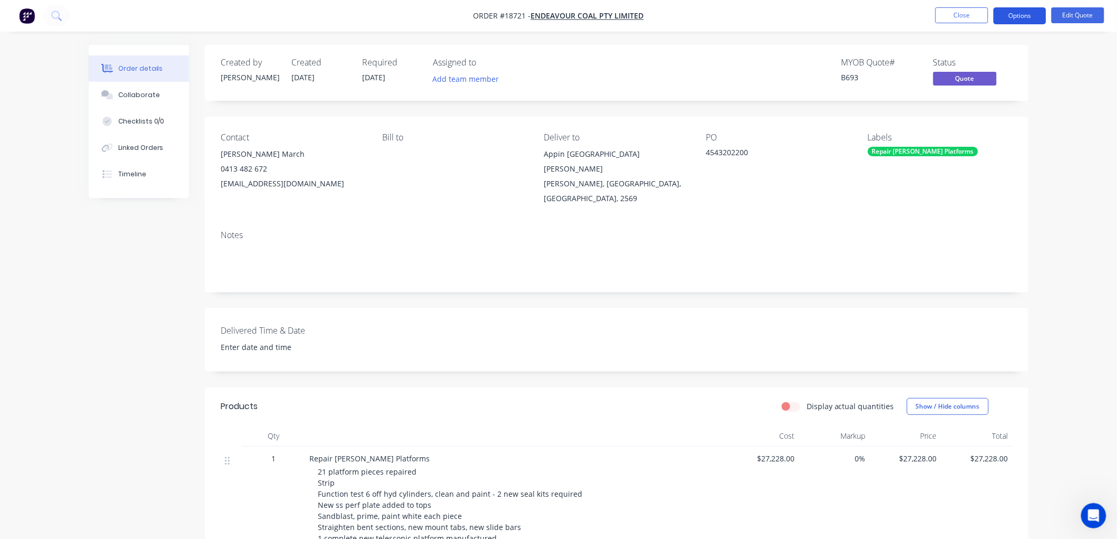
scroll to position [0, 0]
click at [1008, 14] on button "Options" at bounding box center [1019, 15] width 53 height 17
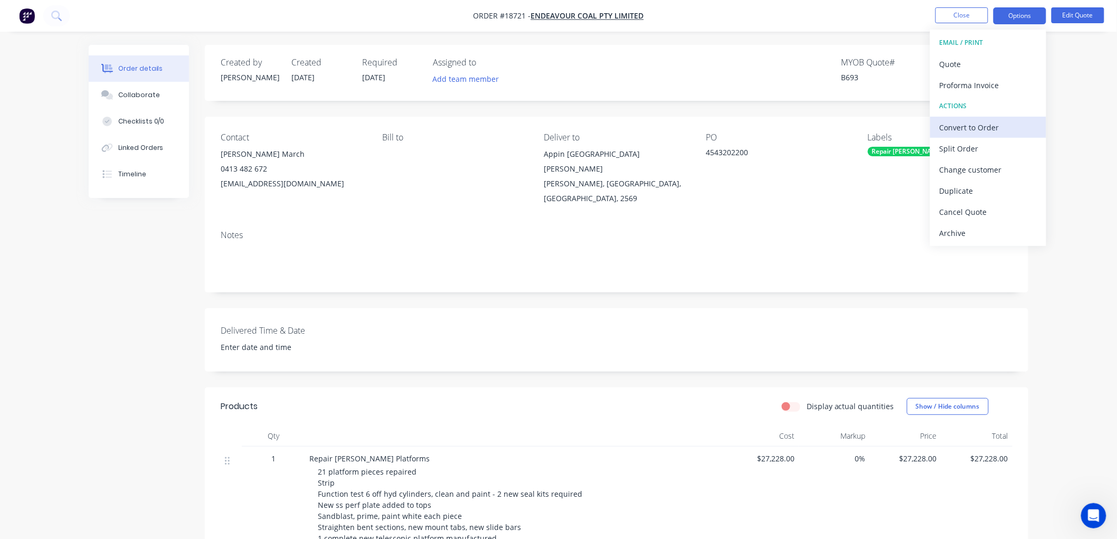
click at [959, 123] on div "Convert to Order" at bounding box center [987, 127] width 97 height 15
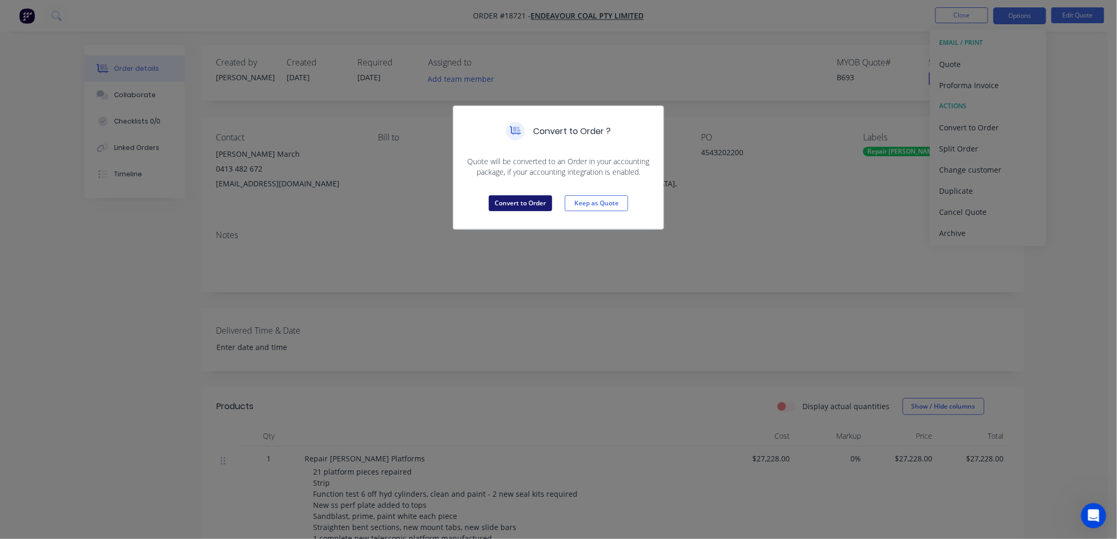
click at [526, 204] on button "Convert to Order" at bounding box center [520, 203] width 63 height 16
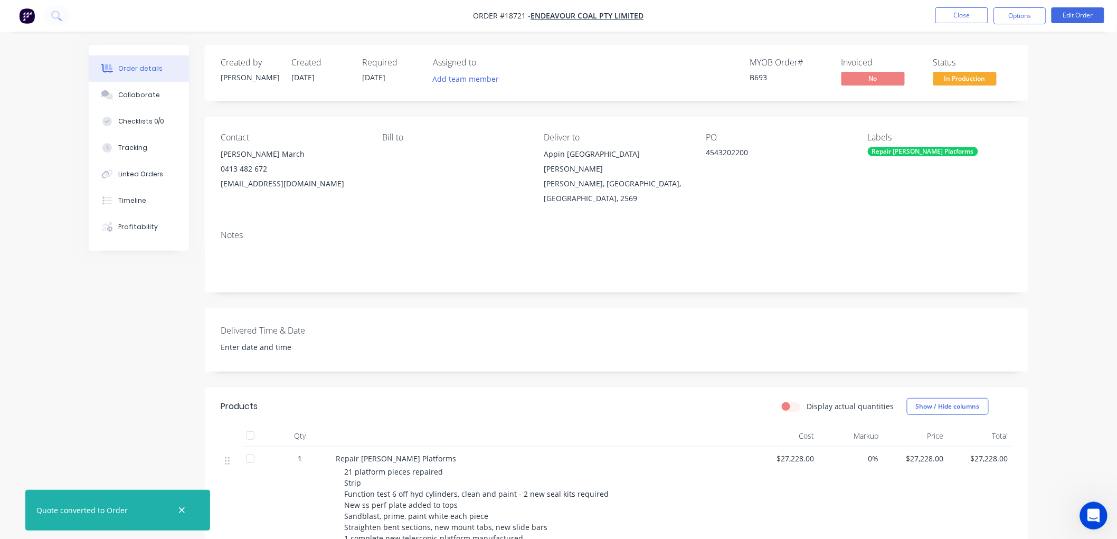
click at [1084, 507] on div "Open Intercom Messenger" at bounding box center [1091, 514] width 35 height 35
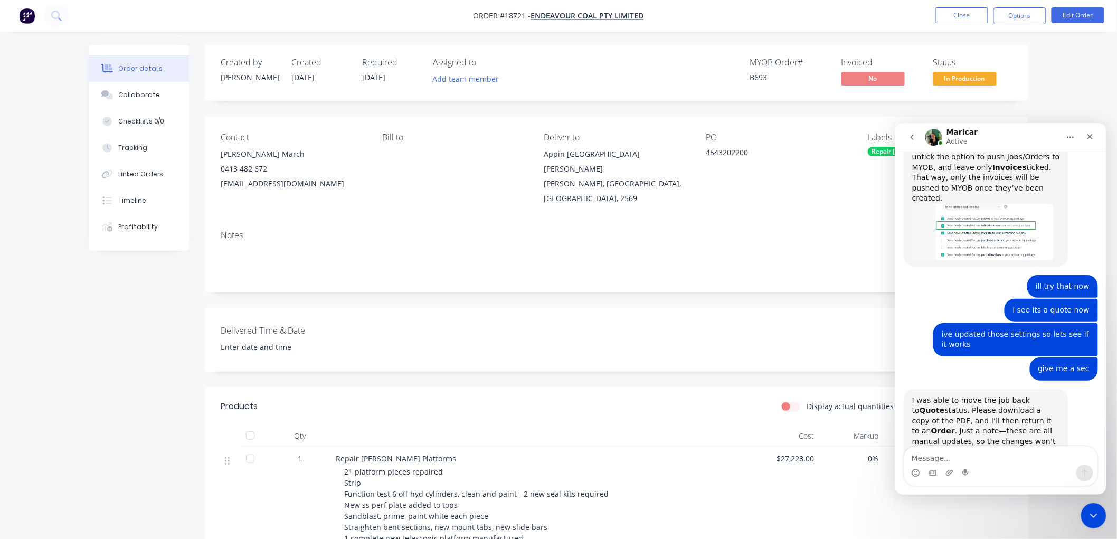
click at [960, 463] on textarea "Message…" at bounding box center [1000, 455] width 193 height 18
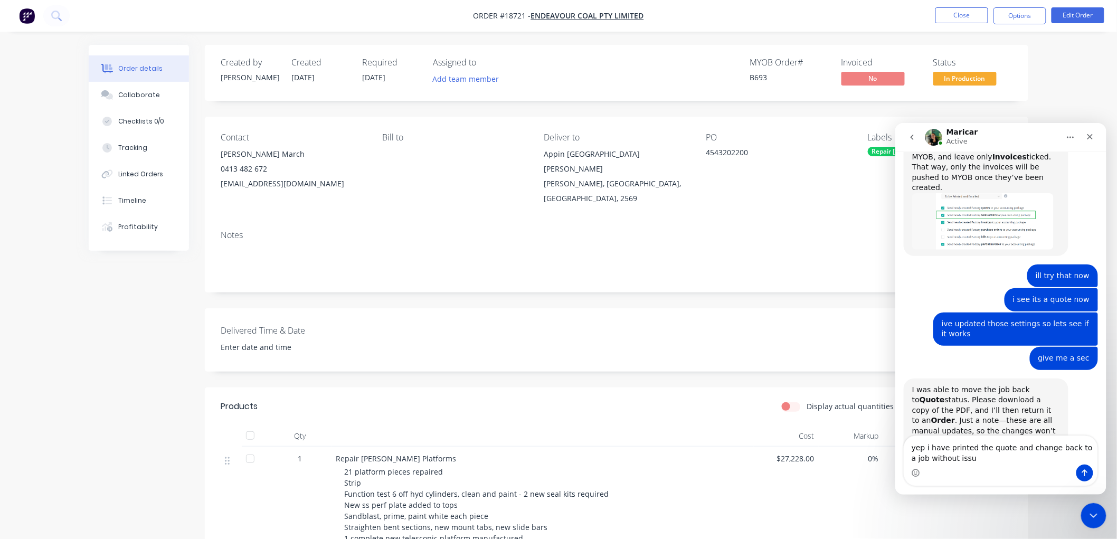
type textarea "yep i have printed the quote and change back to a job without issue"
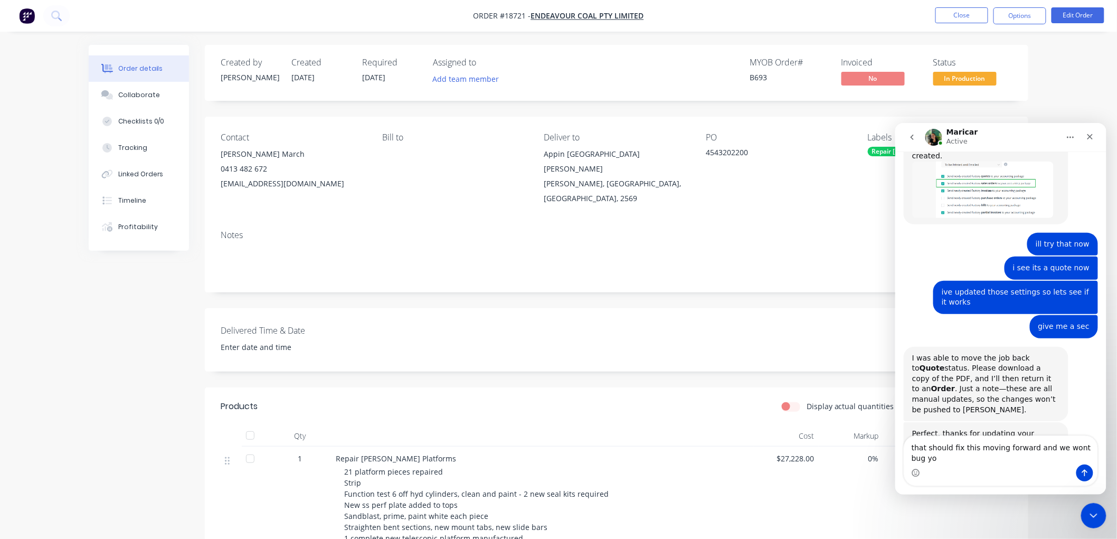
scroll to position [1296, 0]
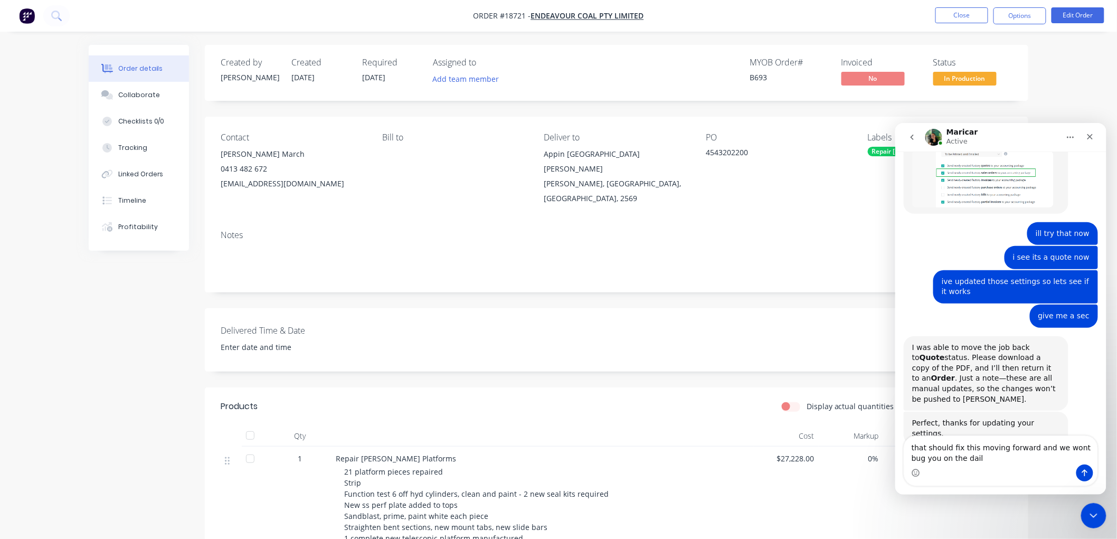
type textarea "that should fix this moving forward and we wont bug you on the daily"
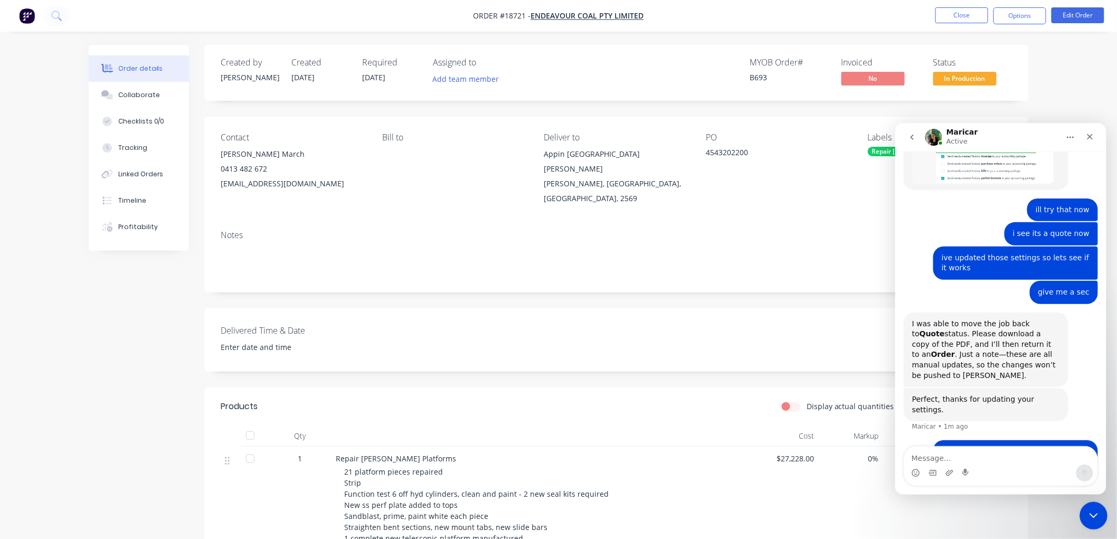
click at [1091, 514] on icon "Close Intercom Messenger" at bounding box center [1091, 514] width 13 height 13
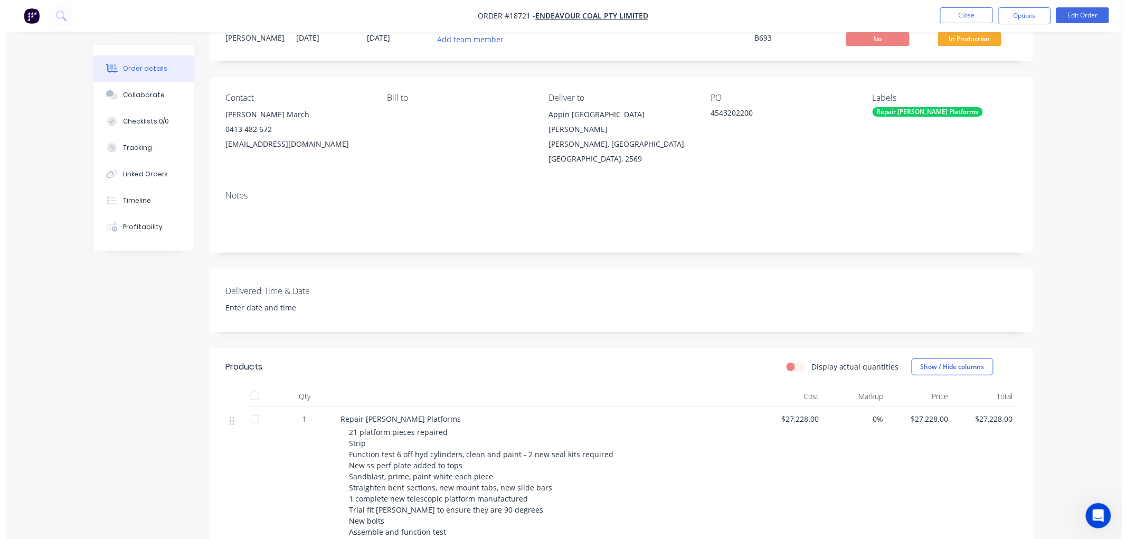
scroll to position [0, 0]
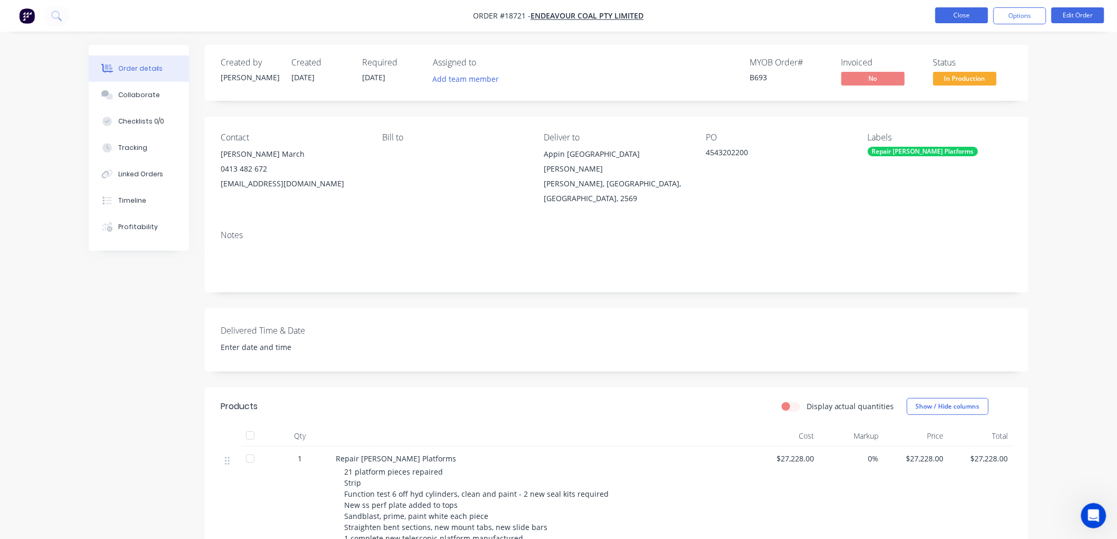
click at [952, 14] on button "Close" at bounding box center [961, 15] width 53 height 16
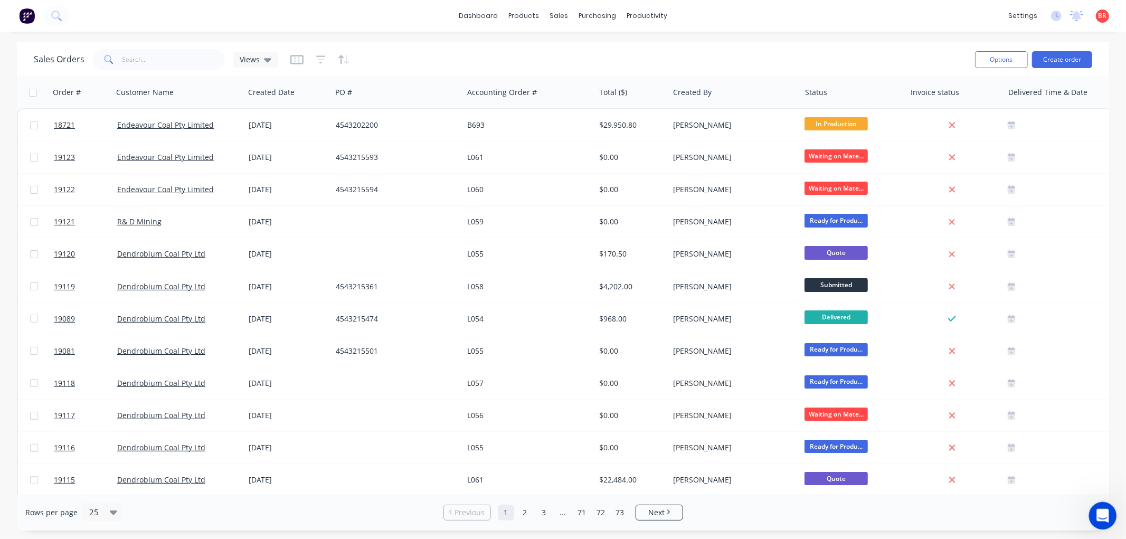
click at [1092, 504] on div at bounding box center [1103, 516] width 28 height 28
click at [1100, 515] on icon "Open Intercom Messenger" at bounding box center [1100, 514] width 7 height 8
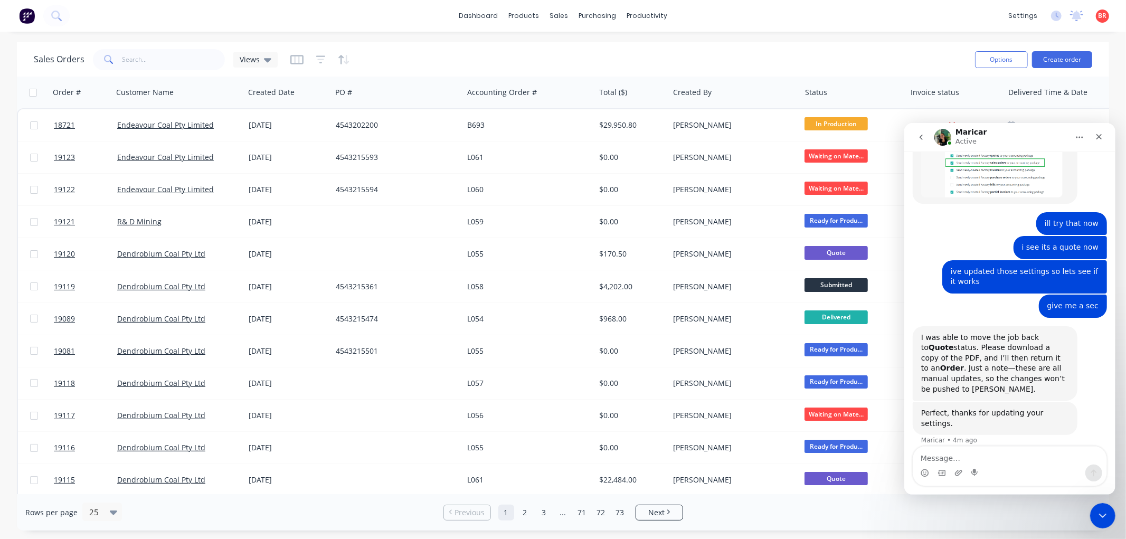
scroll to position [1320, 0]
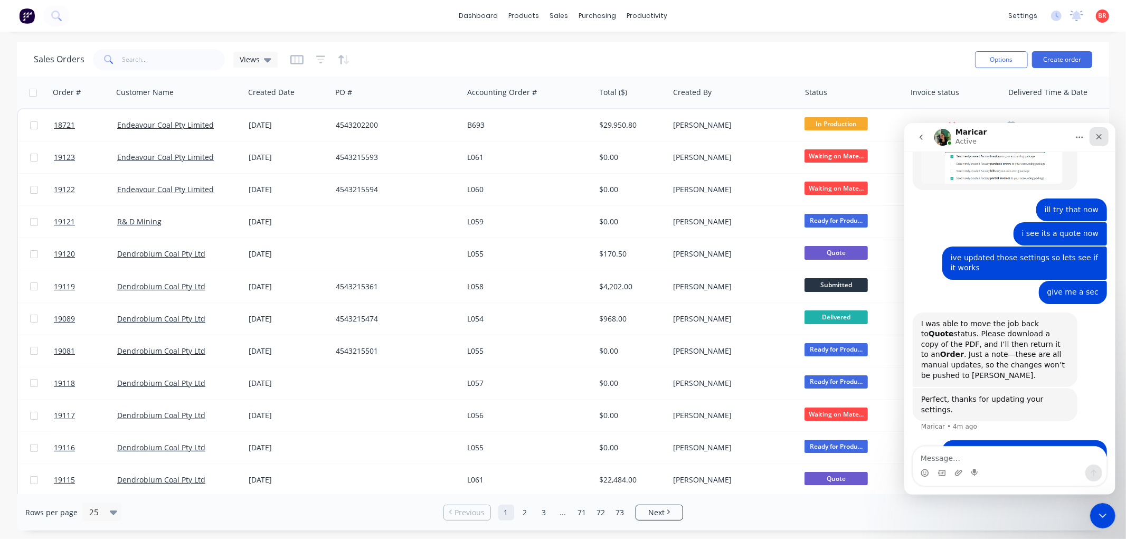
click at [1096, 132] on icon "Close" at bounding box center [1098, 136] width 8 height 8
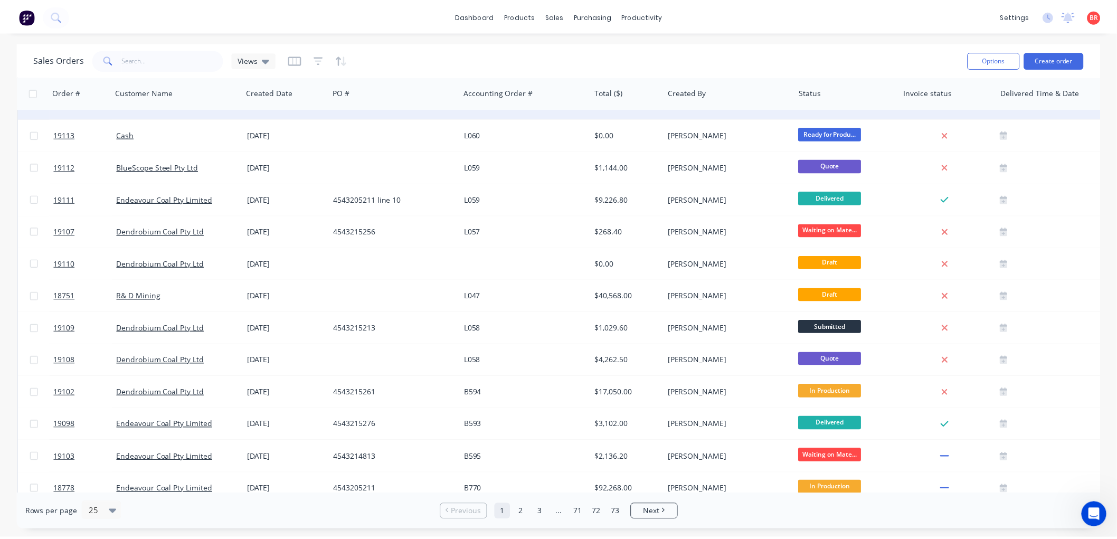
scroll to position [410, 0]
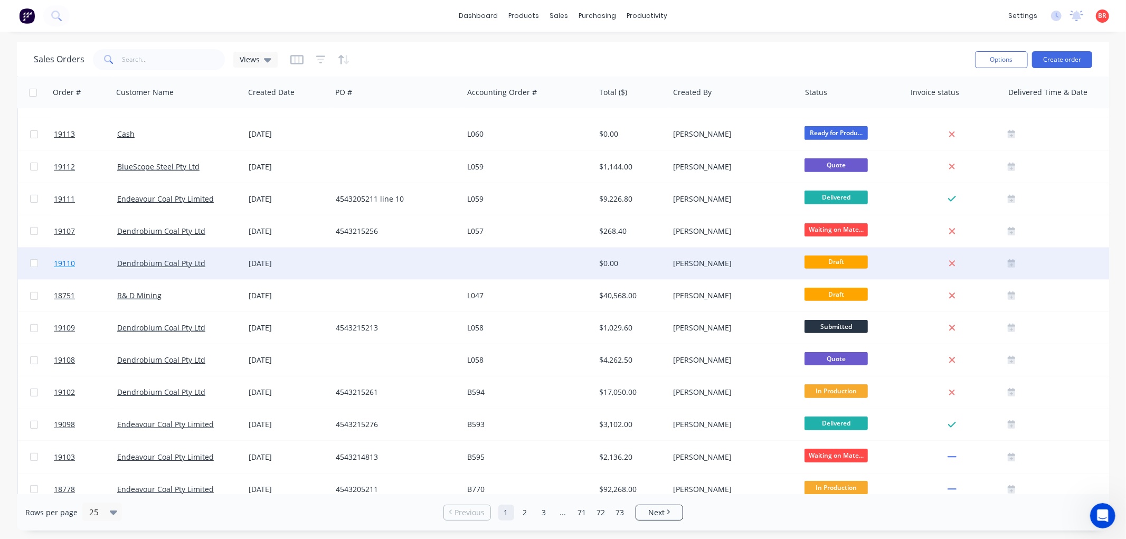
click at [72, 260] on span "19110" at bounding box center [64, 263] width 21 height 11
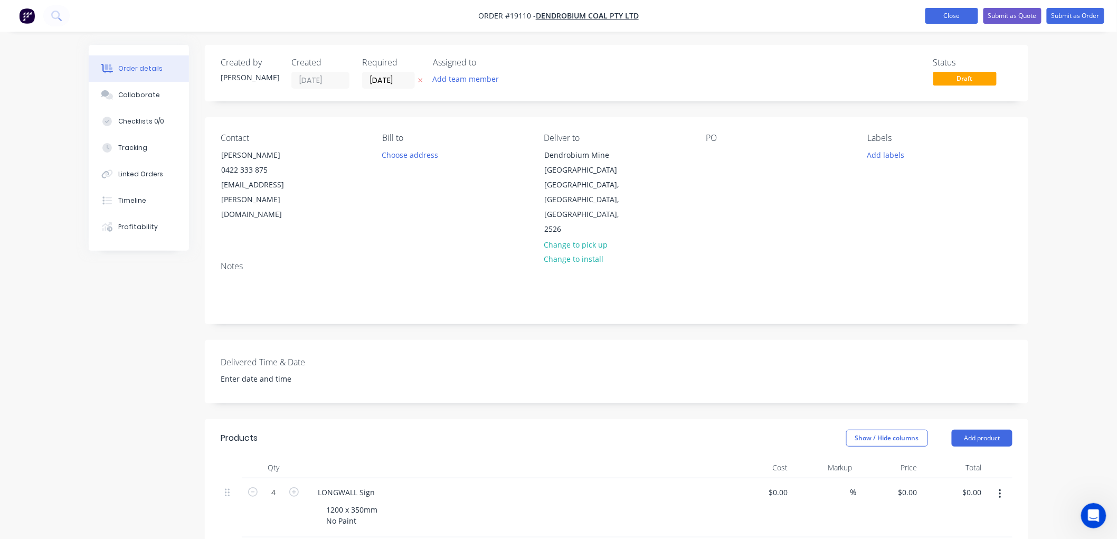
click at [936, 15] on button "Close" at bounding box center [951, 16] width 53 height 16
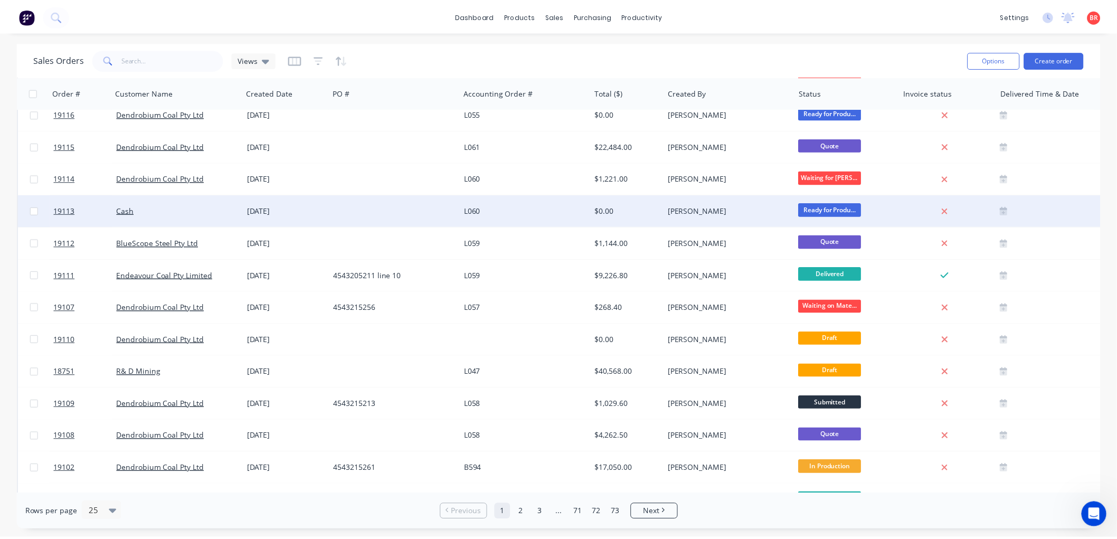
scroll to position [351, 0]
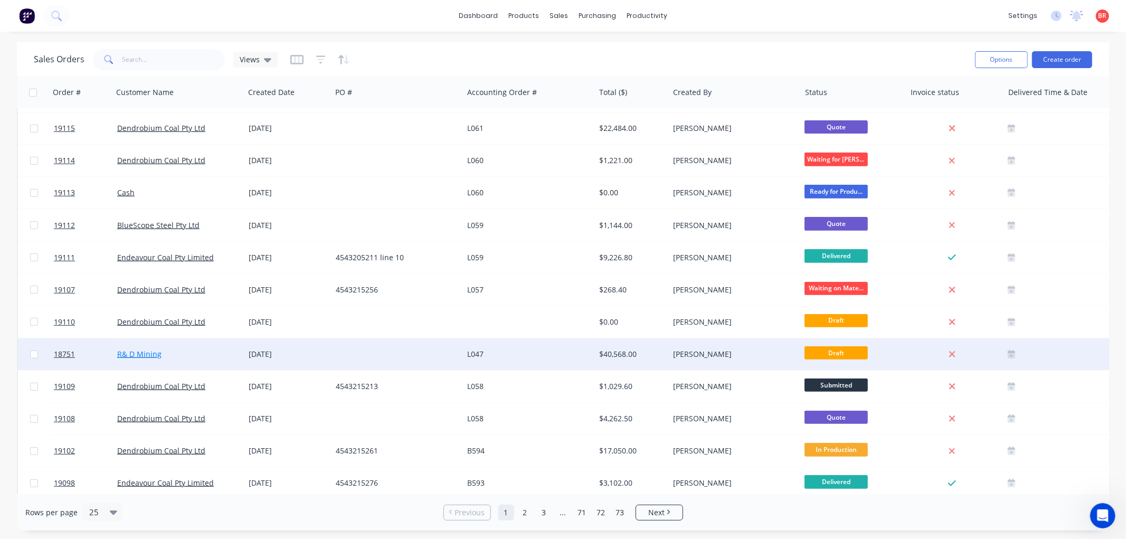
click at [147, 350] on link "R& D Mining" at bounding box center [139, 354] width 44 height 10
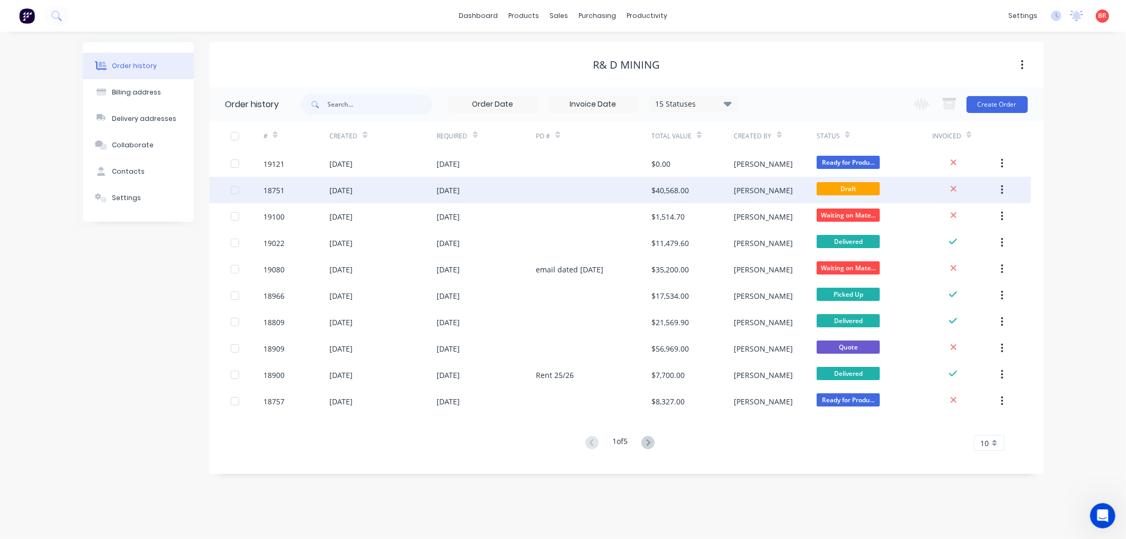
click at [276, 189] on div "18751" at bounding box center [273, 190] width 21 height 11
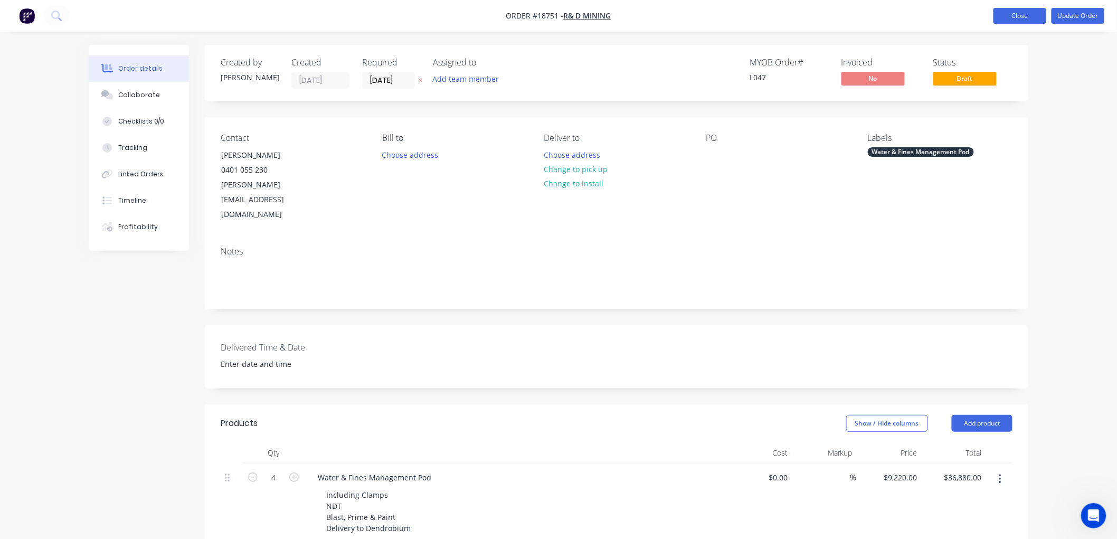
click at [1018, 18] on button "Close" at bounding box center [1019, 16] width 53 height 16
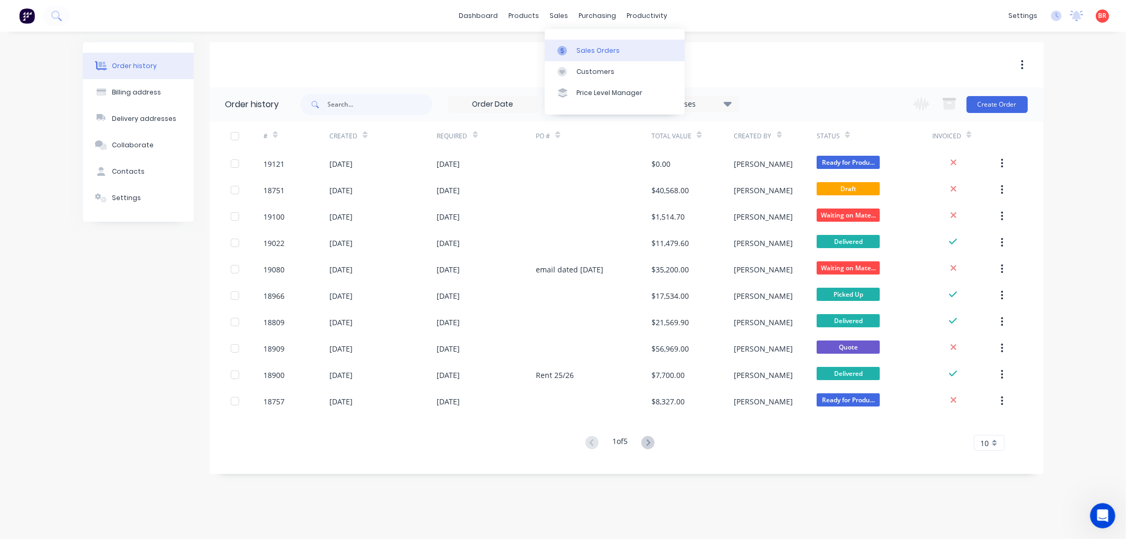
click at [581, 41] on link "Sales Orders" at bounding box center [615, 50] width 140 height 21
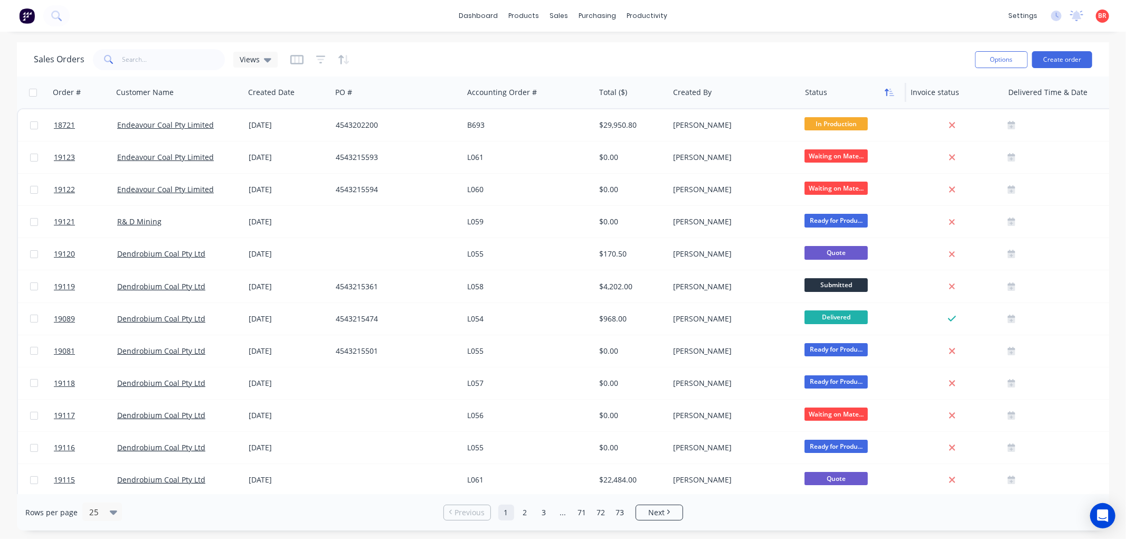
click at [887, 93] on icon "button" at bounding box center [887, 92] width 4 height 7
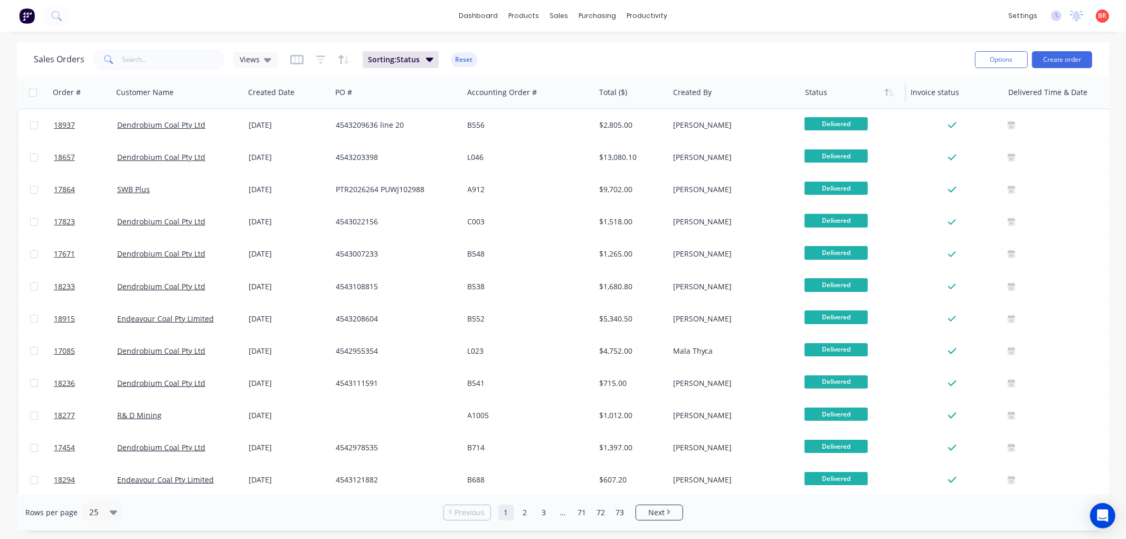
click at [887, 93] on icon "button" at bounding box center [887, 92] width 4 height 7
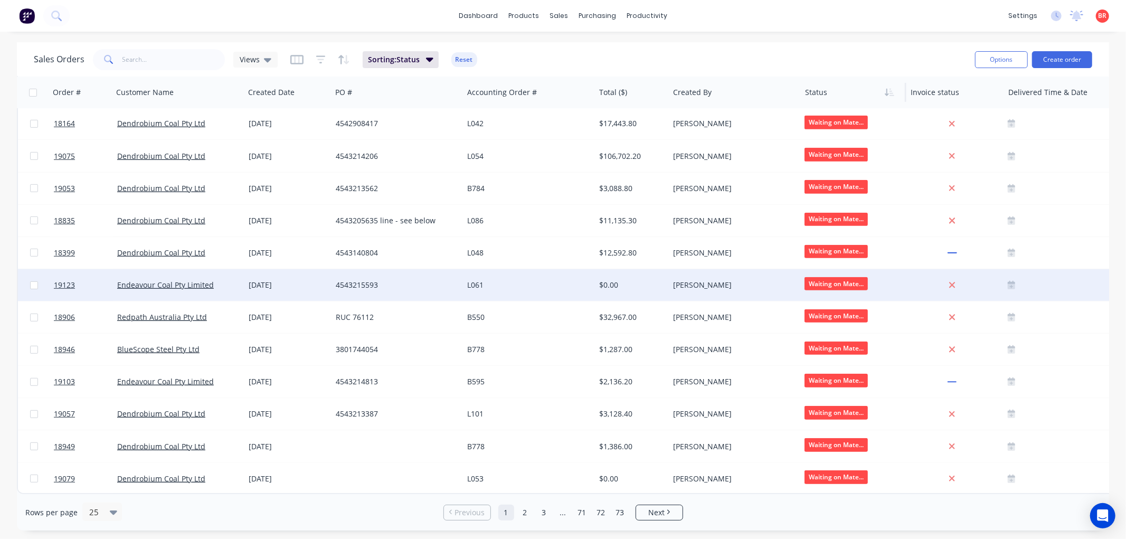
scroll to position [425, 0]
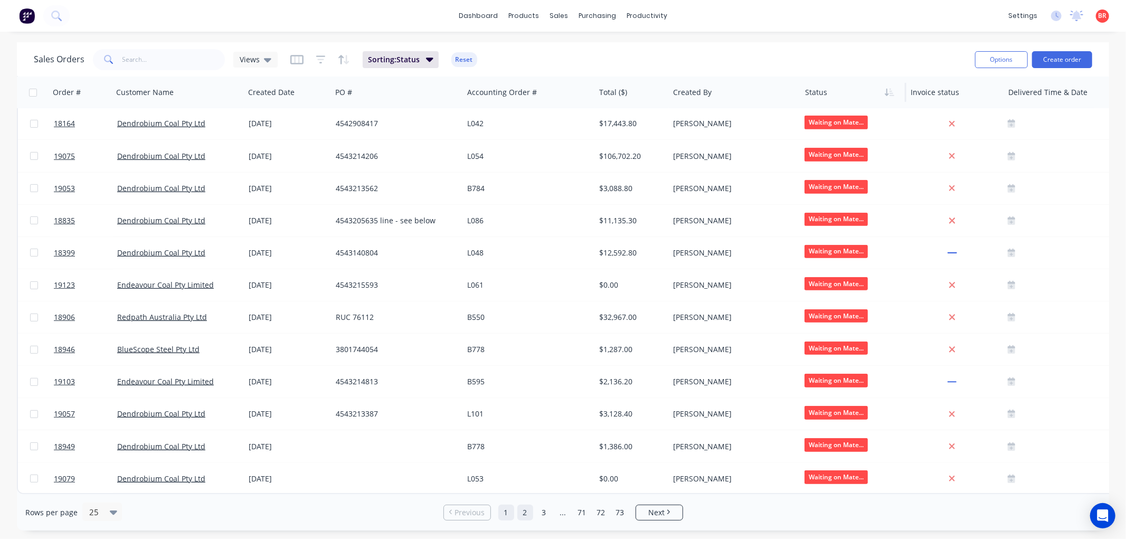
click at [522, 514] on link "2" at bounding box center [525, 513] width 16 height 16
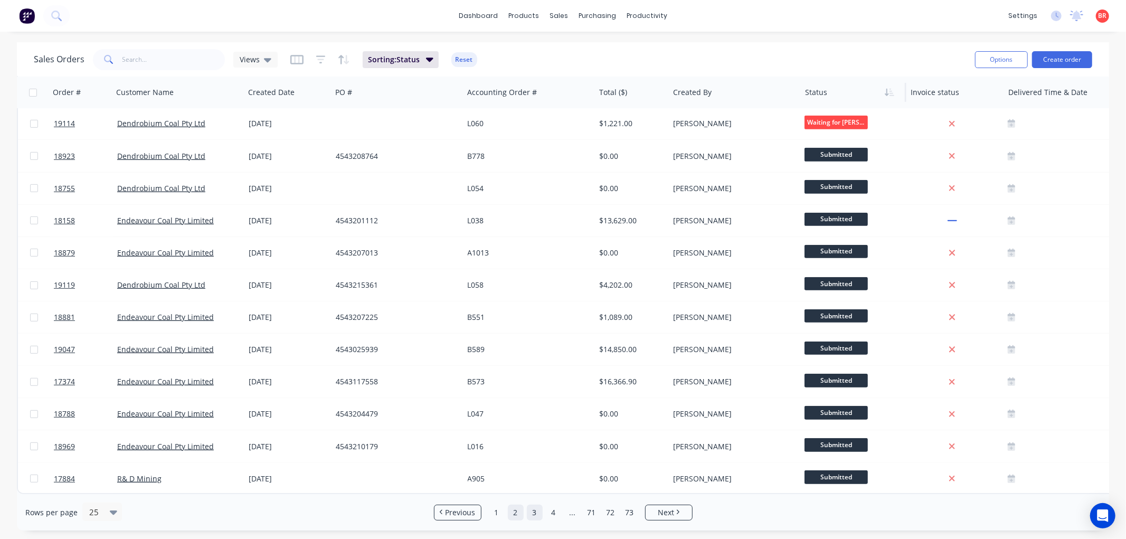
click at [530, 512] on link "3" at bounding box center [535, 513] width 16 height 16
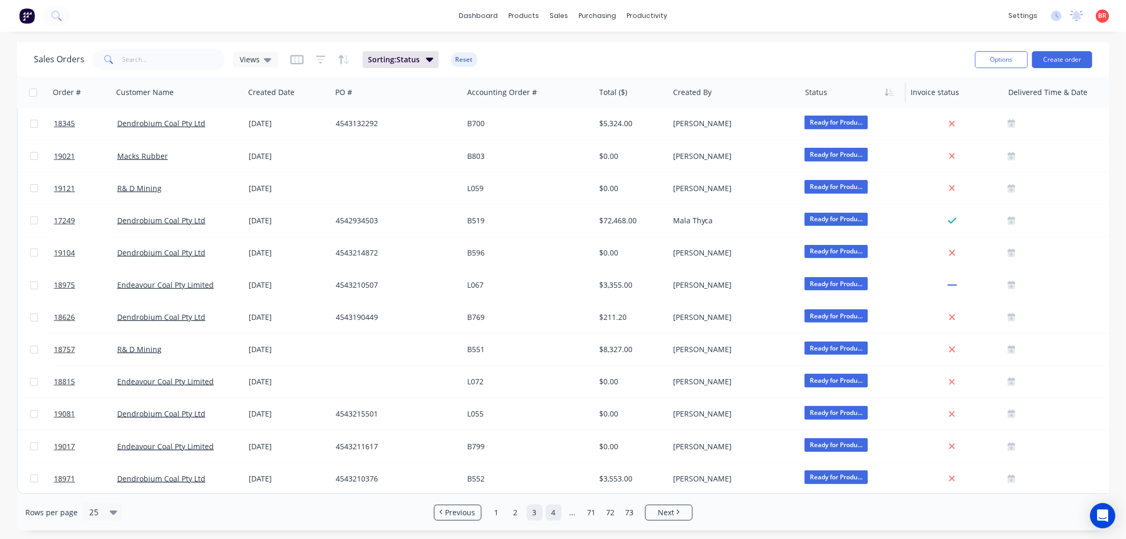
click at [551, 512] on link "4" at bounding box center [554, 513] width 16 height 16
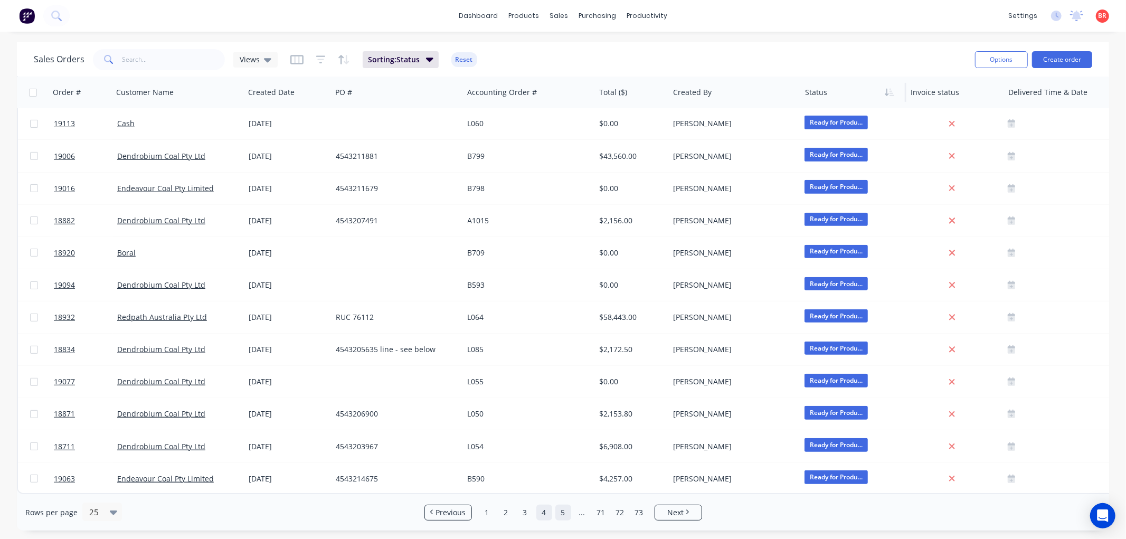
click at [565, 511] on link "5" at bounding box center [563, 513] width 16 height 16
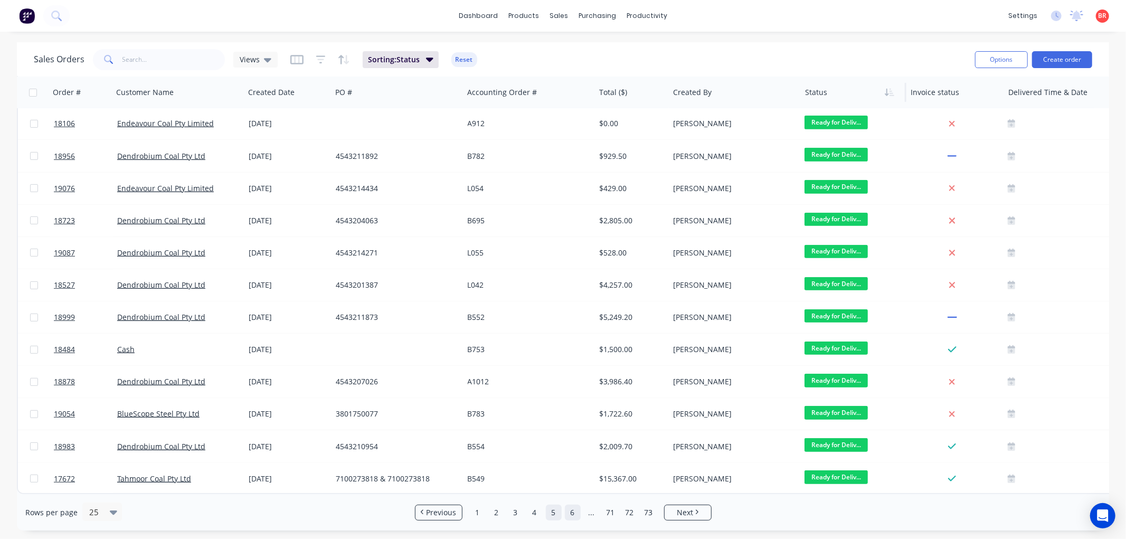
click at [571, 510] on link "6" at bounding box center [573, 513] width 16 height 16
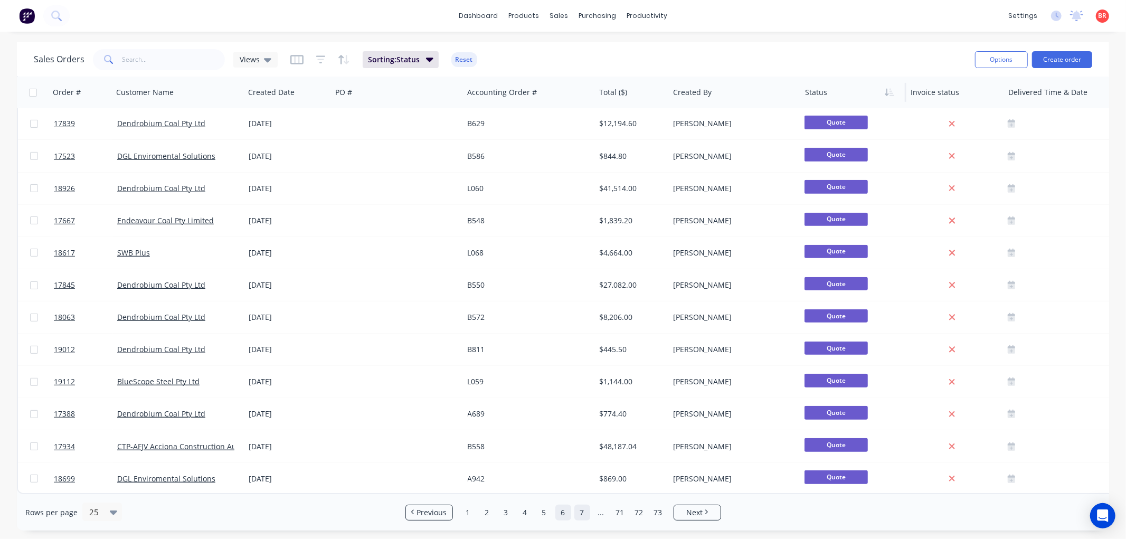
click at [581, 510] on link "7" at bounding box center [582, 513] width 16 height 16
click at [583, 510] on link "8" at bounding box center [582, 513] width 16 height 16
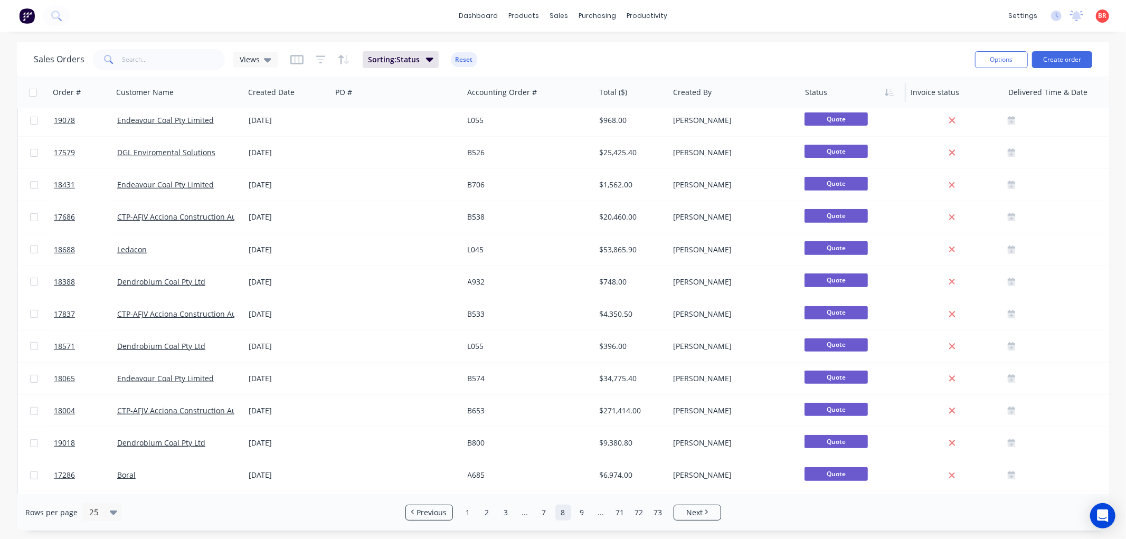
scroll to position [410, 0]
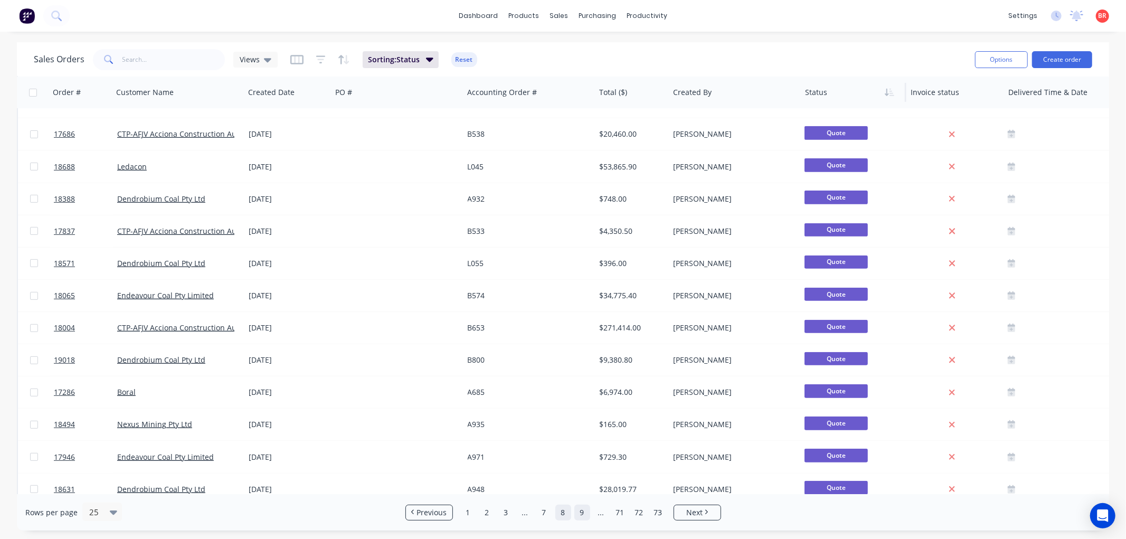
click at [581, 514] on link "9" at bounding box center [582, 513] width 16 height 16
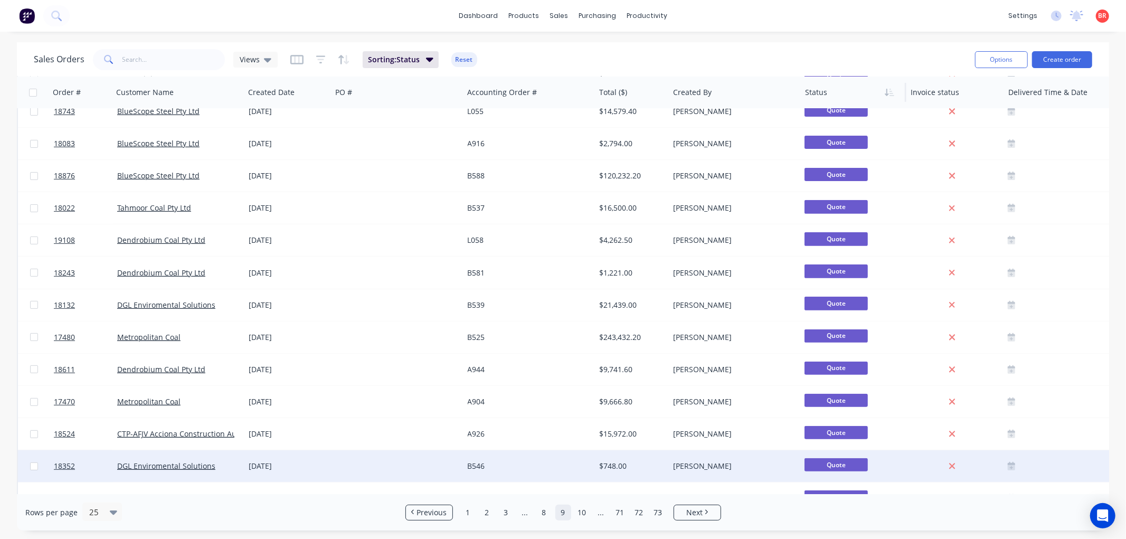
scroll to position [425, 0]
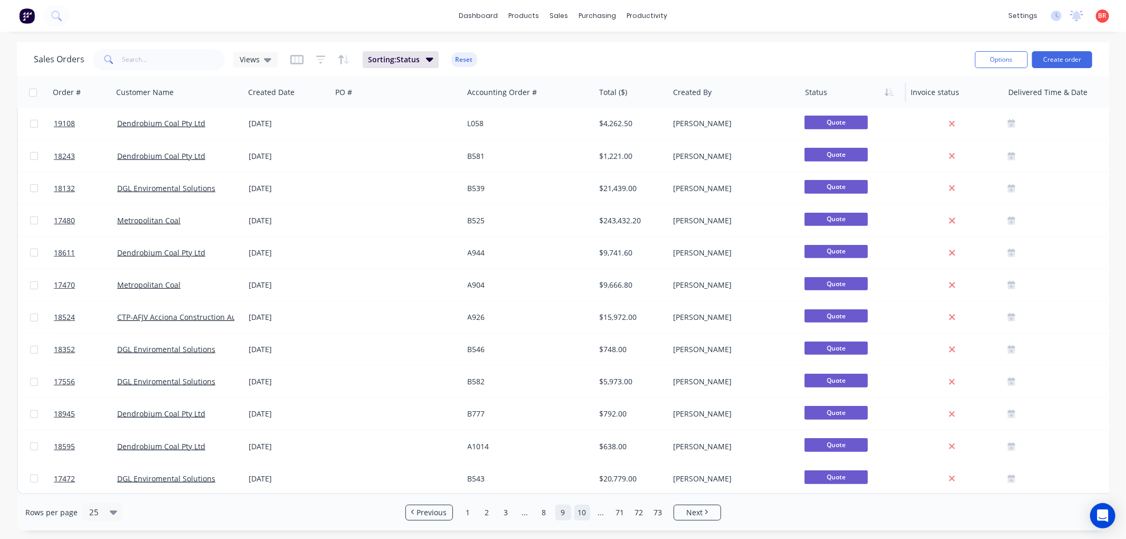
click at [584, 509] on link "10" at bounding box center [582, 513] width 16 height 16
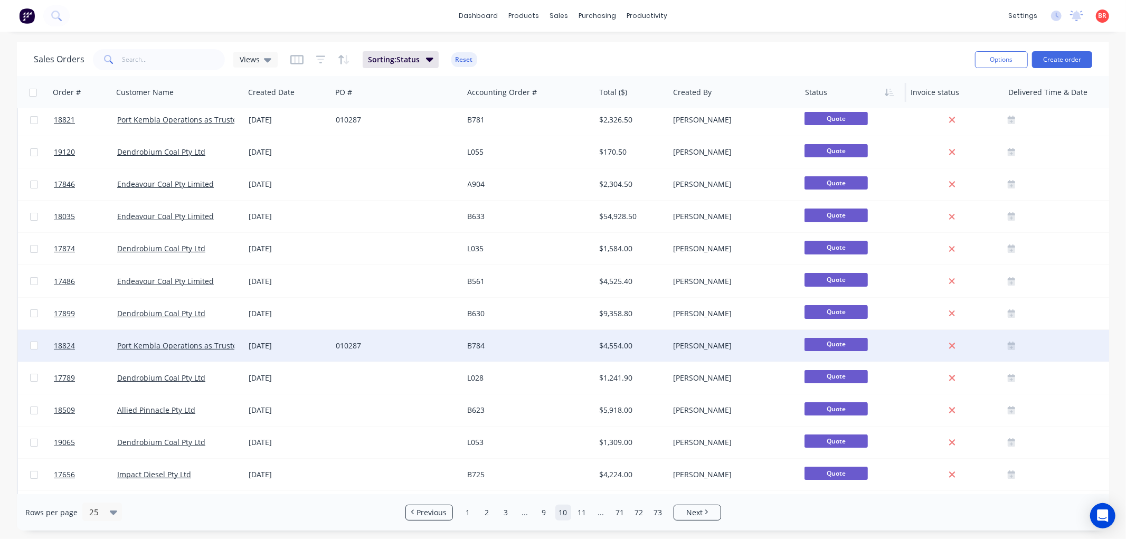
scroll to position [0, 0]
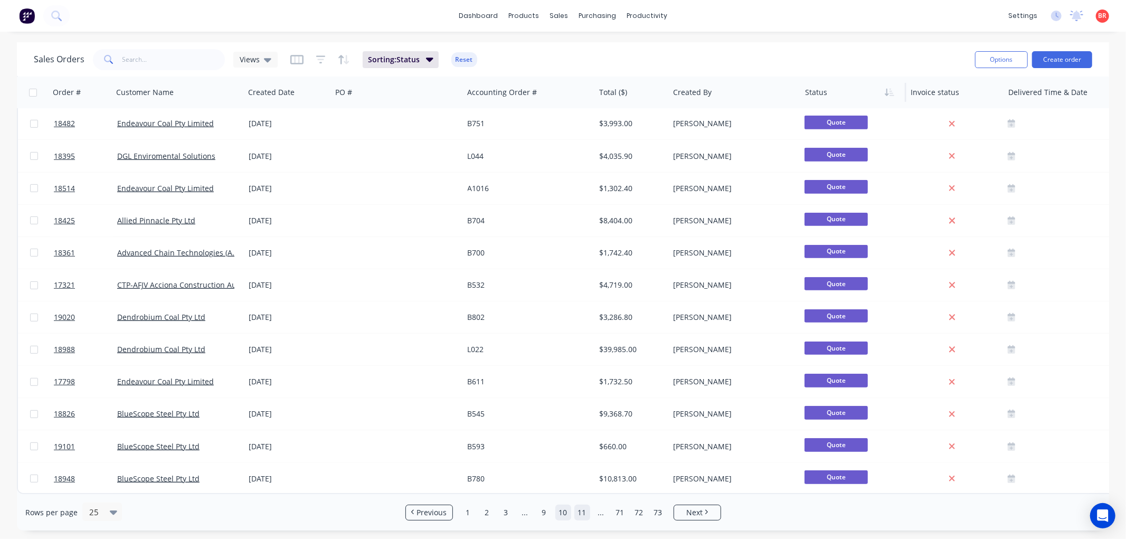
click at [579, 515] on link "11" at bounding box center [582, 513] width 16 height 16
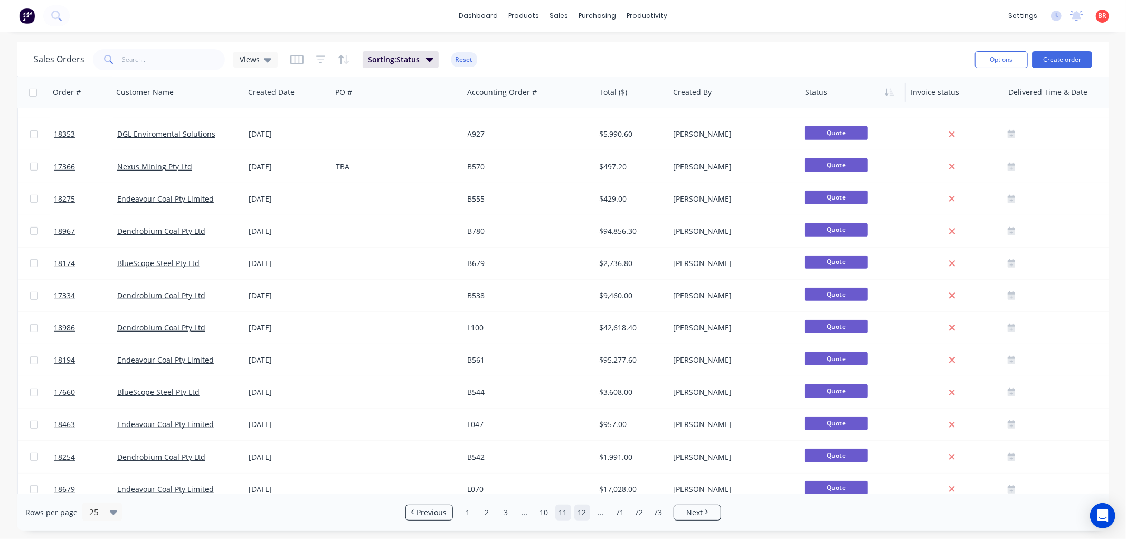
click at [581, 512] on link "12" at bounding box center [582, 513] width 16 height 16
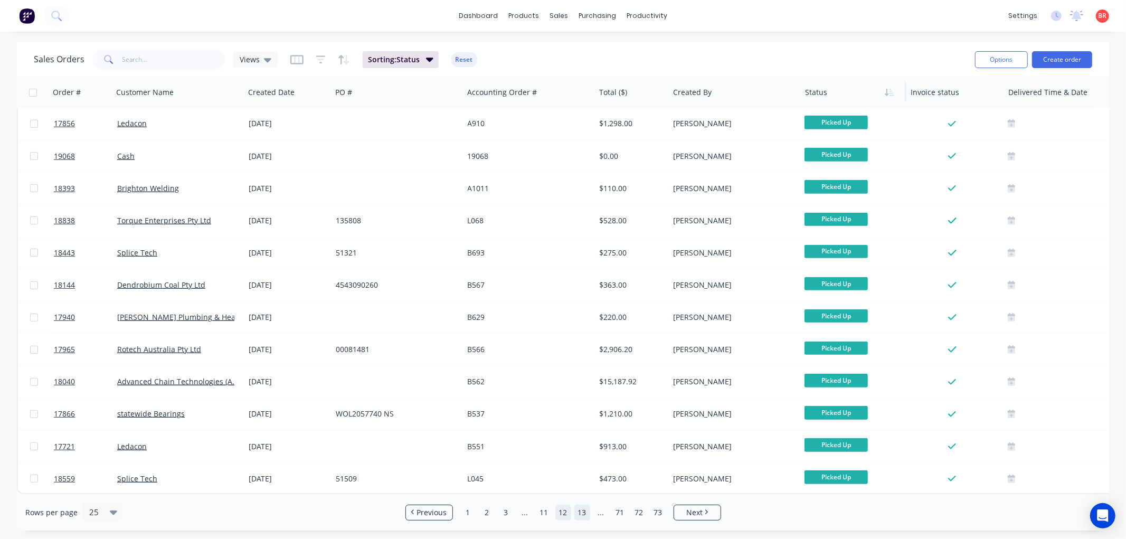
click at [582, 510] on link "13" at bounding box center [582, 513] width 16 height 16
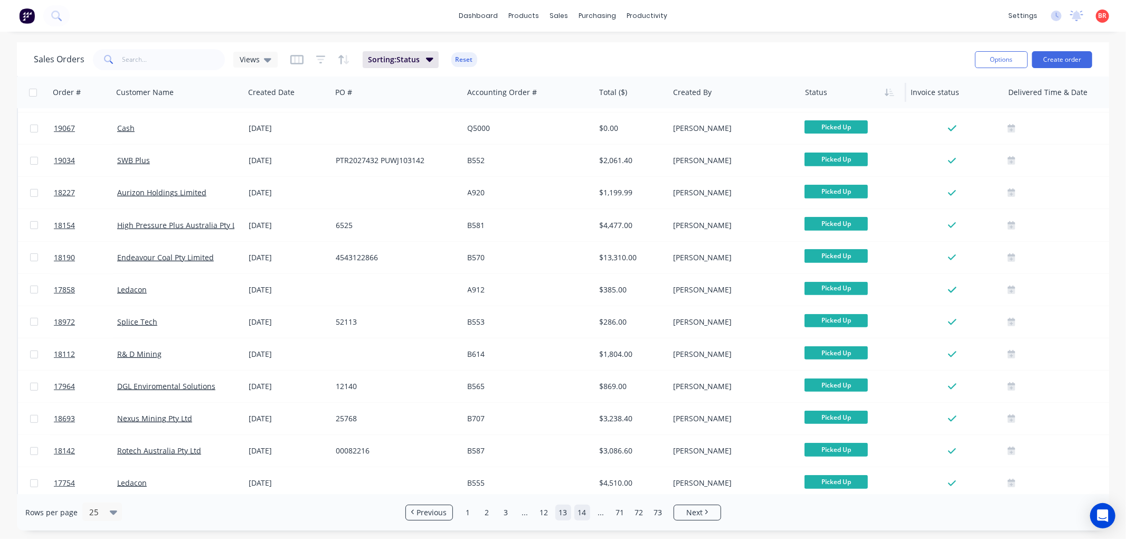
click at [583, 515] on link "14" at bounding box center [582, 513] width 16 height 16
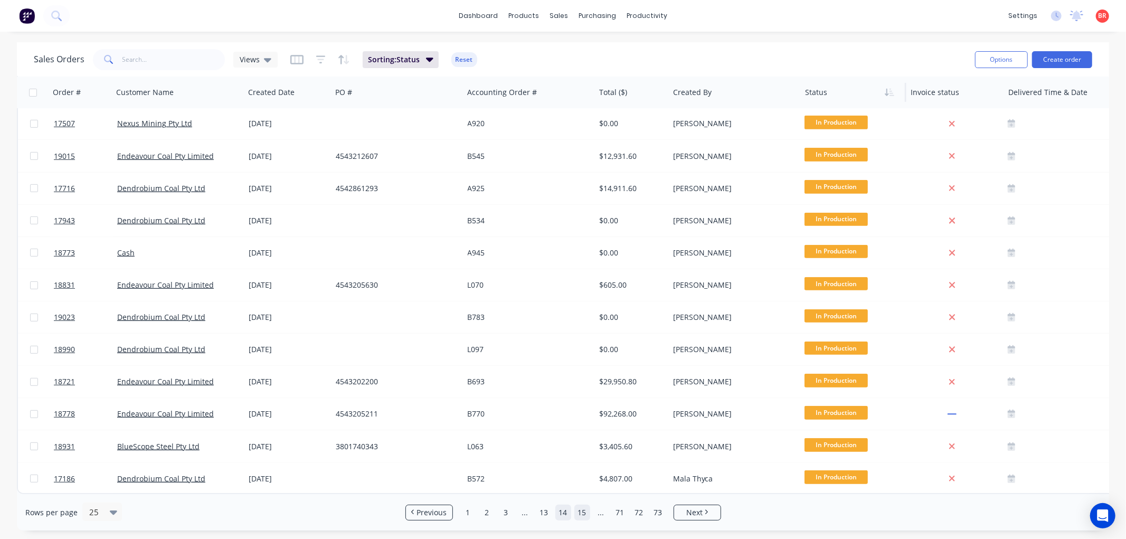
click at [582, 509] on link "15" at bounding box center [582, 513] width 16 height 16
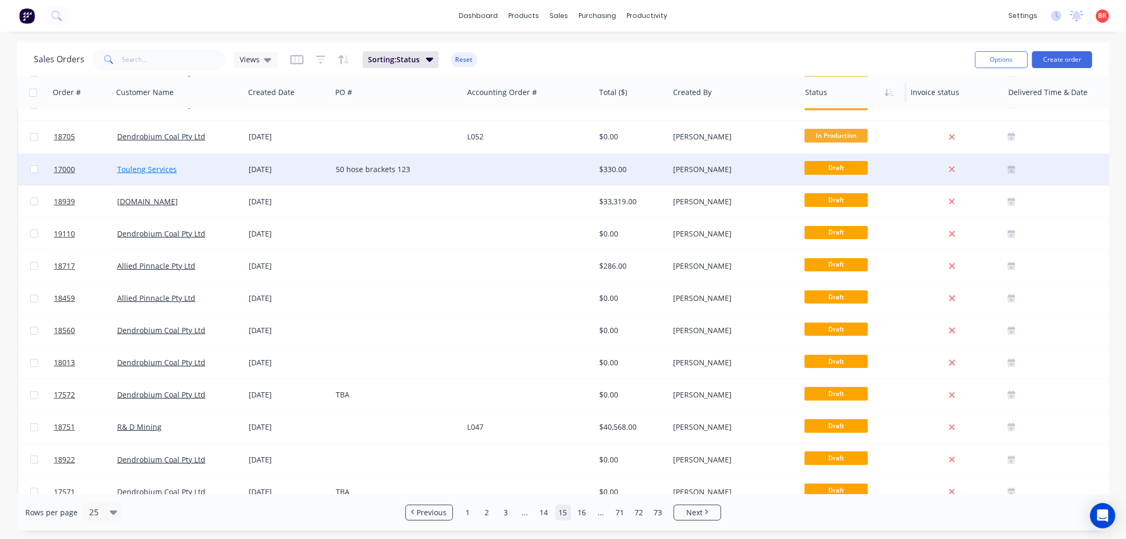
click at [158, 166] on link "Touleng Services" at bounding box center [147, 169] width 60 height 10
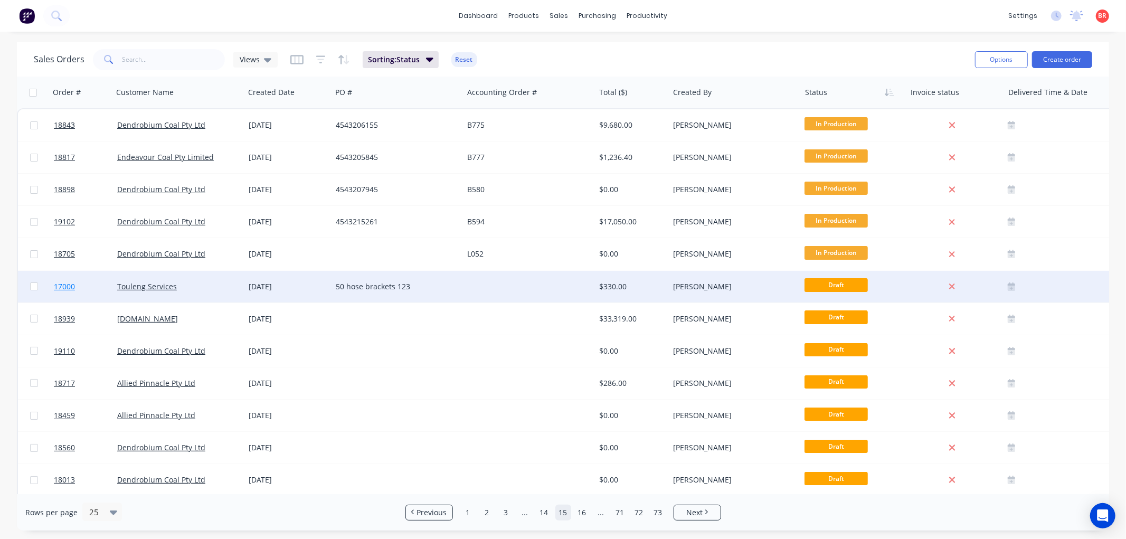
click at [65, 283] on span "17000" at bounding box center [64, 286] width 21 height 11
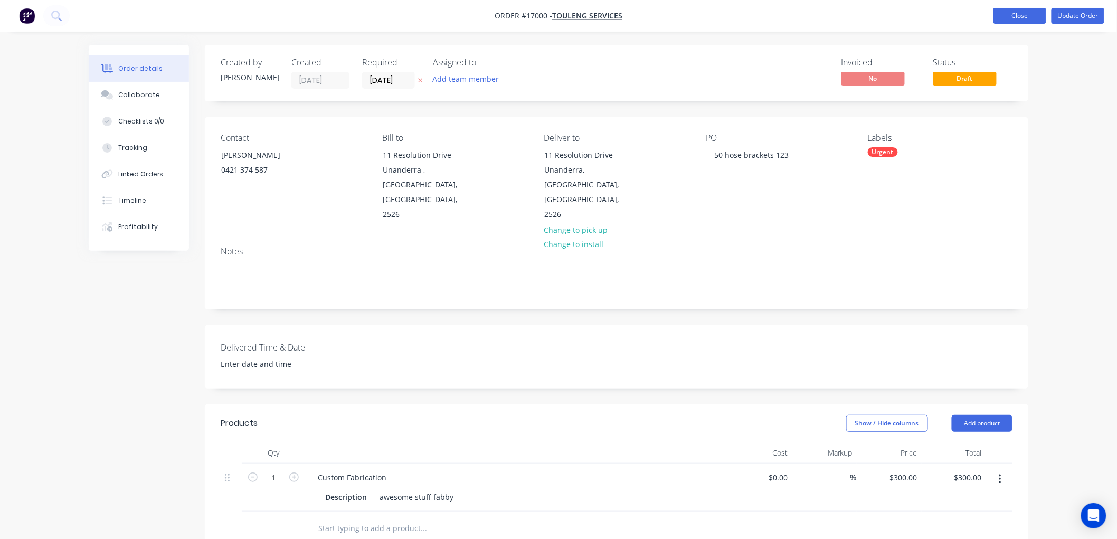
click at [1015, 16] on button "Close" at bounding box center [1019, 16] width 53 height 16
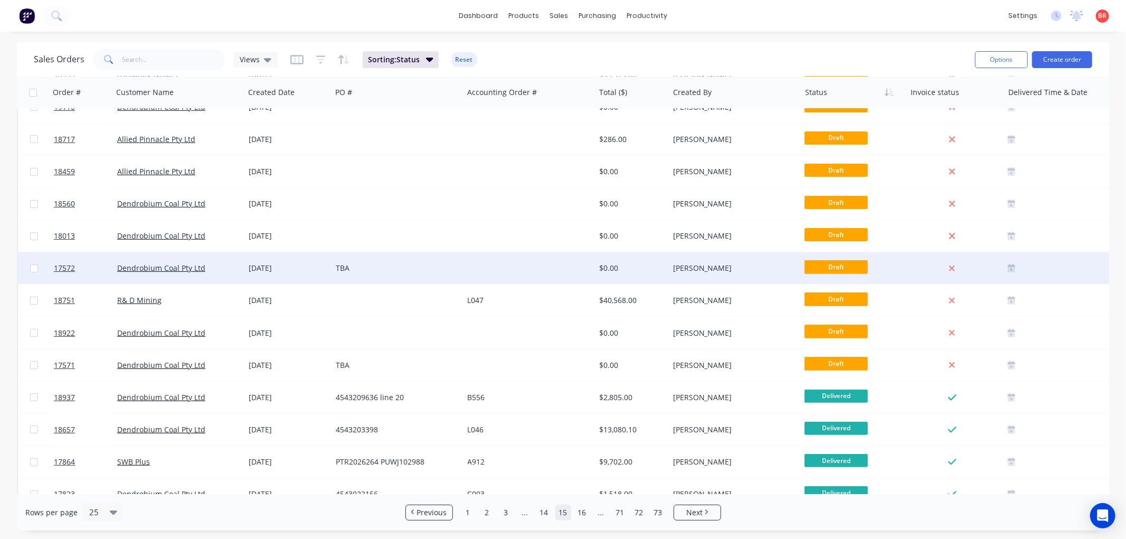
scroll to position [234, 0]
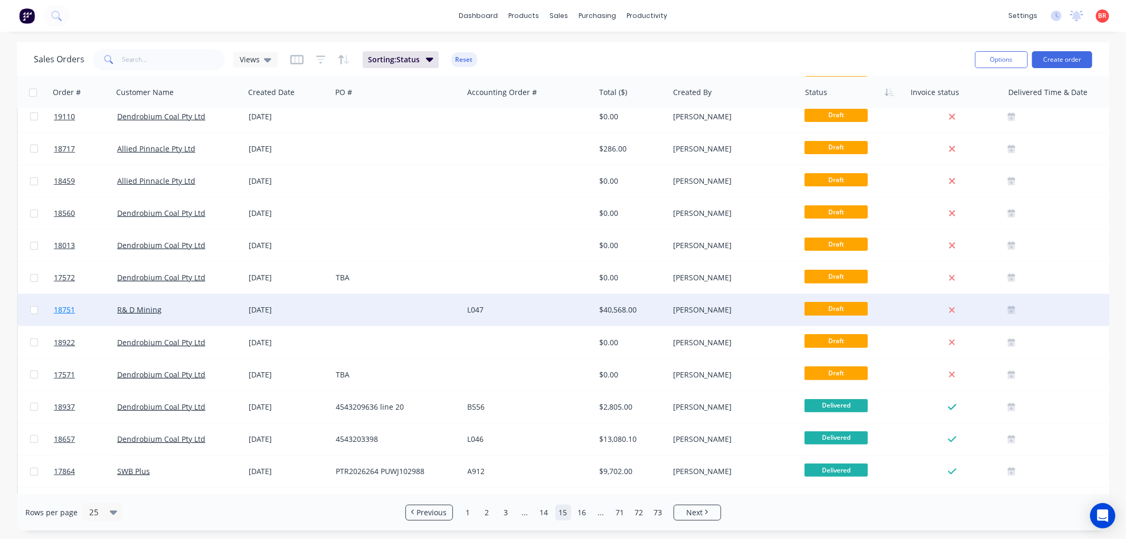
click at [62, 306] on span "18751" at bounding box center [64, 310] width 21 height 11
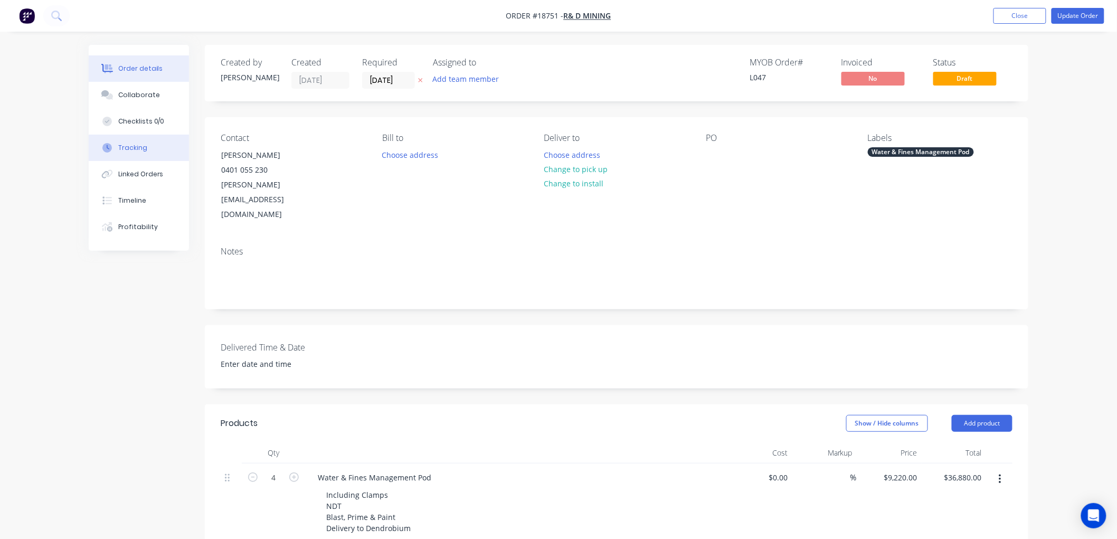
click at [139, 145] on div "Tracking" at bounding box center [132, 147] width 29 height 9
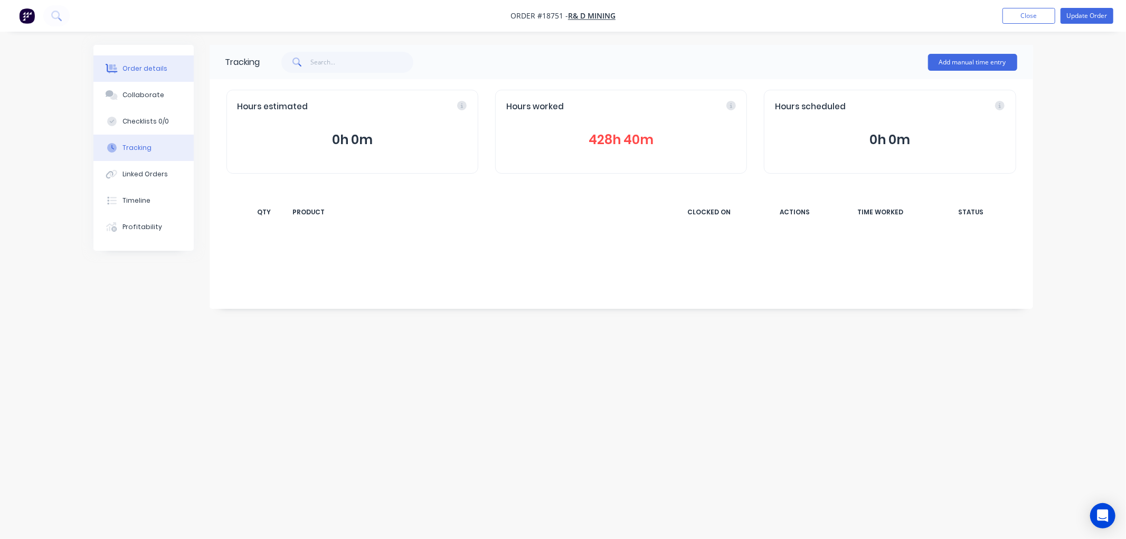
click at [145, 62] on button "Order details" at bounding box center [143, 68] width 100 height 26
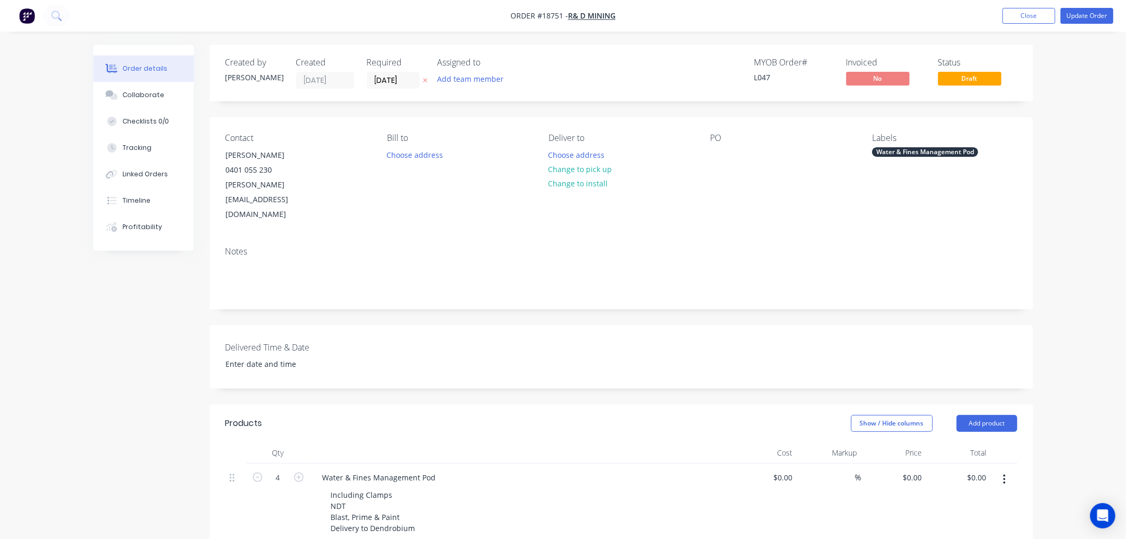
type input "$9,220.00"
type input "$36,880.00"
click at [1083, 14] on button "Update Order" at bounding box center [1077, 16] width 53 height 16
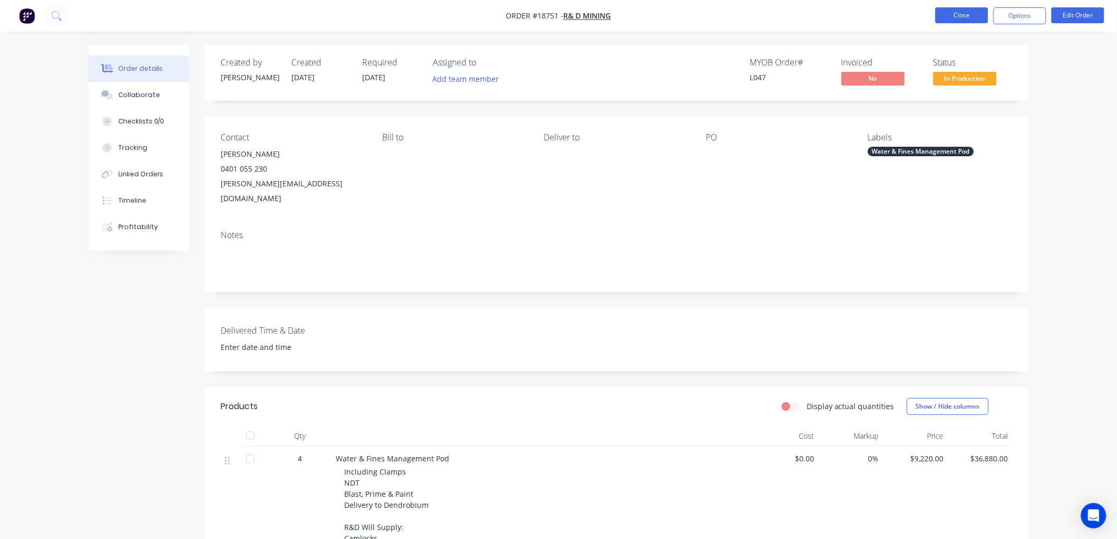
click at [956, 9] on button "Close" at bounding box center [961, 15] width 53 height 16
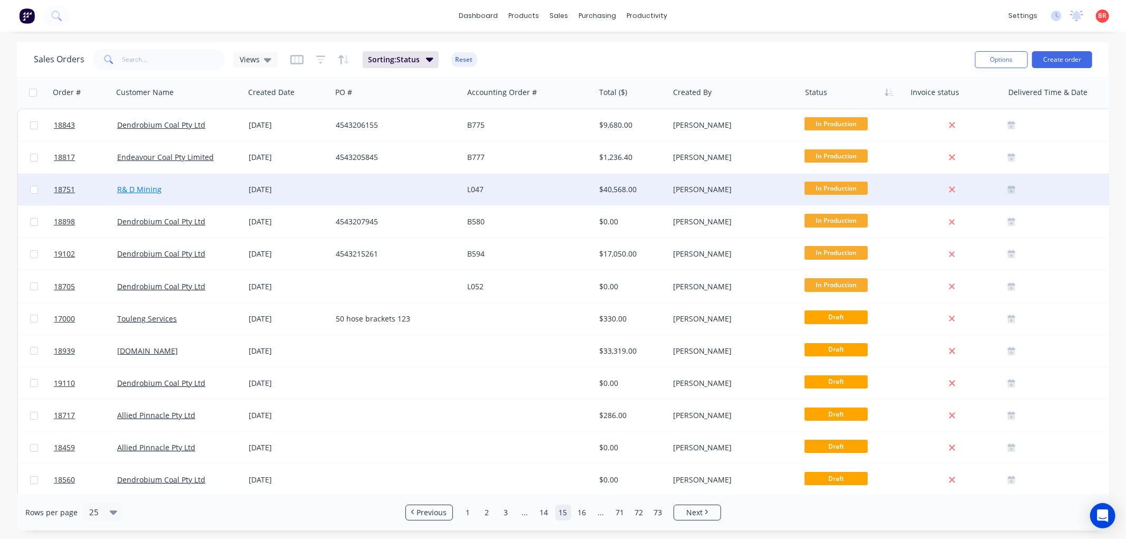
click at [136, 191] on link "R& D Mining" at bounding box center [139, 189] width 44 height 10
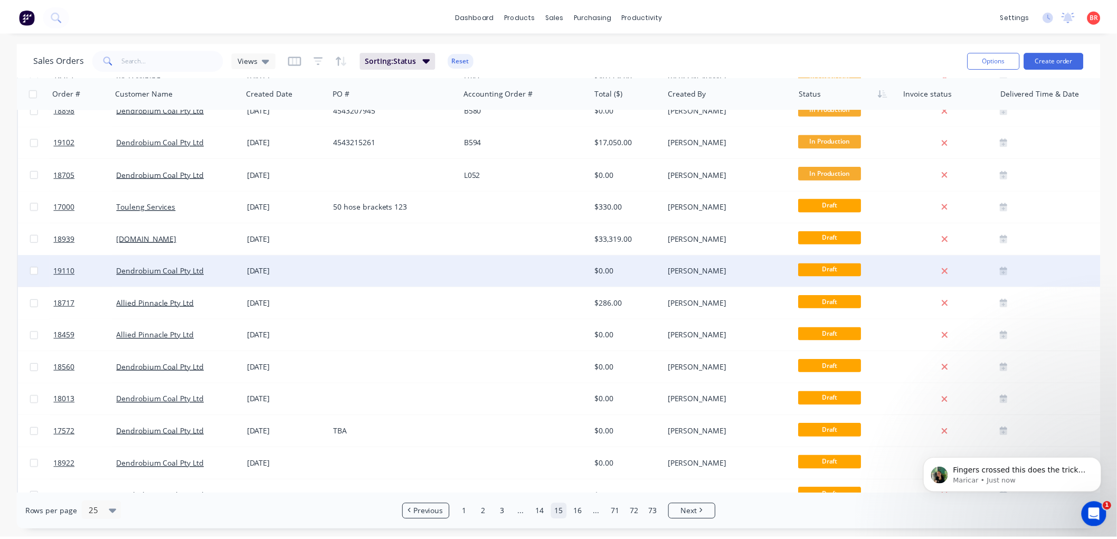
scroll to position [117, 0]
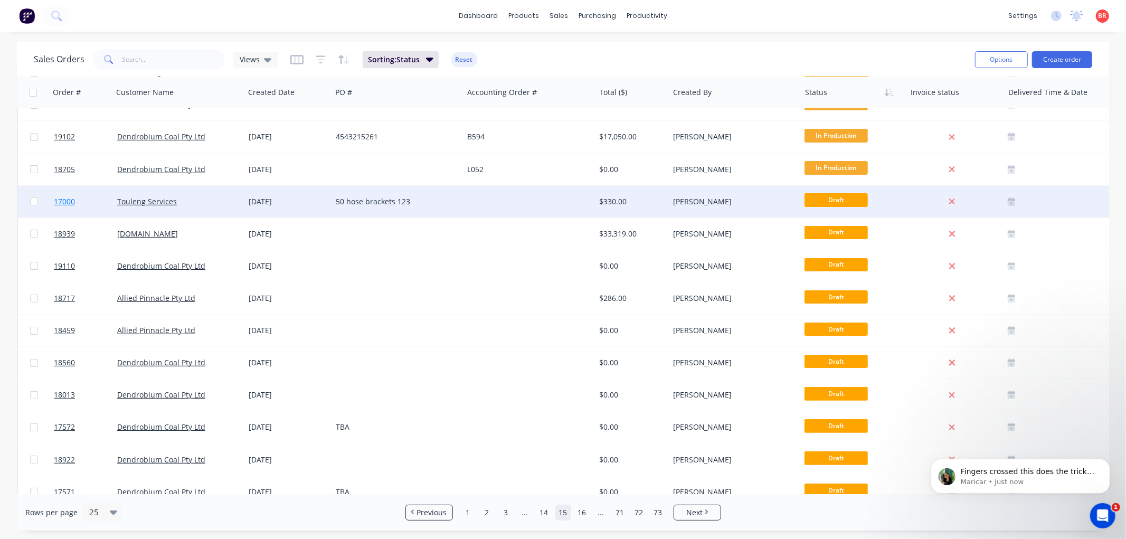
click at [70, 197] on span "17000" at bounding box center [64, 201] width 21 height 11
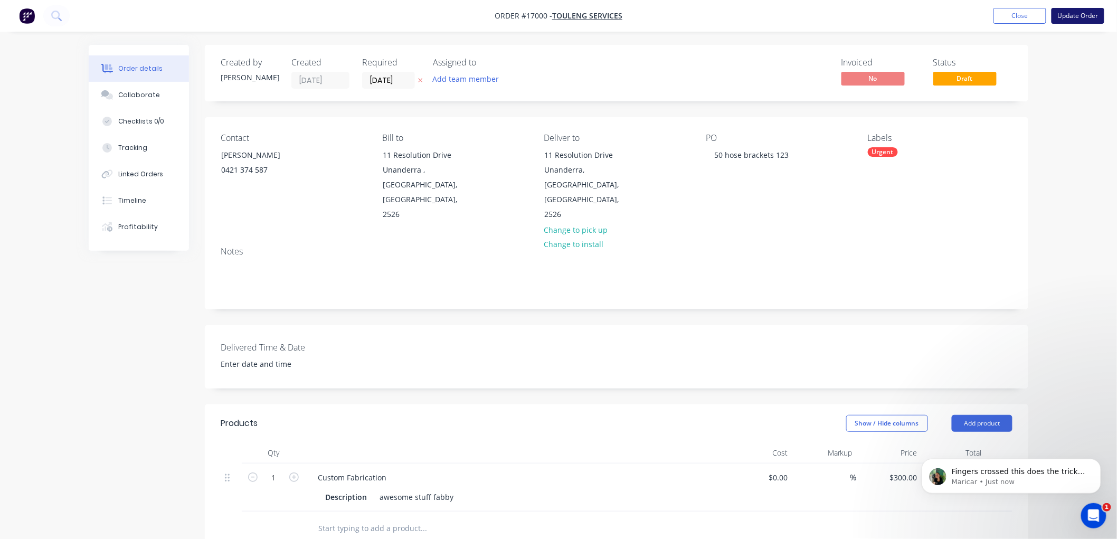
click at [1062, 17] on button "Update Order" at bounding box center [1077, 16] width 53 height 16
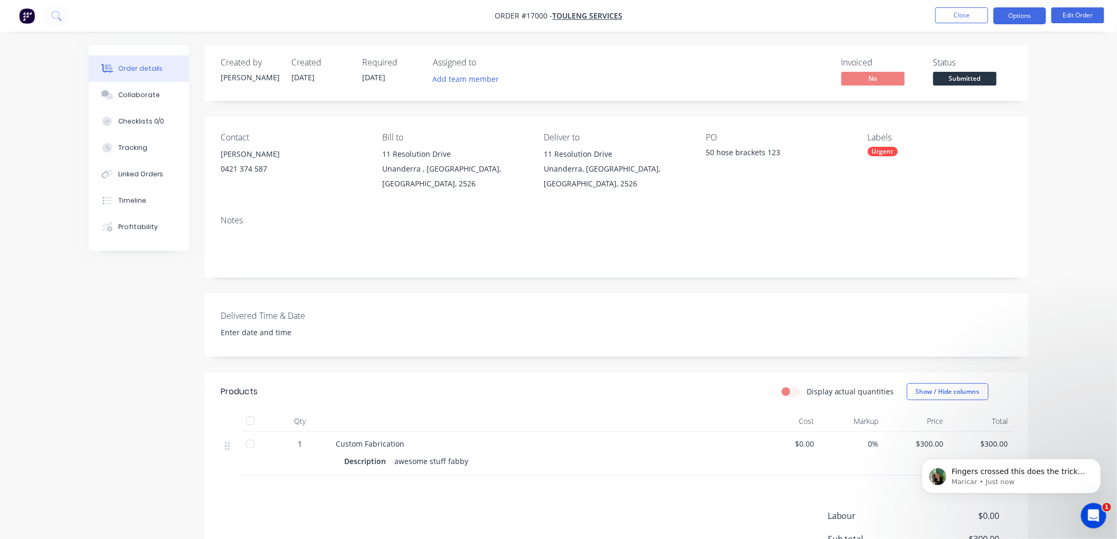
click at [1007, 14] on button "Options" at bounding box center [1019, 15] width 53 height 17
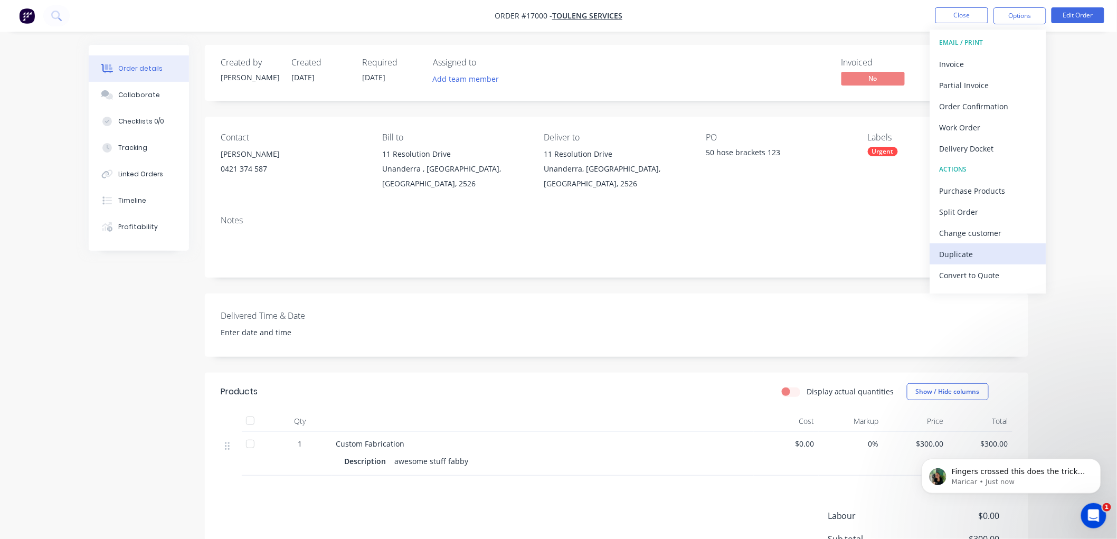
scroll to position [16, 0]
click at [965, 256] on div "Convert to Quote" at bounding box center [987, 259] width 97 height 15
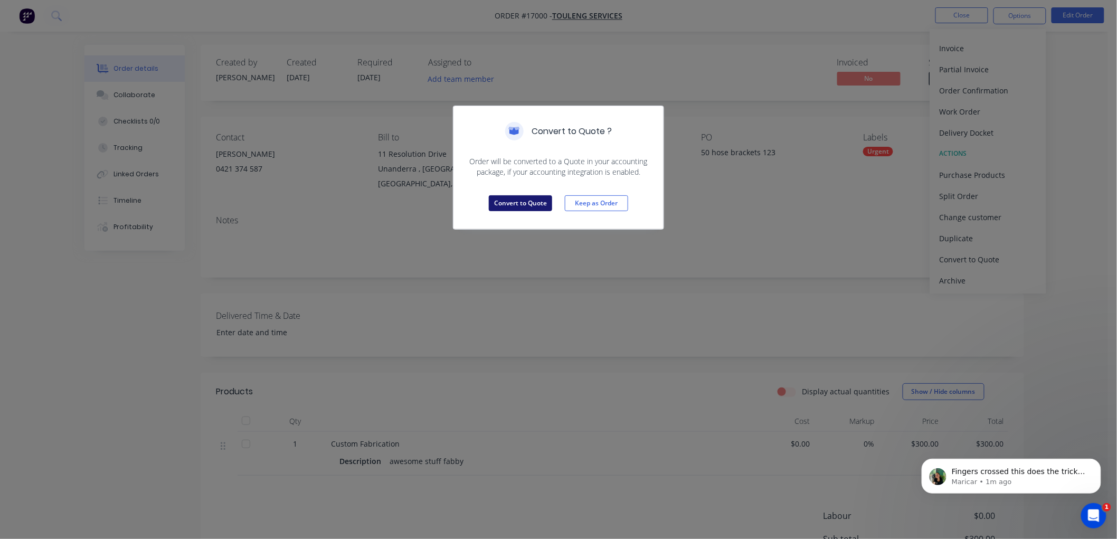
click at [516, 201] on button "Convert to Quote" at bounding box center [520, 203] width 63 height 16
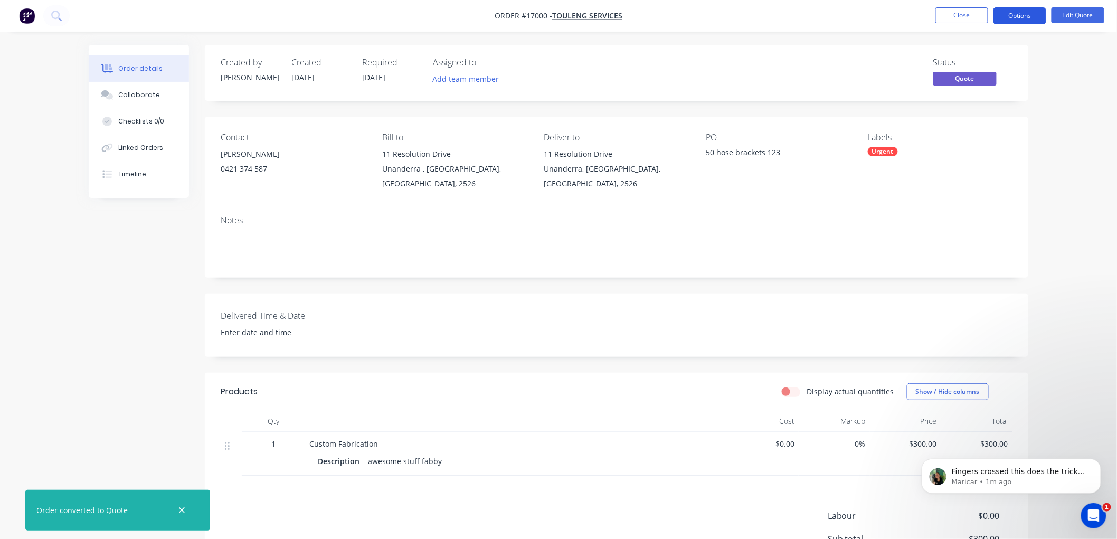
click at [1014, 8] on button "Options" at bounding box center [1019, 15] width 53 height 17
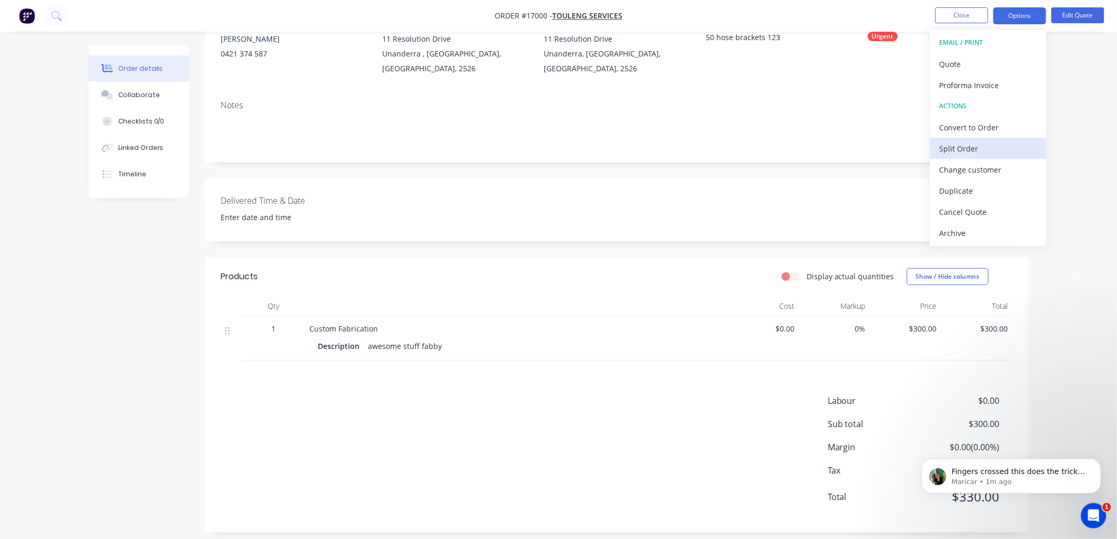
scroll to position [117, 0]
click at [954, 212] on div "Cancel Quote" at bounding box center [987, 211] width 97 height 15
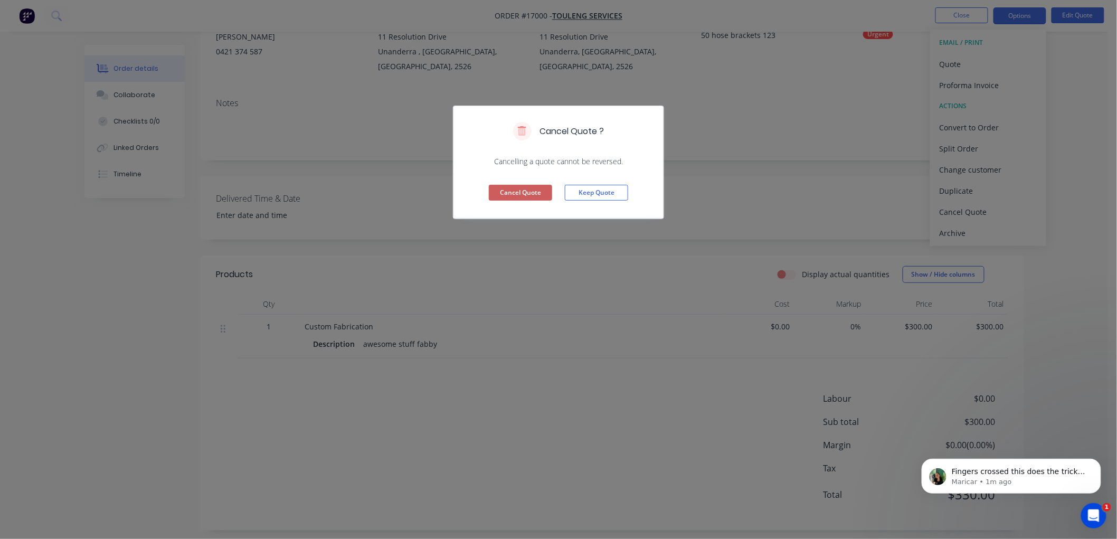
click at [518, 192] on button "Cancel Quote" at bounding box center [520, 193] width 63 height 16
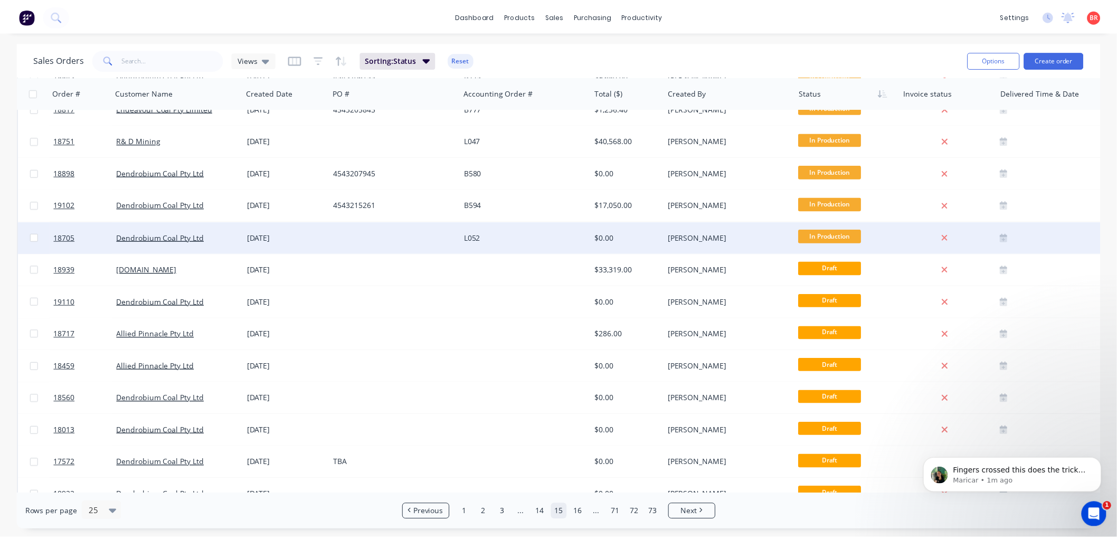
scroll to position [117, 0]
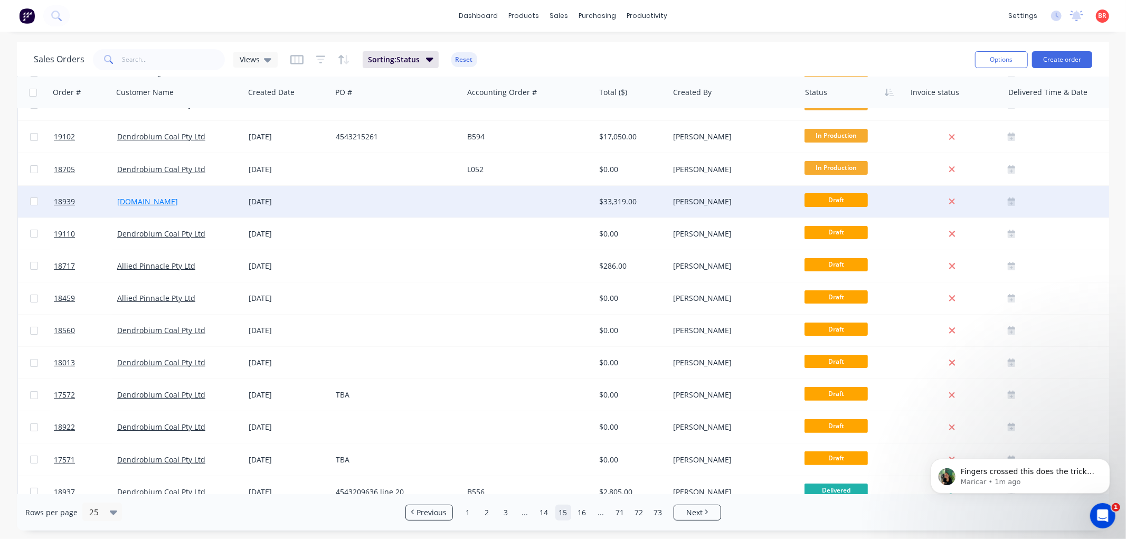
click at [127, 198] on link "[DOMAIN_NAME]" at bounding box center [147, 201] width 61 height 10
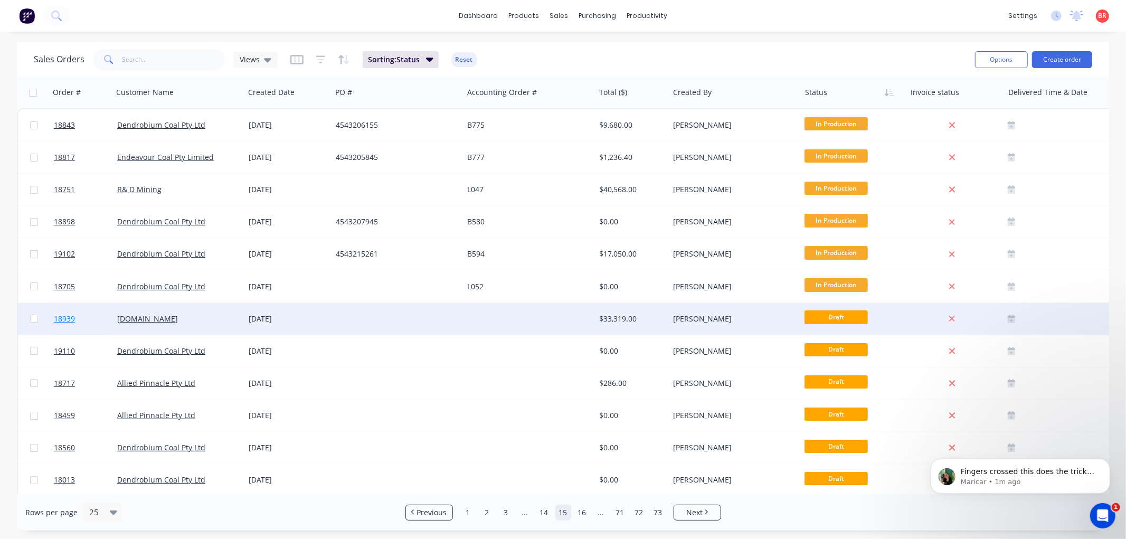
click at [61, 318] on span "18939" at bounding box center [64, 318] width 21 height 11
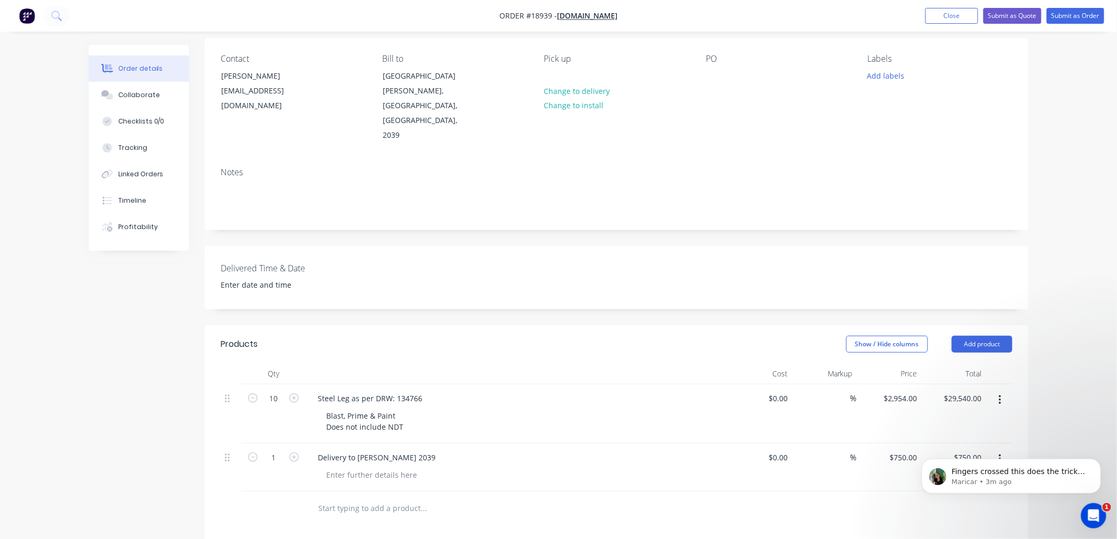
scroll to position [59, 0]
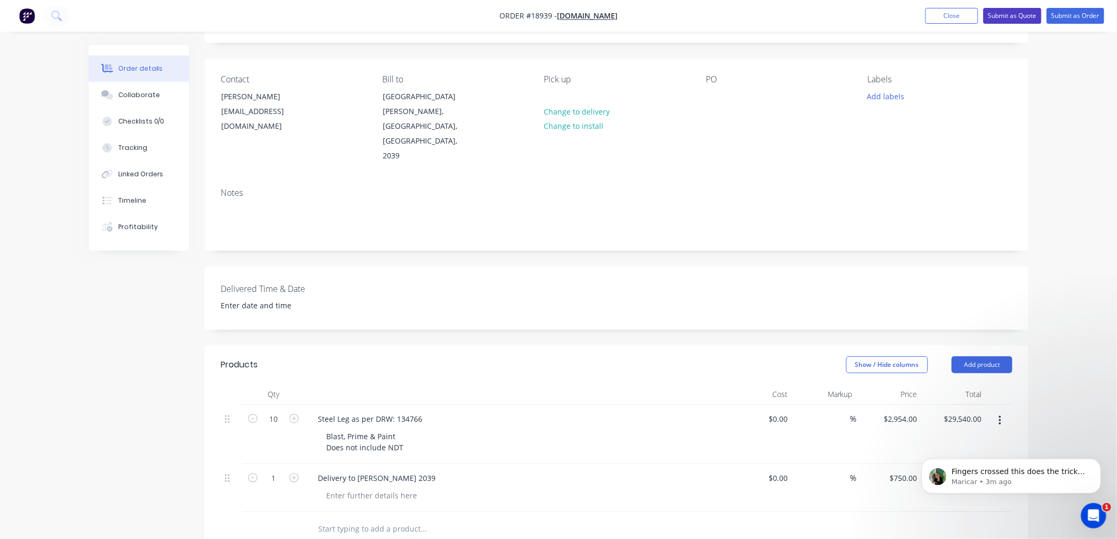
click at [1010, 16] on button "Submit as Quote" at bounding box center [1012, 16] width 58 height 16
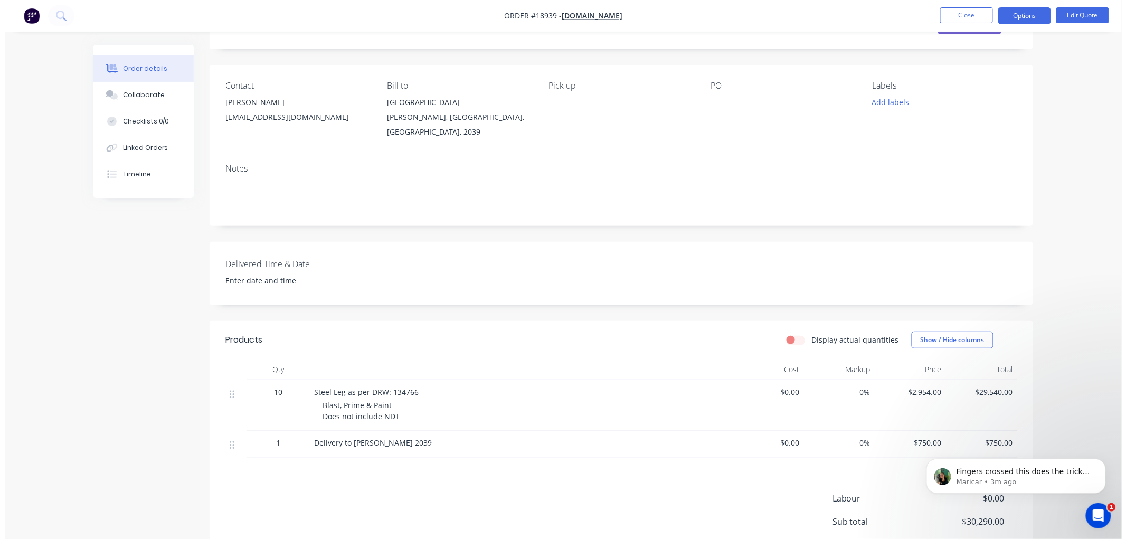
scroll to position [0, 0]
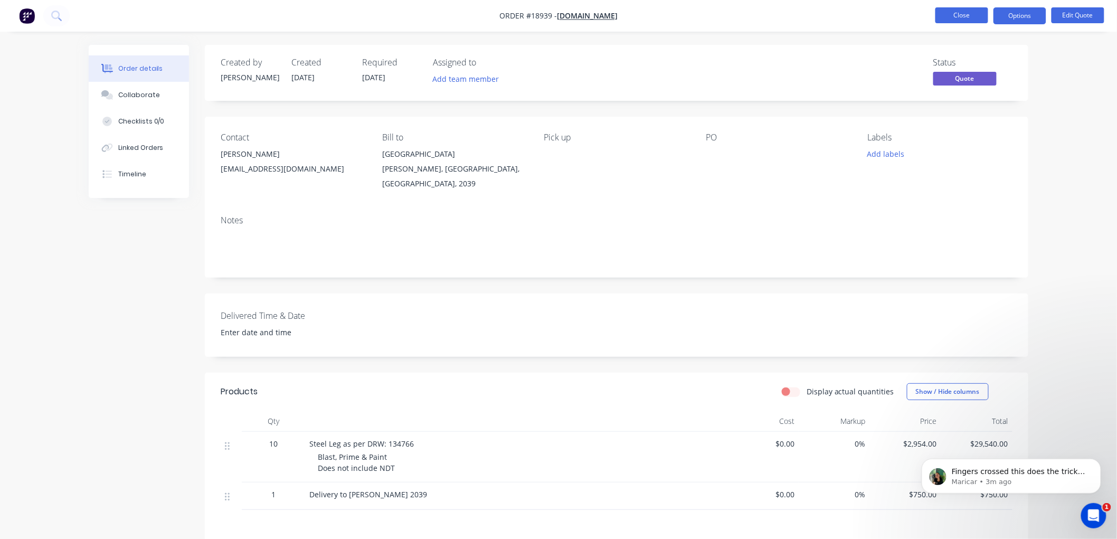
click at [950, 17] on button "Close" at bounding box center [961, 15] width 53 height 16
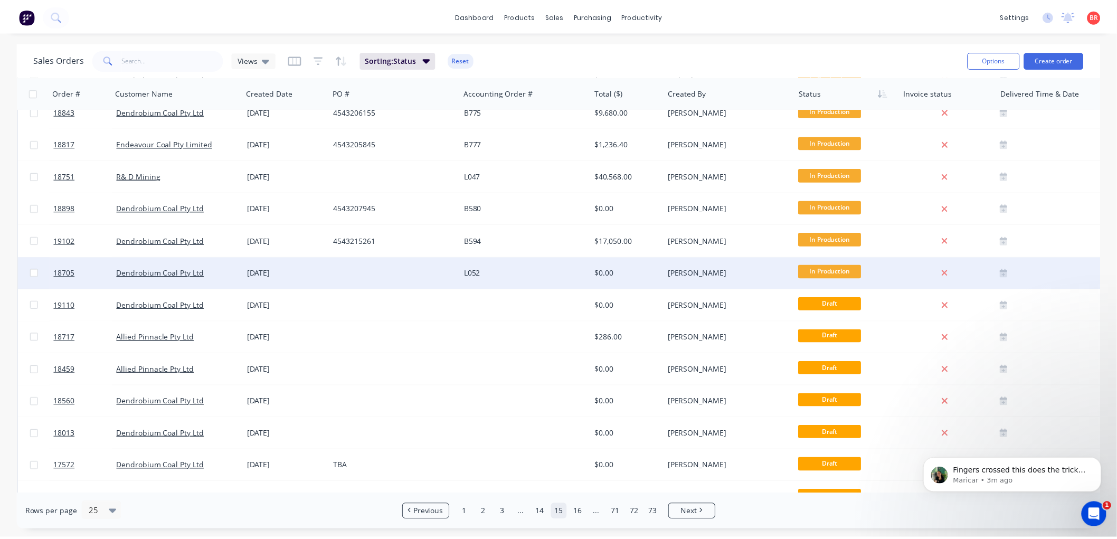
scroll to position [176, 0]
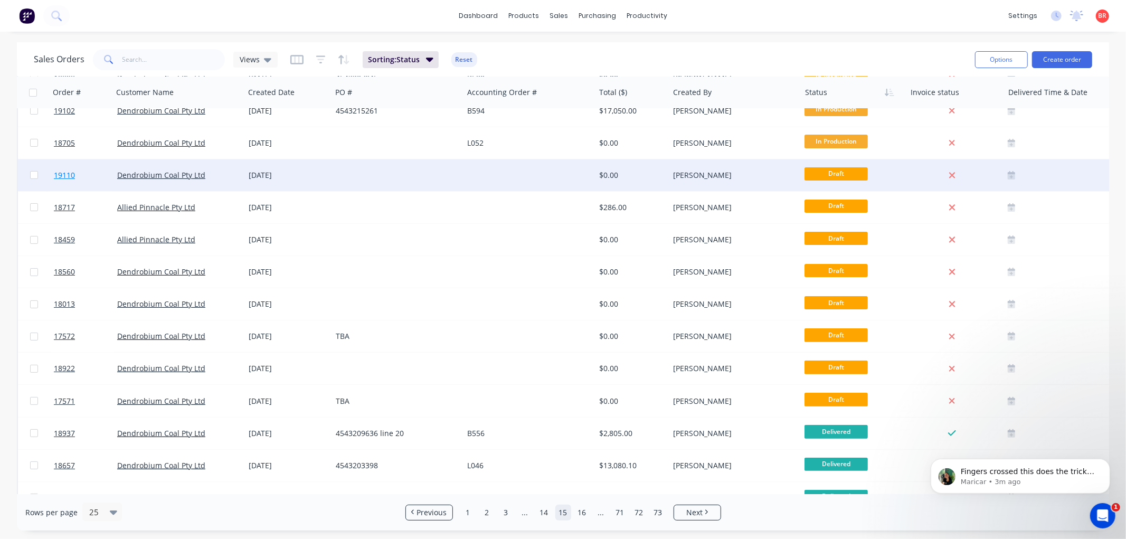
click at [70, 174] on span "19110" at bounding box center [64, 175] width 21 height 11
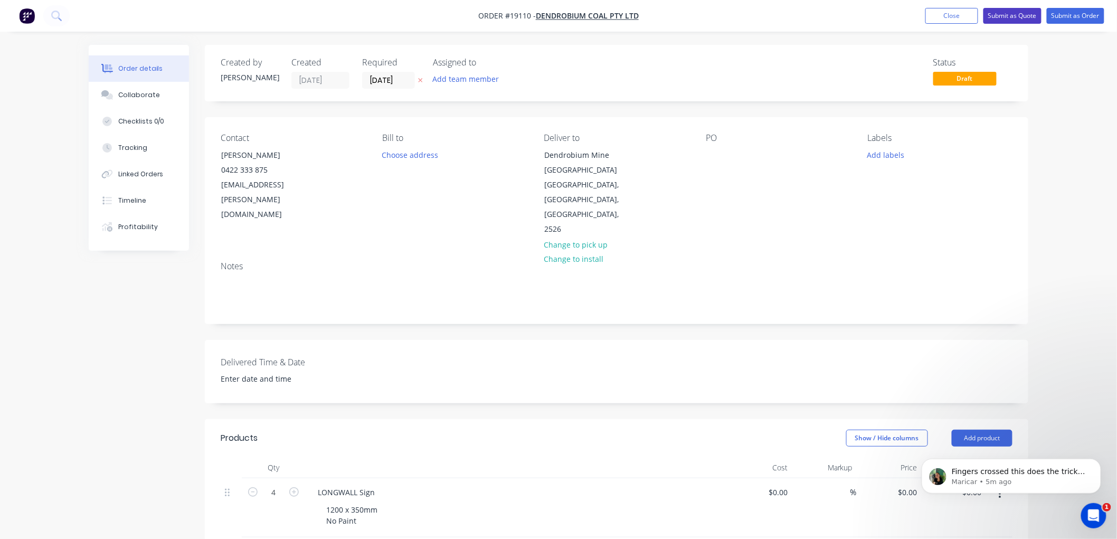
click at [1004, 16] on button "Submit as Quote" at bounding box center [1012, 16] width 58 height 16
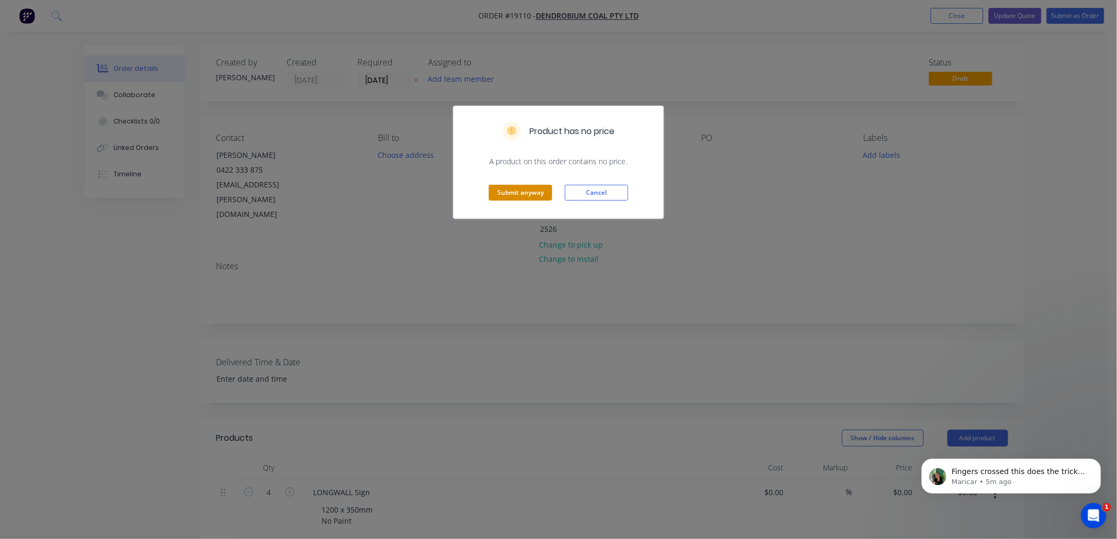
click at [516, 188] on button "Submit anyway" at bounding box center [520, 193] width 63 height 16
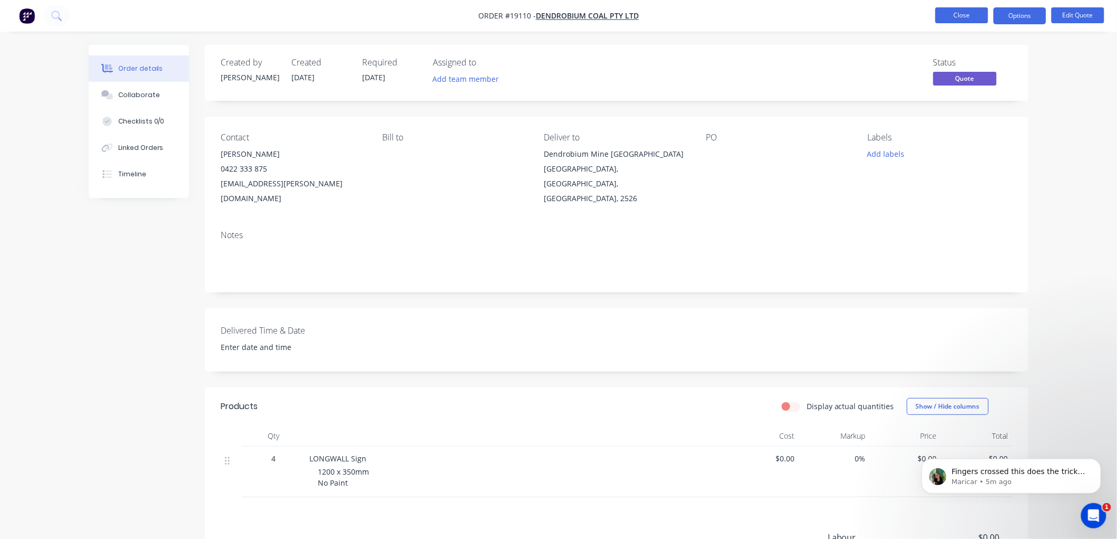
click at [953, 18] on button "Close" at bounding box center [961, 15] width 53 height 16
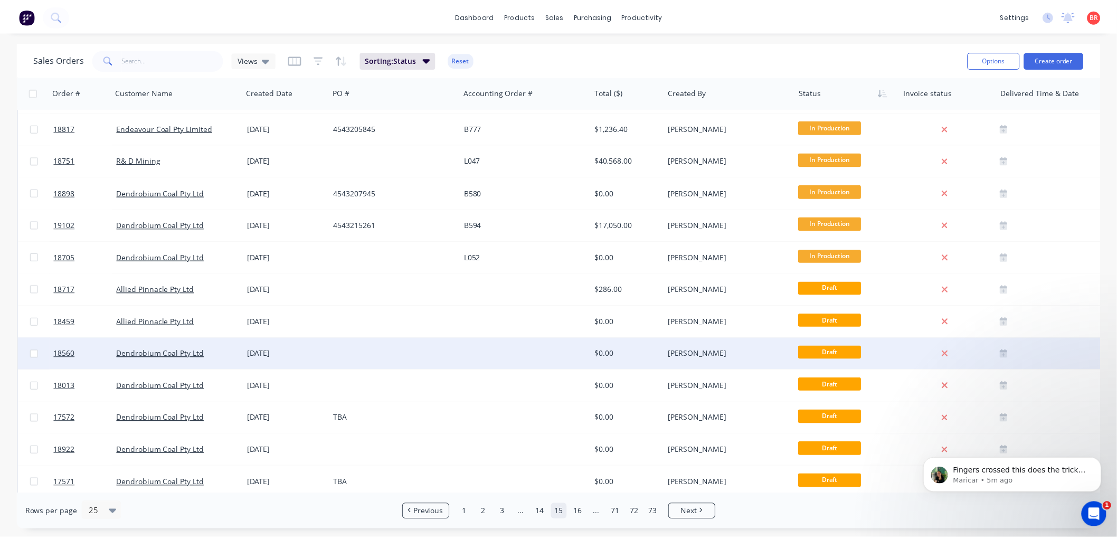
scroll to position [176, 0]
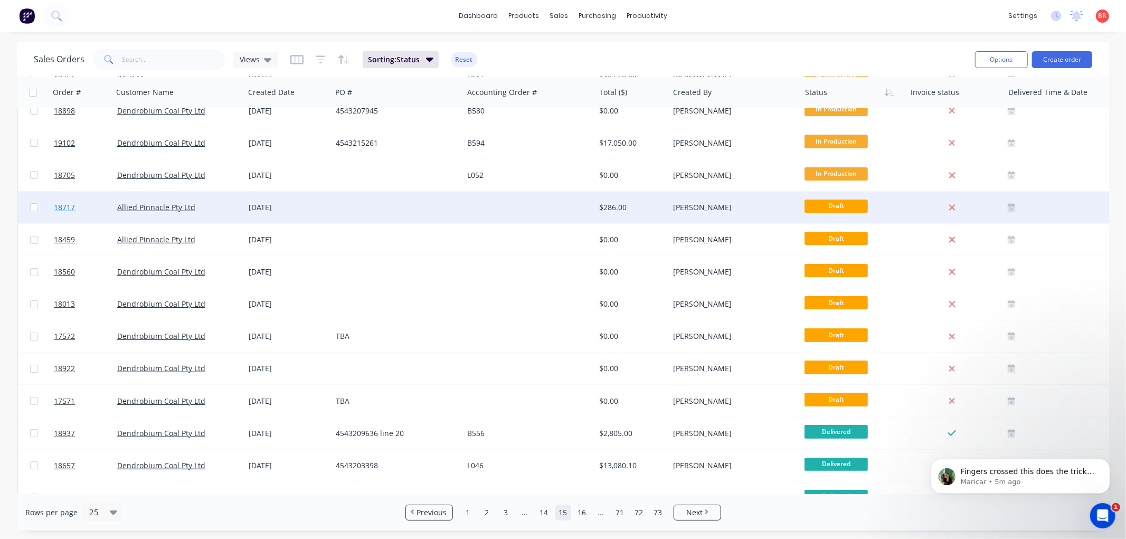
click at [62, 204] on span "18717" at bounding box center [64, 207] width 21 height 11
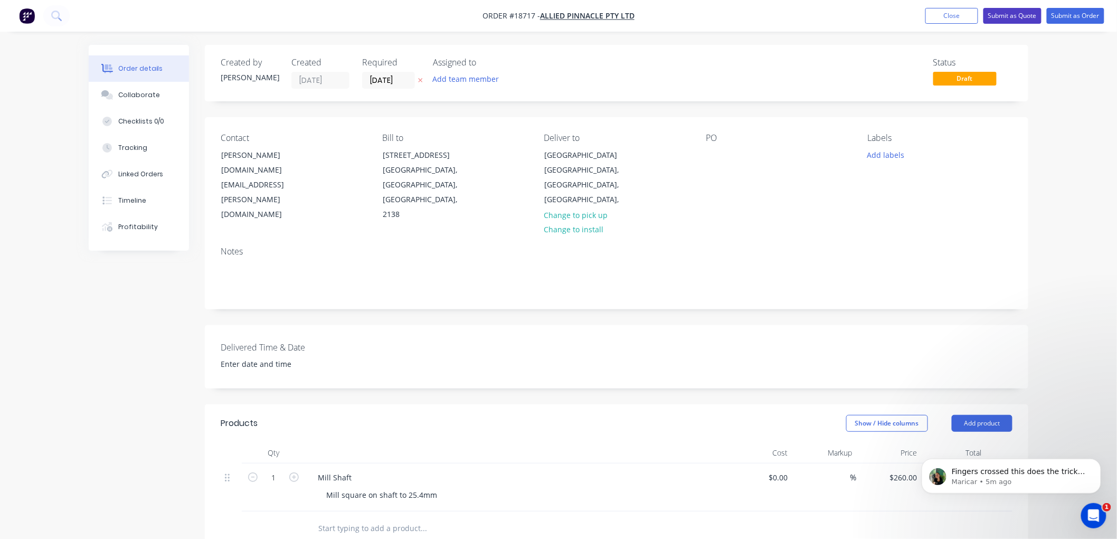
click at [1005, 15] on button "Submit as Quote" at bounding box center [1012, 16] width 58 height 16
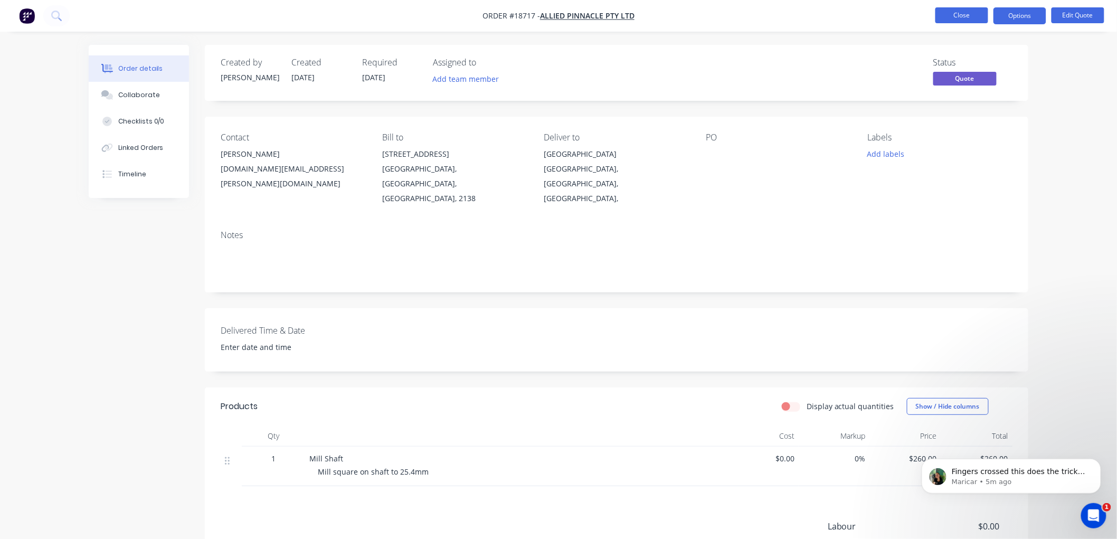
click at [977, 14] on button "Close" at bounding box center [961, 15] width 53 height 16
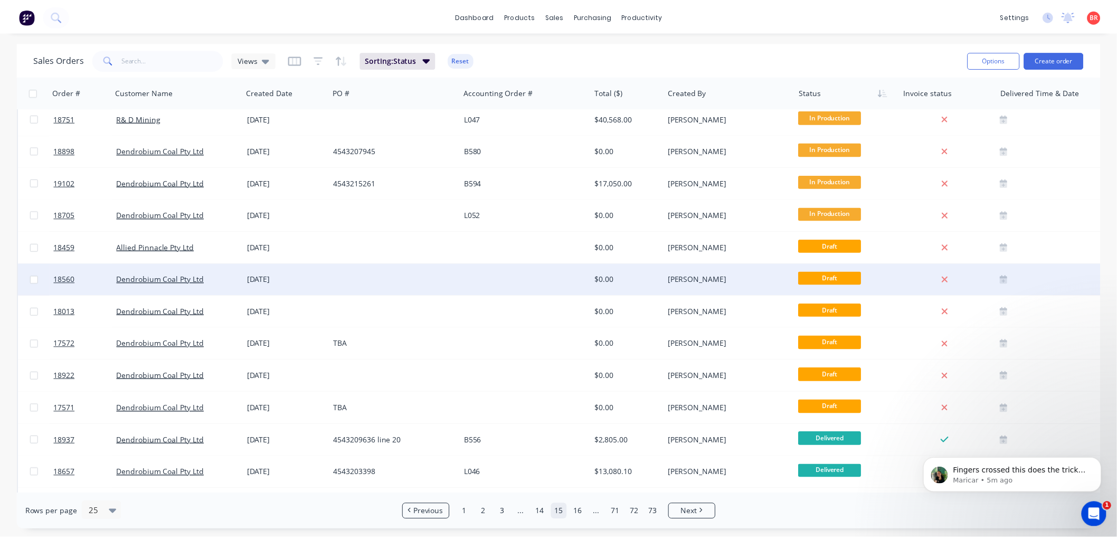
scroll to position [176, 0]
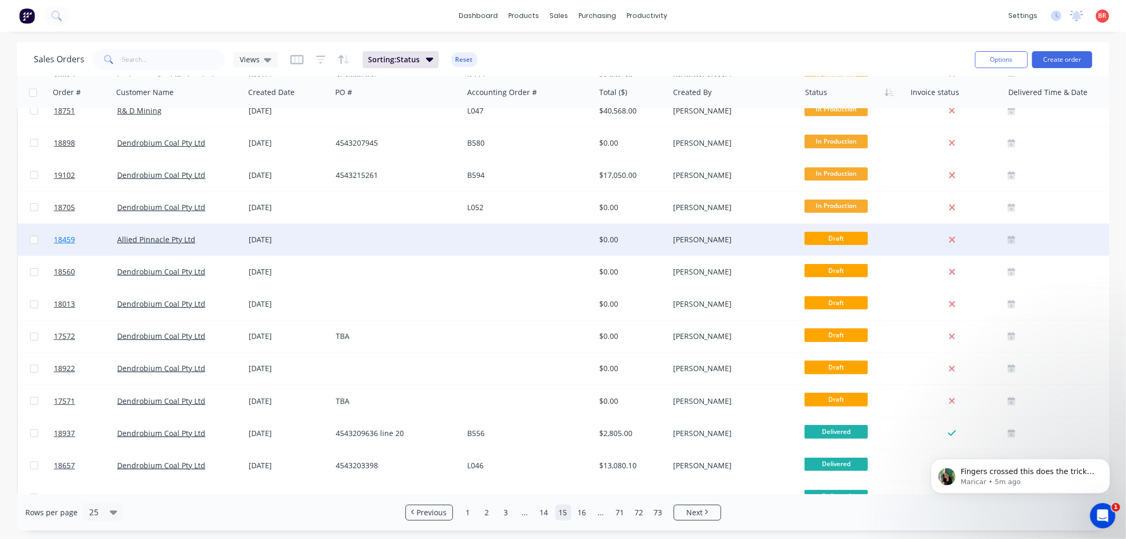
click at [62, 239] on span "18459" at bounding box center [64, 239] width 21 height 11
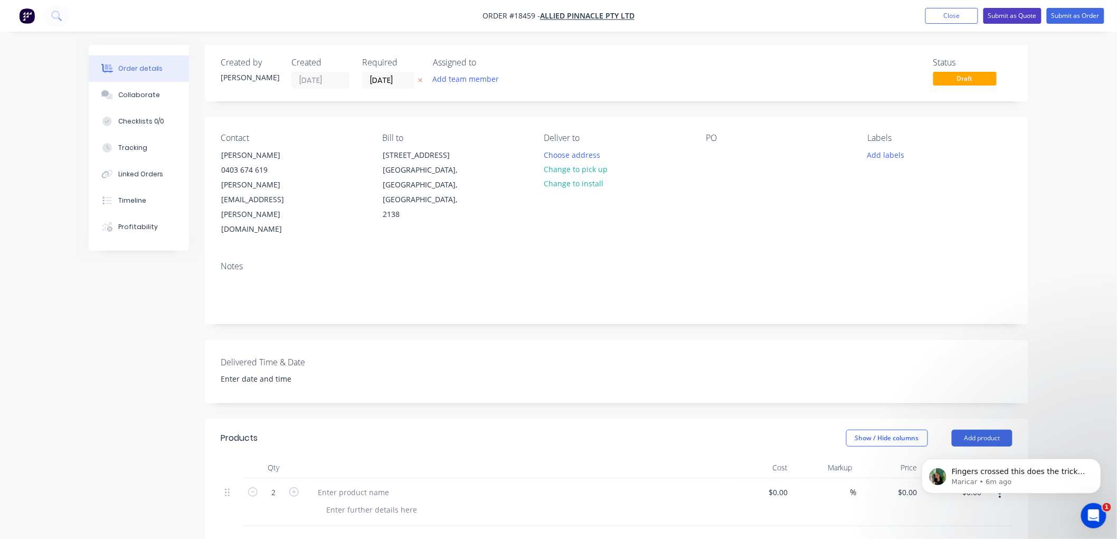
click at [1003, 17] on button "Submit as Quote" at bounding box center [1012, 16] width 58 height 16
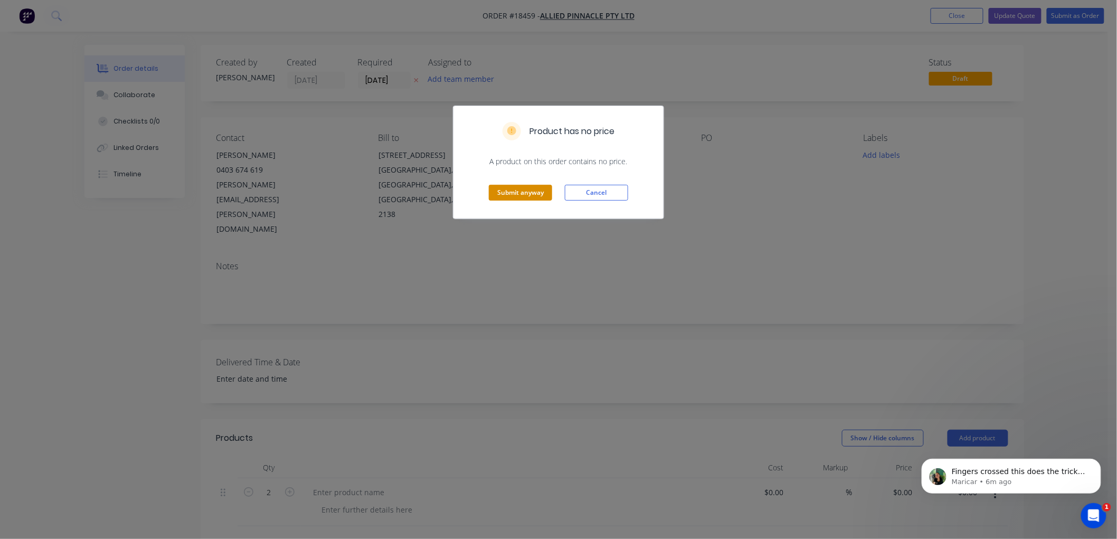
click at [530, 194] on button "Submit anyway" at bounding box center [520, 193] width 63 height 16
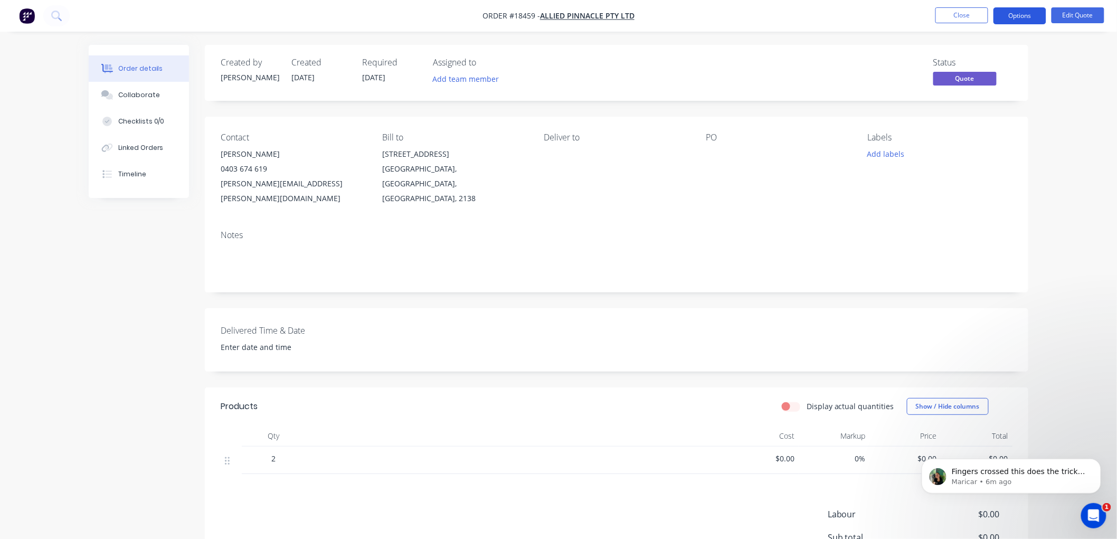
click at [1019, 18] on button "Options" at bounding box center [1019, 15] width 53 height 17
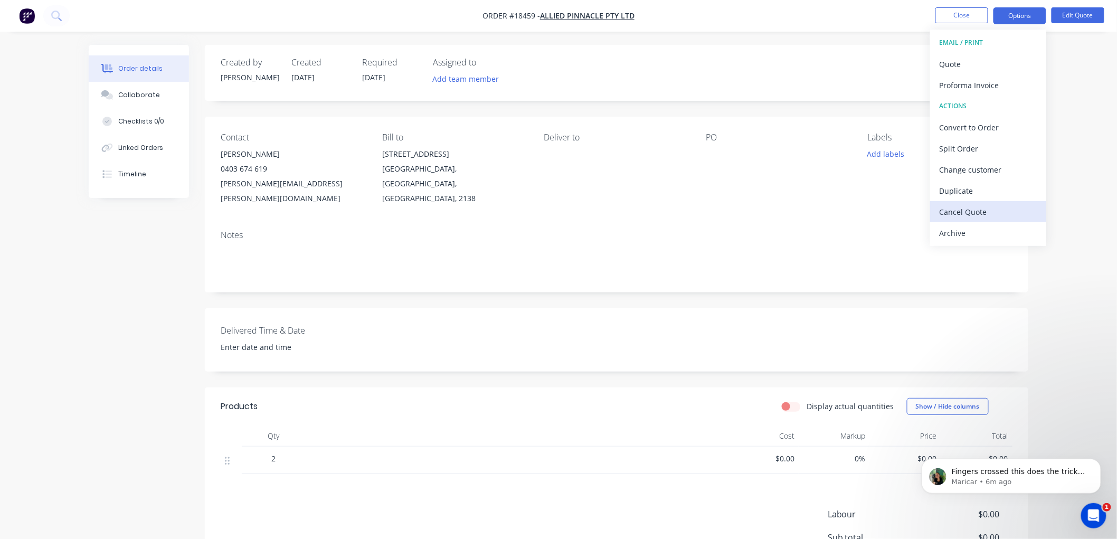
click at [967, 208] on div "Cancel Quote" at bounding box center [987, 211] width 97 height 15
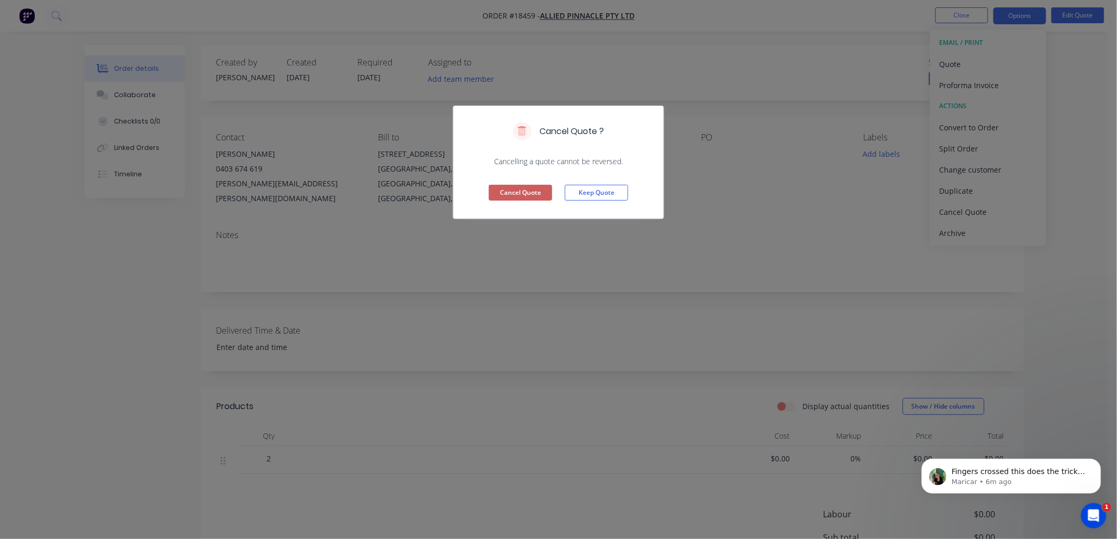
click at [538, 192] on button "Cancel Quote" at bounding box center [520, 193] width 63 height 16
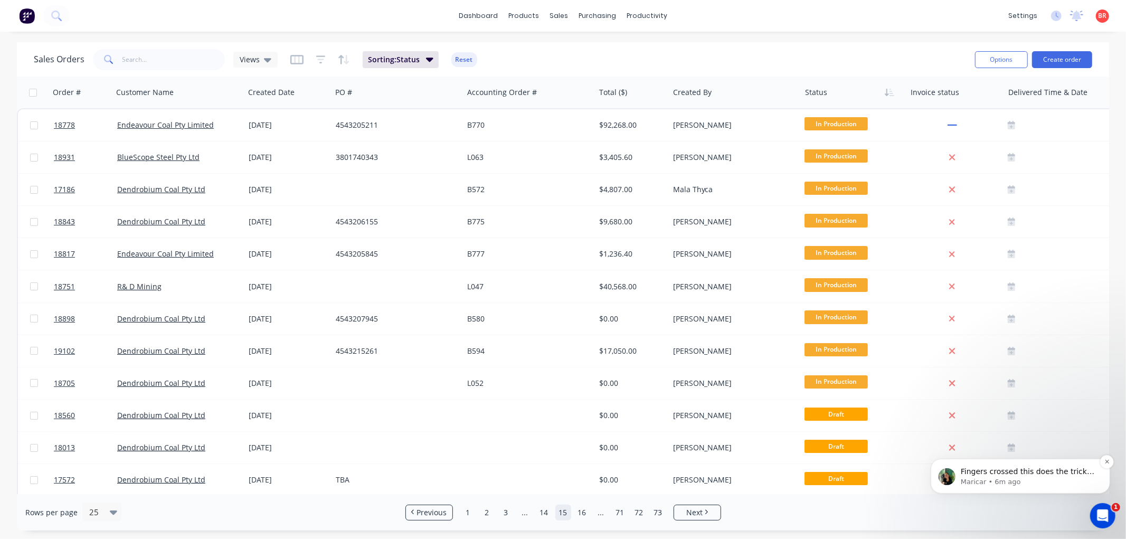
click at [1012, 474] on p "Fingers crossed this does the trick moving forward, but feel free to reach out …" at bounding box center [1028, 471] width 136 height 11
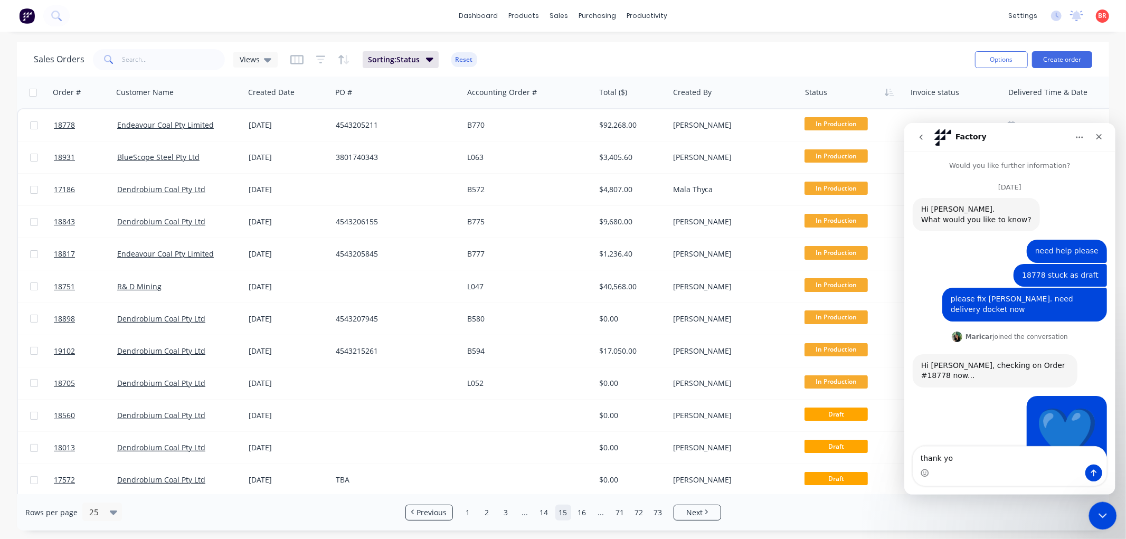
type textarea "thank you"
click at [1106, 507] on div "Close Intercom Messenger" at bounding box center [1100, 513] width 25 height 25
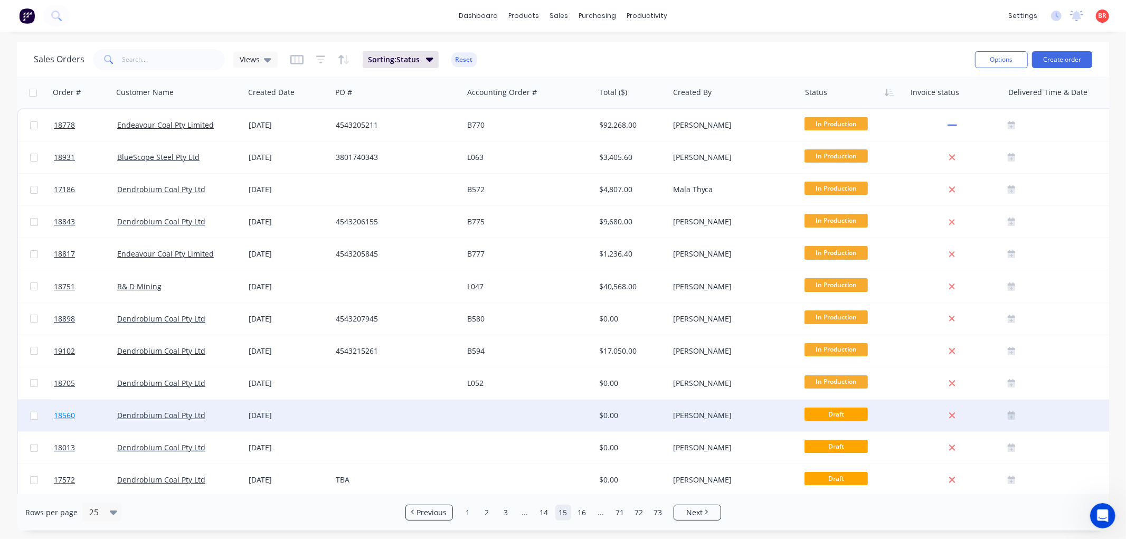
click at [66, 410] on span "18560" at bounding box center [64, 415] width 21 height 11
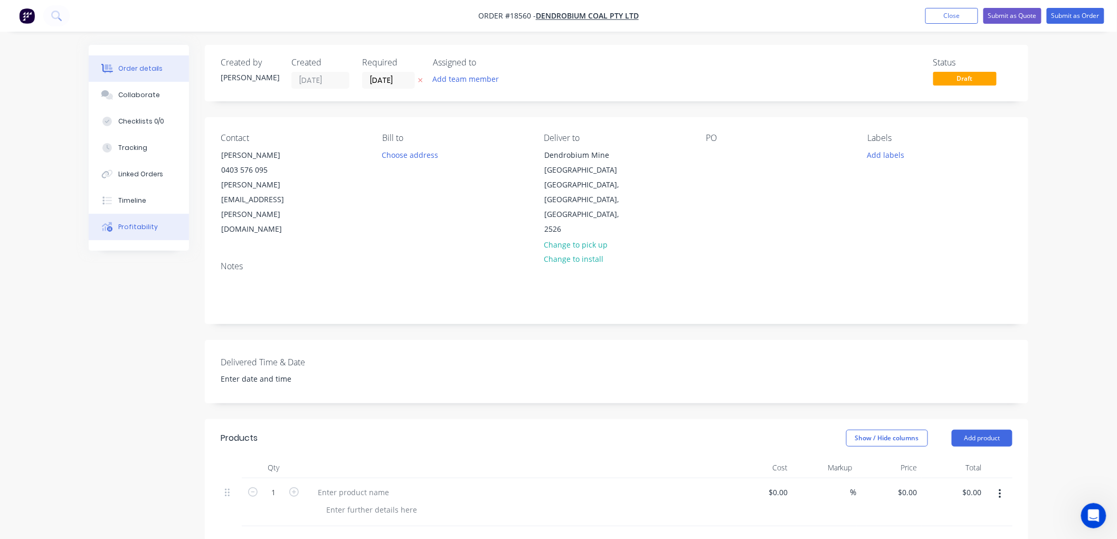
scroll to position [1448, 0]
click at [1084, 514] on icon "Open Intercom Messenger" at bounding box center [1091, 514] width 17 height 17
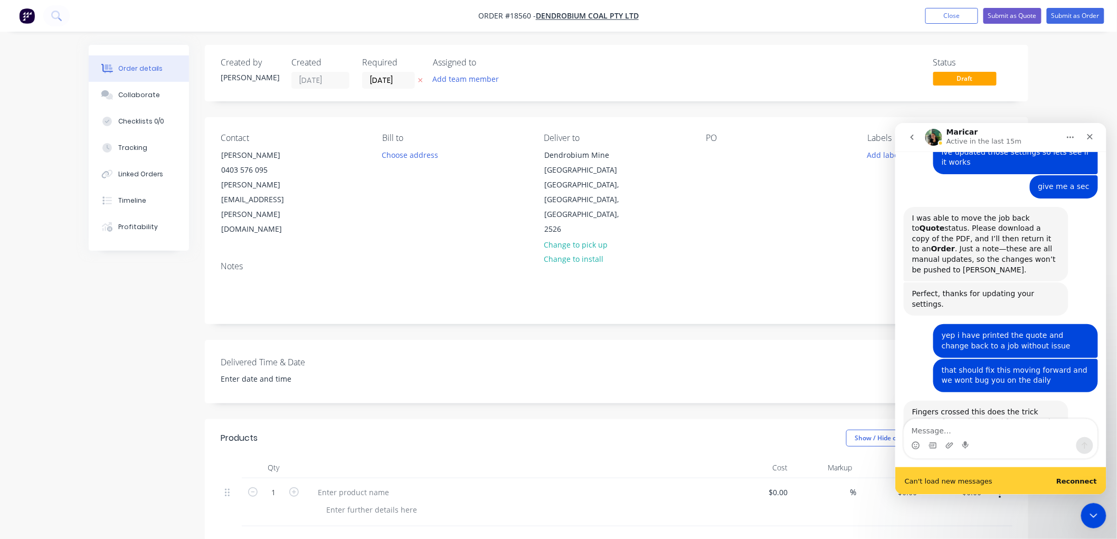
scroll to position [1431, 0]
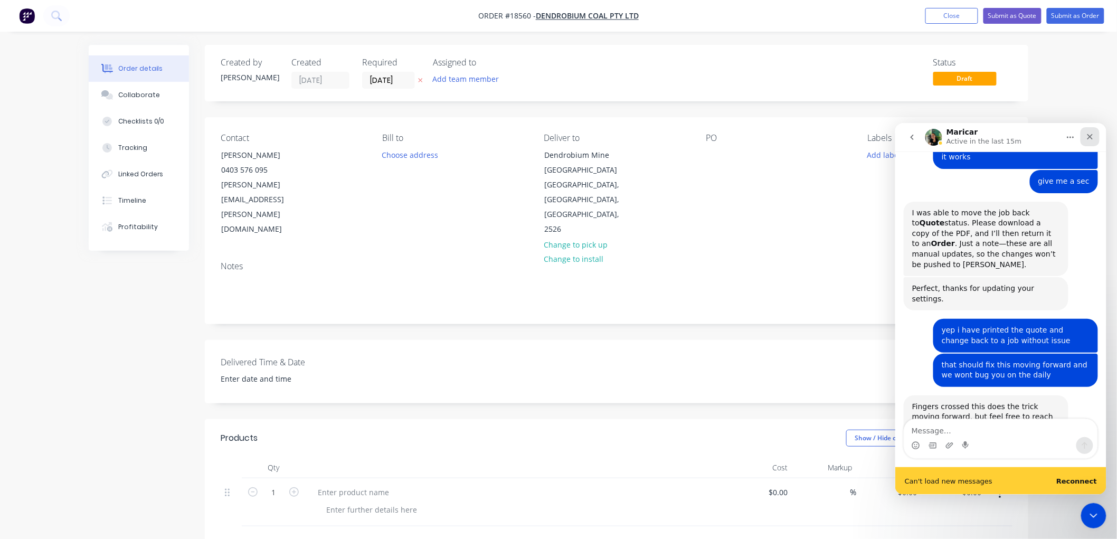
click at [1091, 136] on icon "Close" at bounding box center [1089, 136] width 8 height 8
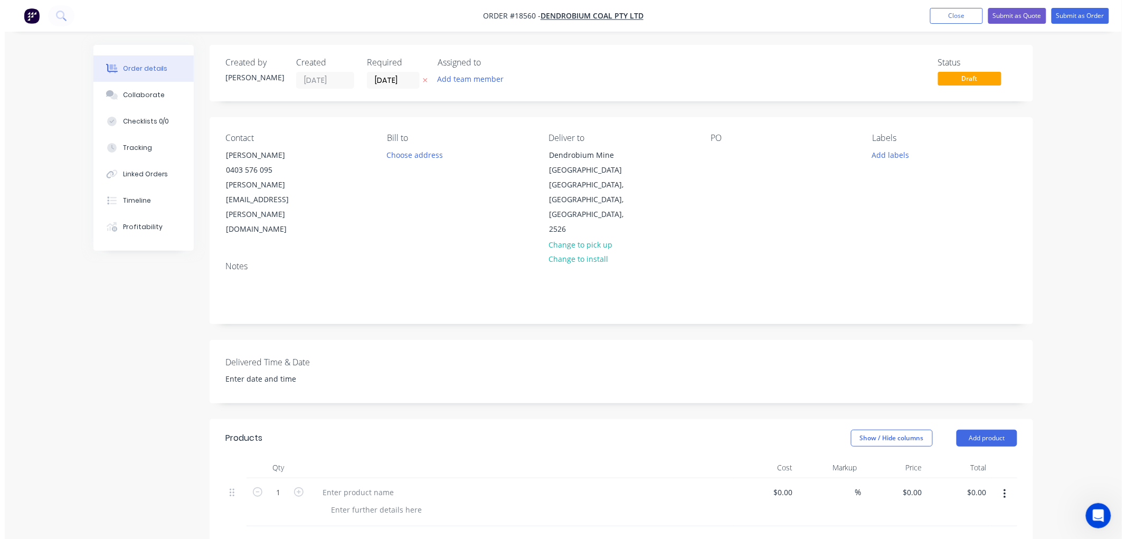
scroll to position [1404, 0]
click at [1026, 14] on button "Submit as Quote" at bounding box center [1012, 16] width 58 height 16
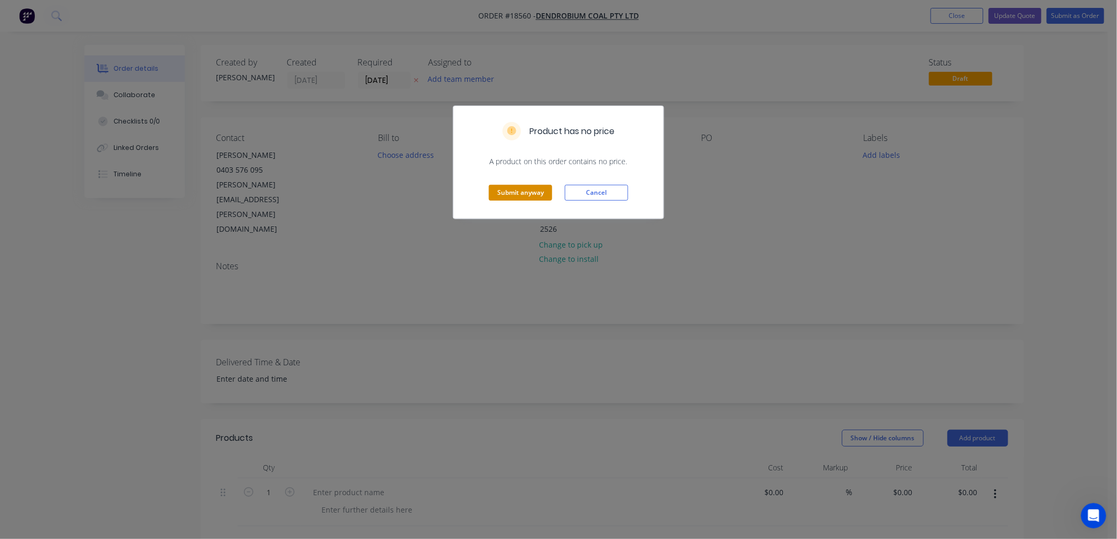
click at [512, 187] on button "Submit anyway" at bounding box center [520, 193] width 63 height 16
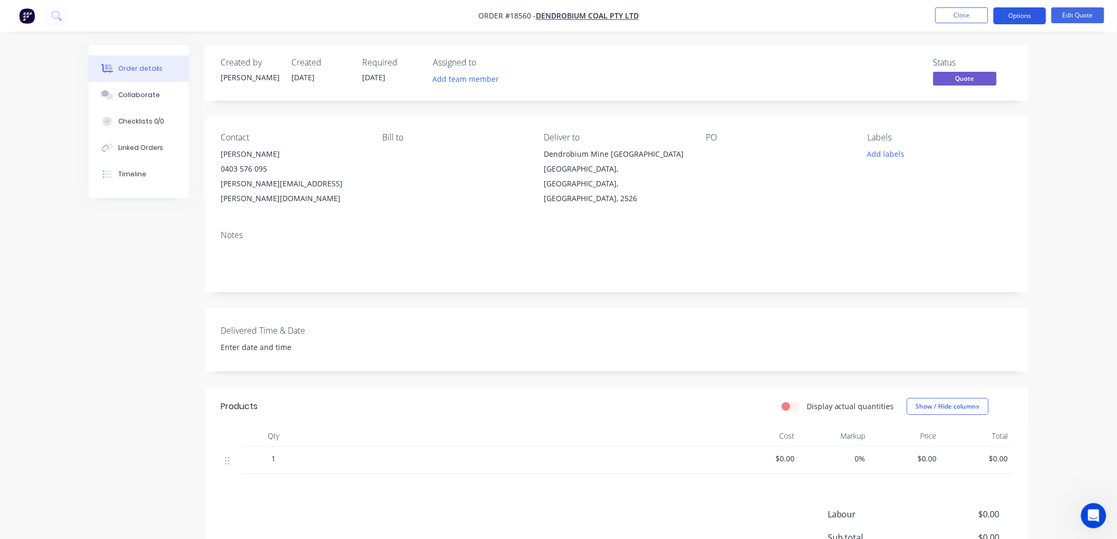
click at [1010, 16] on button "Options" at bounding box center [1019, 15] width 53 height 17
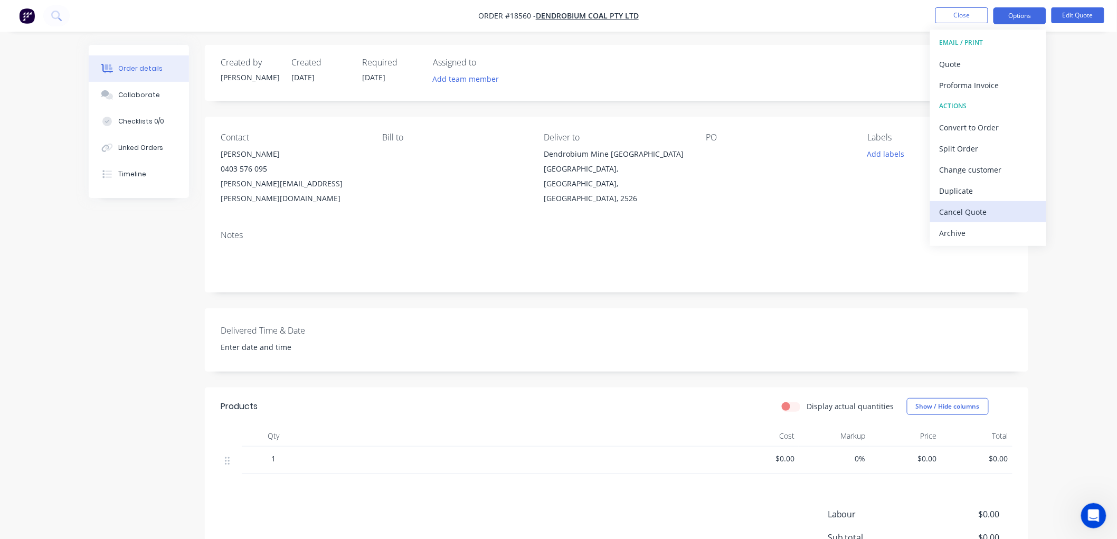
click at [956, 211] on div "Cancel Quote" at bounding box center [987, 211] width 97 height 15
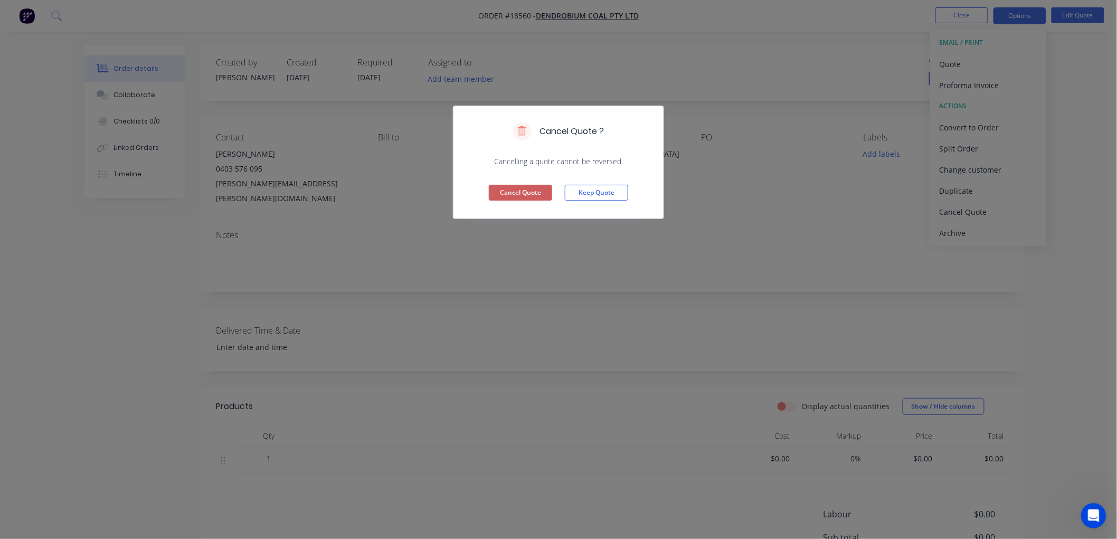
click at [528, 191] on button "Cancel Quote" at bounding box center [520, 193] width 63 height 16
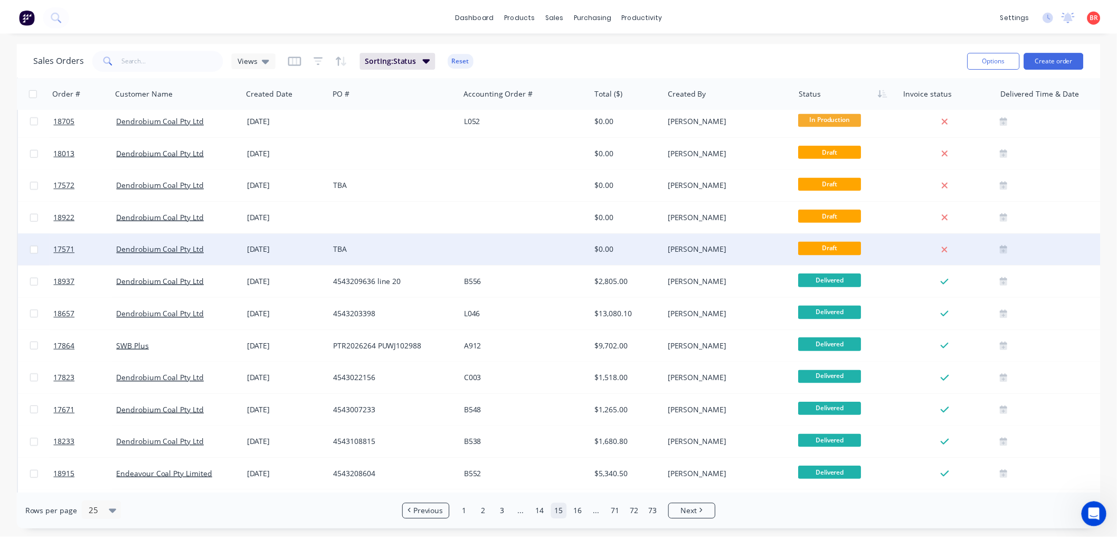
scroll to position [234, 0]
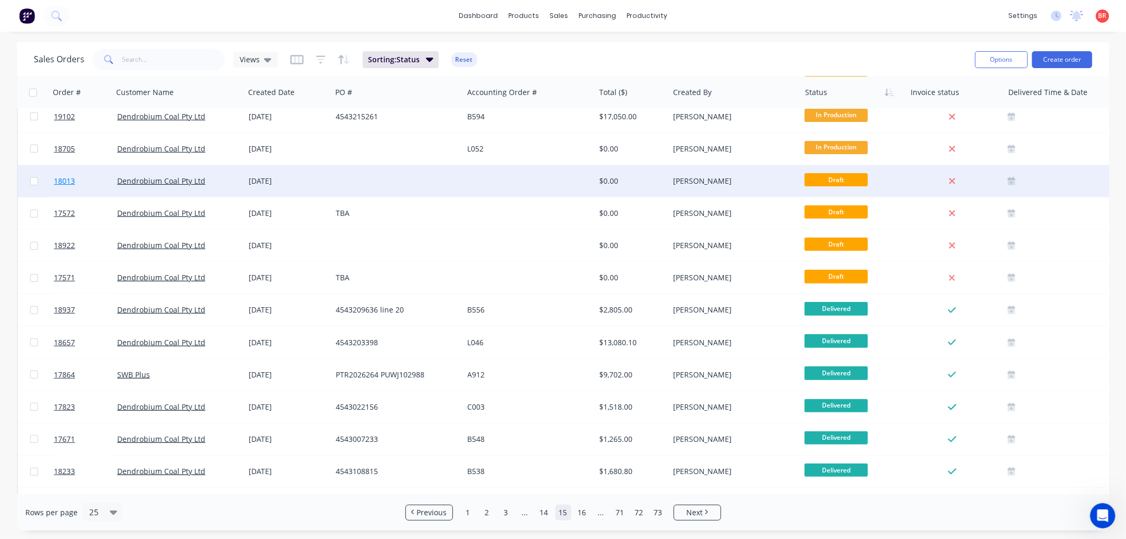
click at [65, 181] on span "18013" at bounding box center [64, 181] width 21 height 11
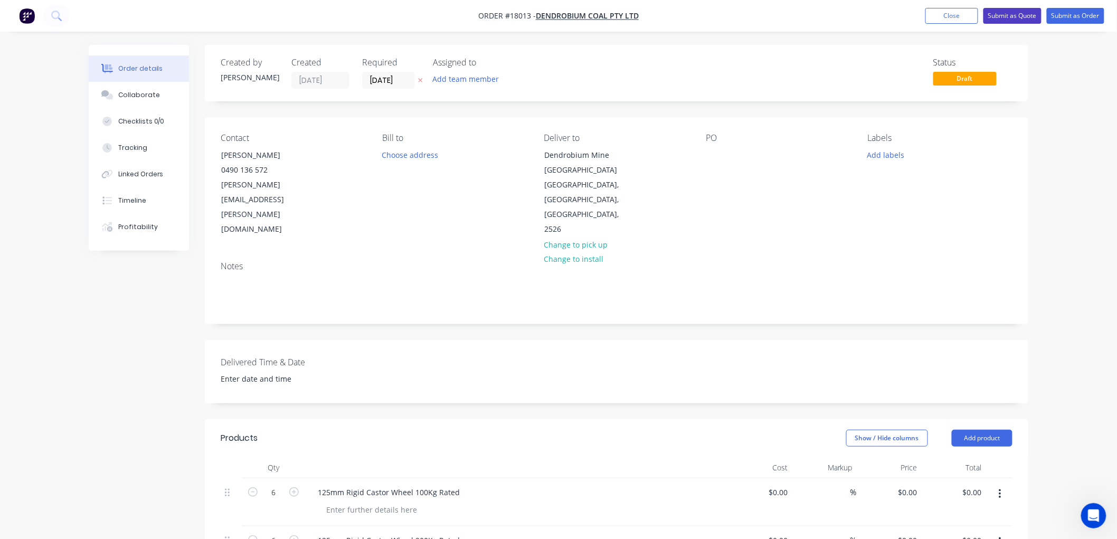
click at [1002, 13] on button "Submit as Quote" at bounding box center [1012, 16] width 58 height 16
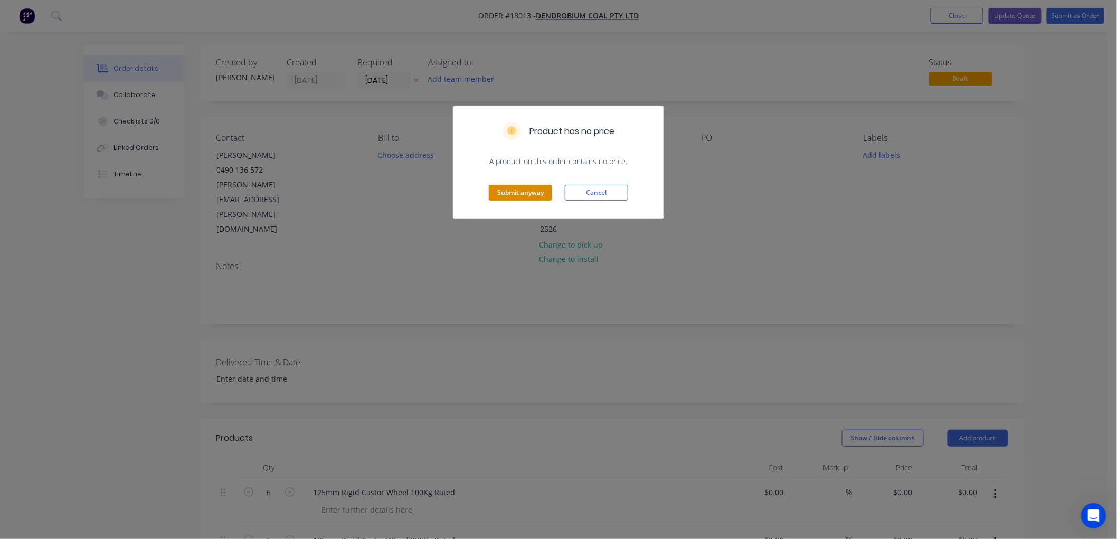
click at [518, 192] on button "Submit anyway" at bounding box center [520, 193] width 63 height 16
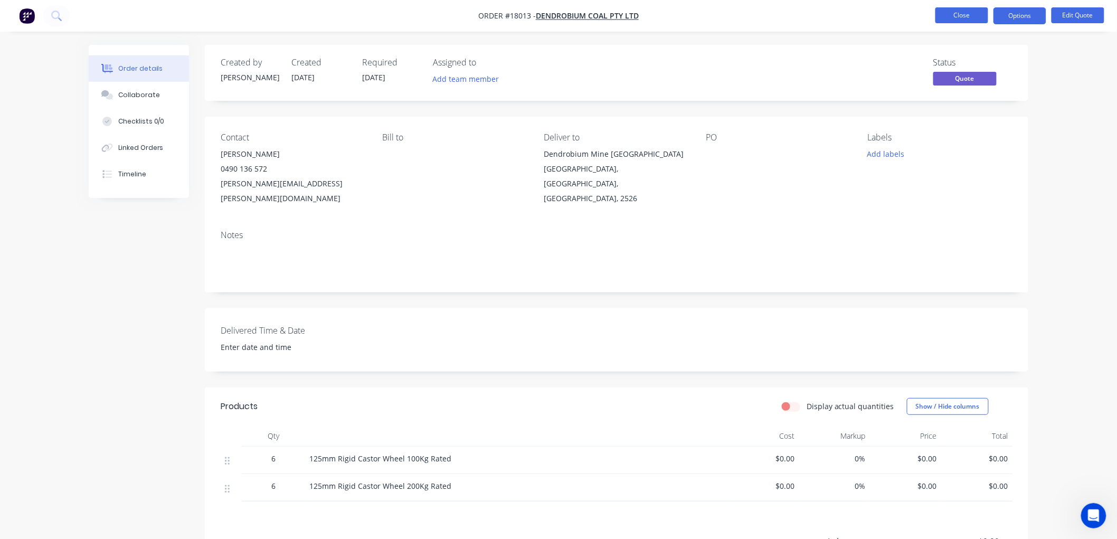
click at [961, 20] on button "Close" at bounding box center [961, 15] width 53 height 16
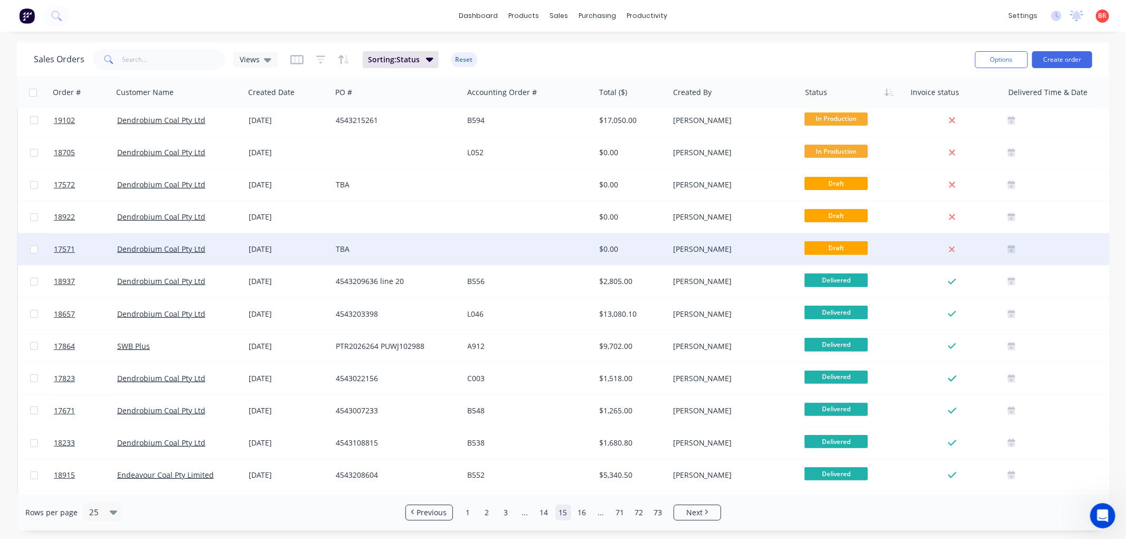
scroll to position [234, 0]
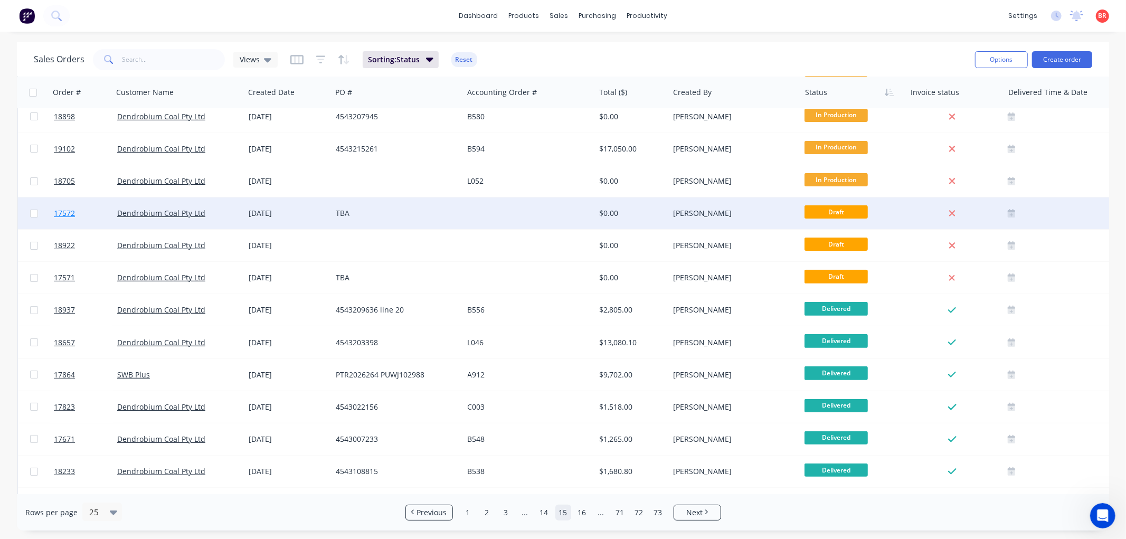
click at [64, 210] on span "17572" at bounding box center [64, 213] width 21 height 11
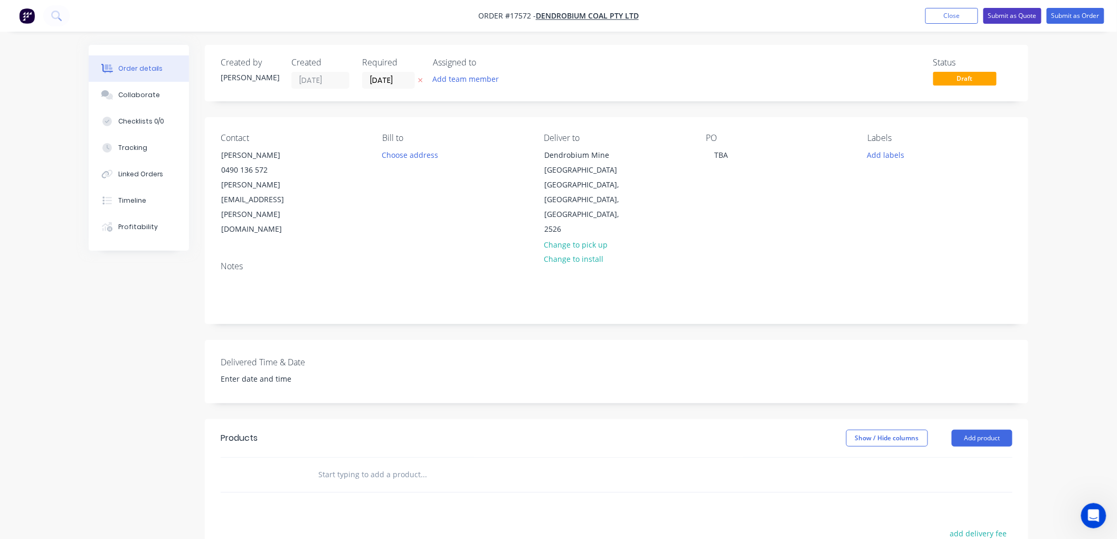
click at [1011, 15] on button "Submit as Quote" at bounding box center [1012, 16] width 58 height 16
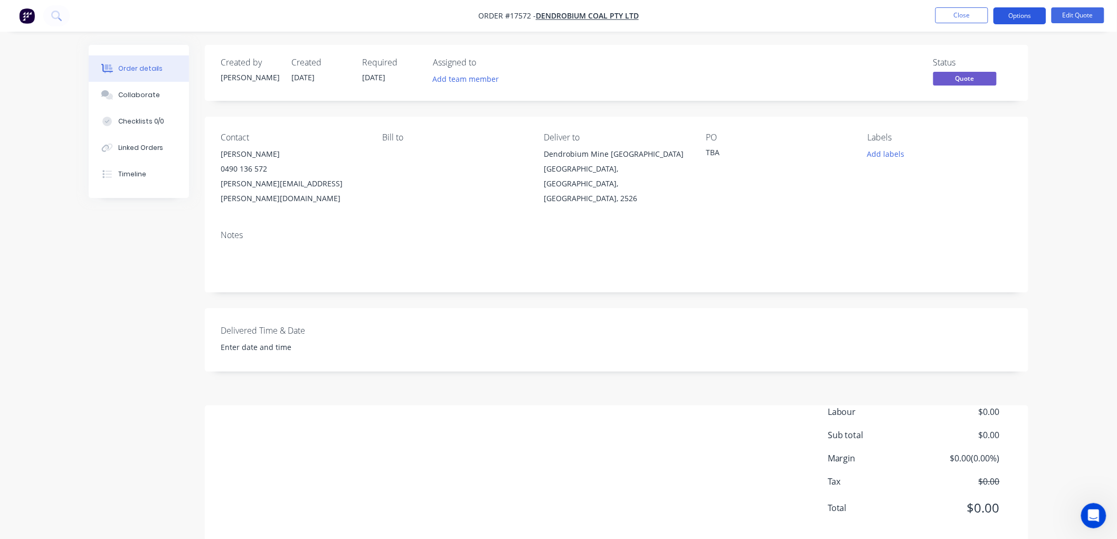
click at [1015, 14] on button "Options" at bounding box center [1019, 15] width 53 height 17
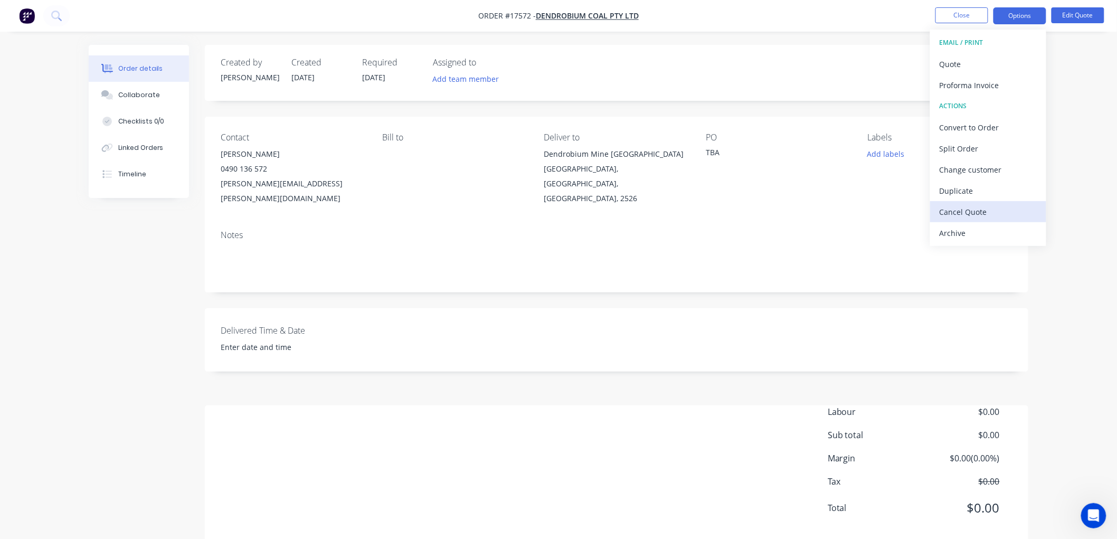
click at [963, 207] on div "Cancel Quote" at bounding box center [987, 211] width 97 height 15
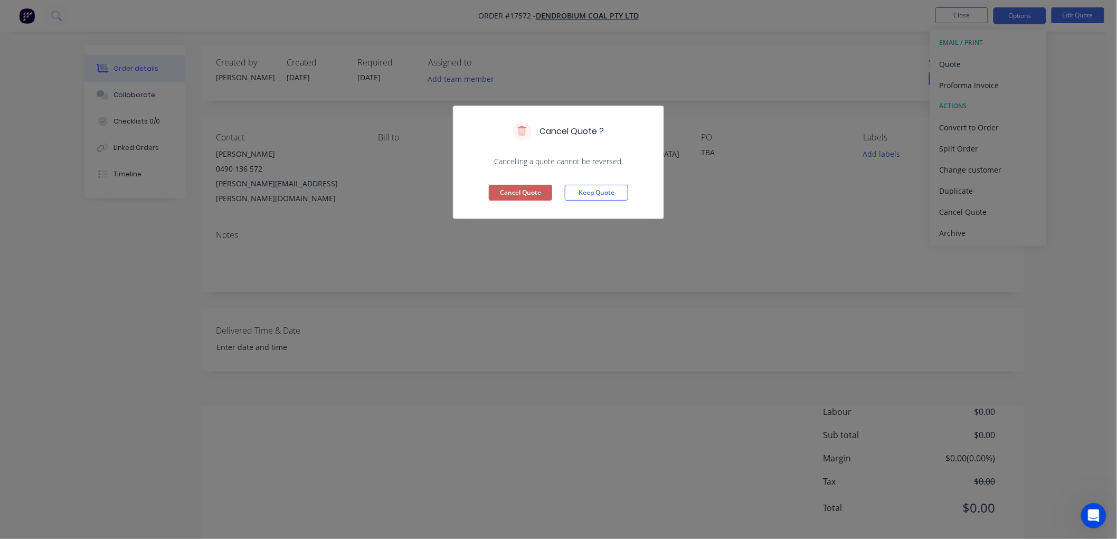
click at [497, 191] on button "Cancel Quote" at bounding box center [520, 193] width 63 height 16
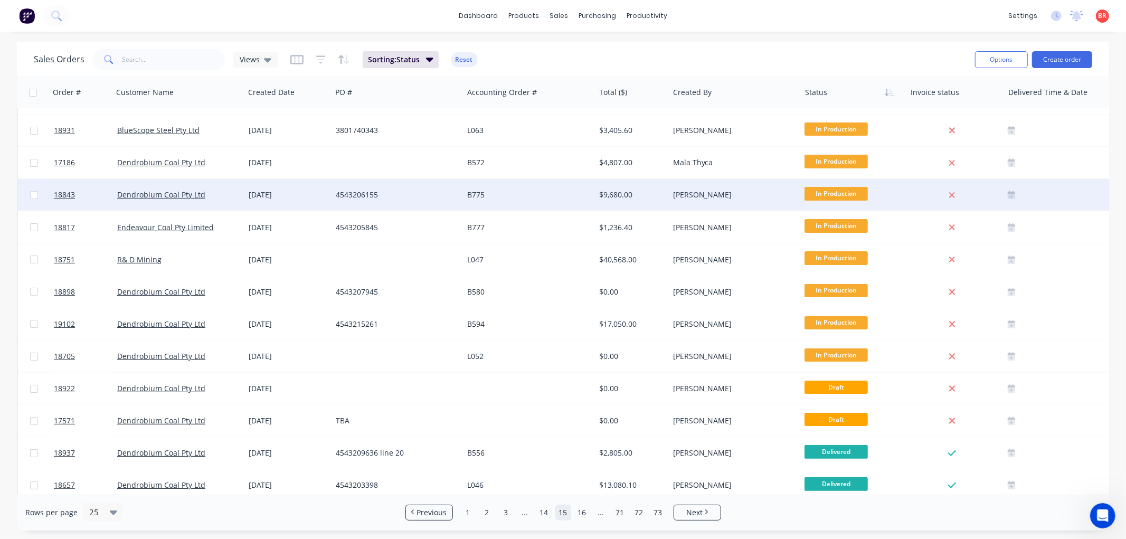
scroll to position [293, 0]
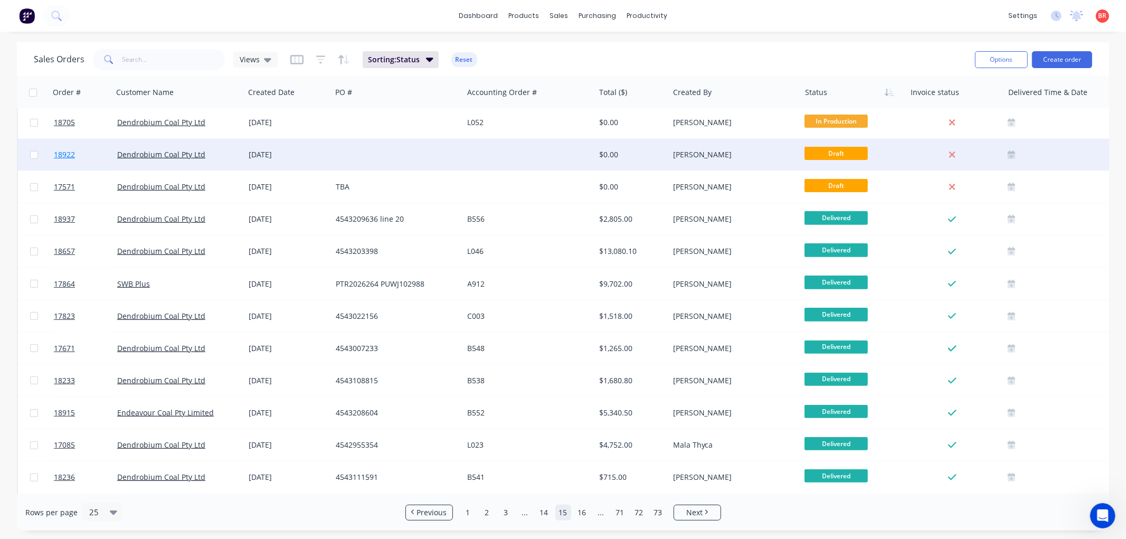
click at [61, 151] on span "18922" at bounding box center [64, 154] width 21 height 11
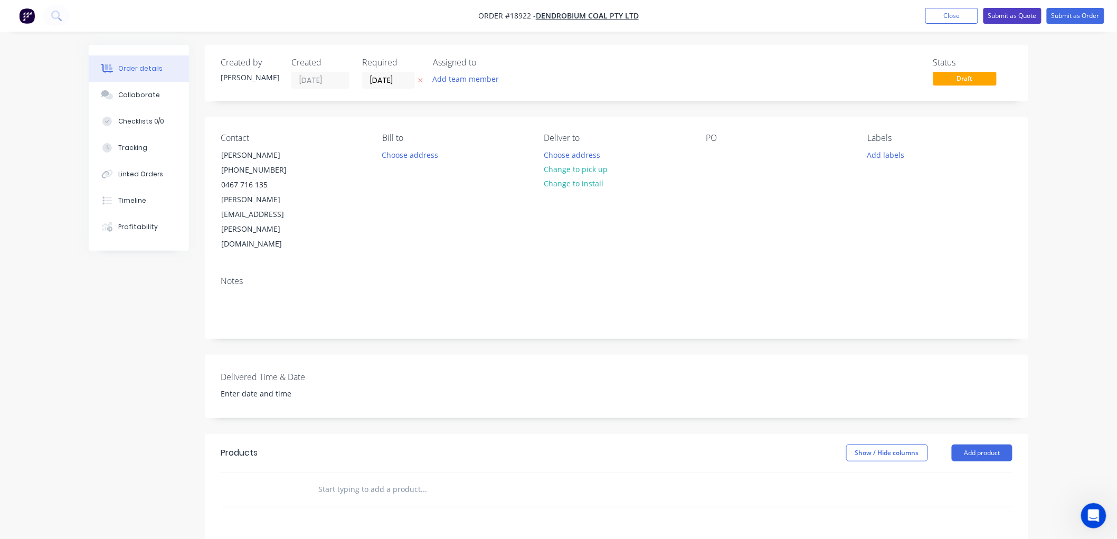
click at [1001, 17] on button "Submit as Quote" at bounding box center [1012, 16] width 58 height 16
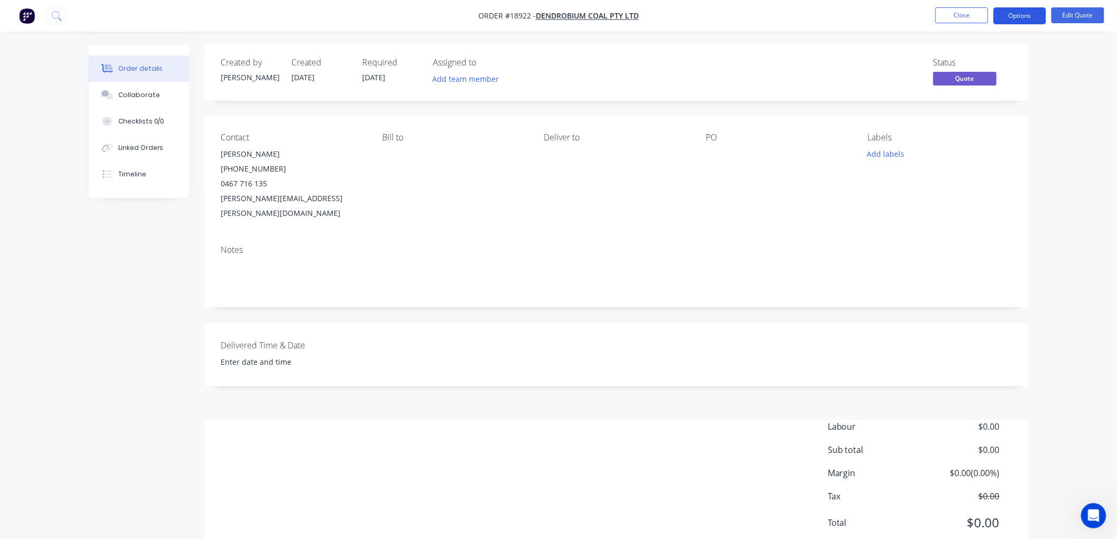
click at [1015, 17] on button "Options" at bounding box center [1019, 15] width 53 height 17
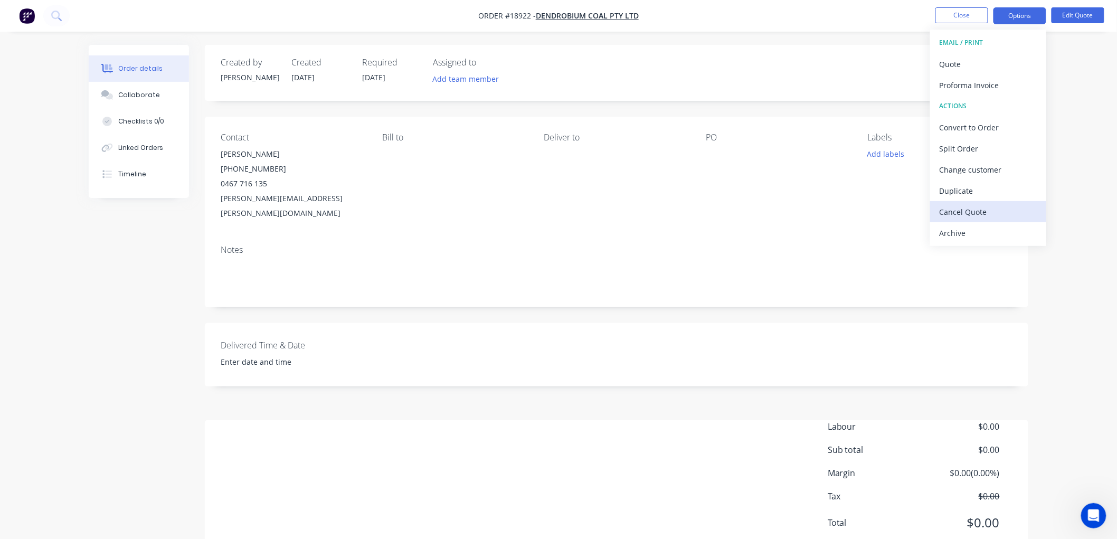
click at [959, 215] on div "Cancel Quote" at bounding box center [987, 211] width 97 height 15
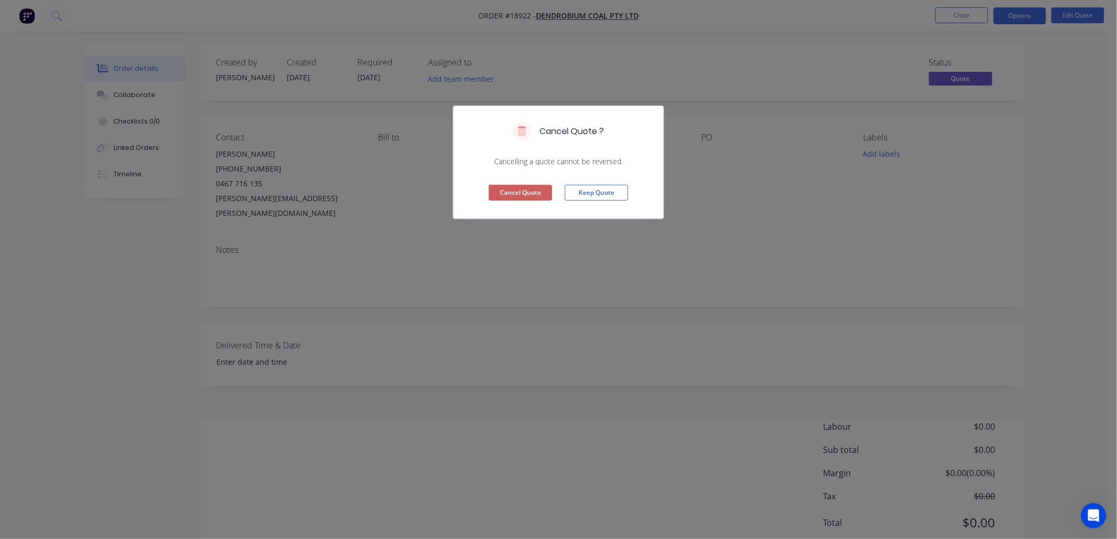
click at [518, 191] on button "Cancel Quote" at bounding box center [520, 193] width 63 height 16
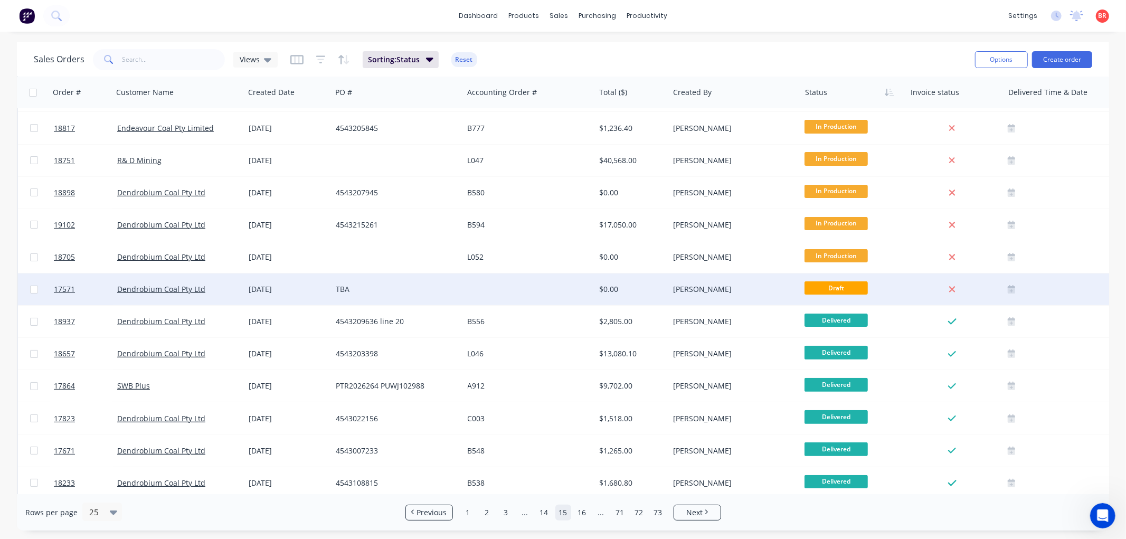
scroll to position [176, 0]
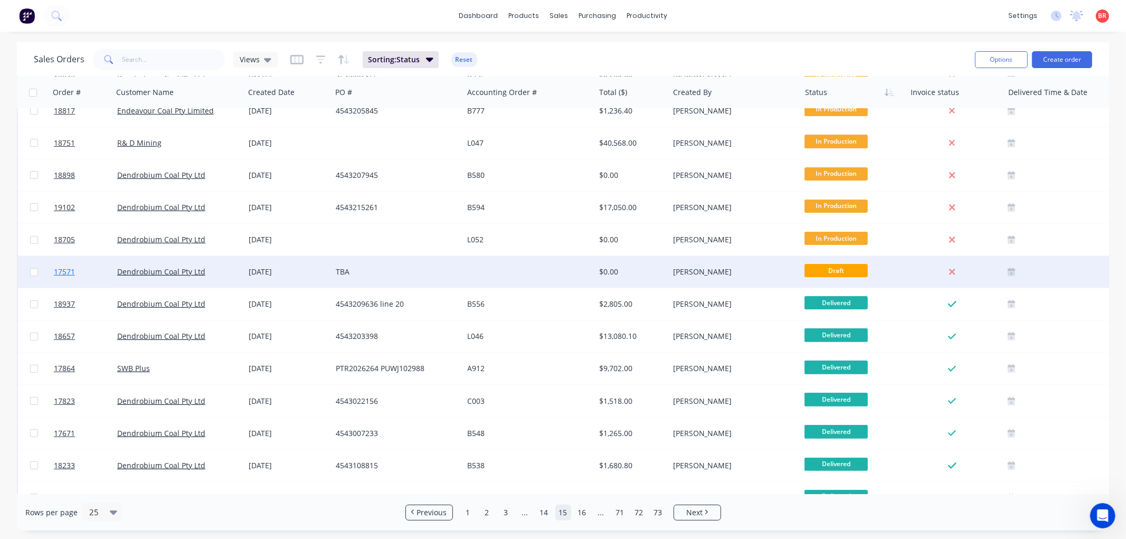
click at [66, 267] on span "17571" at bounding box center [64, 272] width 21 height 11
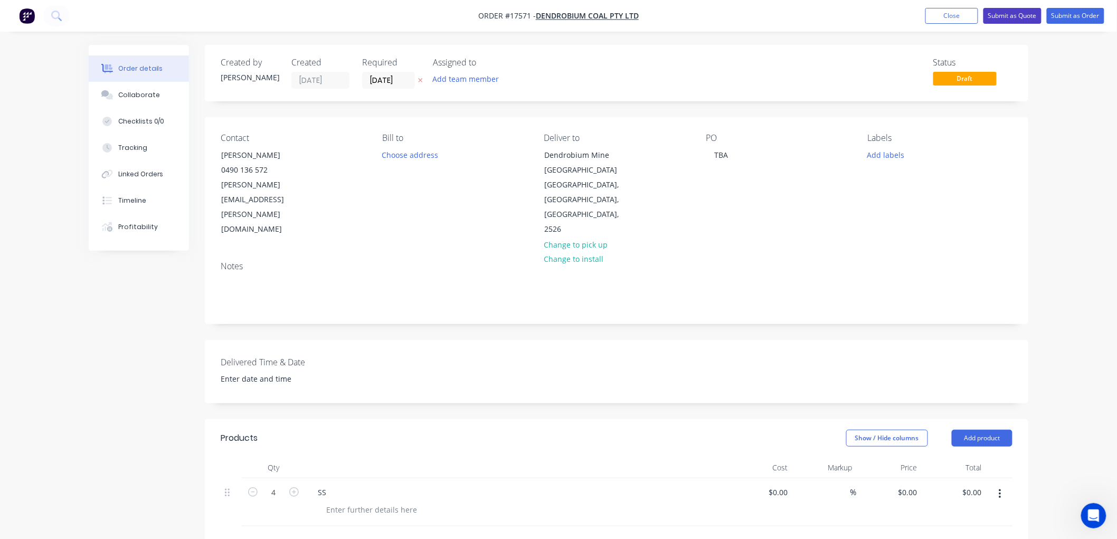
click at [1002, 9] on button "Submit as Quote" at bounding box center [1012, 16] width 58 height 16
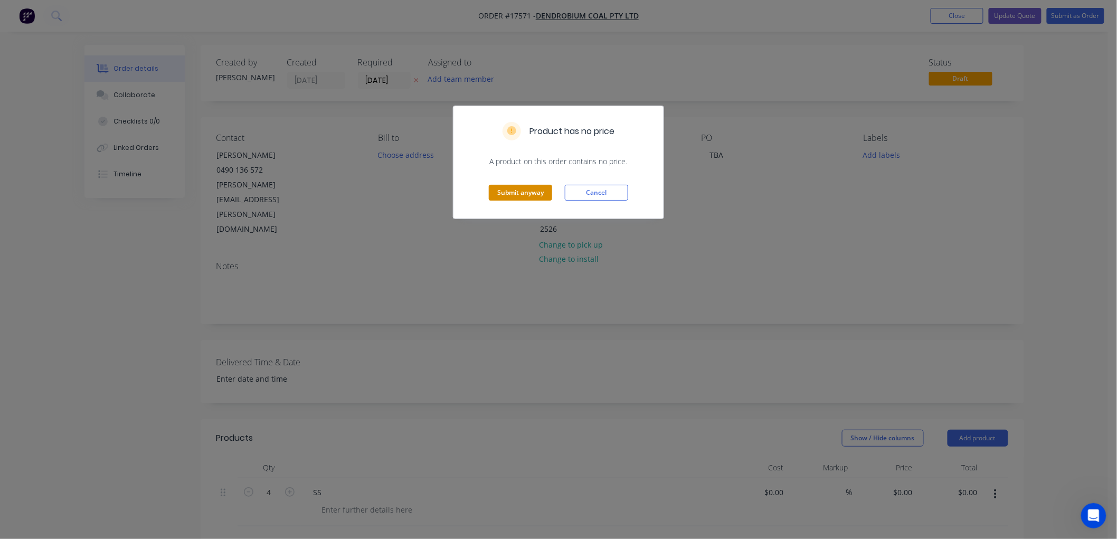
click at [518, 191] on button "Submit anyway" at bounding box center [520, 193] width 63 height 16
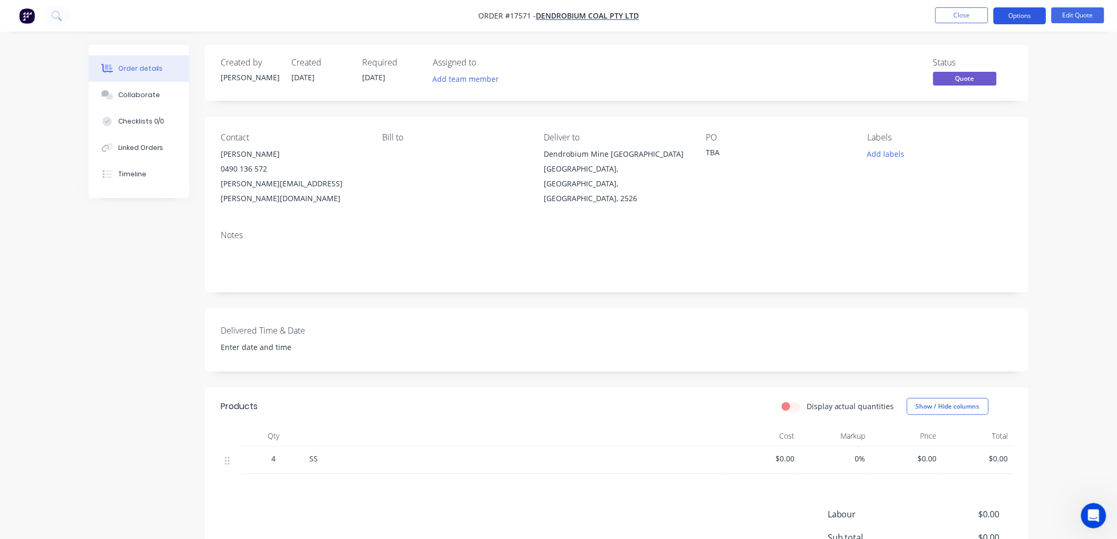
click at [1015, 13] on button "Options" at bounding box center [1019, 15] width 53 height 17
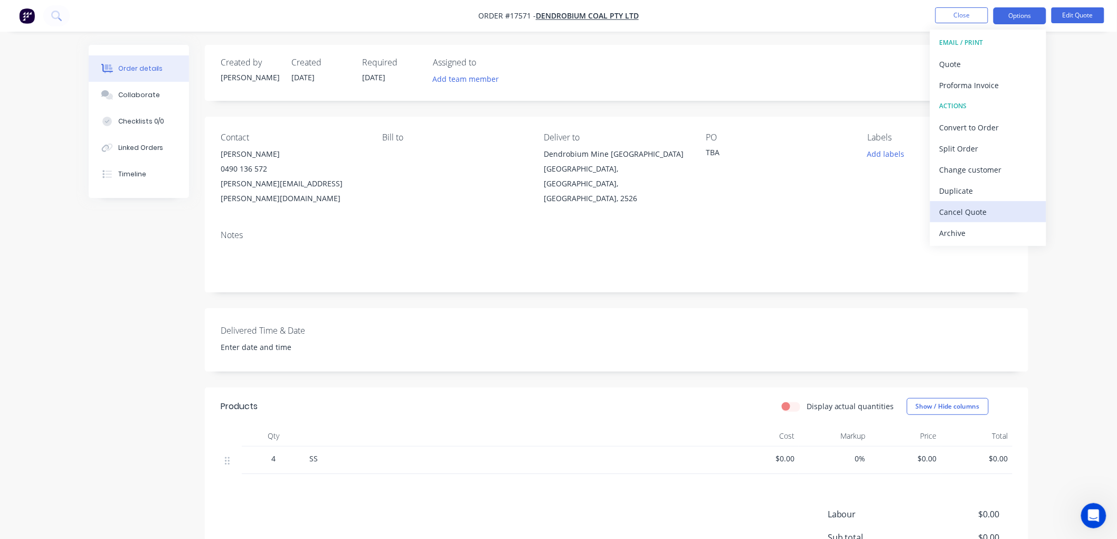
click at [954, 212] on div "Cancel Quote" at bounding box center [987, 211] width 97 height 15
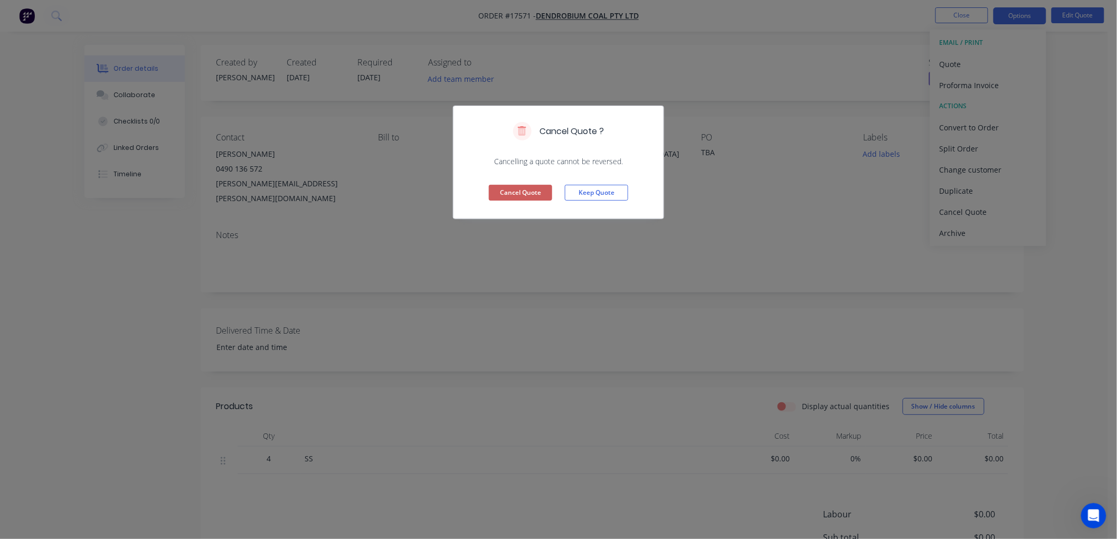
click at [531, 189] on button "Cancel Quote" at bounding box center [520, 193] width 63 height 16
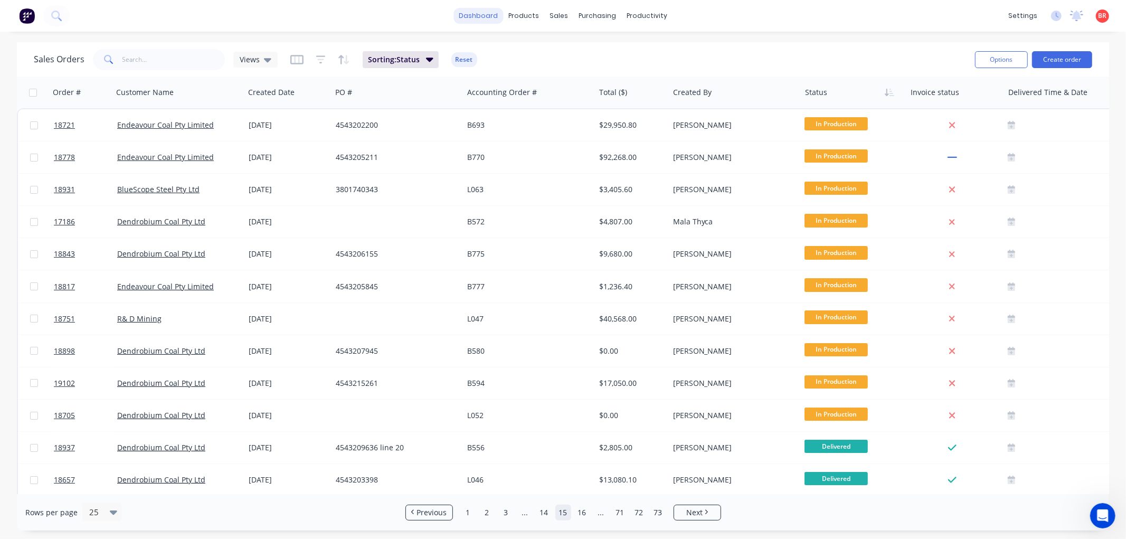
click at [484, 18] on link "dashboard" at bounding box center [478, 16] width 50 height 16
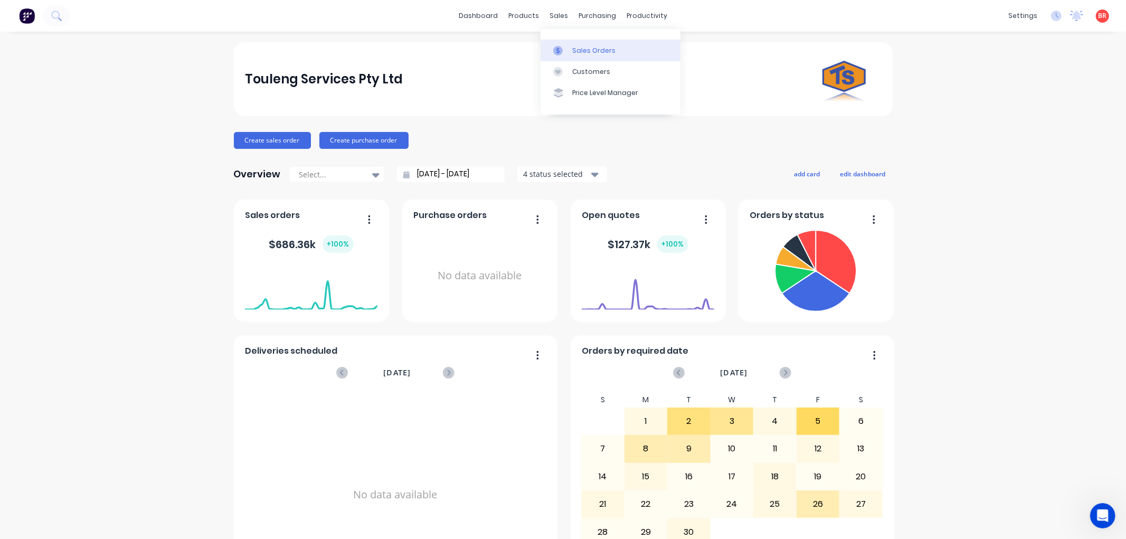
click at [576, 50] on div "Sales Orders" at bounding box center [593, 50] width 43 height 9
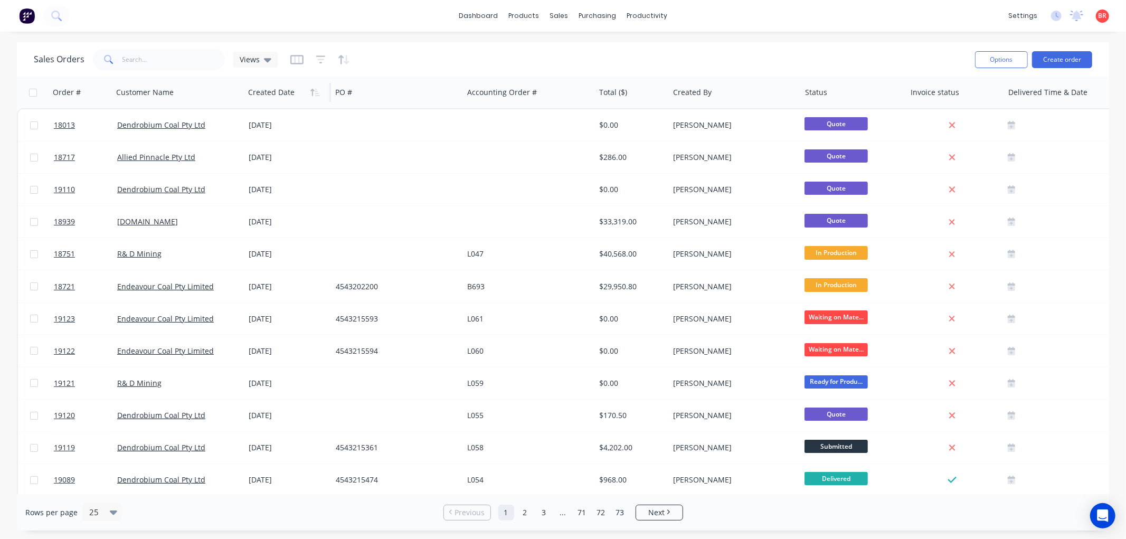
click at [282, 98] on div at bounding box center [285, 92] width 75 height 21
click at [310, 90] on icon "button" at bounding box center [314, 92] width 9 height 8
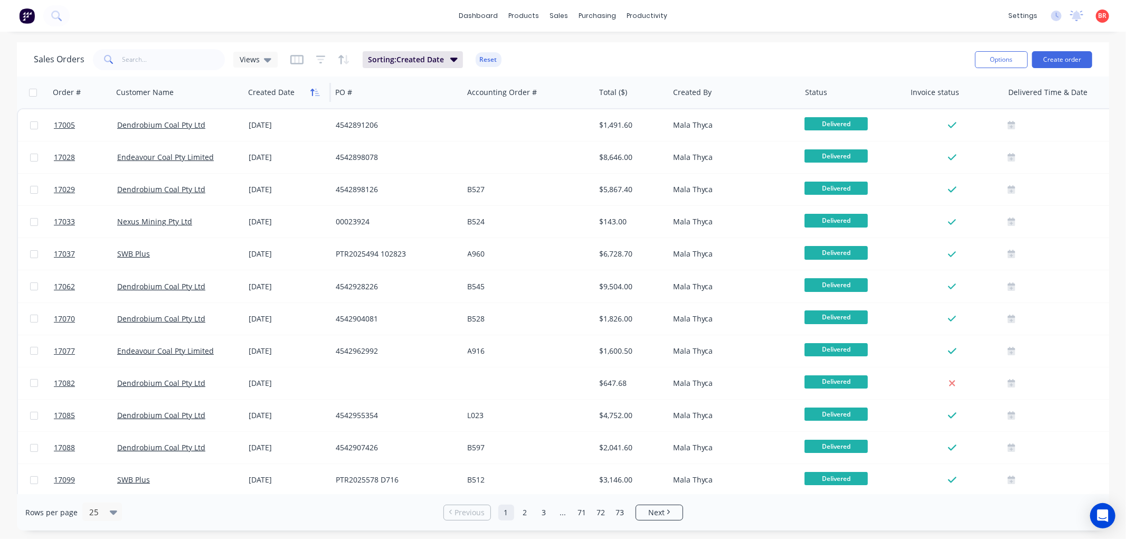
click at [312, 94] on icon "button" at bounding box center [312, 92] width 4 height 7
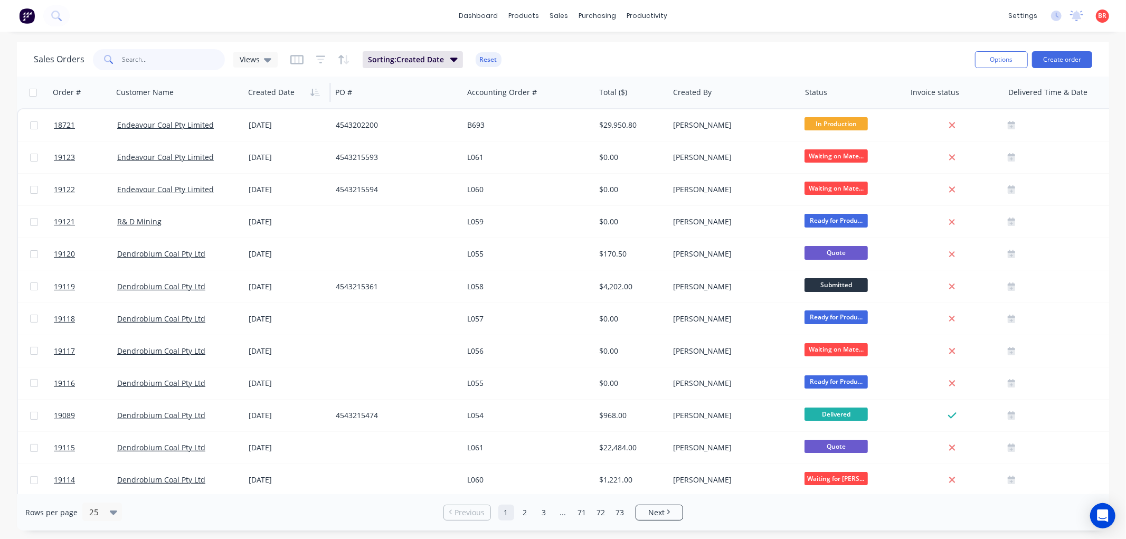
click at [152, 61] on input "text" at bounding box center [173, 59] width 103 height 21
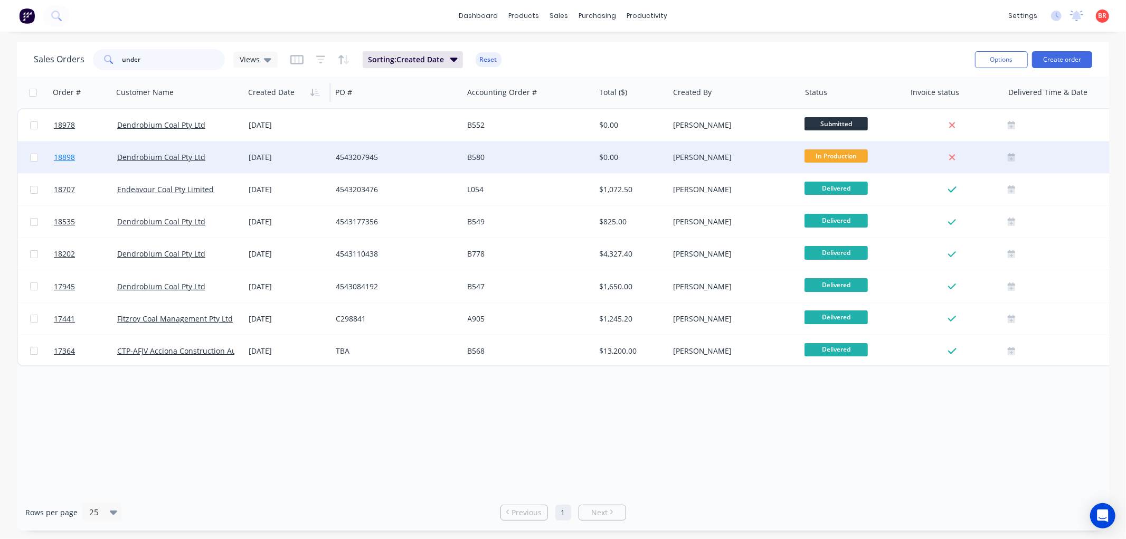
type input "under"
click at [64, 153] on span "18898" at bounding box center [64, 157] width 21 height 11
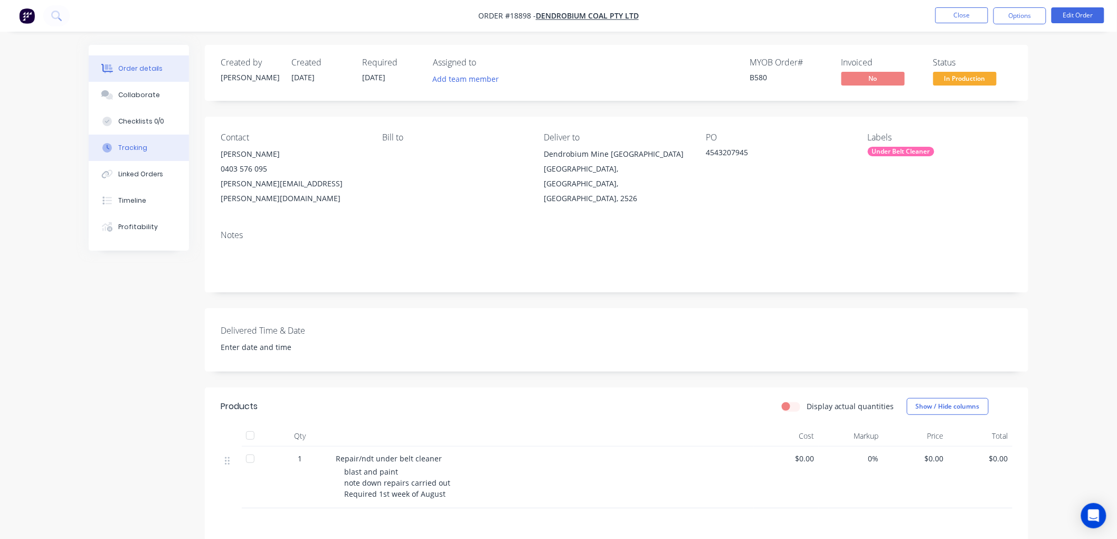
click at [128, 140] on button "Tracking" at bounding box center [139, 148] width 100 height 26
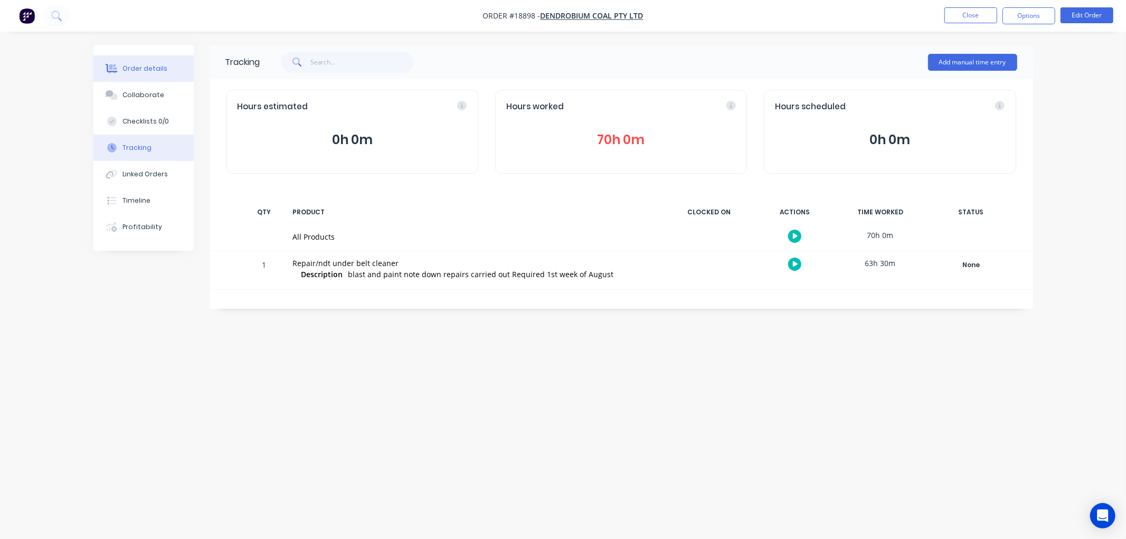
click at [146, 65] on div "Order details" at bounding box center [144, 68] width 45 height 9
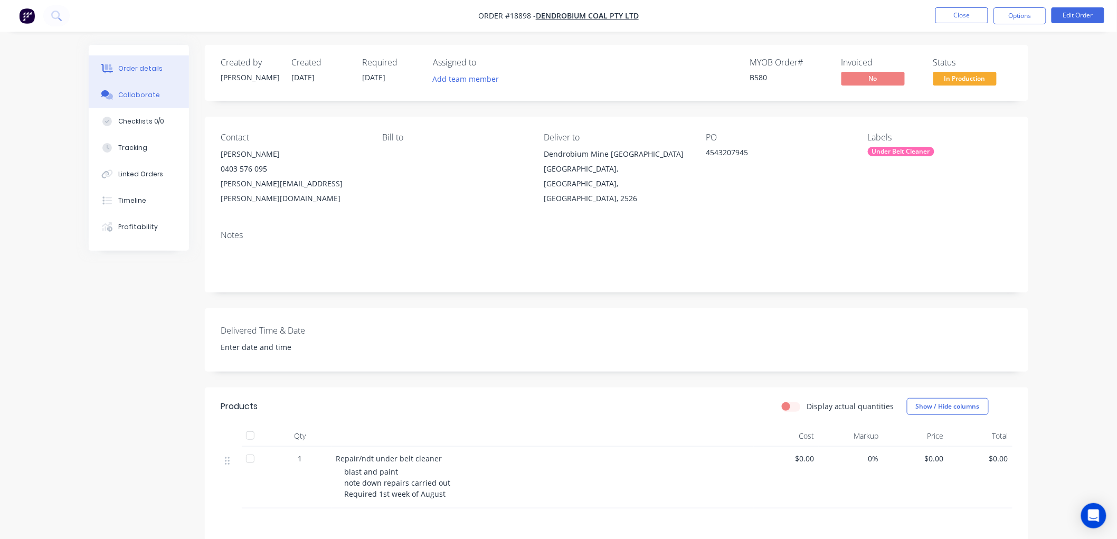
click at [130, 96] on div "Collaborate" at bounding box center [139, 94] width 42 height 9
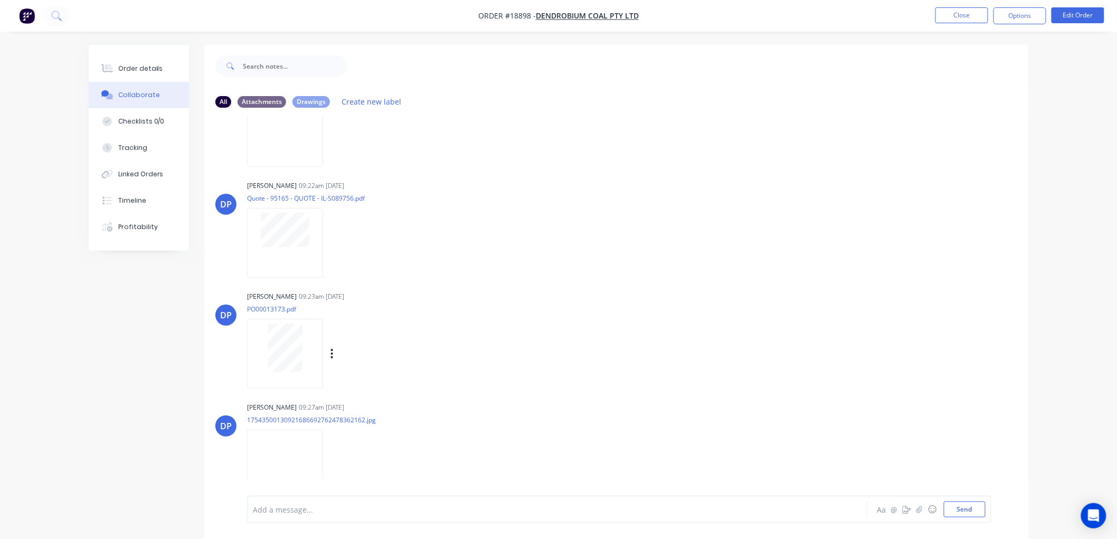
scroll to position [5395, 0]
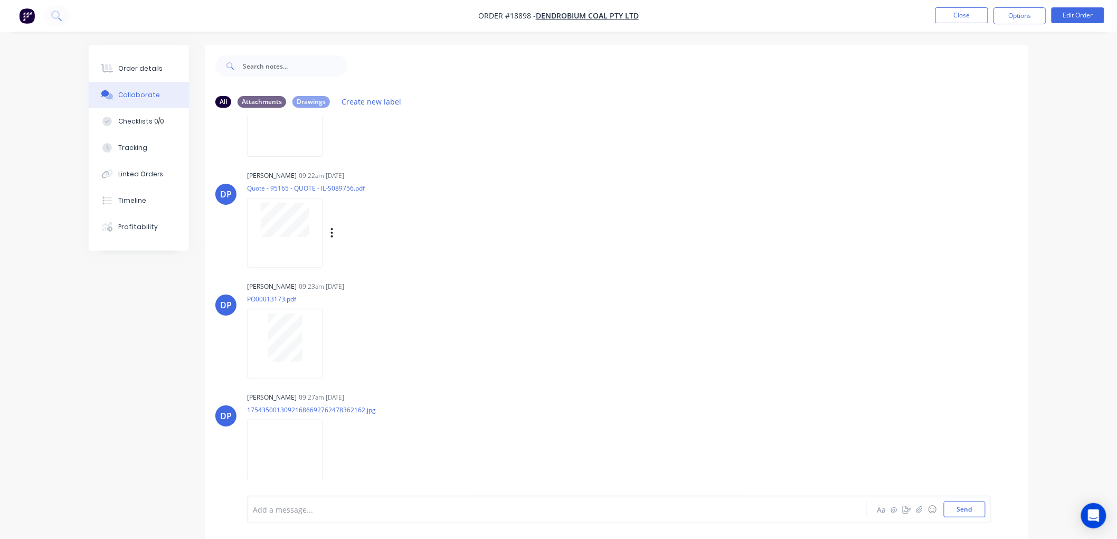
click at [288, 246] on div at bounding box center [285, 232] width 76 height 69
click at [267, 345] on div at bounding box center [285, 337] width 66 height 49
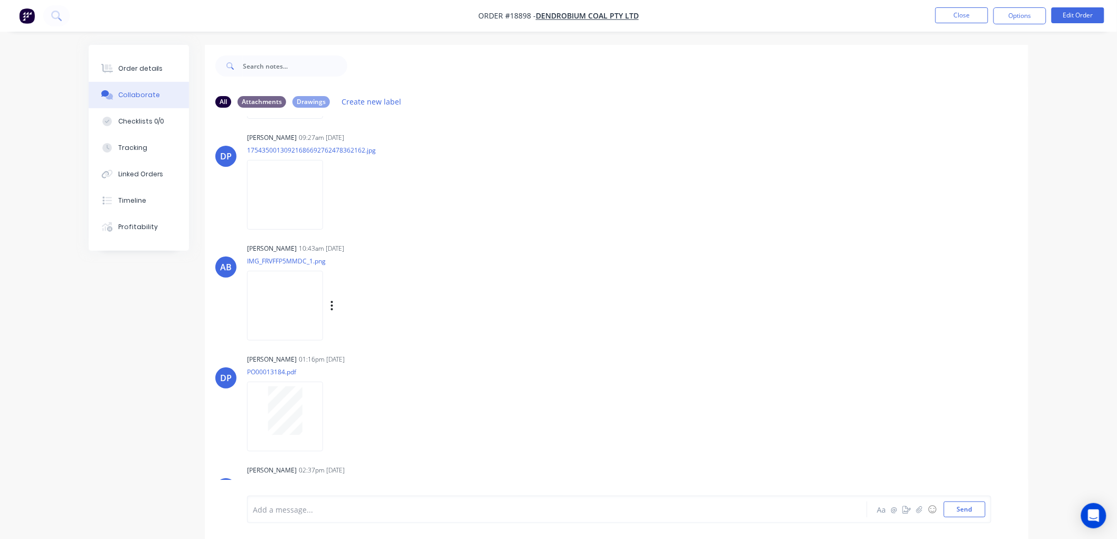
scroll to position [5688, 0]
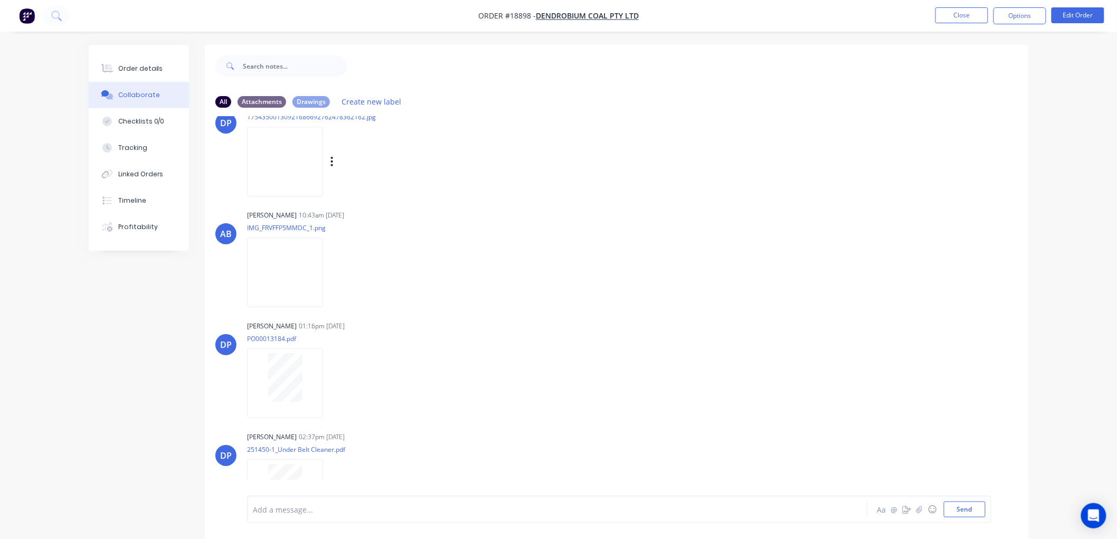
click at [293, 150] on img at bounding box center [285, 161] width 76 height 69
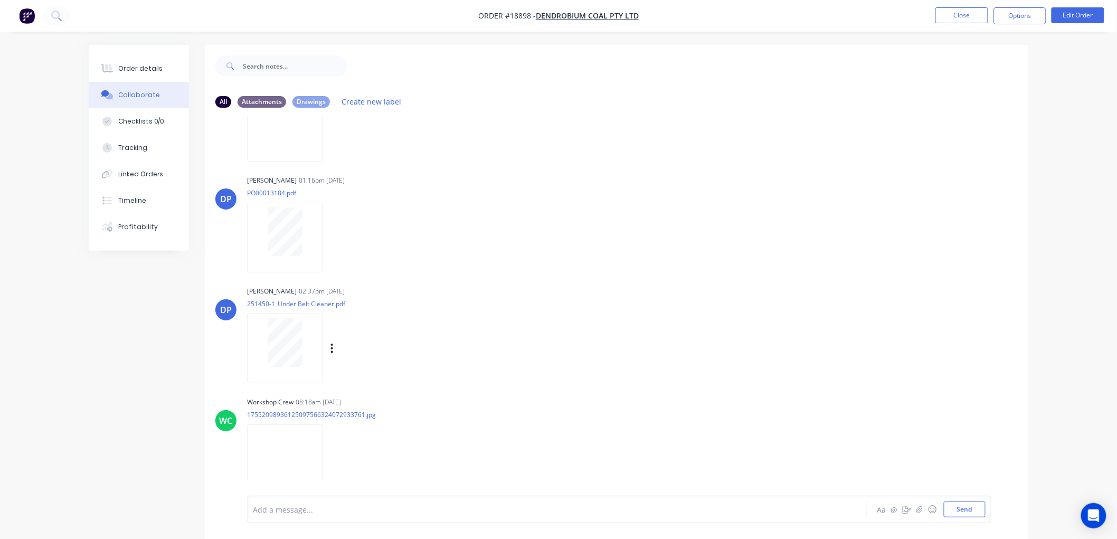
scroll to position [5805, 0]
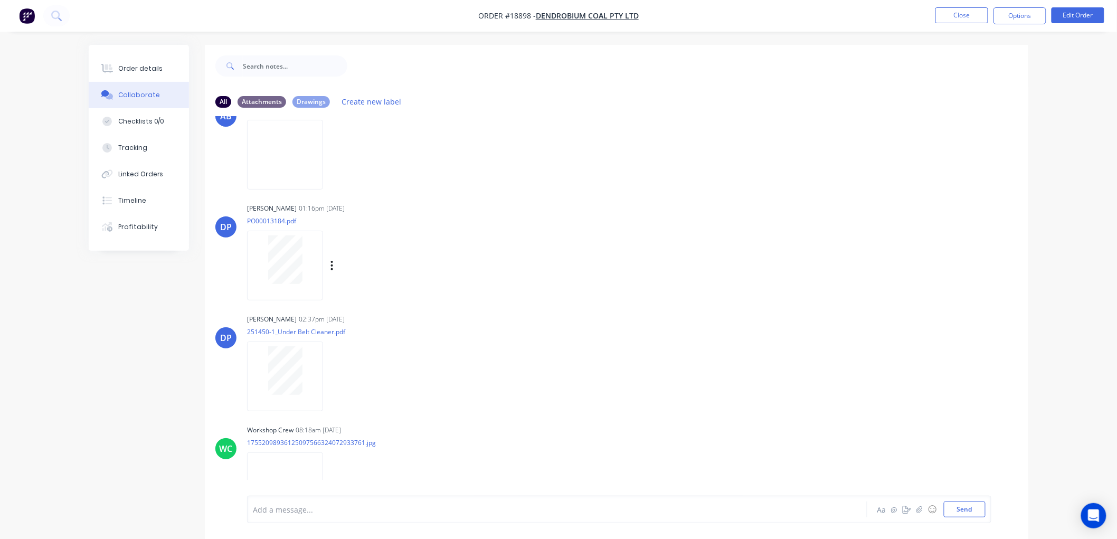
click at [306, 256] on div at bounding box center [285, 259] width 66 height 49
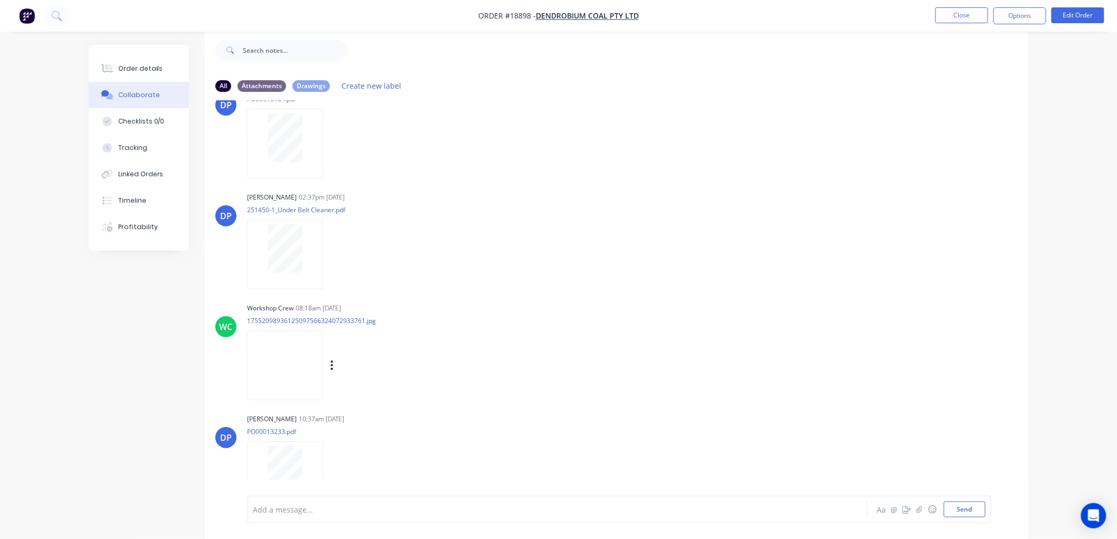
scroll to position [5922, 0]
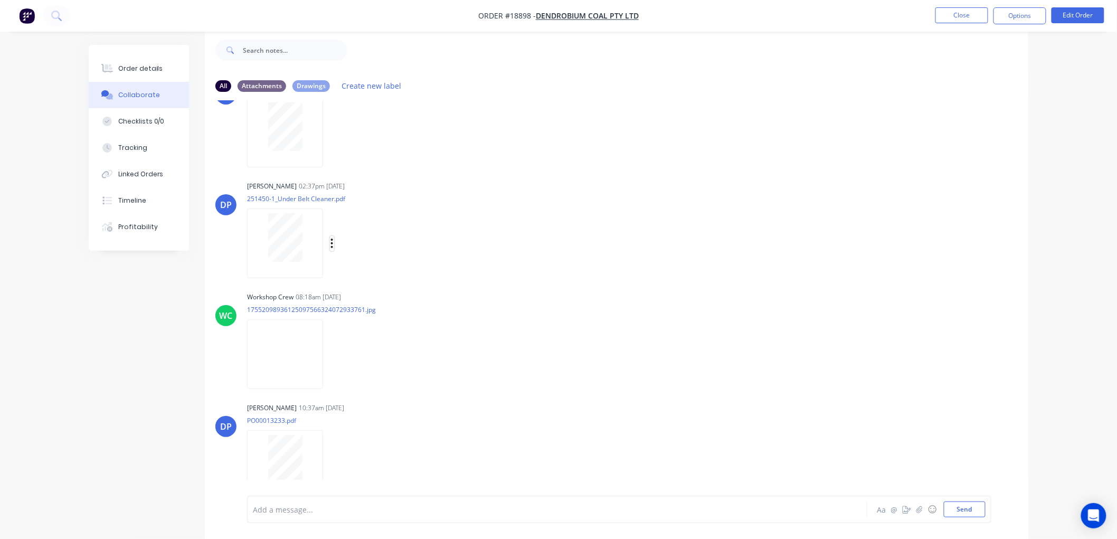
click at [332, 241] on icon "button" at bounding box center [332, 243] width 2 height 9
click at [366, 267] on button "Download" at bounding box center [401, 272] width 119 height 24
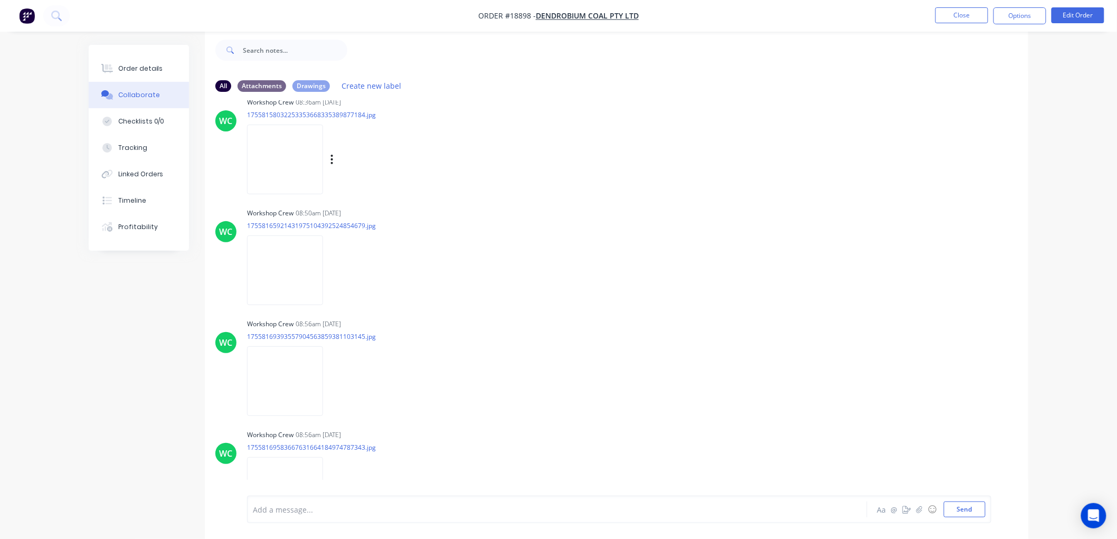
scroll to position [7506, 0]
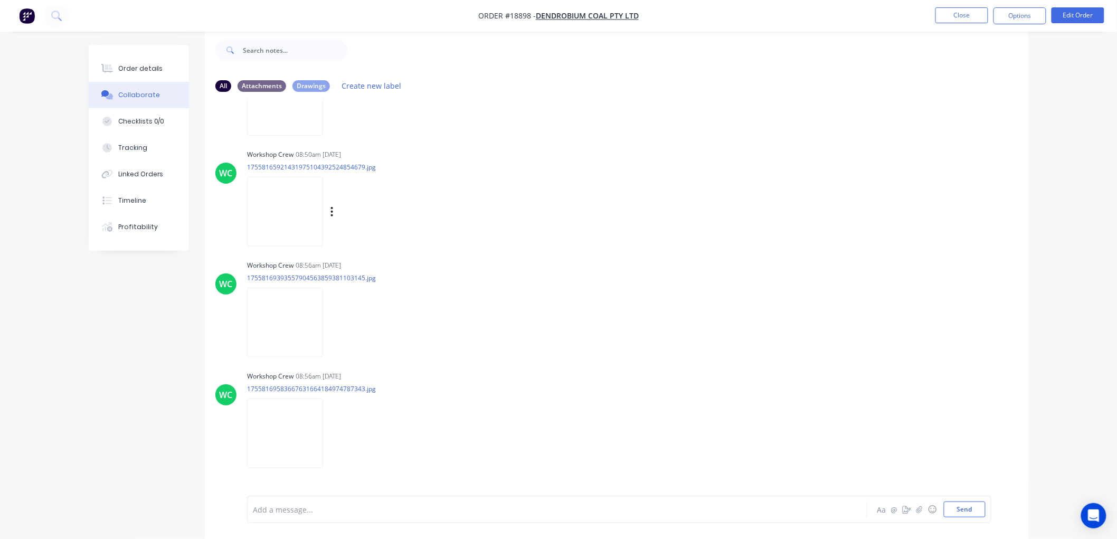
click at [290, 209] on img at bounding box center [285, 211] width 76 height 69
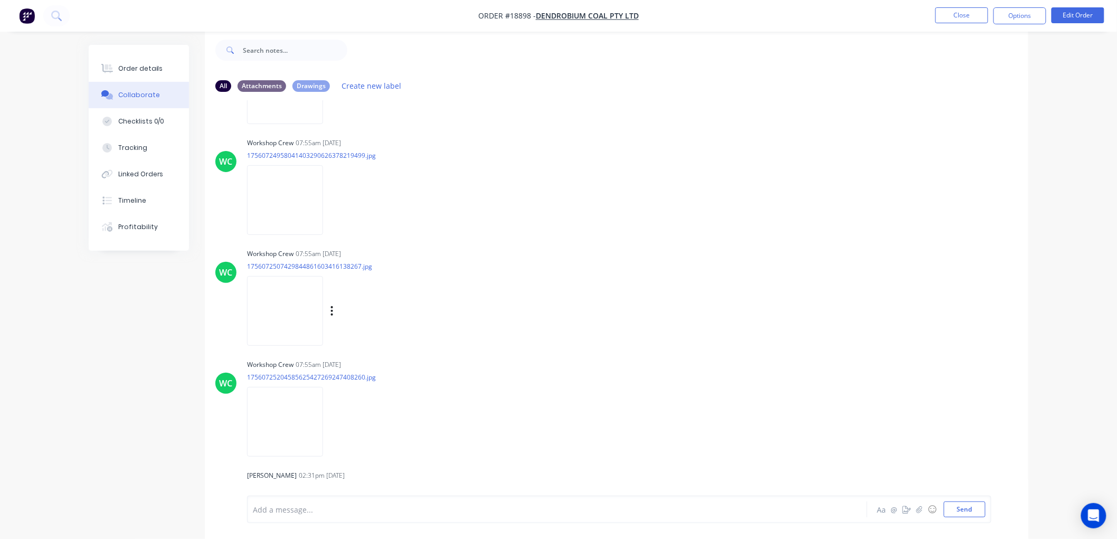
scroll to position [8034, 0]
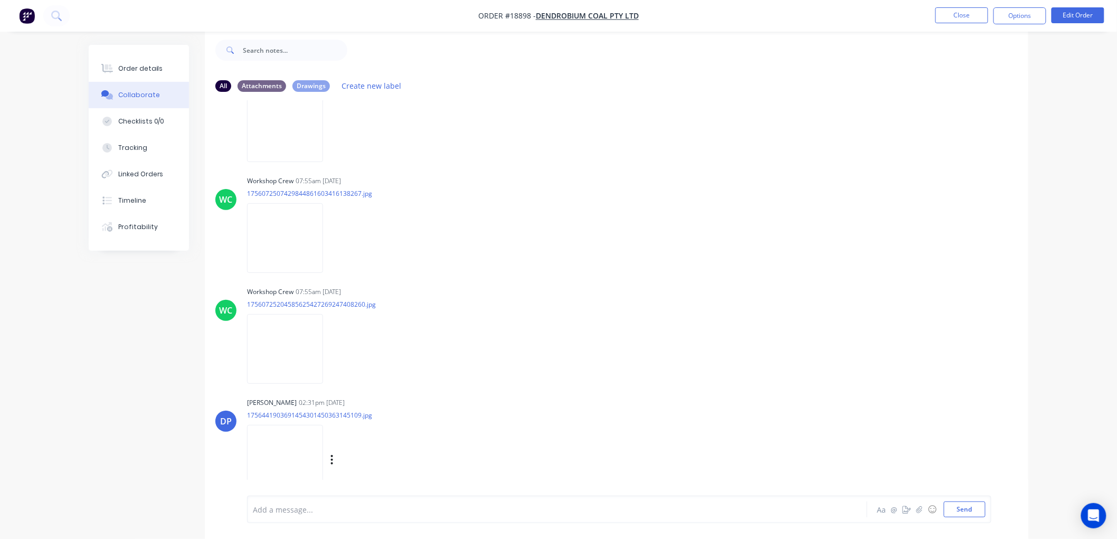
click at [287, 433] on img at bounding box center [285, 459] width 76 height 69
click at [132, 61] on button "Order details" at bounding box center [139, 68] width 100 height 26
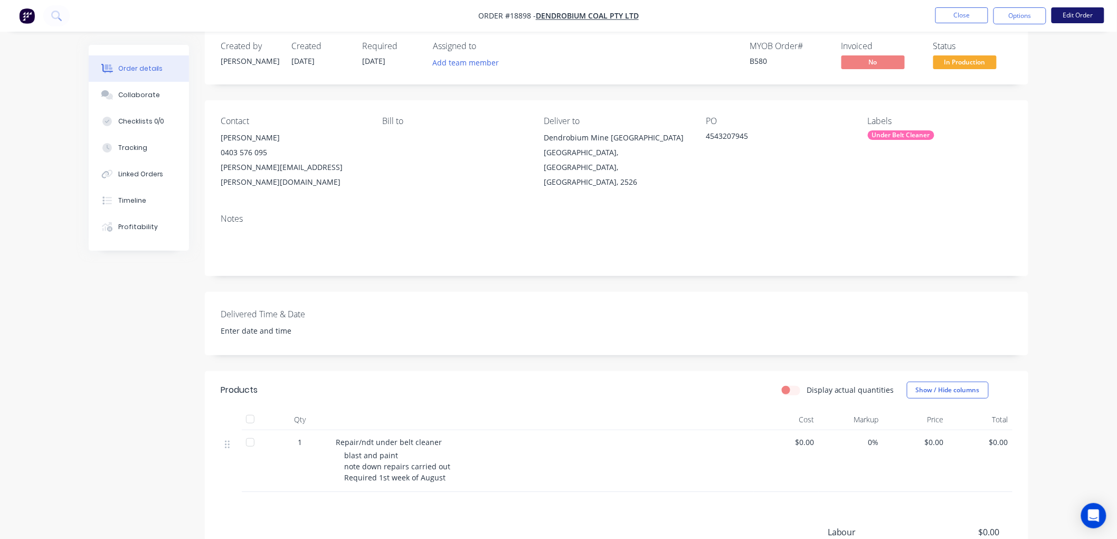
click at [1072, 20] on button "Edit Order" at bounding box center [1077, 15] width 53 height 16
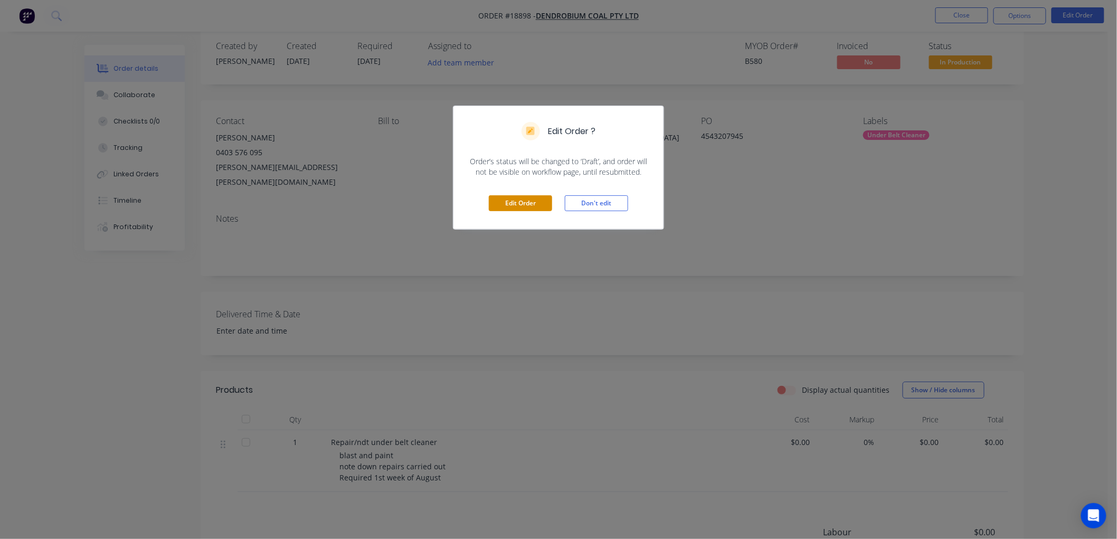
click at [516, 206] on button "Edit Order" at bounding box center [520, 203] width 63 height 16
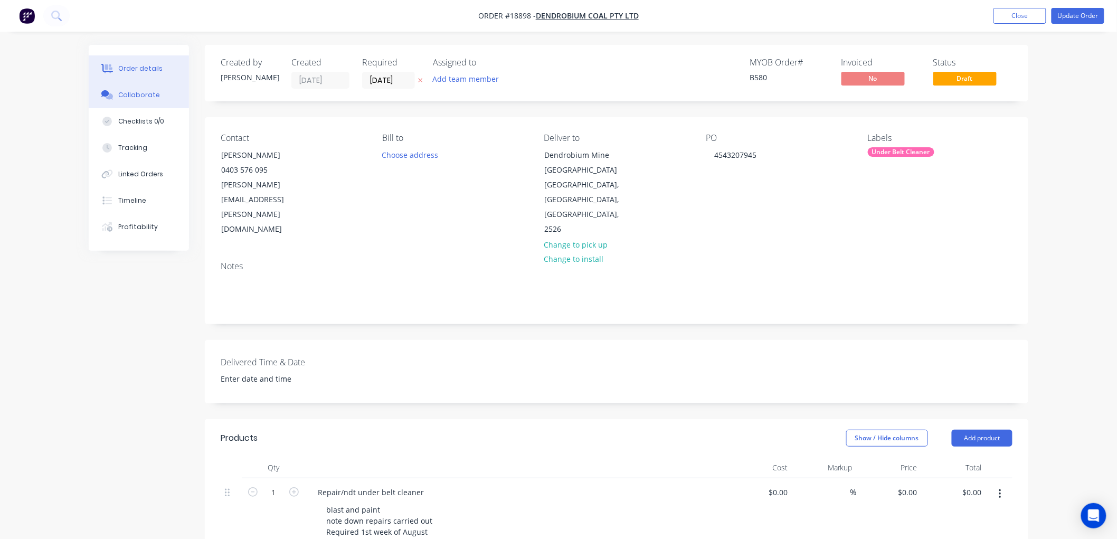
click at [145, 92] on div "Collaborate" at bounding box center [139, 94] width 42 height 9
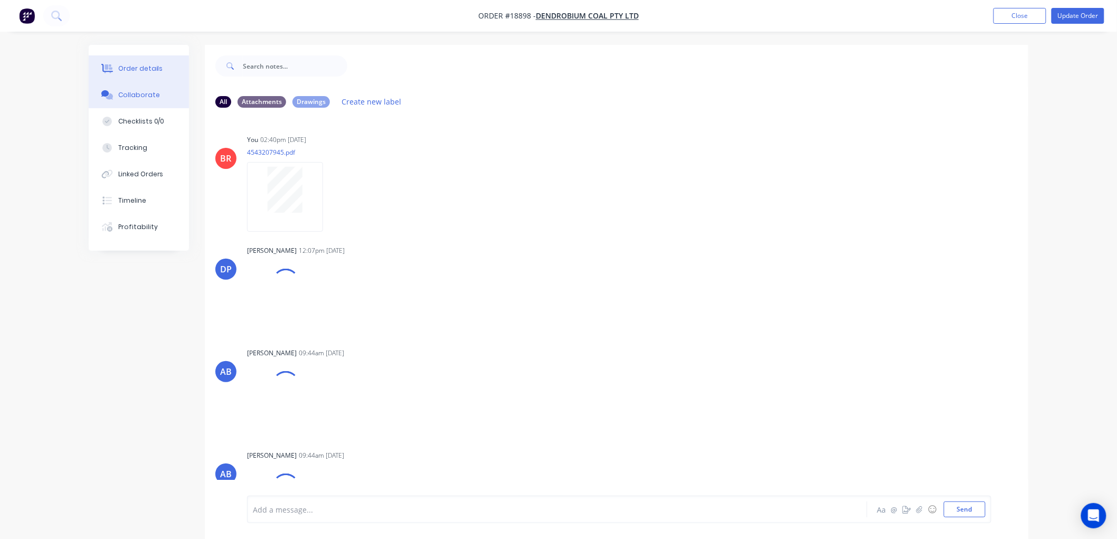
click at [137, 69] on div "Order details" at bounding box center [140, 68] width 45 height 9
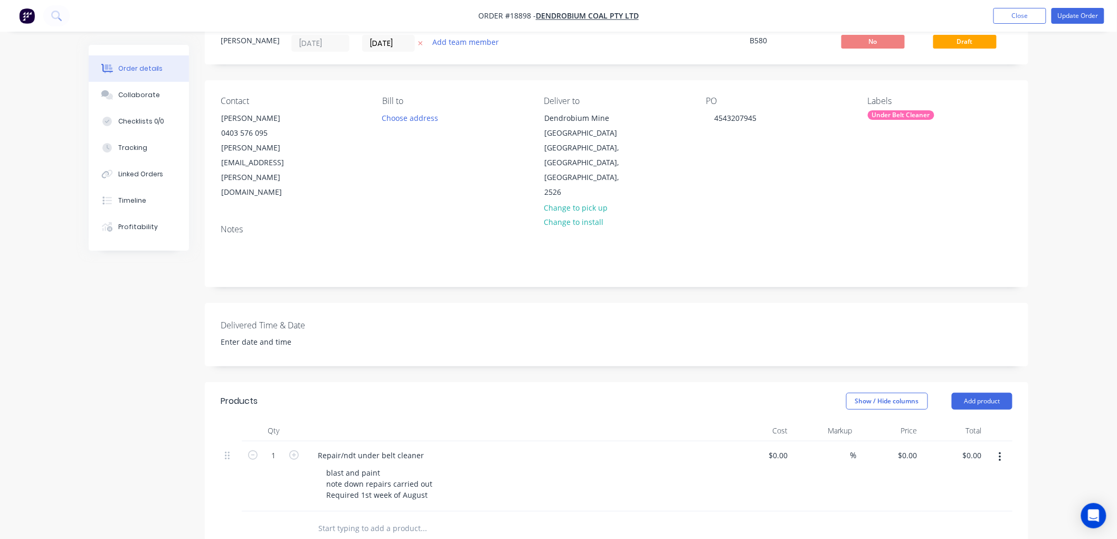
scroll to position [176, 0]
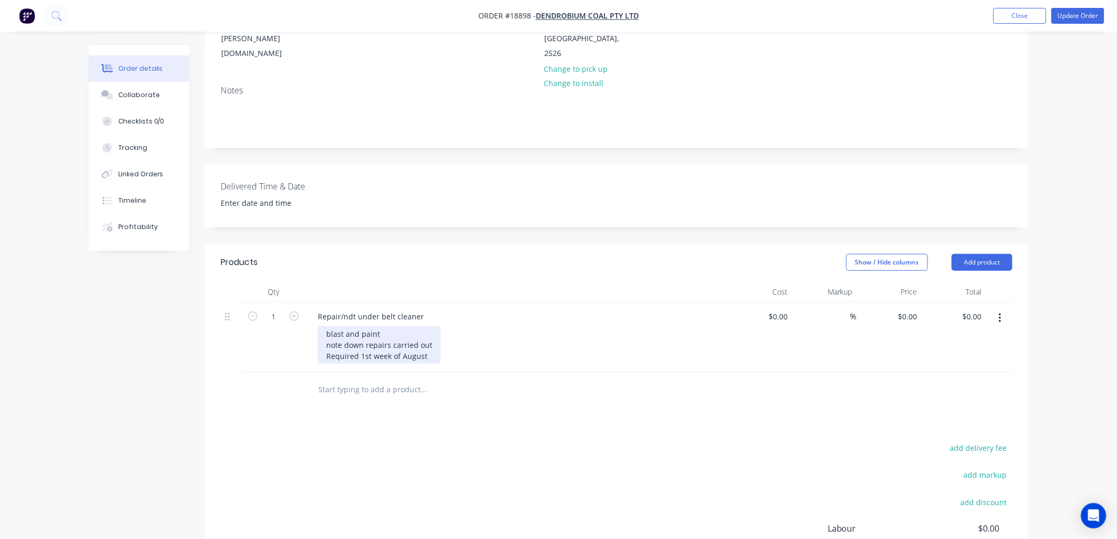
click at [383, 326] on div "blast and paint note down repairs carried out Required 1st week of August" at bounding box center [379, 344] width 123 height 37
drag, startPoint x: 414, startPoint y: 355, endPoint x: 325, endPoint y: 341, distance: 89.8
click at [325, 341] on div "blast and paint white NDT note down repairs carried out Required 1st week of Au…" at bounding box center [379, 350] width 123 height 49
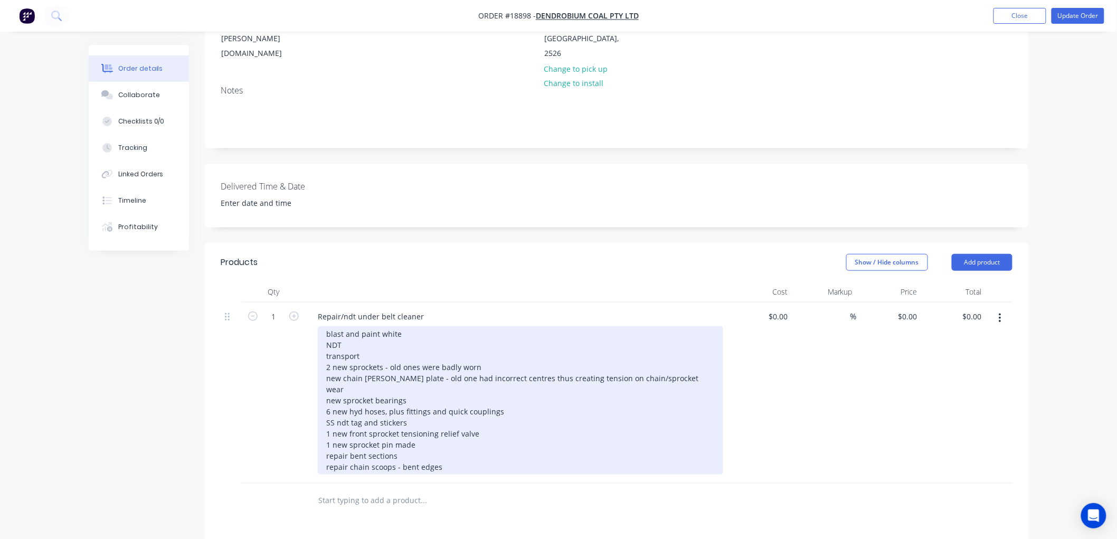
click at [417, 440] on div "blast and paint white NDT transport 2 new sprockets - old ones were badly worn …" at bounding box center [520, 400] width 405 height 148
click at [513, 439] on div "blast and paint white NDT transport 2 new sprockets - old ones were badly worn …" at bounding box center [520, 400] width 405 height 148
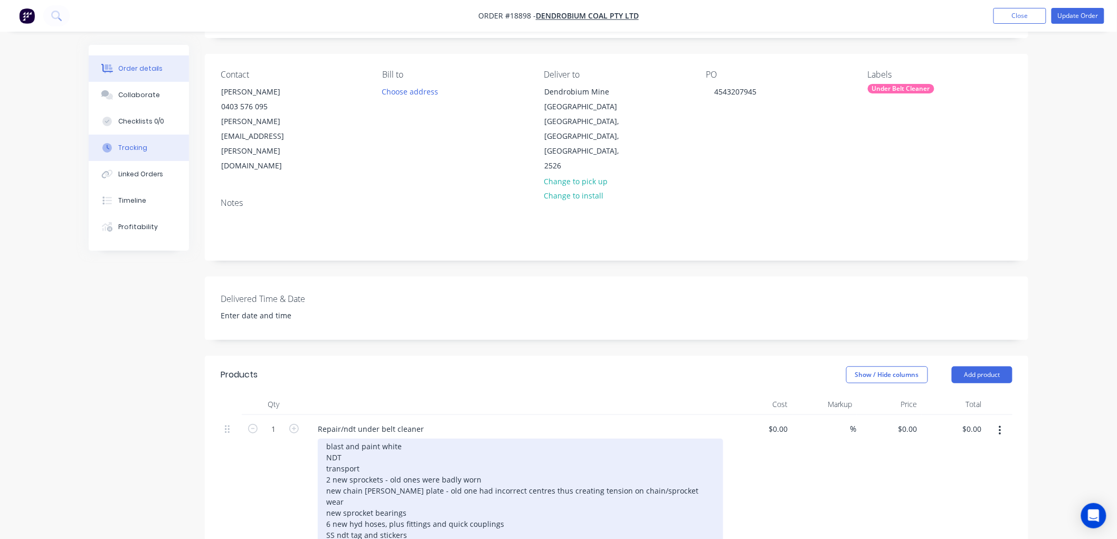
scroll to position [59, 0]
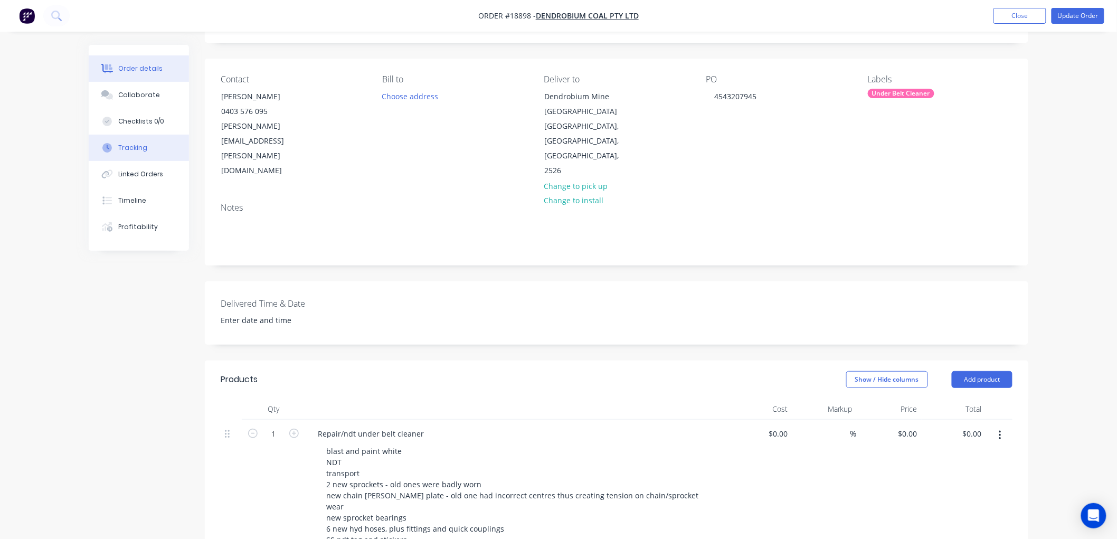
click at [140, 147] on div "Tracking" at bounding box center [132, 147] width 29 height 9
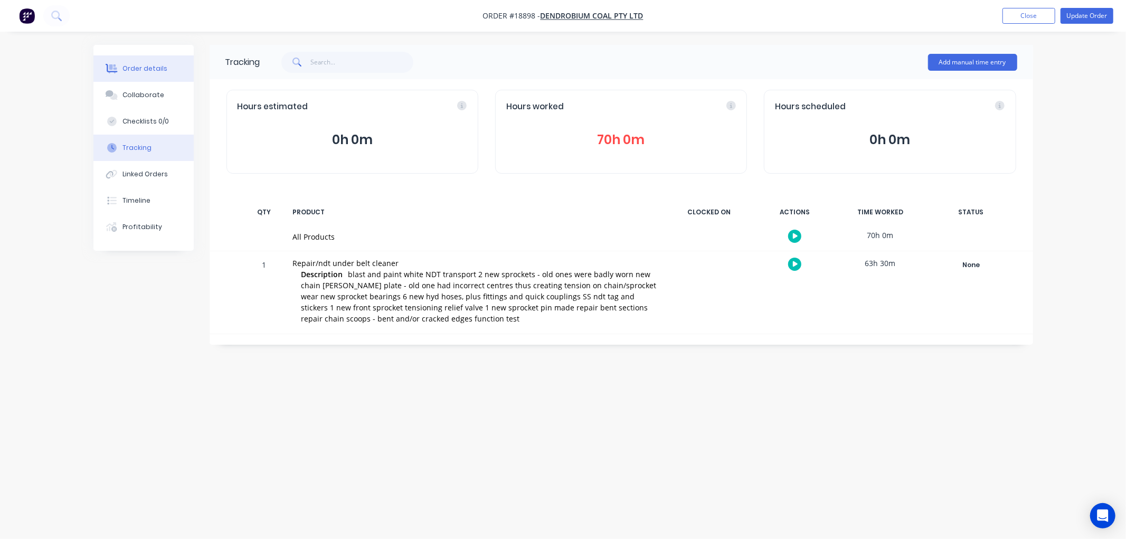
click at [144, 69] on div "Order details" at bounding box center [144, 68] width 45 height 9
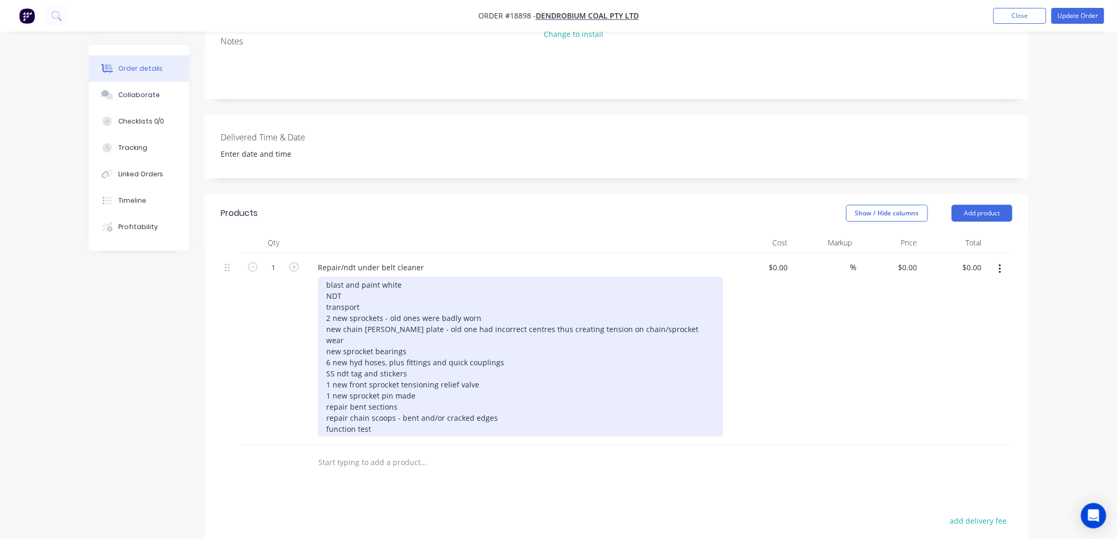
scroll to position [234, 0]
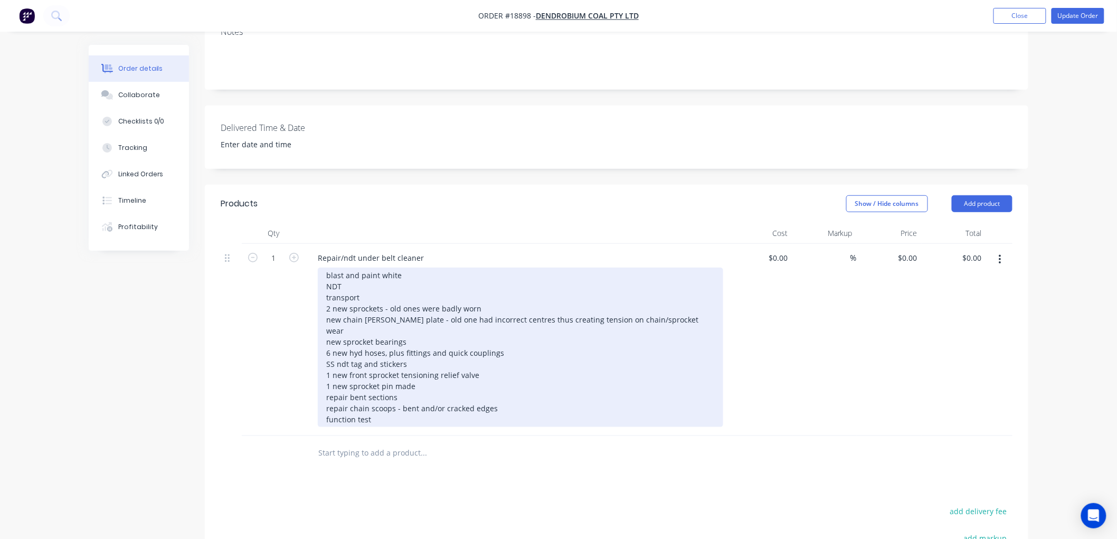
click at [481, 292] on div "blast and paint white NDT transport 2 new sprockets - old ones were badly worn …" at bounding box center [520, 347] width 405 height 159
click at [380, 292] on div "blast and paint white NDT transport 2 new sprockets - old ones were badly worn …" at bounding box center [520, 347] width 405 height 159
click at [559, 294] on div "blast and paint white NDT transport 2 new sprockets including bore and key - ol…" at bounding box center [520, 347] width 405 height 159
drag, startPoint x: 584, startPoint y: 303, endPoint x: 558, endPoint y: 306, distance: 26.5
click at [558, 306] on div "blast and paint white NDT transport 2 new sprockets including bore and key - ol…" at bounding box center [520, 347] width 405 height 159
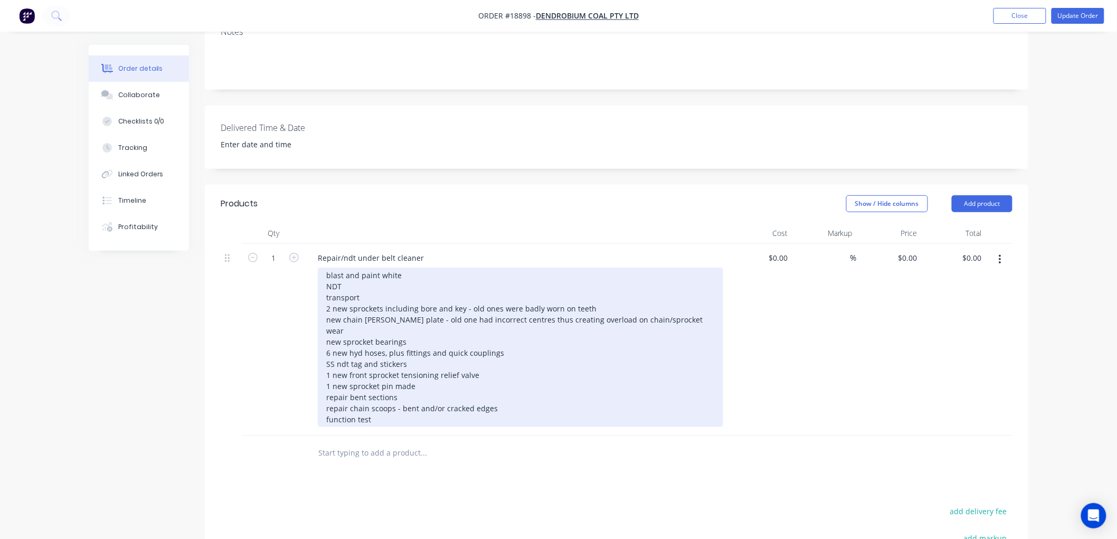
click at [382, 393] on div "blast and paint white NDT transport 2 new sprockets including bore and key - ol…" at bounding box center [520, 347] width 405 height 159
click at [357, 404] on div "blast and paint white NDT transport 2 new sprockets including bore and key - ol…" at bounding box center [520, 353] width 405 height 170
click at [533, 398] on div "blast and paint white NDT transport 2 new sprockets including bore and key - ol…" at bounding box center [520, 353] width 405 height 170
click at [531, 402] on div "blast and paint white NDT transport 2 new sprockets including bore and key - ol…" at bounding box center [520, 353] width 405 height 170
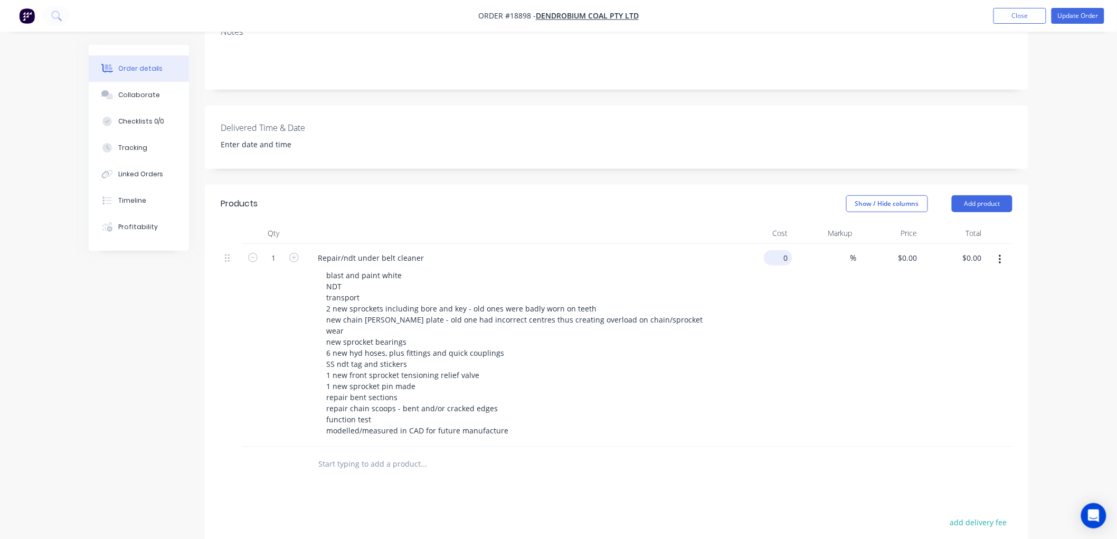
click at [787, 250] on input "0" at bounding box center [780, 257] width 24 height 15
type input "$12,729.00"
click at [1051, 204] on div "Order details Collaborate Checklists 0/0 Tracking Linked Orders Timeline Profit…" at bounding box center [558, 258] width 1117 height 985
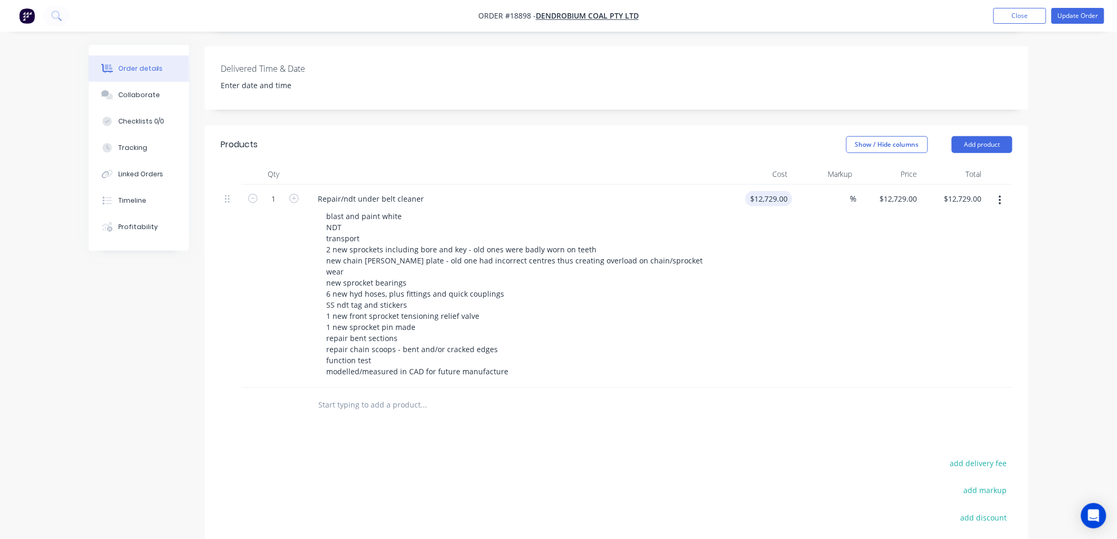
scroll to position [293, 0]
click at [774, 192] on input "12729" at bounding box center [770, 199] width 43 height 15
click at [787, 192] on input "12729" at bounding box center [779, 199] width 26 height 15
type input "$12,726.00"
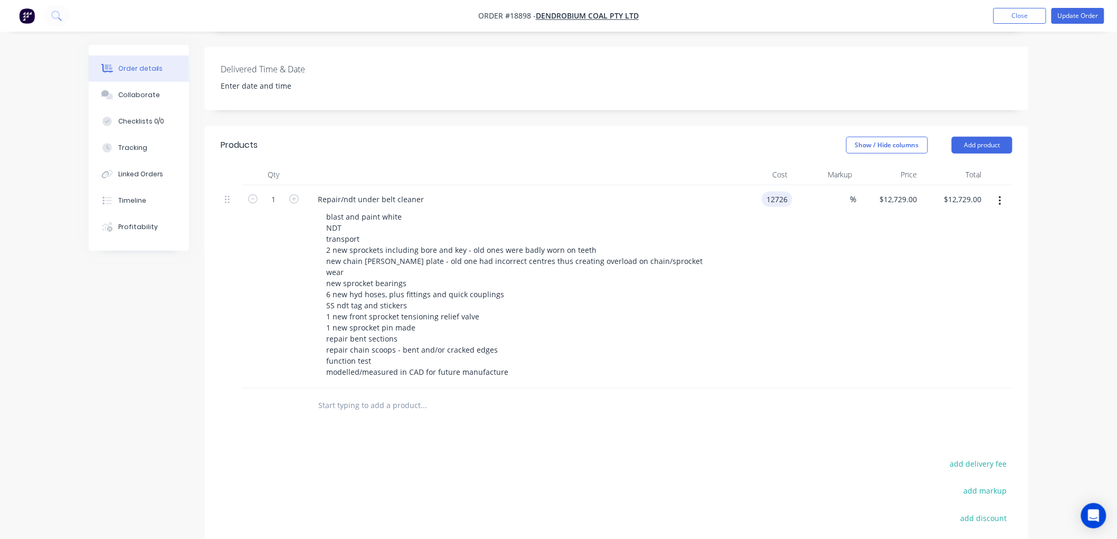
type input "$12,726.00"
click at [1061, 185] on div "Order details Collaborate Checklists 0/0 Tracking Linked Orders Timeline Profit…" at bounding box center [558, 199] width 1117 height 985
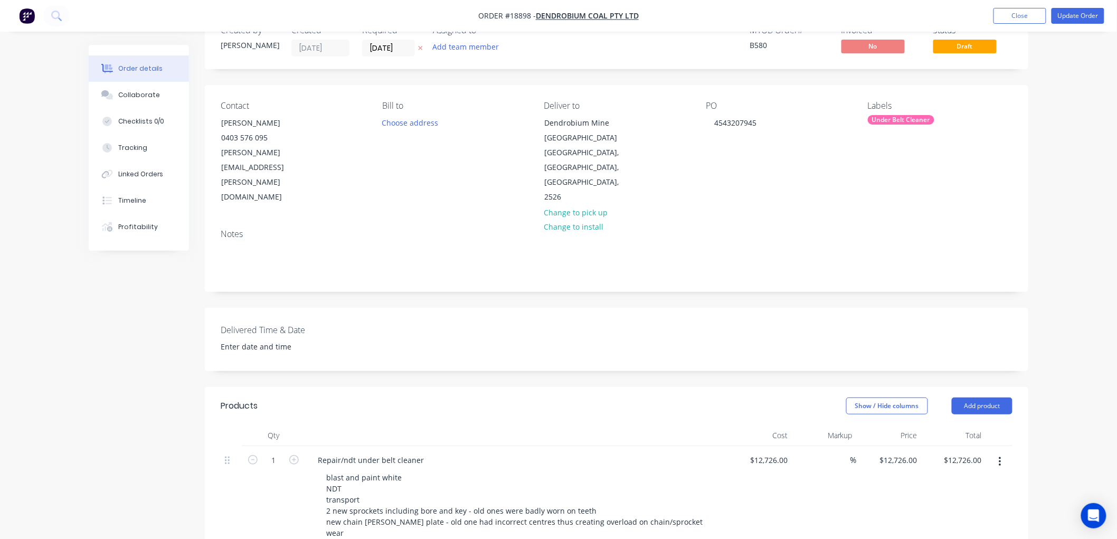
scroll to position [0, 0]
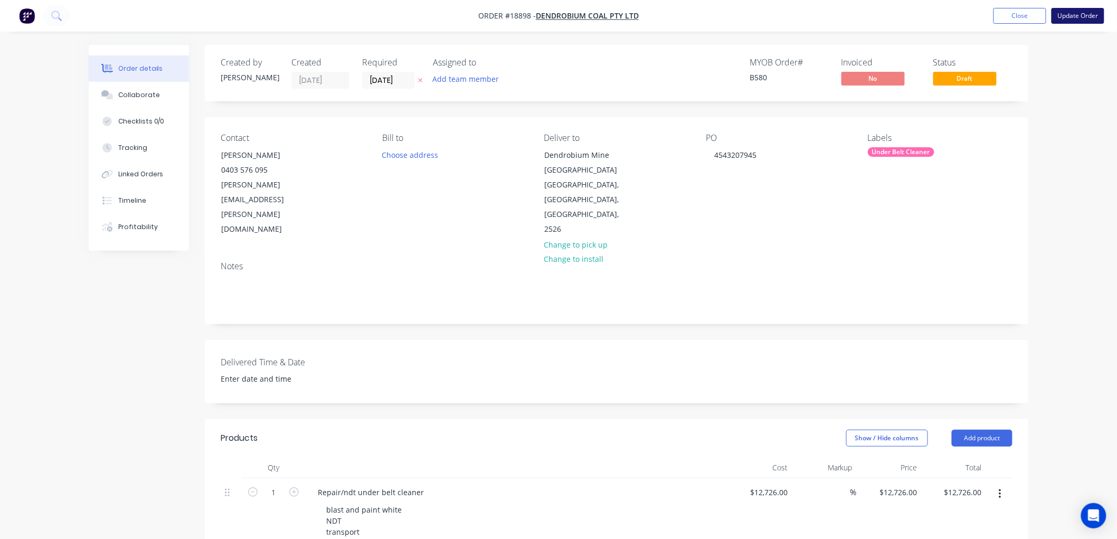
click at [1063, 16] on button "Update Order" at bounding box center [1077, 16] width 53 height 16
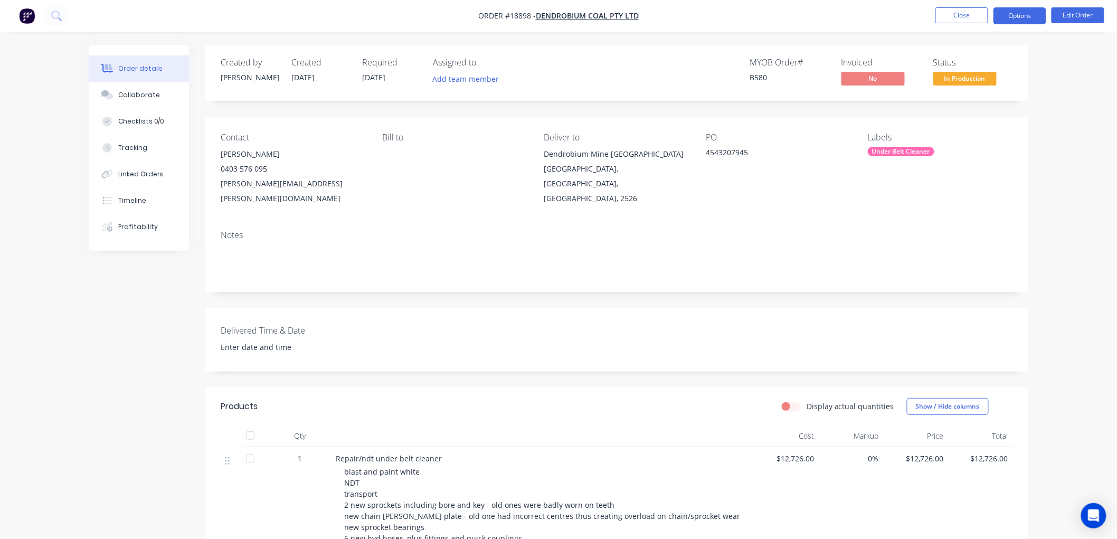
drag, startPoint x: 1012, startPoint y: 20, endPoint x: 993, endPoint y: 20, distance: 19.0
click at [1012, 20] on button "Options" at bounding box center [1019, 15] width 53 height 17
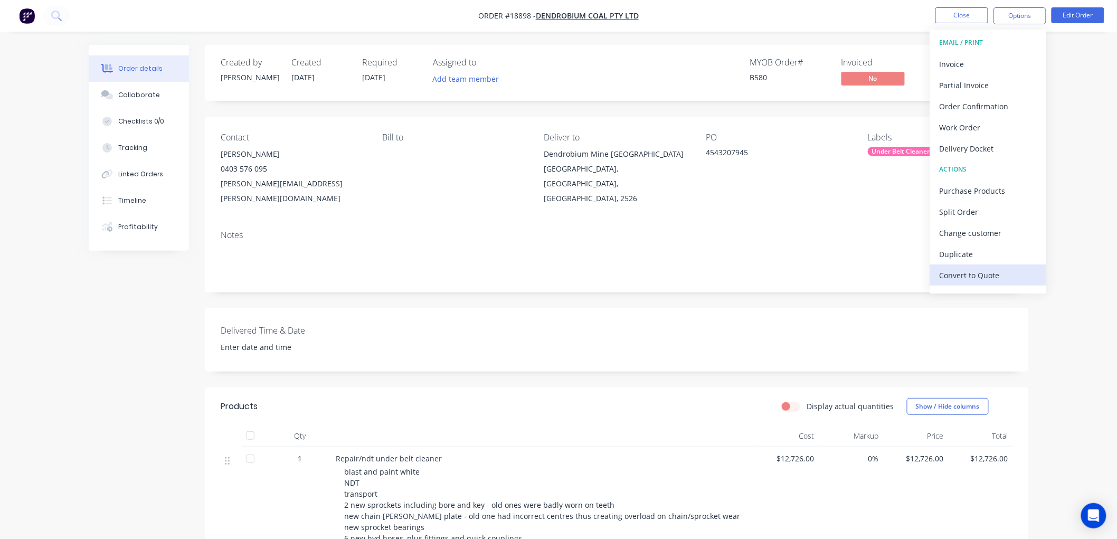
click at [967, 272] on div "Convert to Quote" at bounding box center [987, 275] width 97 height 15
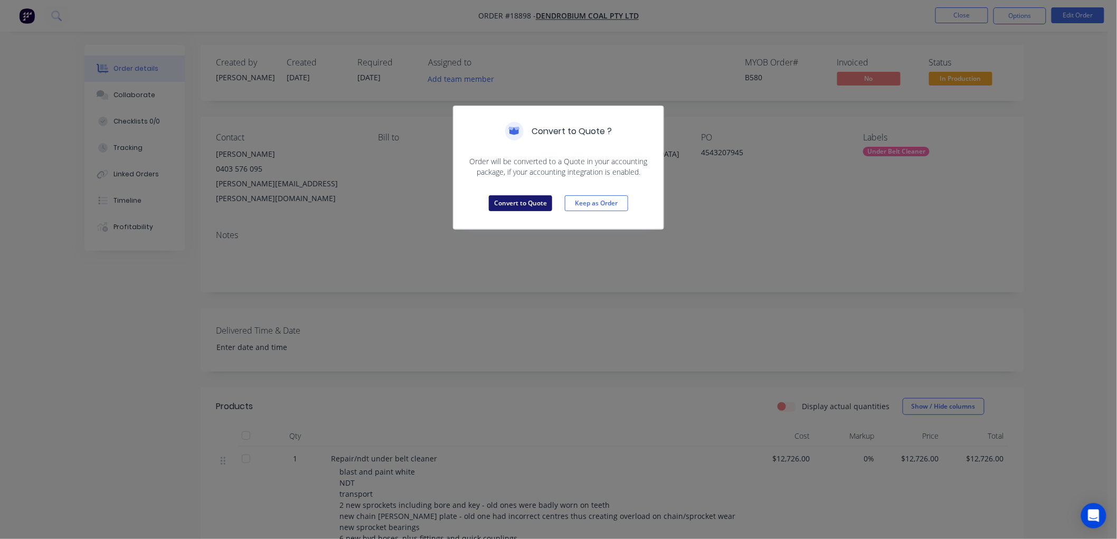
click at [536, 206] on button "Convert to Quote" at bounding box center [520, 203] width 63 height 16
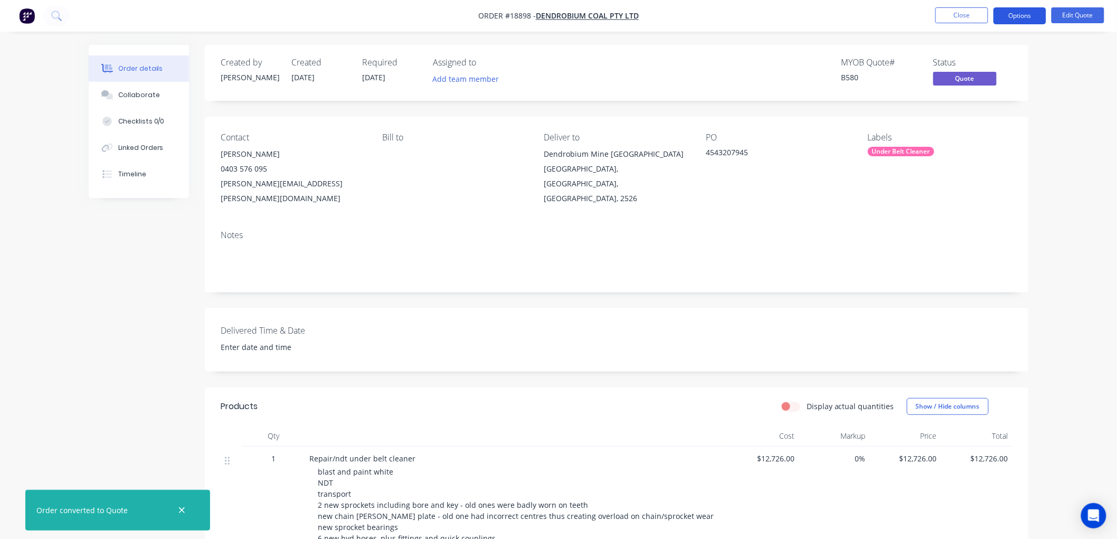
click at [1021, 18] on button "Options" at bounding box center [1019, 15] width 53 height 17
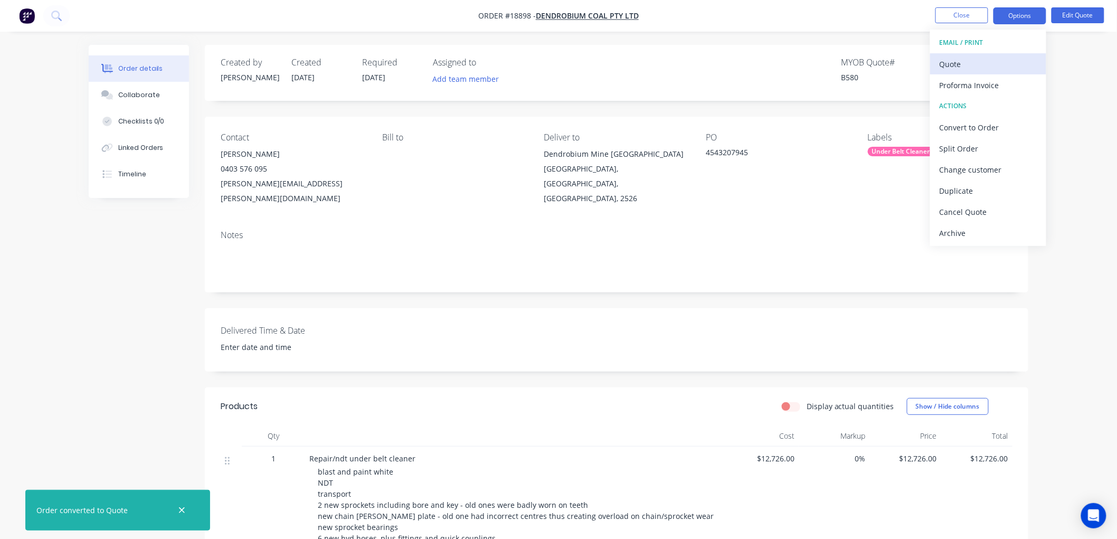
click at [947, 66] on div "Quote" at bounding box center [987, 63] width 97 height 15
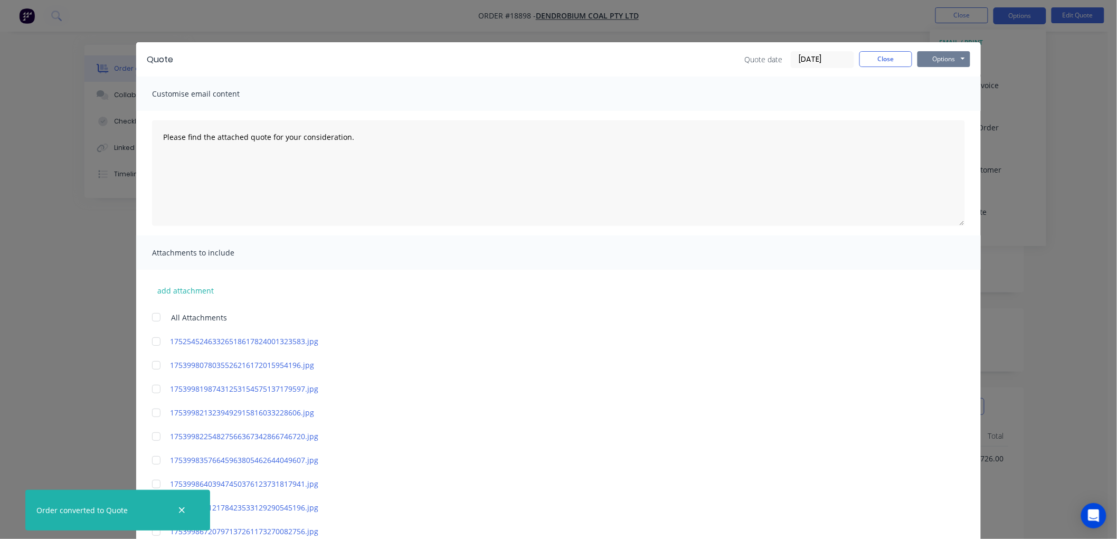
click at [940, 59] on button "Options" at bounding box center [943, 59] width 53 height 16
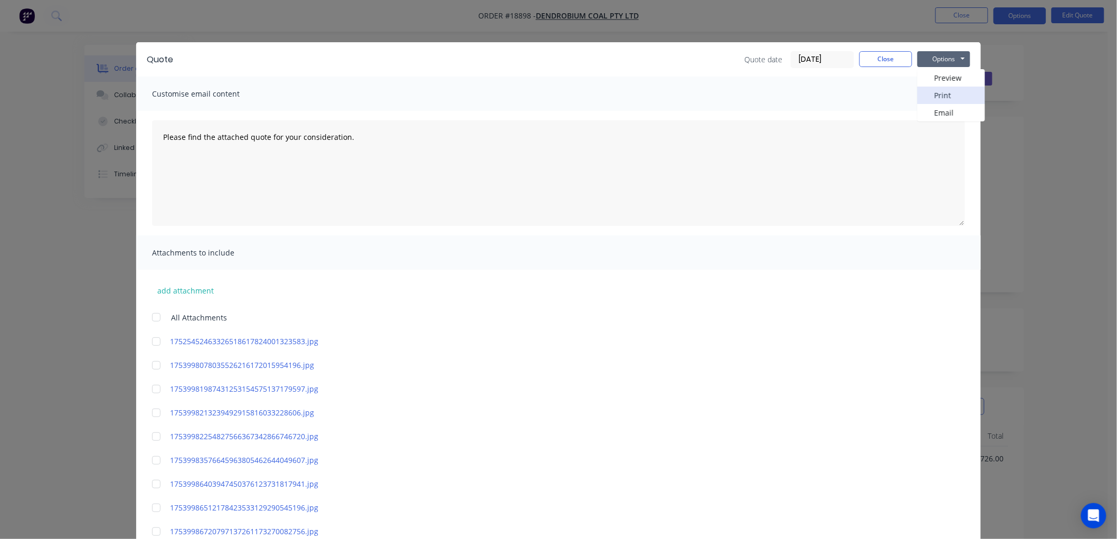
click at [933, 97] on button "Print" at bounding box center [951, 95] width 68 height 17
click at [882, 60] on button "Close" at bounding box center [885, 59] width 53 height 16
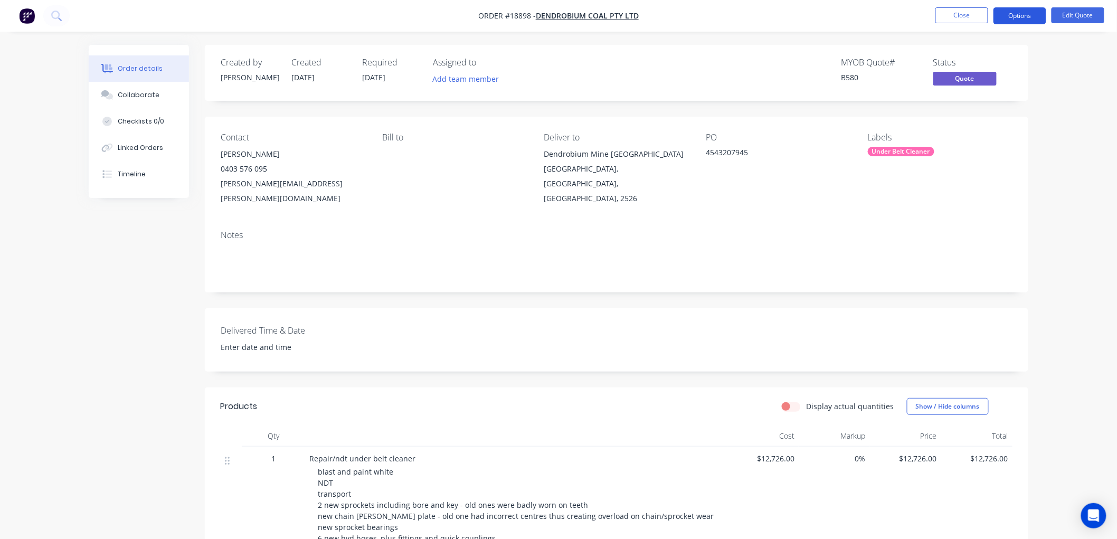
click at [1010, 11] on button "Options" at bounding box center [1019, 15] width 53 height 17
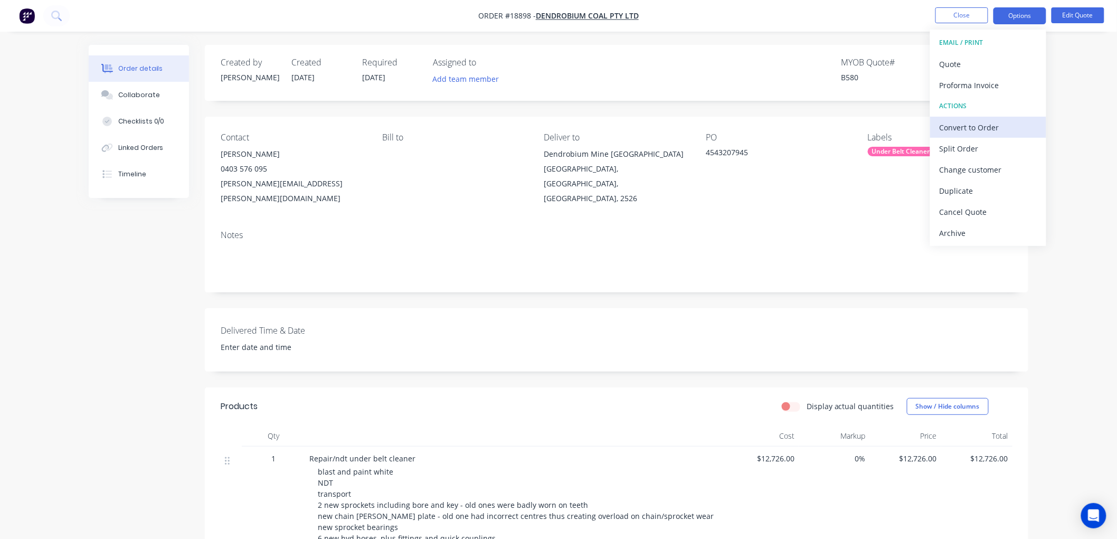
click at [957, 134] on div "Convert to Order" at bounding box center [987, 127] width 97 height 15
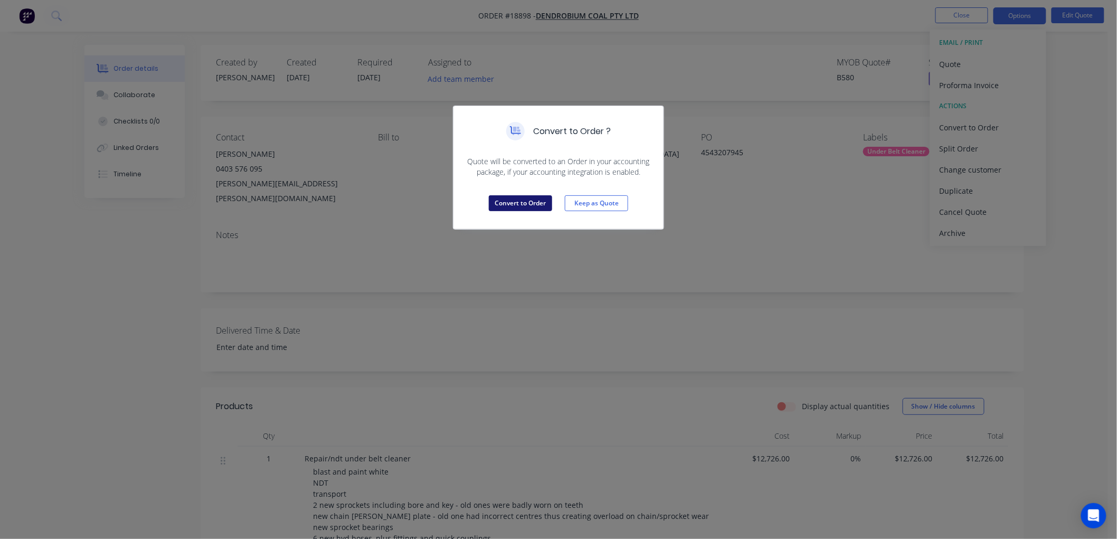
click at [515, 205] on button "Convert to Order" at bounding box center [520, 203] width 63 height 16
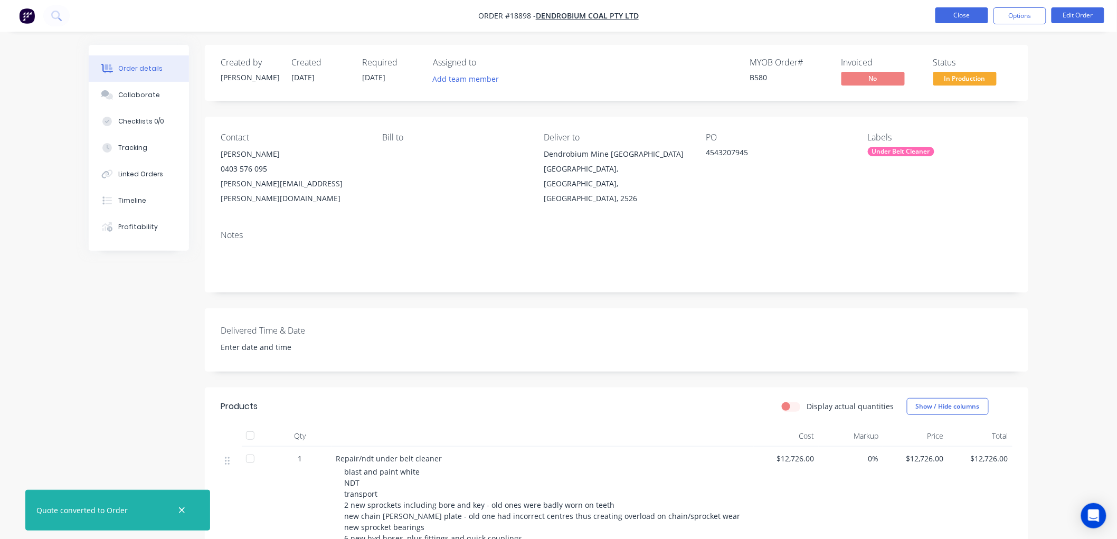
click at [966, 18] on button "Close" at bounding box center [961, 15] width 53 height 16
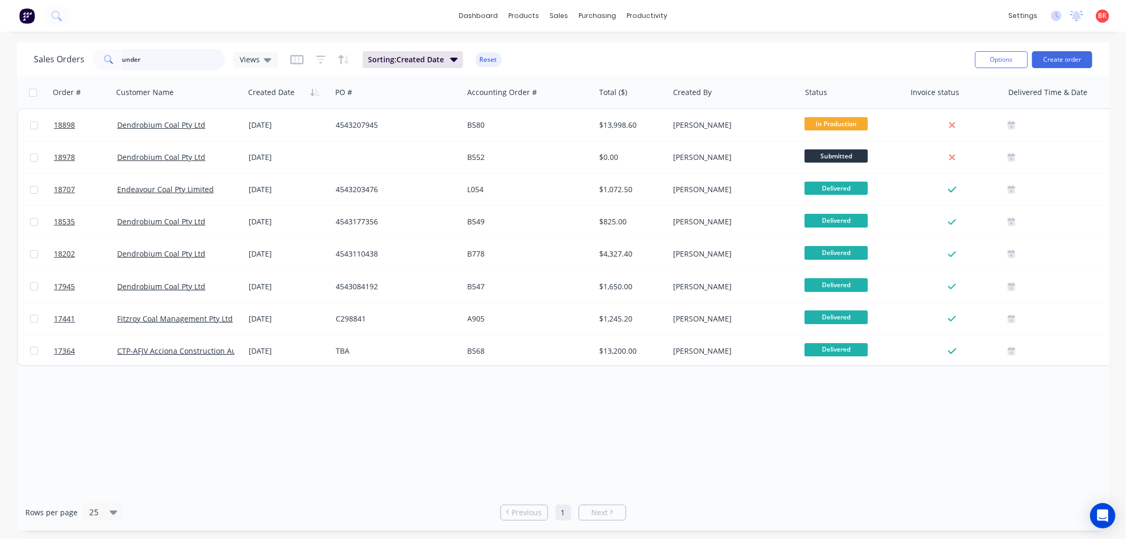
click at [145, 60] on input "under" at bounding box center [173, 59] width 103 height 21
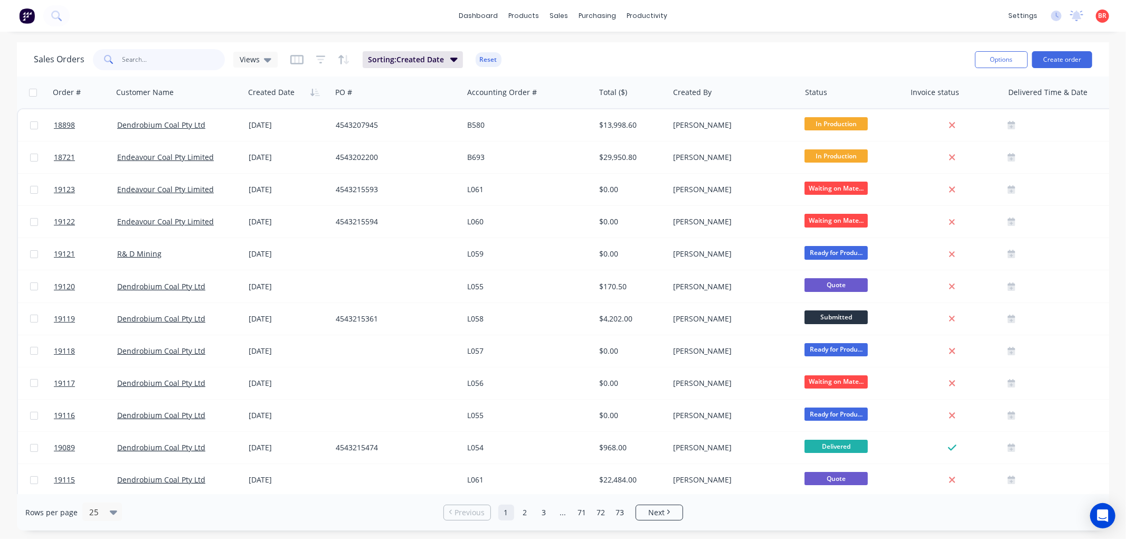
click at [173, 58] on input "text" at bounding box center [173, 59] width 103 height 21
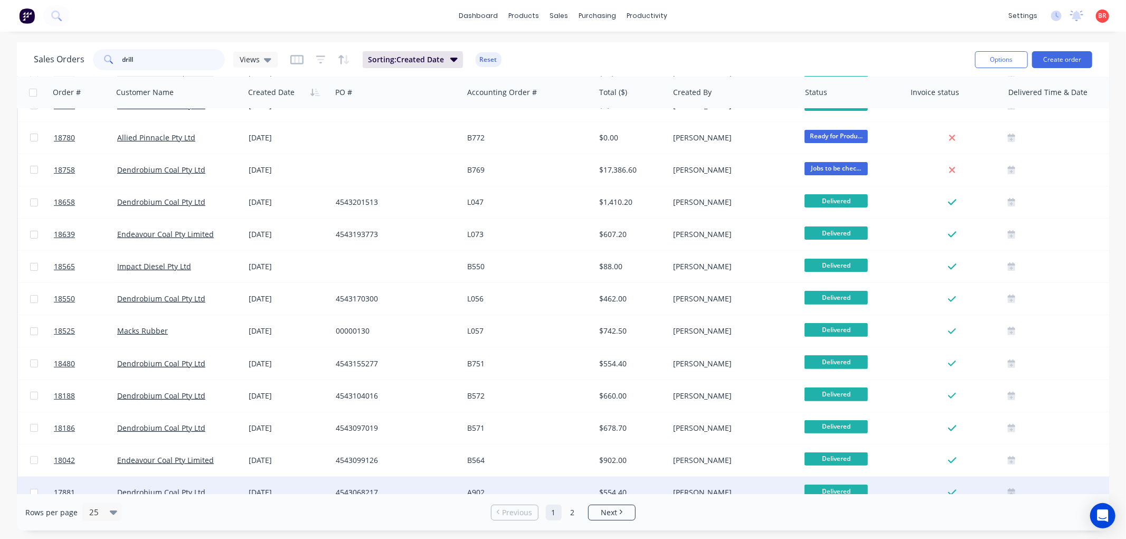
scroll to position [425, 0]
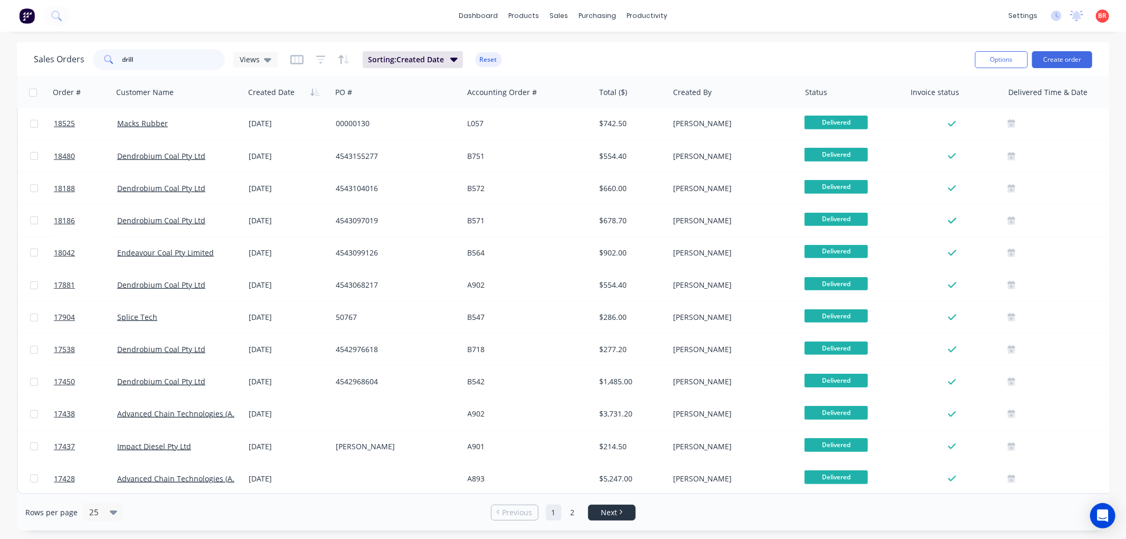
type input "drill"
click at [619, 514] on icon "Next page" at bounding box center [620, 511] width 3 height 5
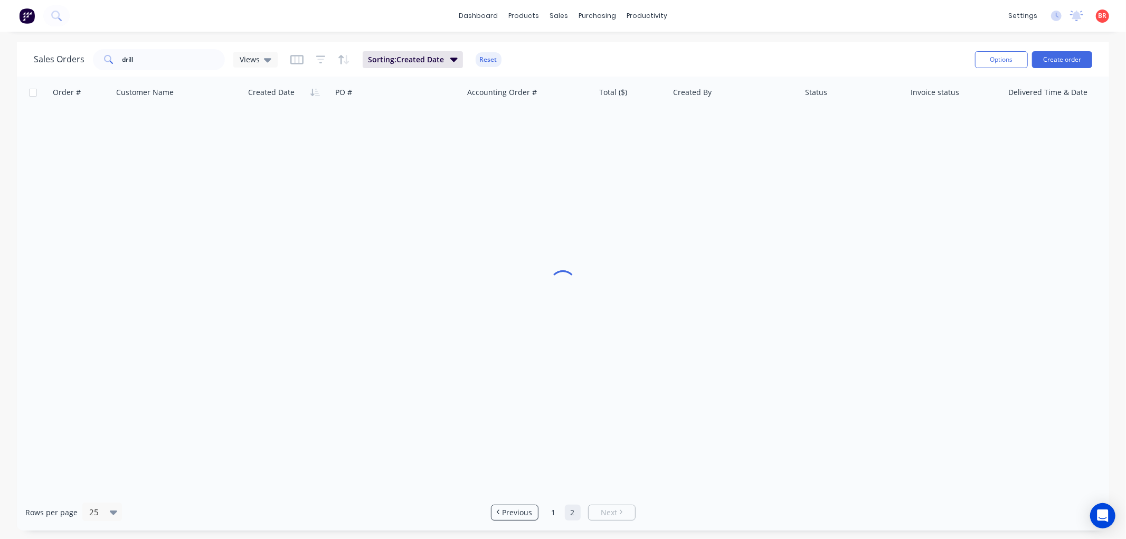
scroll to position [0, 0]
click at [552, 508] on link "1" at bounding box center [554, 513] width 16 height 16
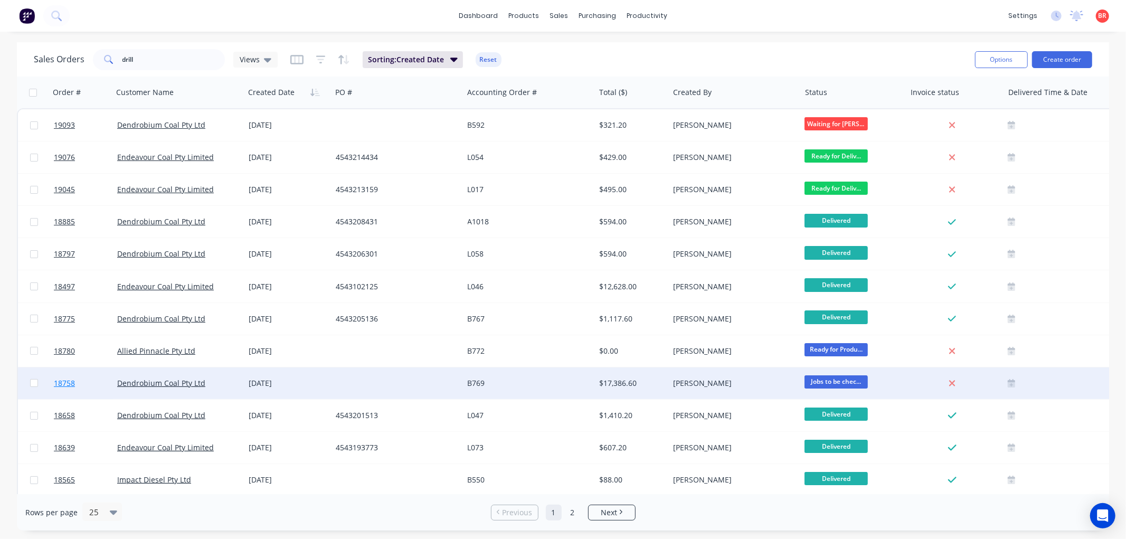
click at [70, 378] on span "18758" at bounding box center [64, 383] width 21 height 11
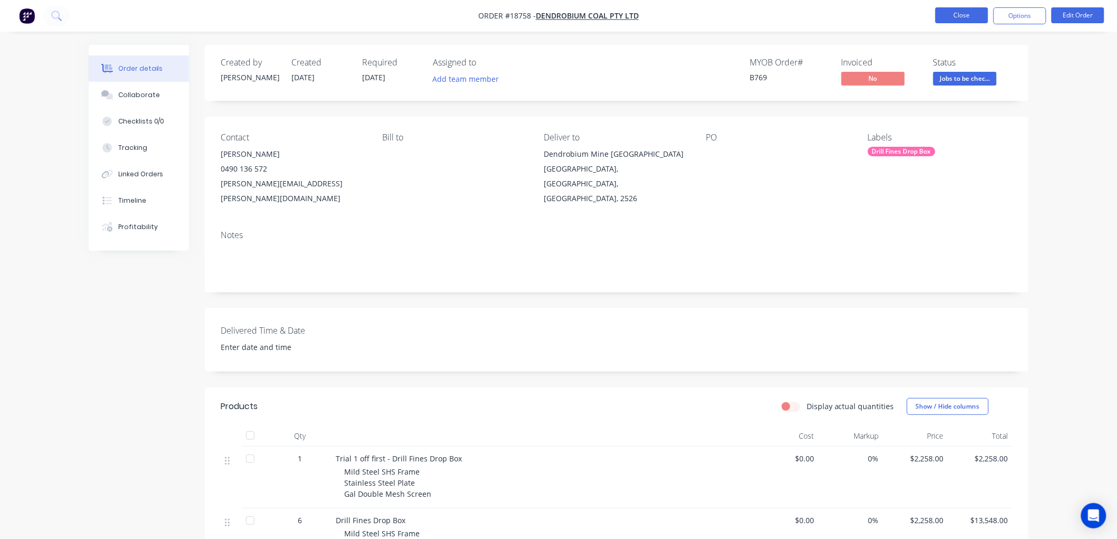
click at [974, 14] on button "Close" at bounding box center [961, 15] width 53 height 16
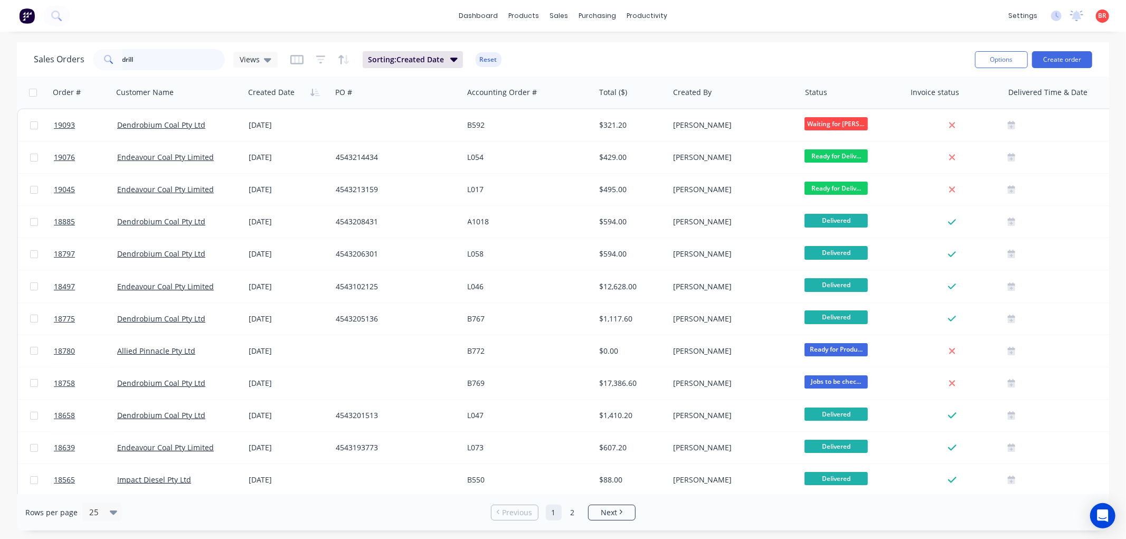
click at [144, 62] on input "drill" at bounding box center [173, 59] width 103 height 21
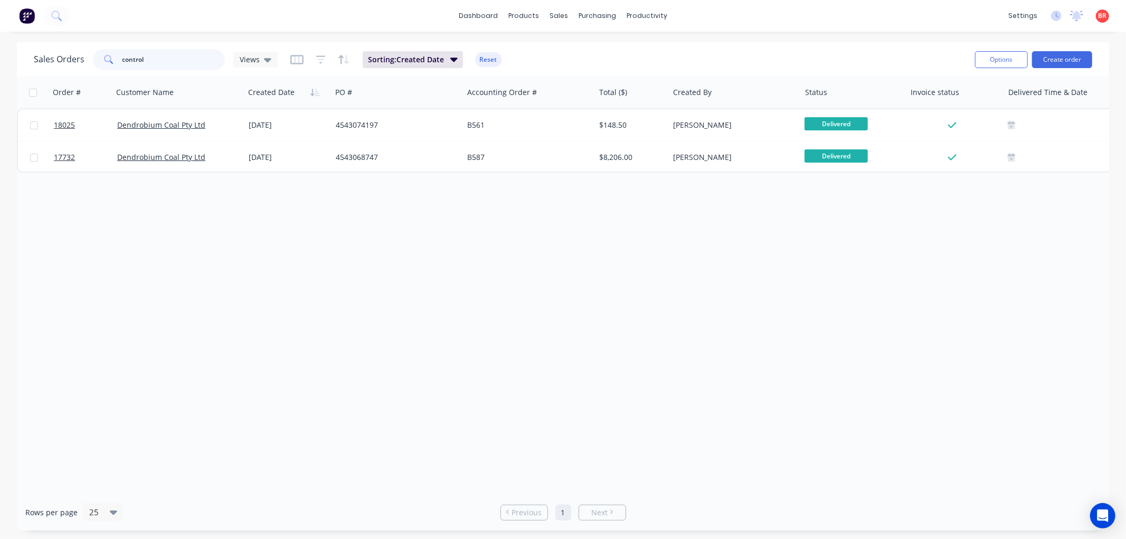
click at [151, 59] on input "control" at bounding box center [173, 59] width 103 height 21
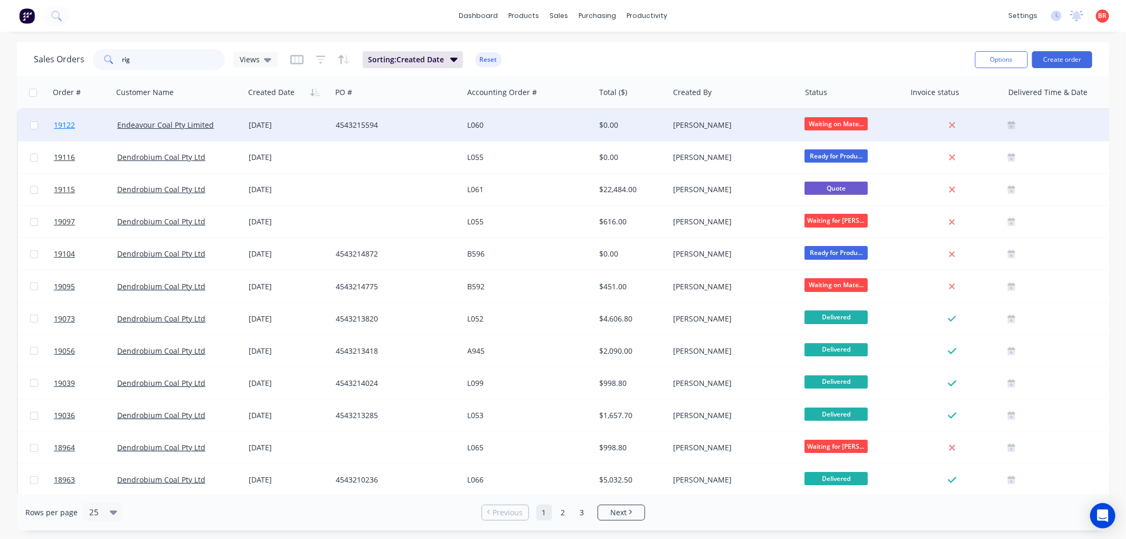
type input "rig"
click at [65, 121] on span "19122" at bounding box center [64, 125] width 21 height 11
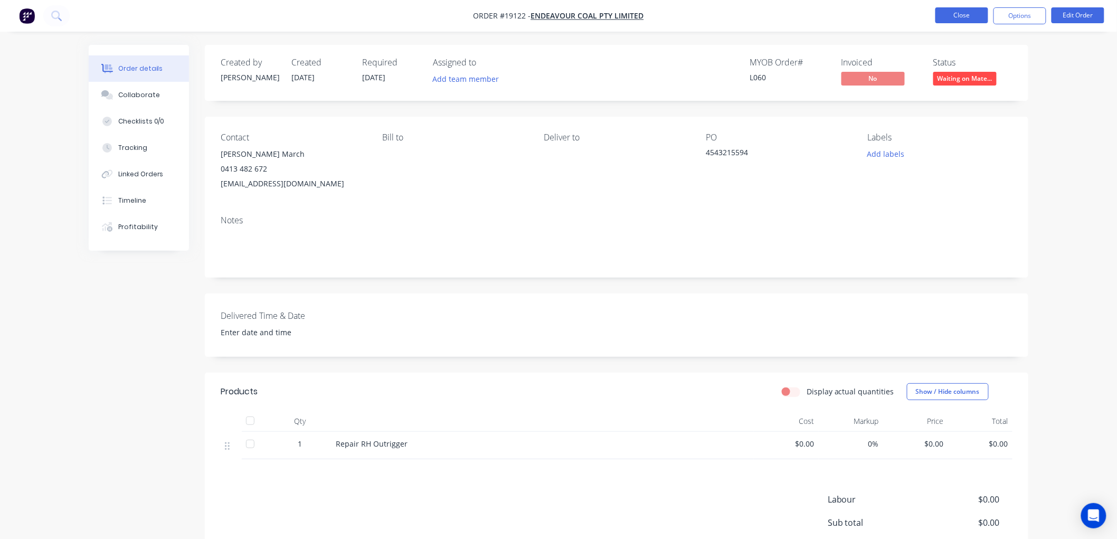
click at [943, 19] on button "Close" at bounding box center [961, 15] width 53 height 16
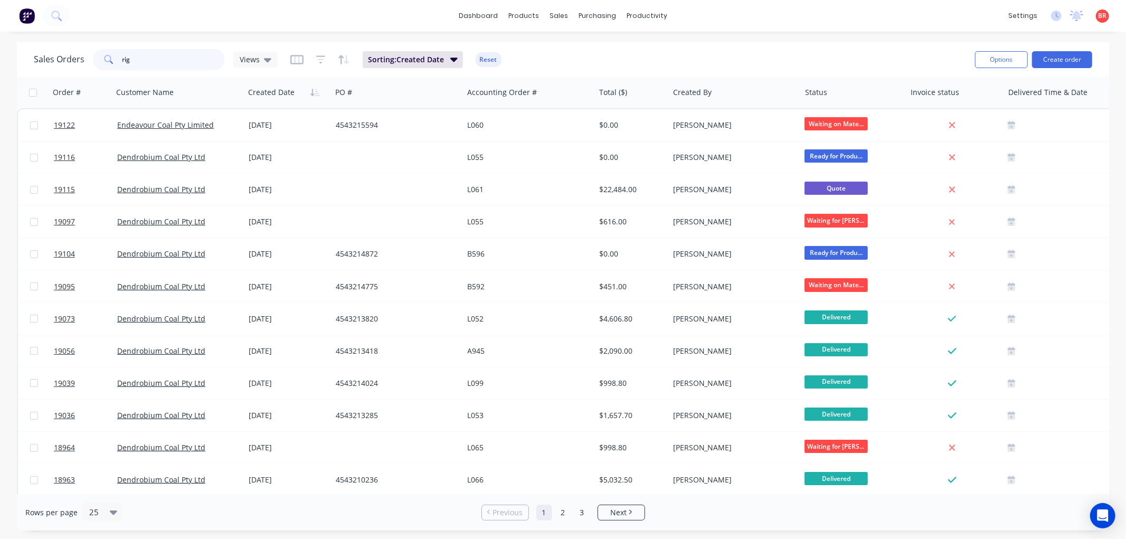
click at [134, 65] on input "rig" at bounding box center [173, 59] width 103 height 21
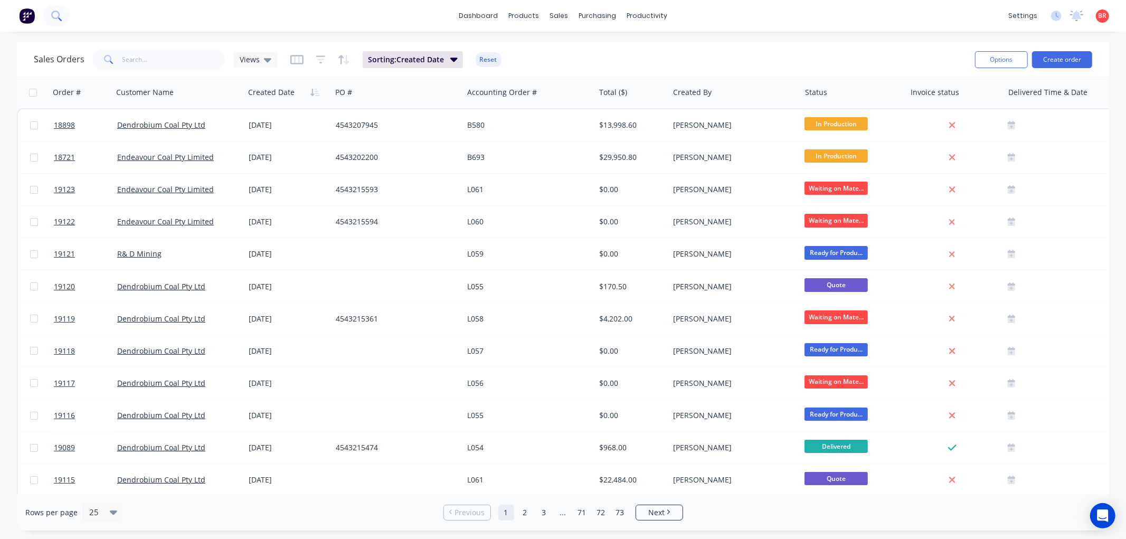
click at [55, 14] on icon at bounding box center [56, 16] width 10 height 10
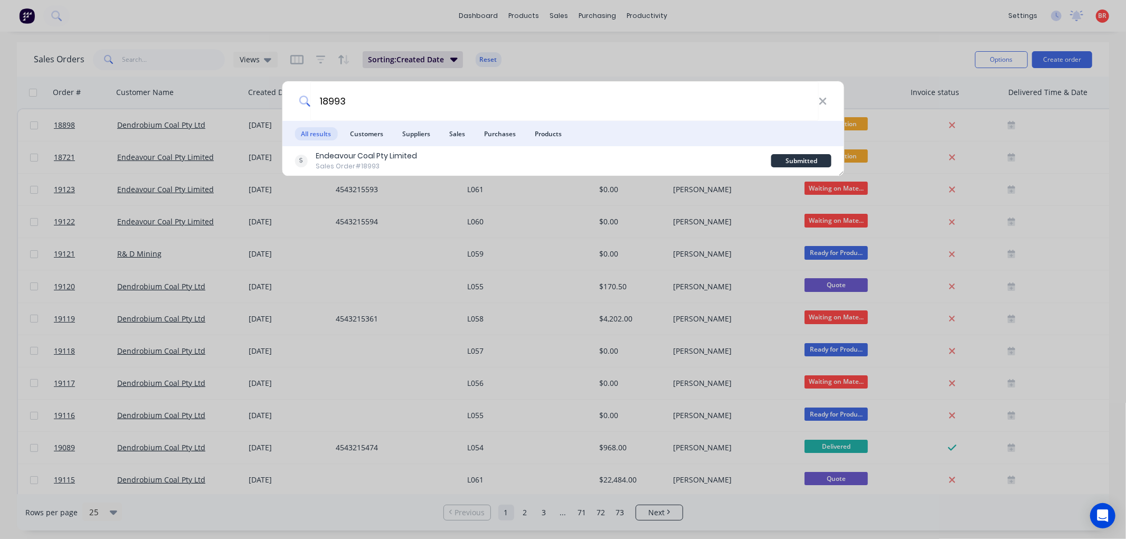
type input "18993"
click at [465, 185] on div "18993 All results Customers Suppliers Sales Purchases Products Endeavour Coal P…" at bounding box center [563, 269] width 1126 height 539
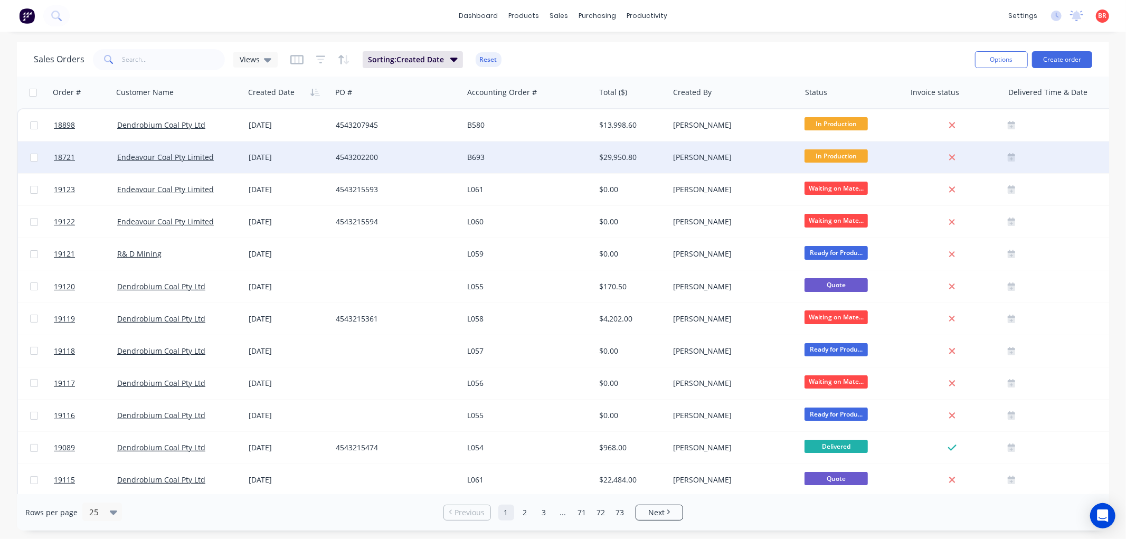
click at [463, 161] on div "B693" at bounding box center [528, 157] width 131 height 32
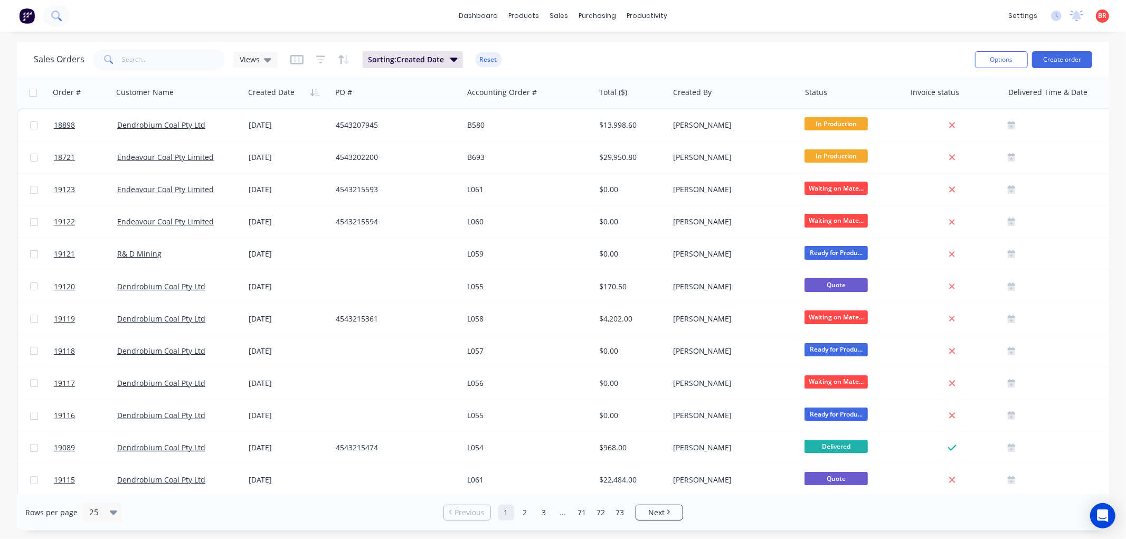
click at [53, 18] on icon at bounding box center [55, 15] width 8 height 8
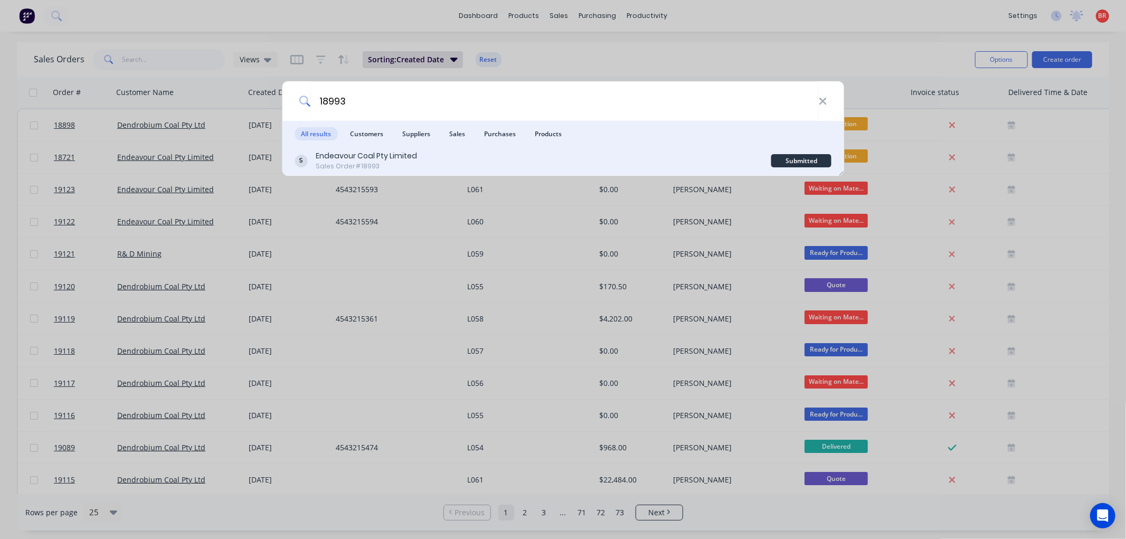
type input "18993"
click at [405, 151] on div "Endeavour Coal Pty Limited" at bounding box center [366, 155] width 101 height 11
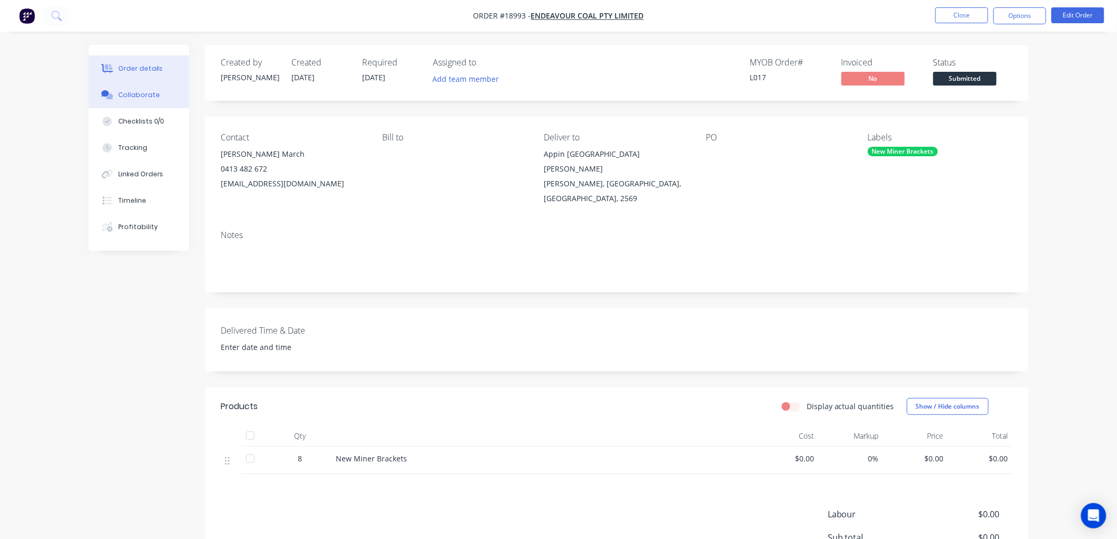
click at [149, 97] on div "Collaborate" at bounding box center [139, 94] width 42 height 9
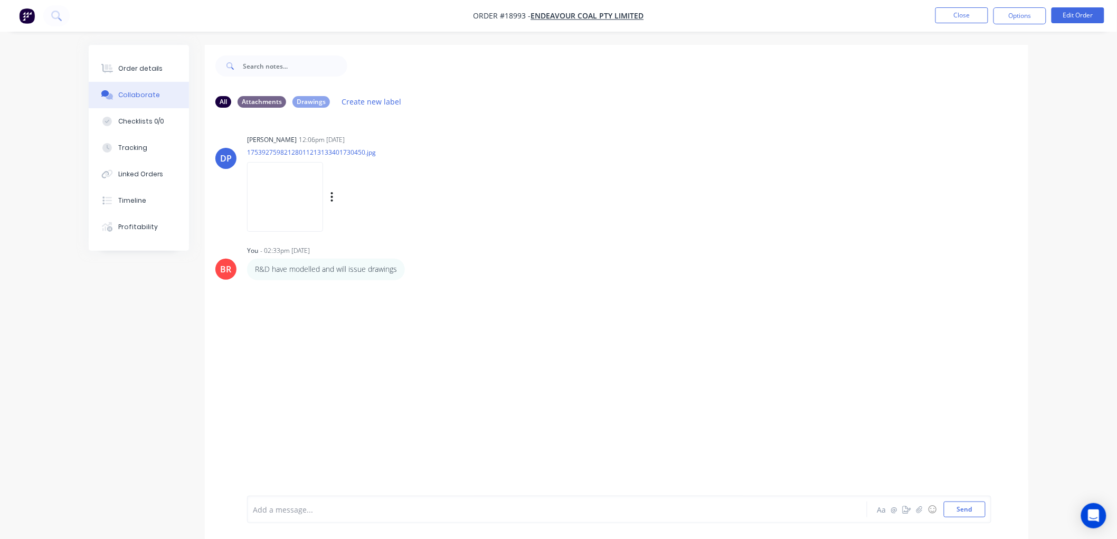
click at [297, 201] on img at bounding box center [285, 196] width 76 height 69
click at [919, 511] on icon "button" at bounding box center [919, 509] width 6 height 7
click at [961, 515] on button "Send" at bounding box center [965, 509] width 42 height 16
click at [145, 67] on div "Order details" at bounding box center [140, 68] width 45 height 9
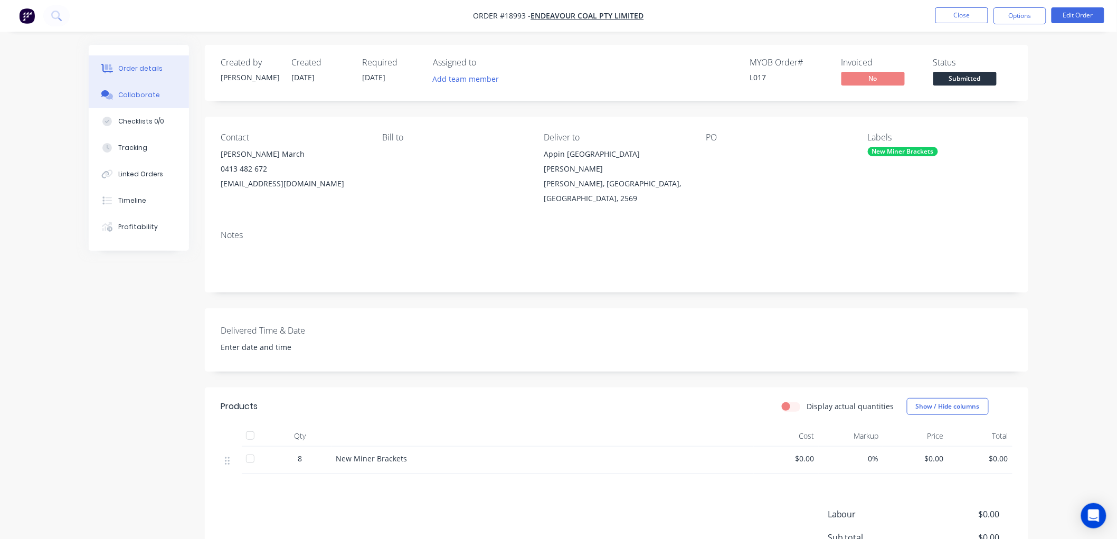
click at [140, 94] on div "Collaborate" at bounding box center [139, 94] width 42 height 9
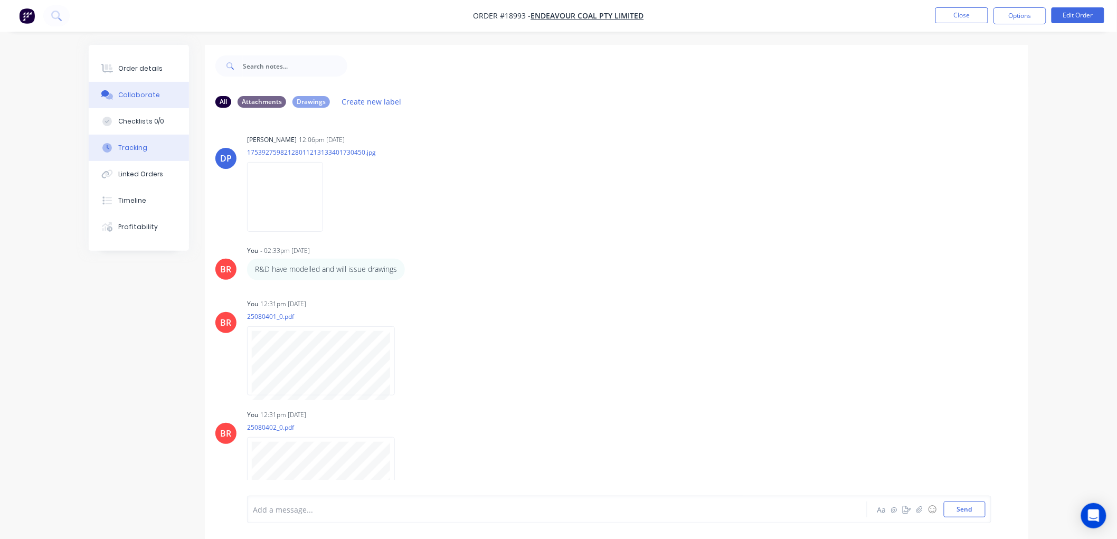
click at [131, 151] on div "Tracking" at bounding box center [132, 147] width 29 height 9
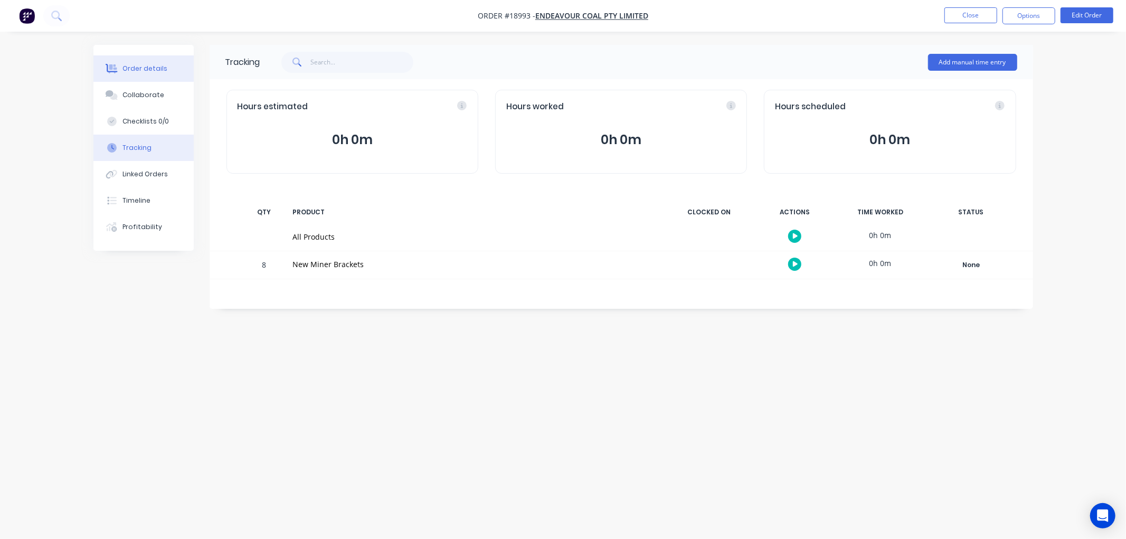
click at [137, 68] on div "Order details" at bounding box center [144, 68] width 45 height 9
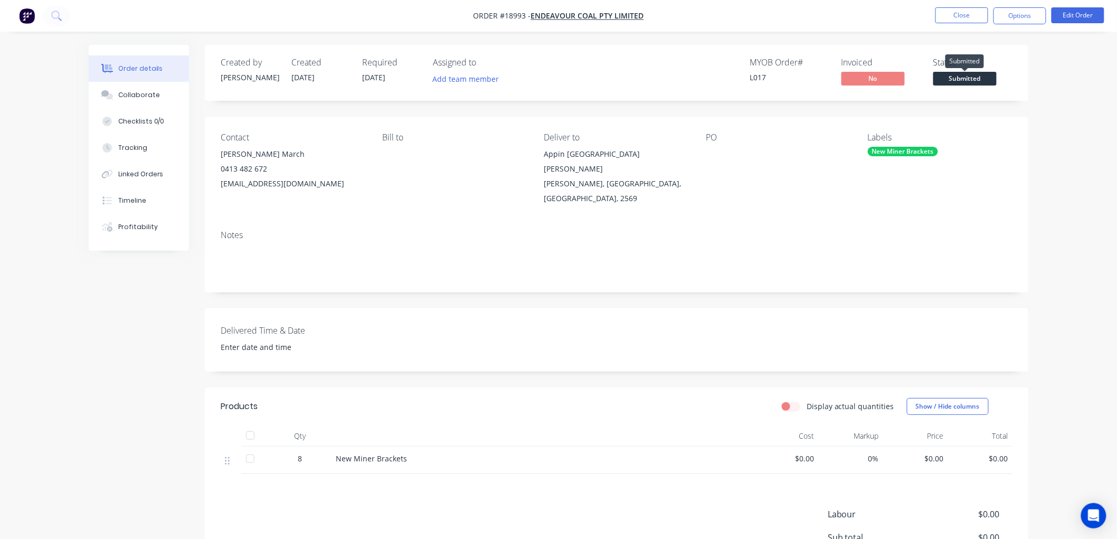
click at [948, 75] on span "Submitted" at bounding box center [964, 78] width 63 height 13
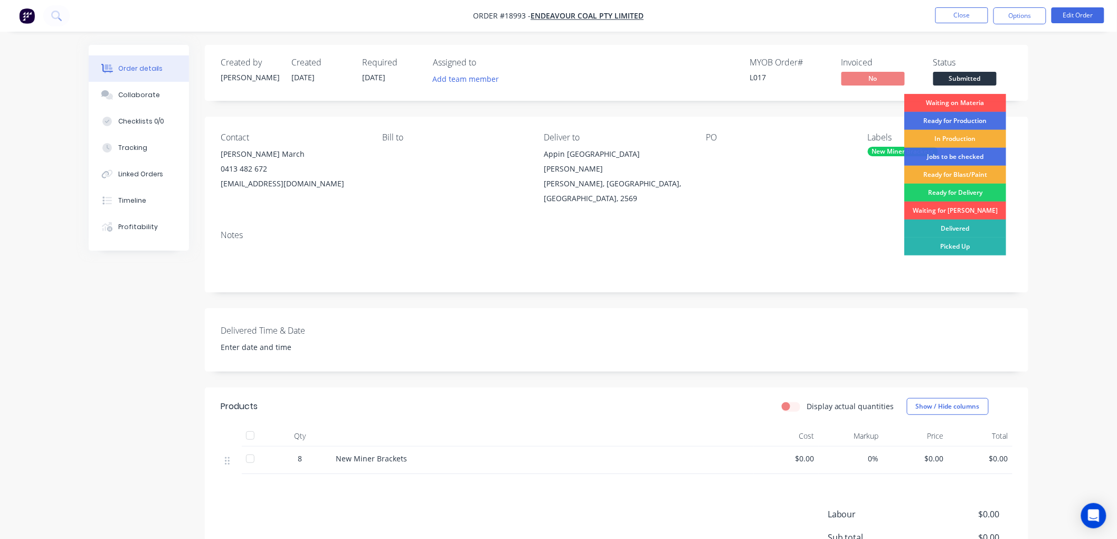
click at [954, 103] on div "Waiting on Materia" at bounding box center [955, 103] width 102 height 18
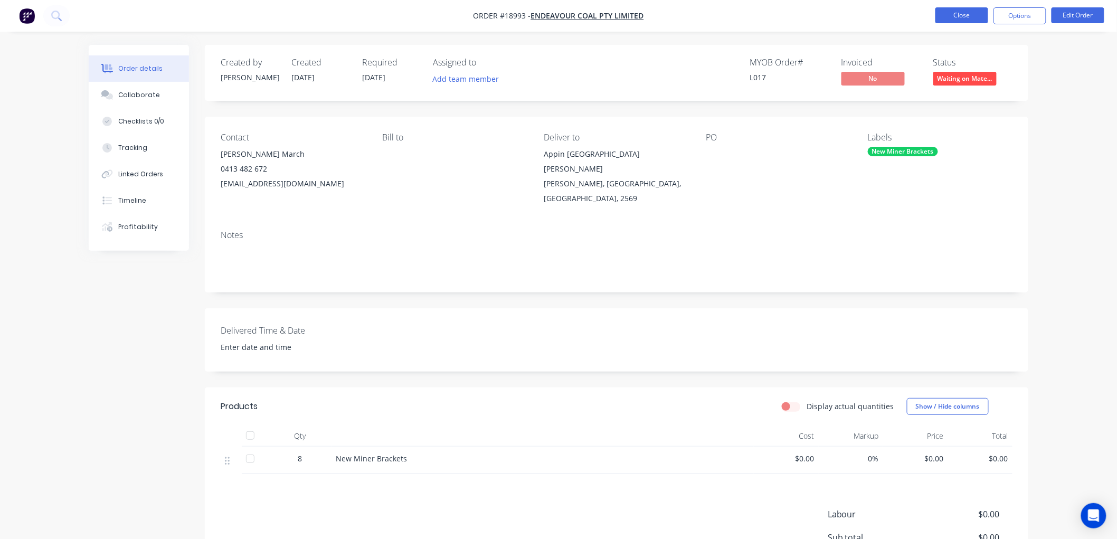
click at [945, 16] on button "Close" at bounding box center [961, 15] width 53 height 16
